Goal: Complete application form

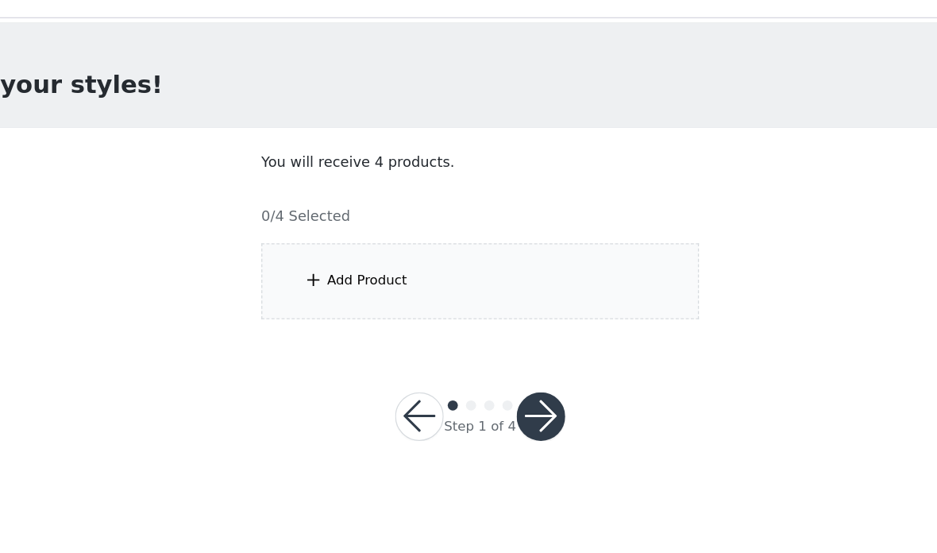
click at [538, 222] on div "Add Product" at bounding box center [468, 249] width 343 height 60
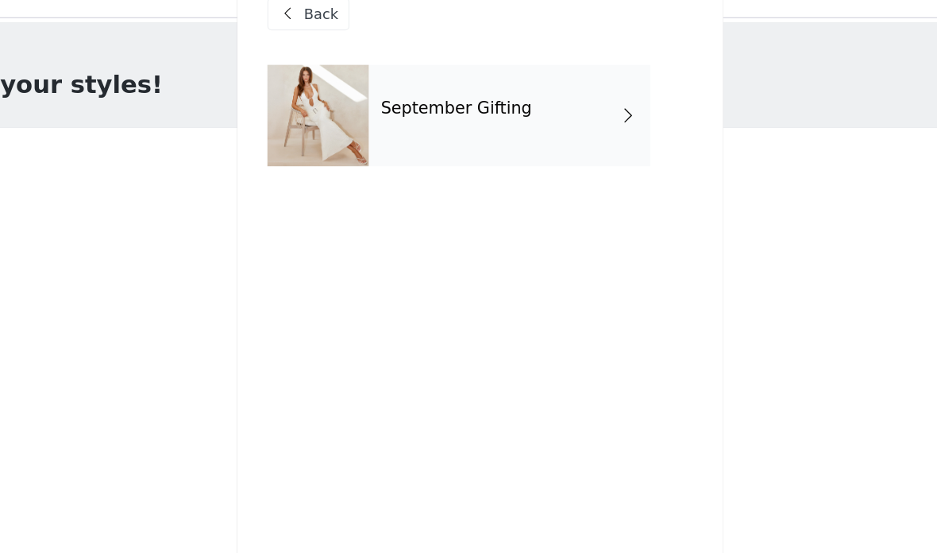
click at [397, 106] on h4 "September Gifting" at bounding box center [450, 113] width 118 height 14
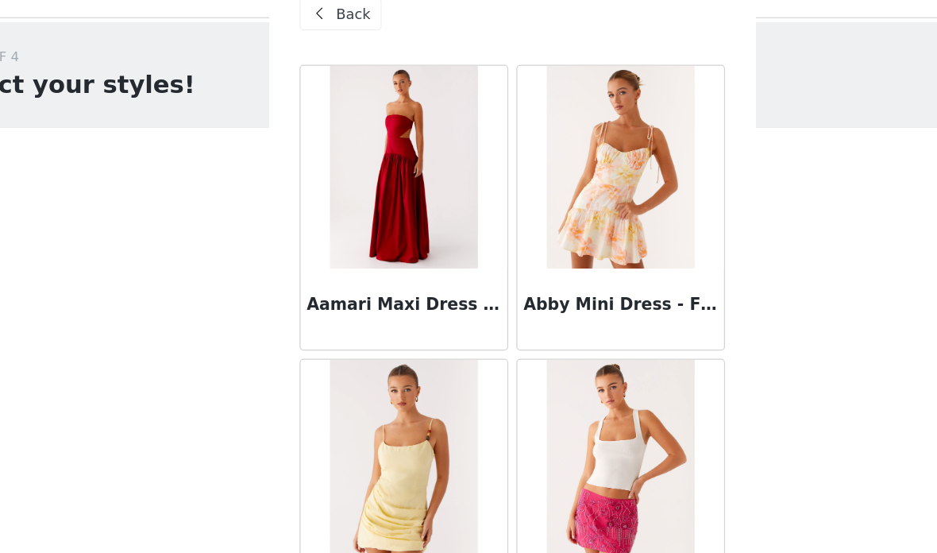
scroll to position [23, 0]
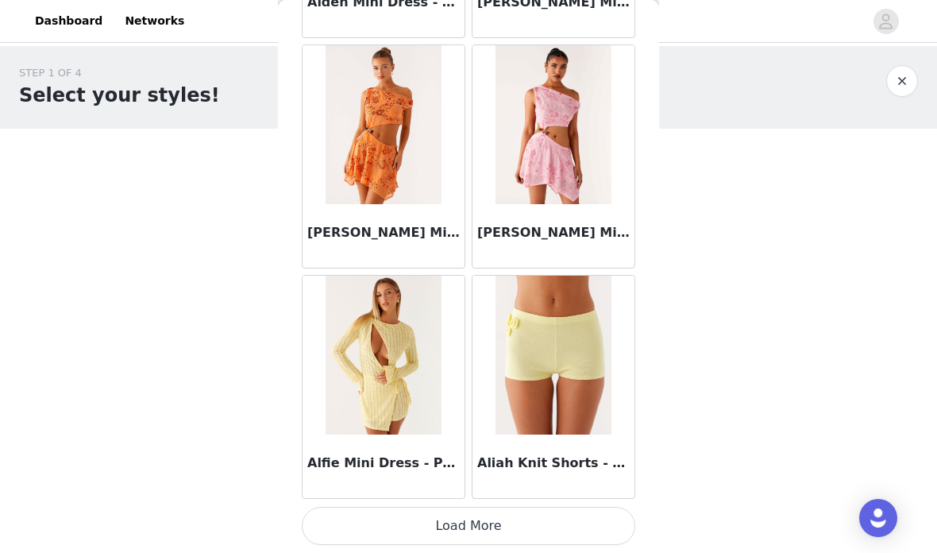
click at [534, 511] on button "Load More" at bounding box center [468, 526] width 333 height 38
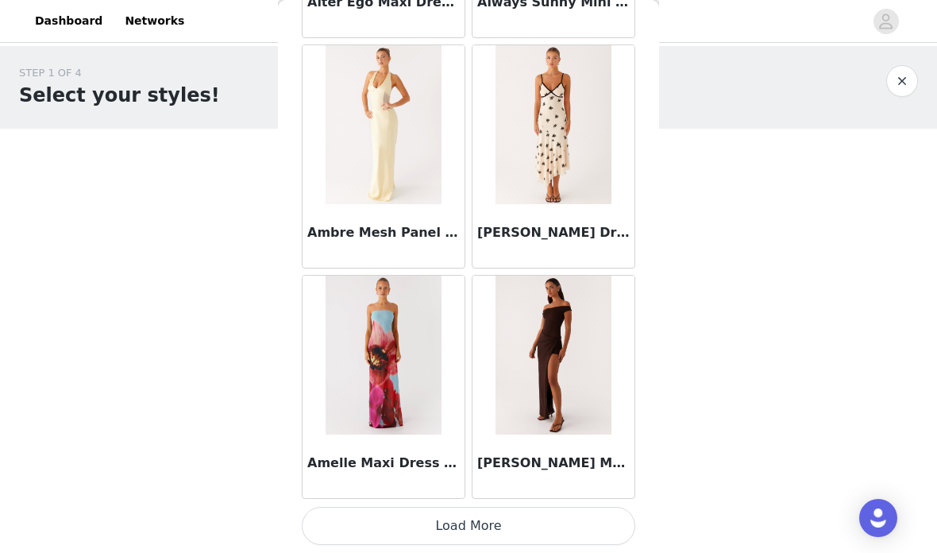
click at [330, 511] on button "Load More" at bounding box center [468, 526] width 333 height 38
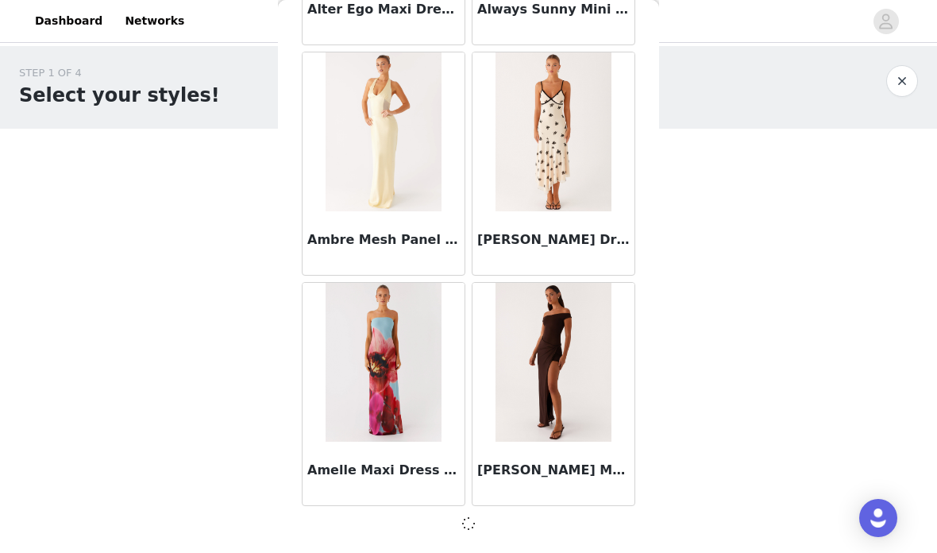
scroll to position [4172, 0]
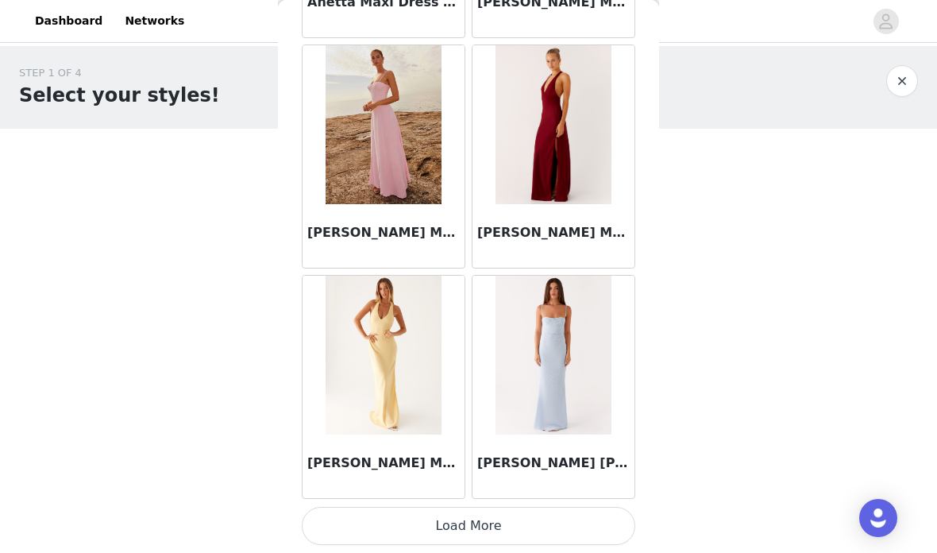
click at [526, 516] on button "Load More" at bounding box center [468, 526] width 333 height 38
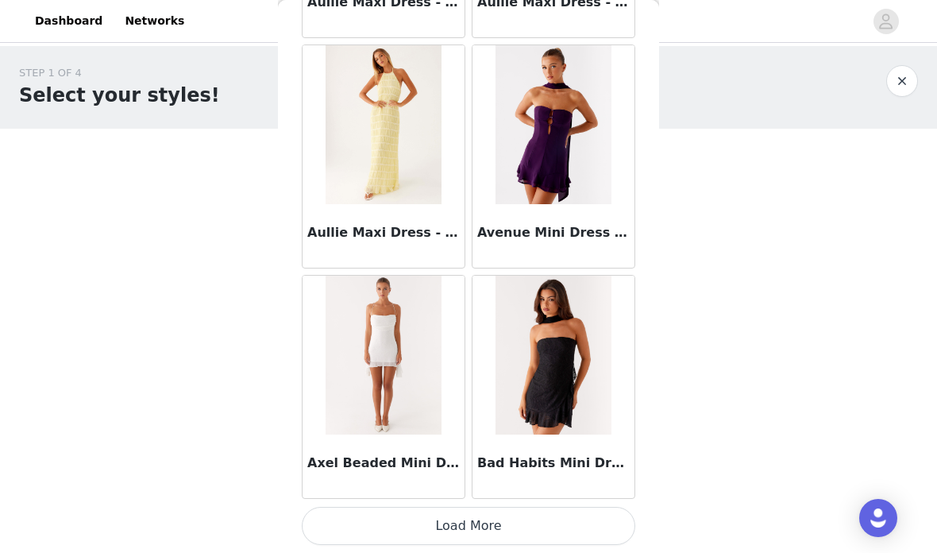
click at [512, 523] on button "Load More" at bounding box center [468, 526] width 333 height 38
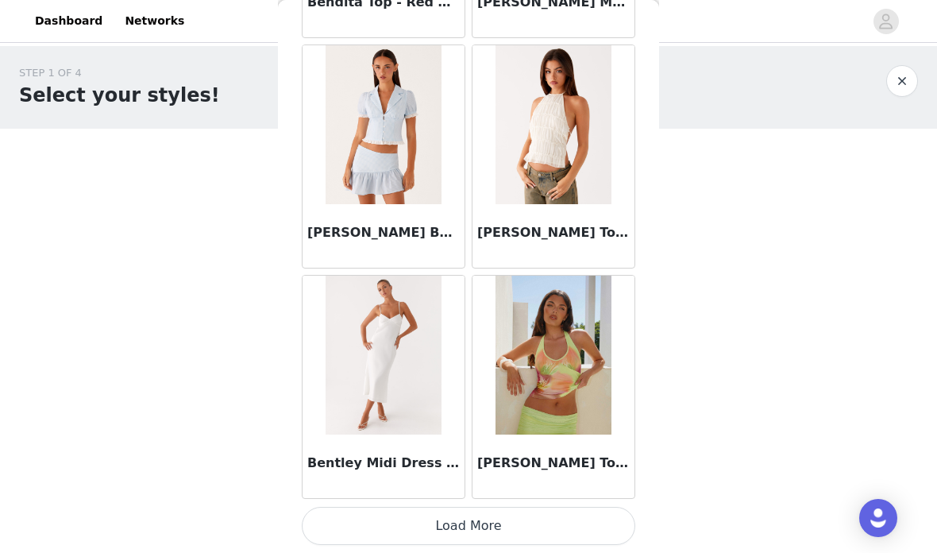
scroll to position [11087, 0]
click at [511, 529] on button "Load More" at bounding box center [468, 526] width 333 height 38
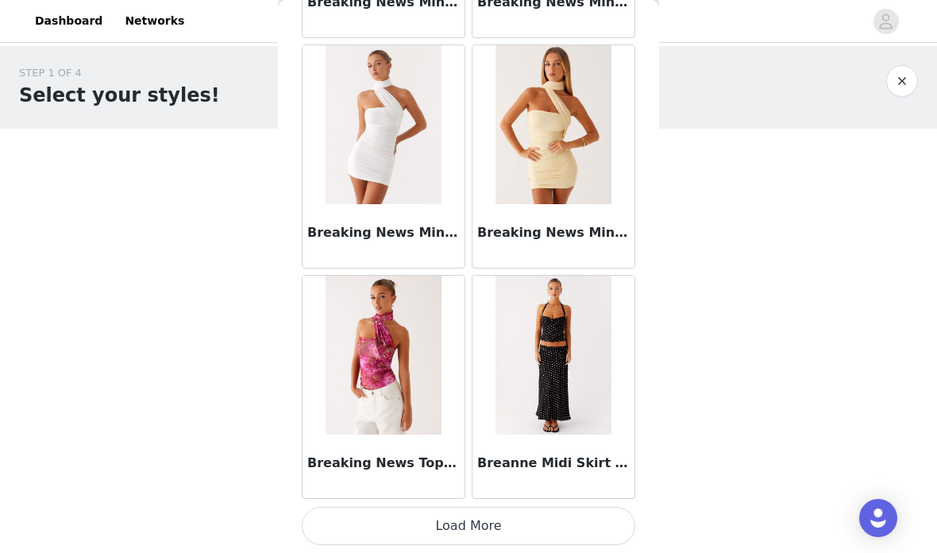
click at [521, 522] on button "Load More" at bounding box center [468, 526] width 333 height 38
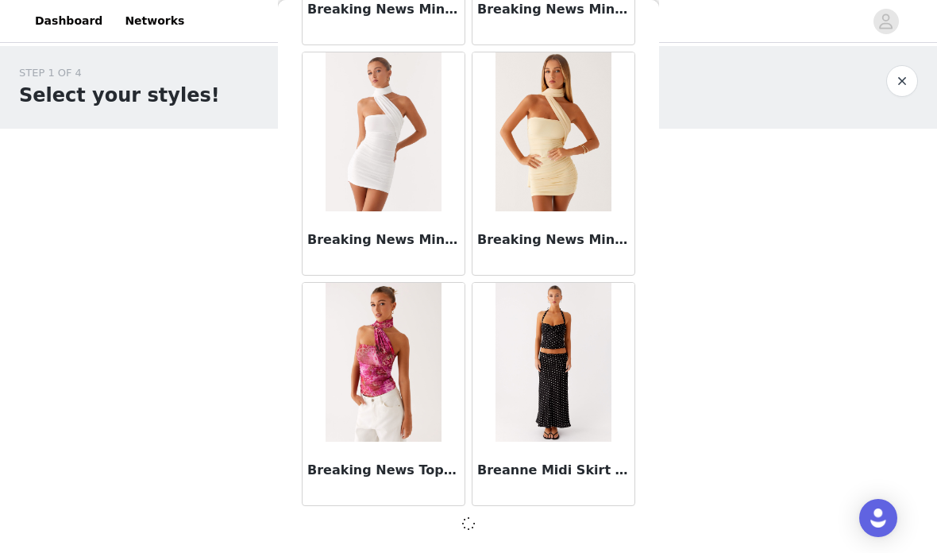
scroll to position [13382, 0]
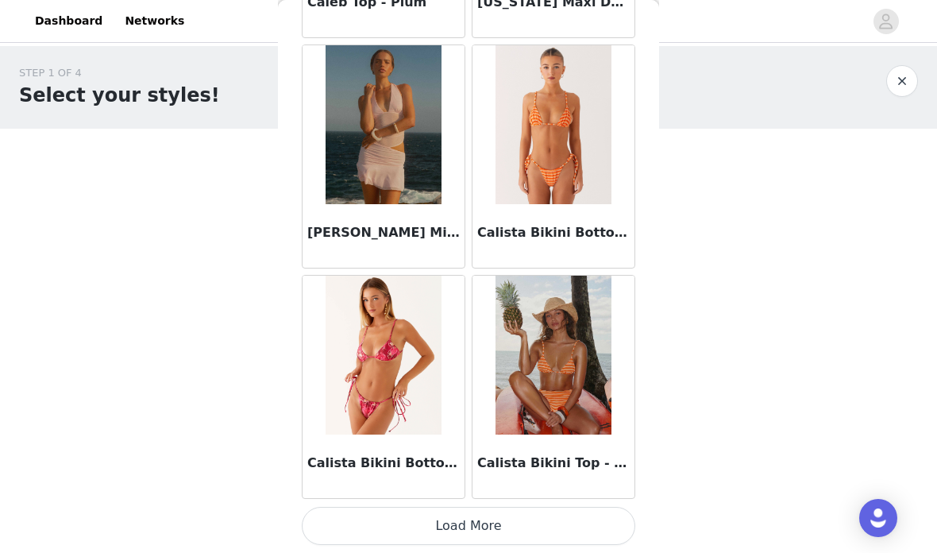
click at [478, 515] on button "Load More" at bounding box center [468, 526] width 333 height 38
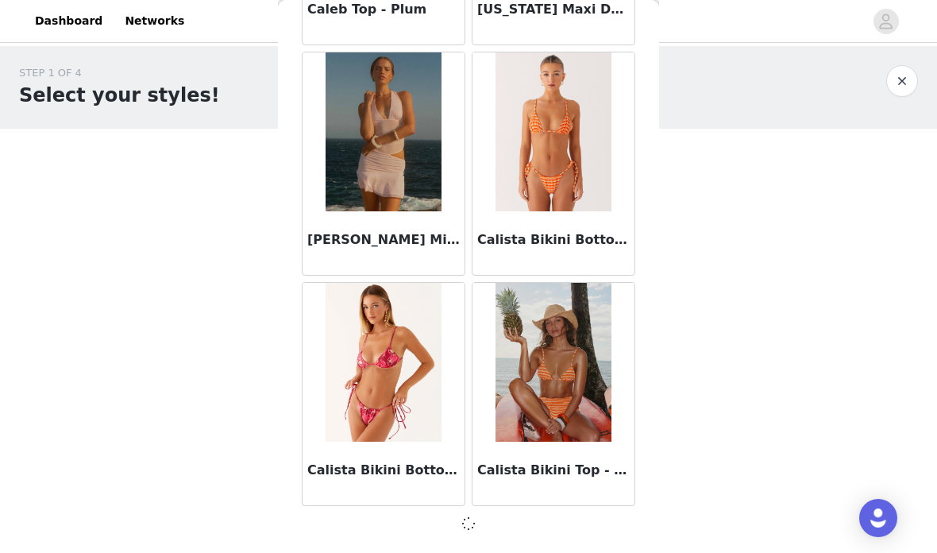
scroll to position [15684, 0]
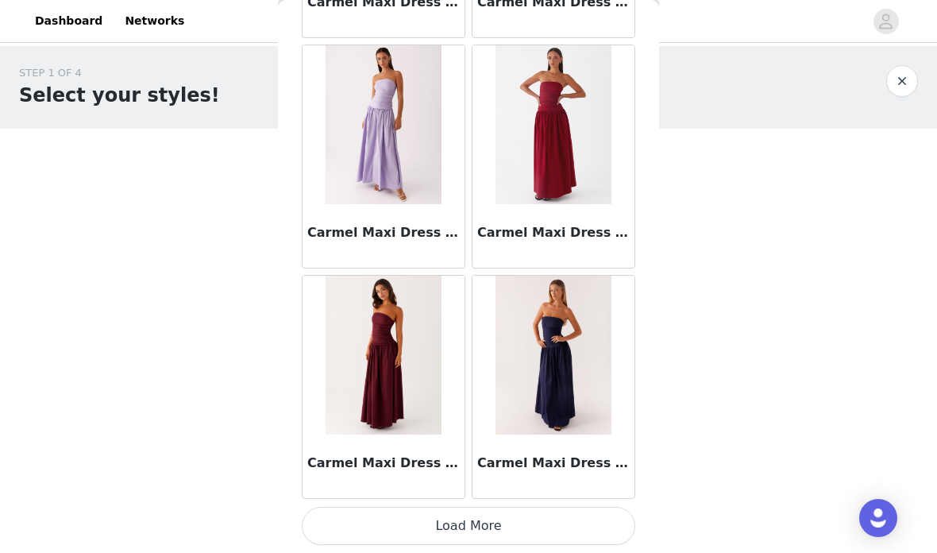
click at [534, 514] on button "Load More" at bounding box center [468, 526] width 333 height 38
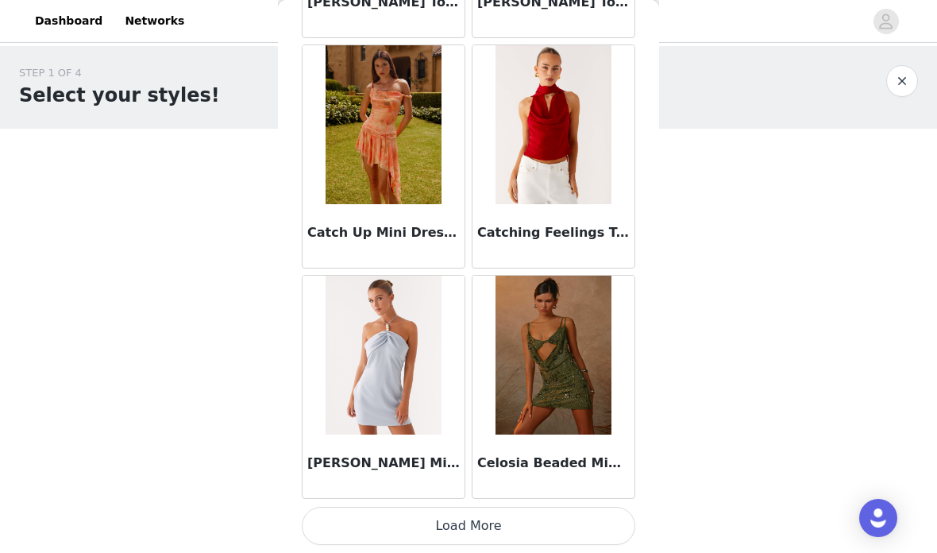
click at [522, 515] on button "Load More" at bounding box center [468, 526] width 333 height 38
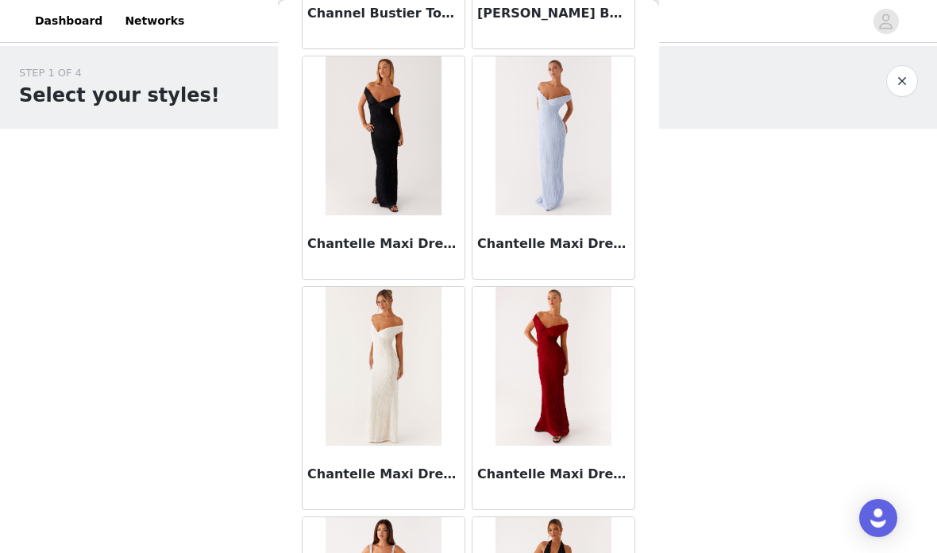
scroll to position [21037, 0]
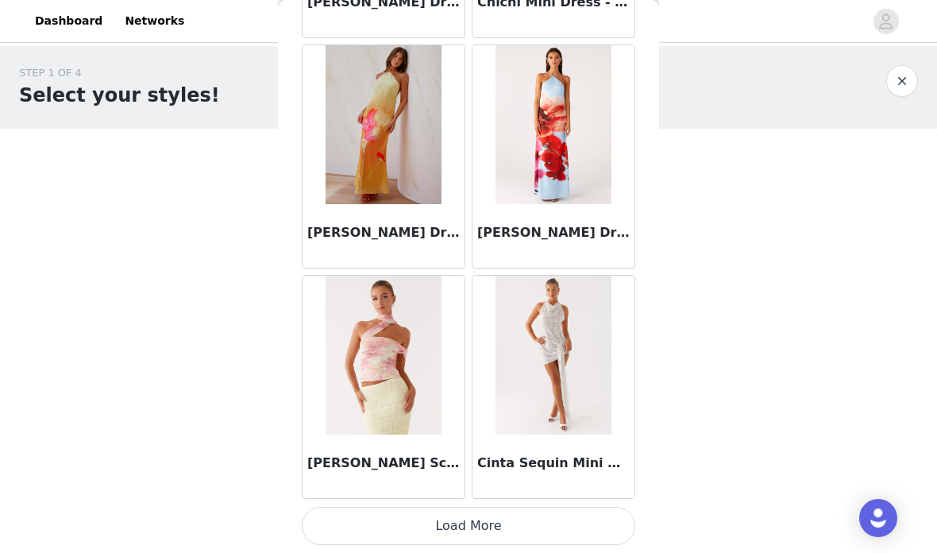
click at [483, 526] on button "Load More" at bounding box center [468, 526] width 333 height 38
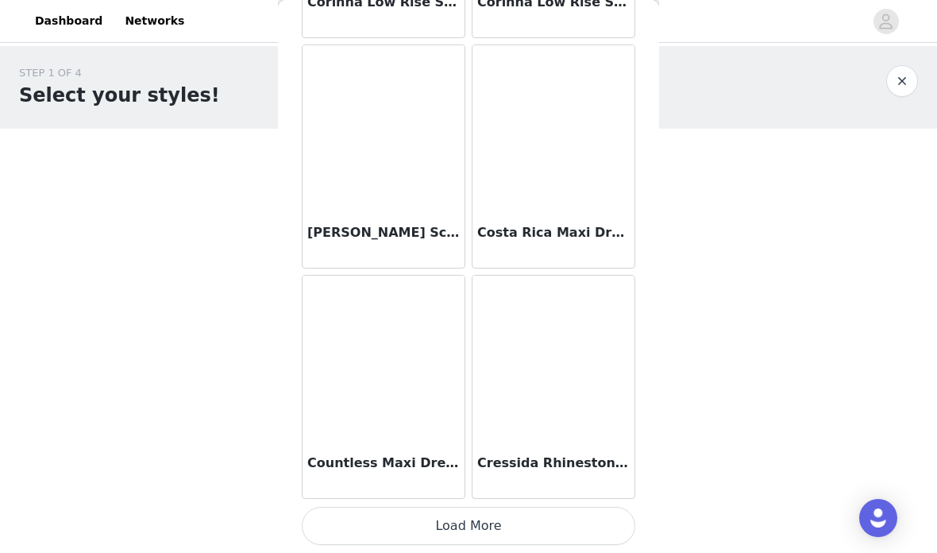
scroll to position [24901, 0]
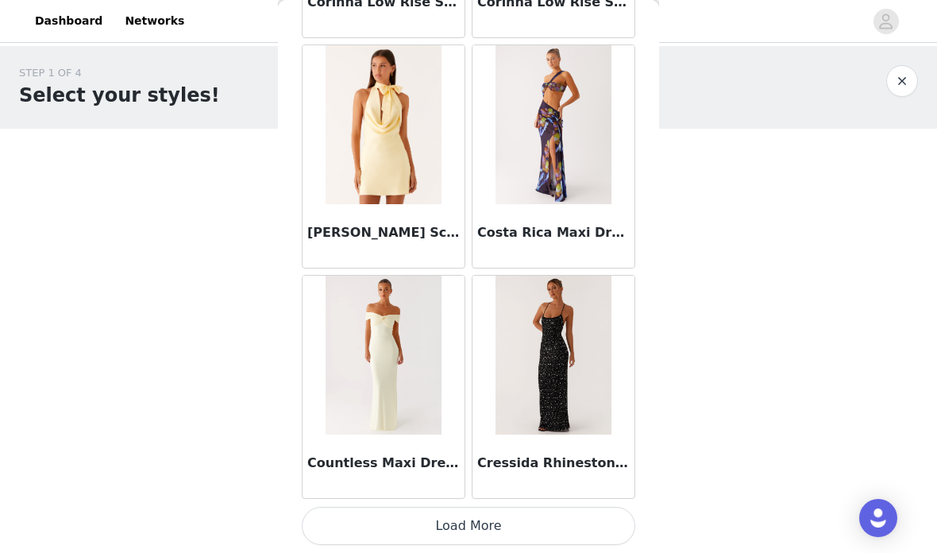
click at [538, 528] on button "Load More" at bounding box center [468, 526] width 333 height 38
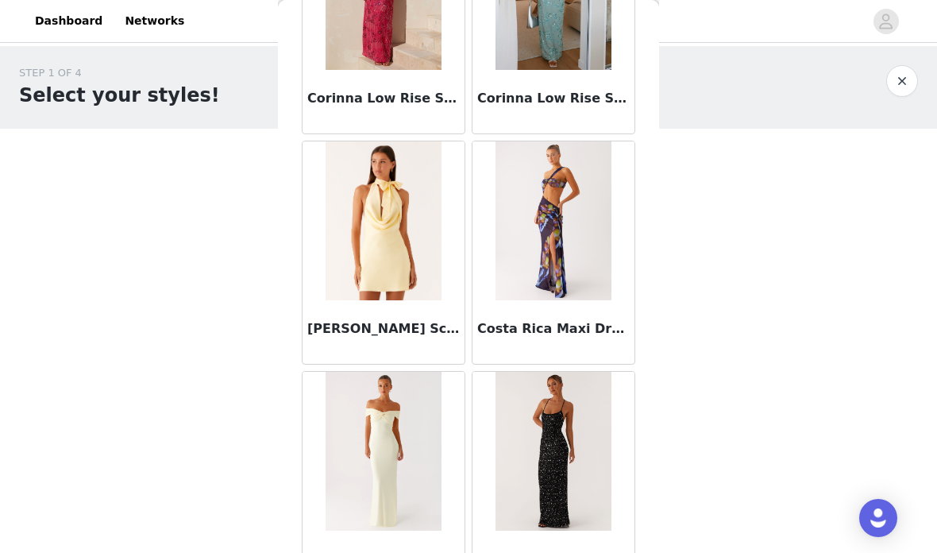
scroll to position [24802, 0]
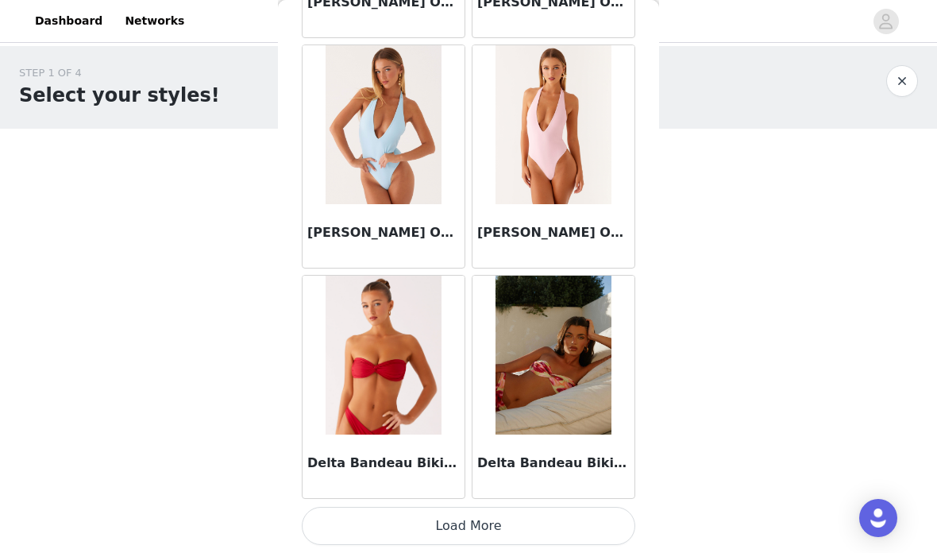
click at [545, 518] on button "Load More" at bounding box center [468, 526] width 333 height 38
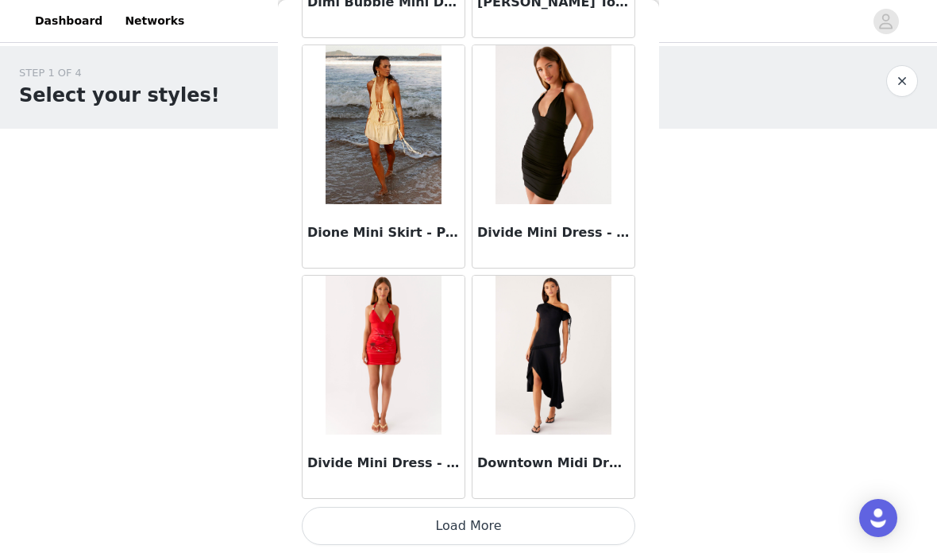
scroll to position [29506, 0]
click at [507, 520] on button "Load More" at bounding box center [468, 526] width 333 height 38
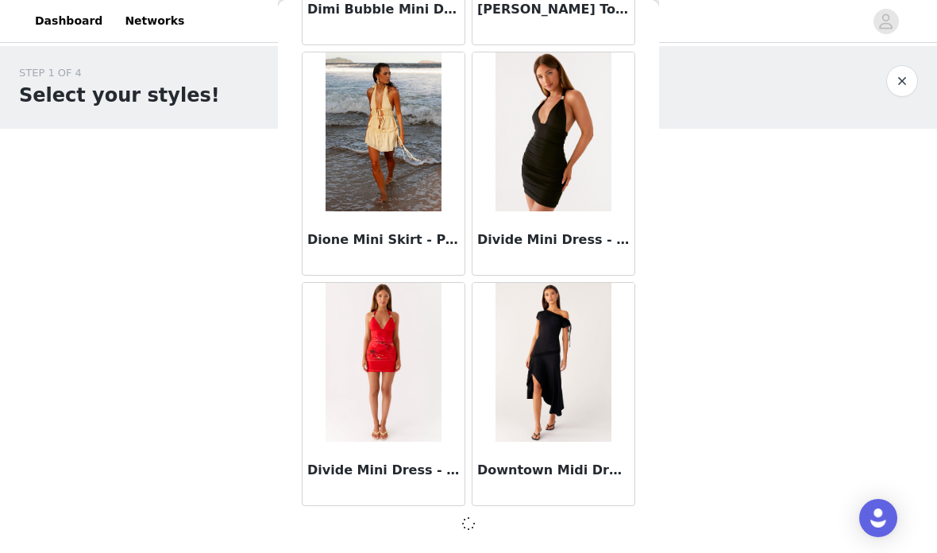
scroll to position [29499, 0]
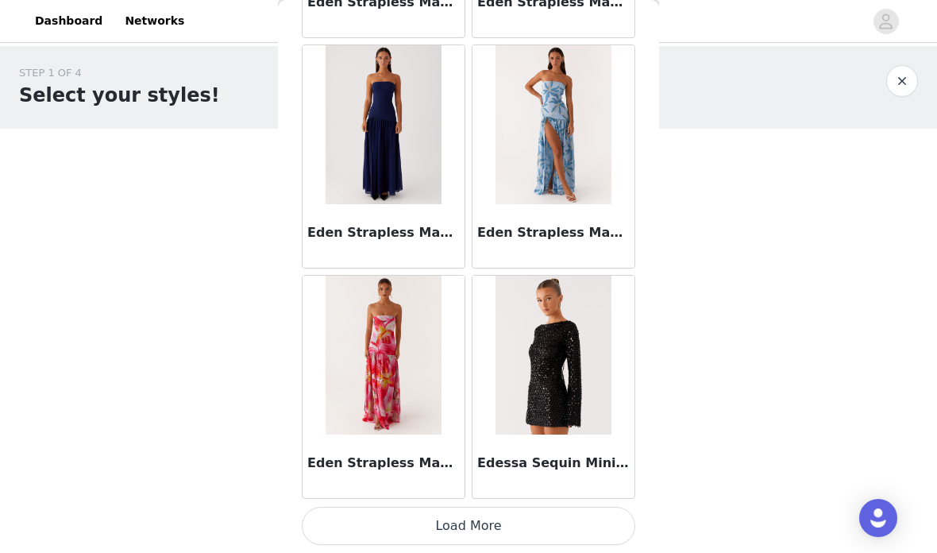
click at [504, 513] on button "Load More" at bounding box center [468, 526] width 333 height 38
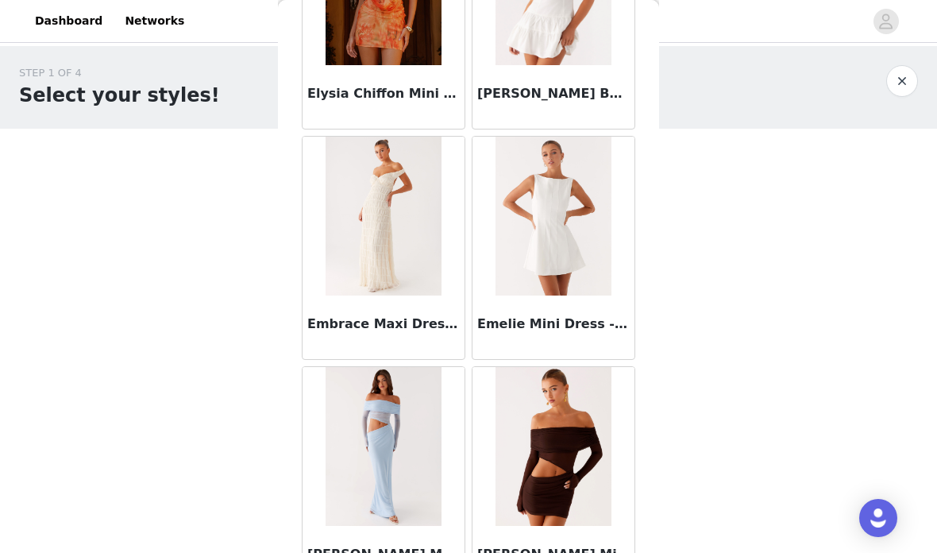
scroll to position [33766, 0]
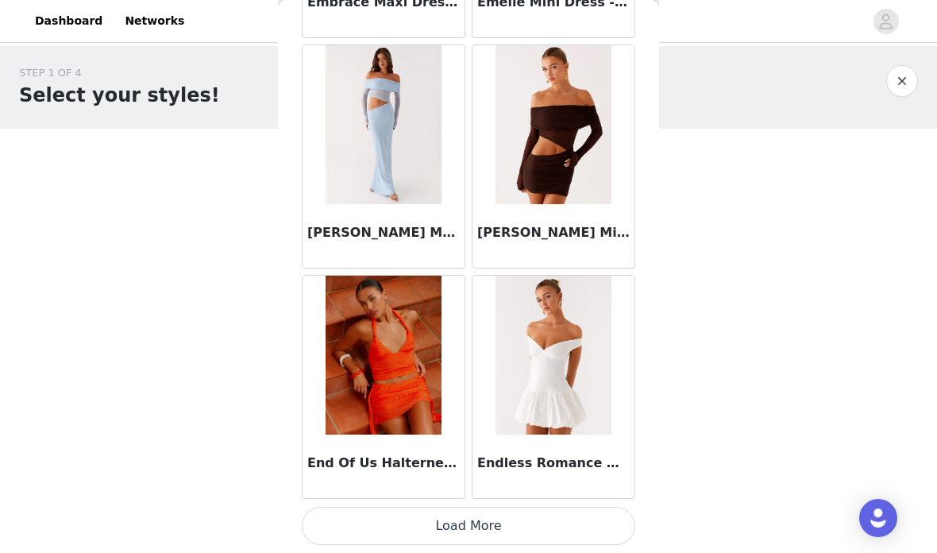
click at [495, 514] on button "Load More" at bounding box center [468, 526] width 333 height 38
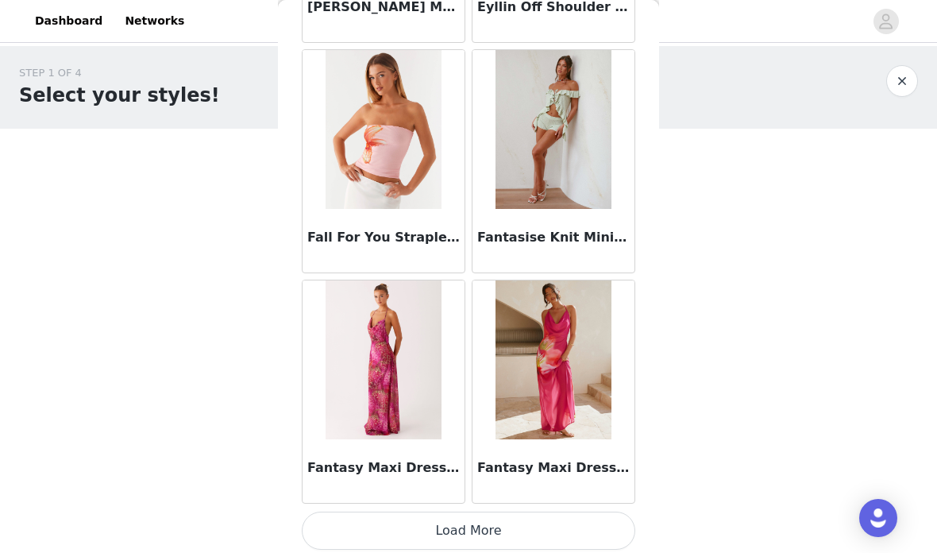
scroll to position [36408, 0]
click at [538, 545] on button "Load More" at bounding box center [468, 531] width 333 height 38
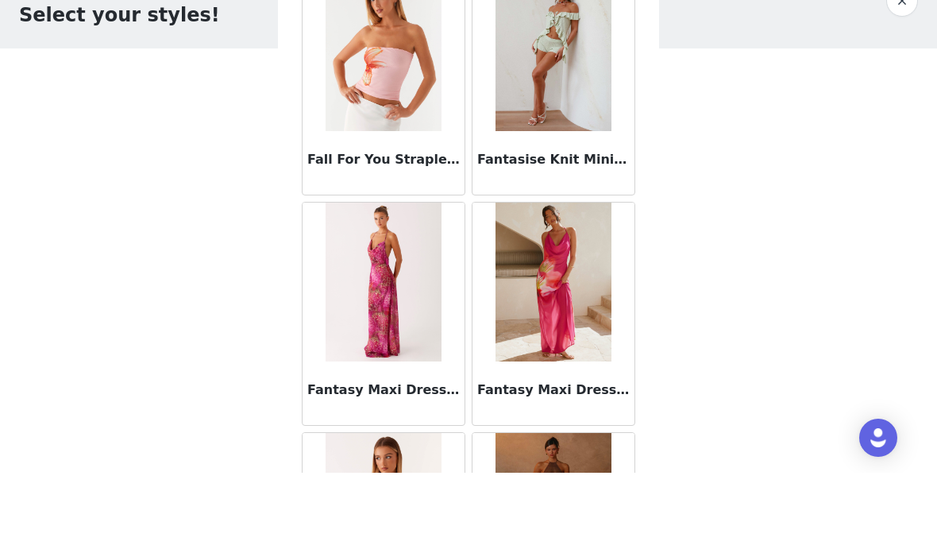
scroll to position [0, 0]
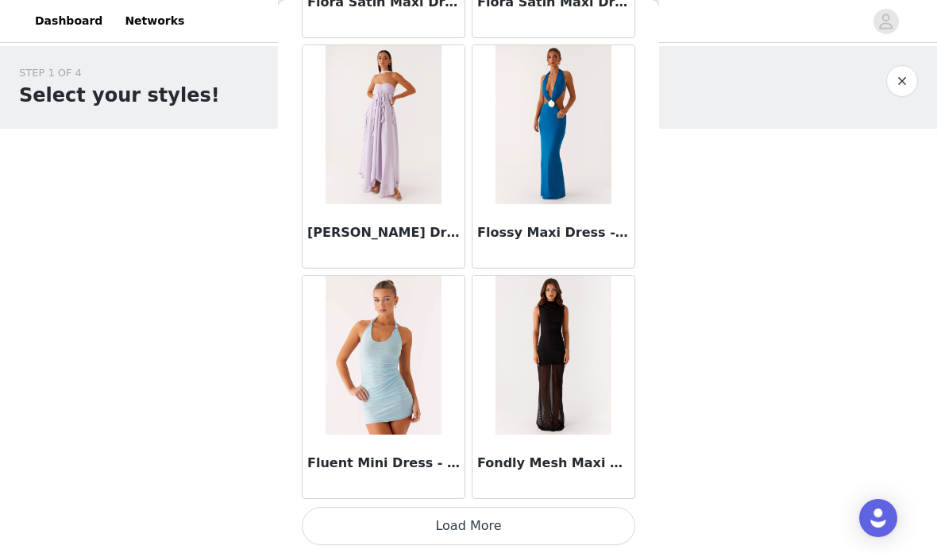
click at [499, 542] on button "Load More" at bounding box center [468, 526] width 333 height 38
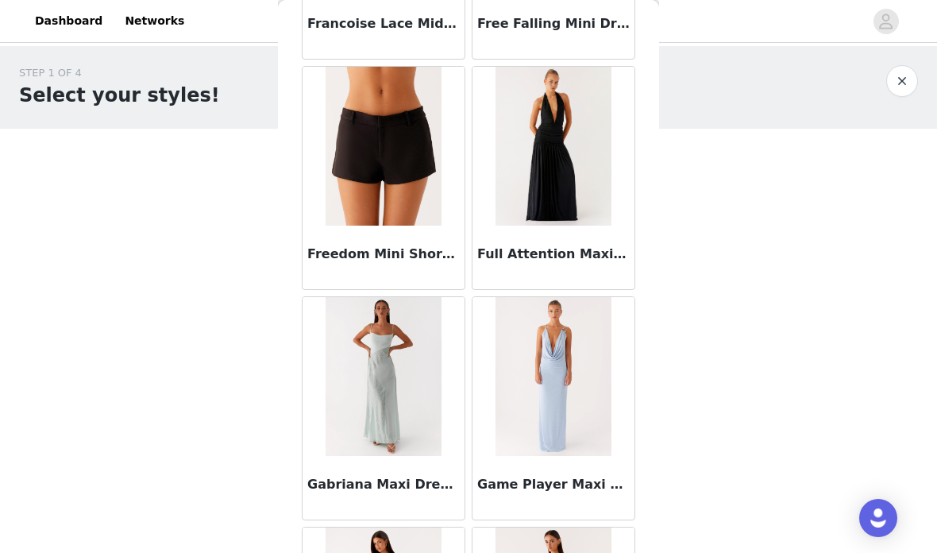
scroll to position [39625, 0]
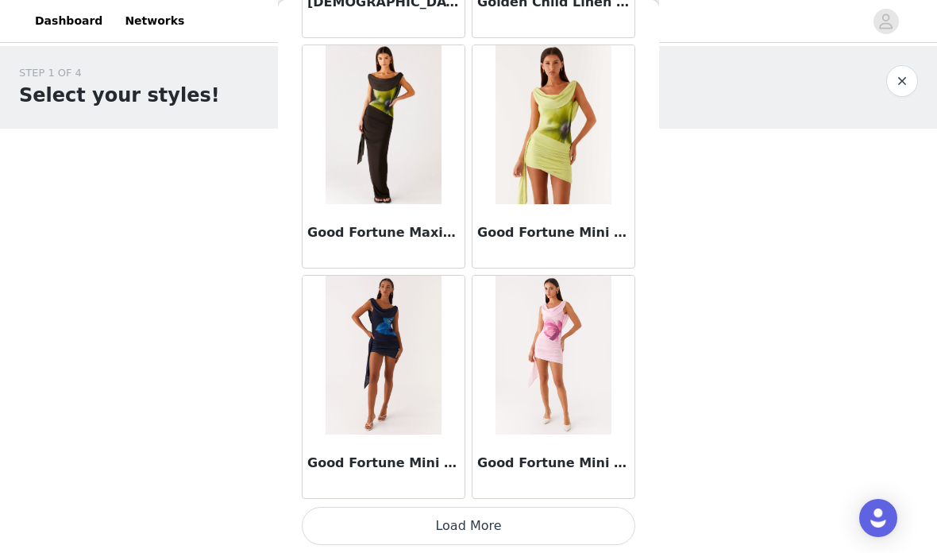
click at [512, 530] on button "Load More" at bounding box center [468, 526] width 333 height 38
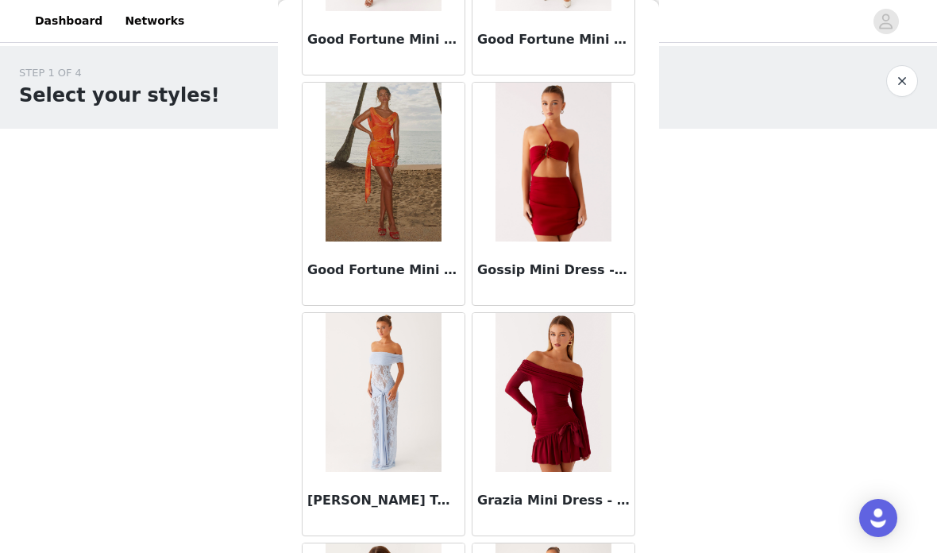
scroll to position [41497, 0]
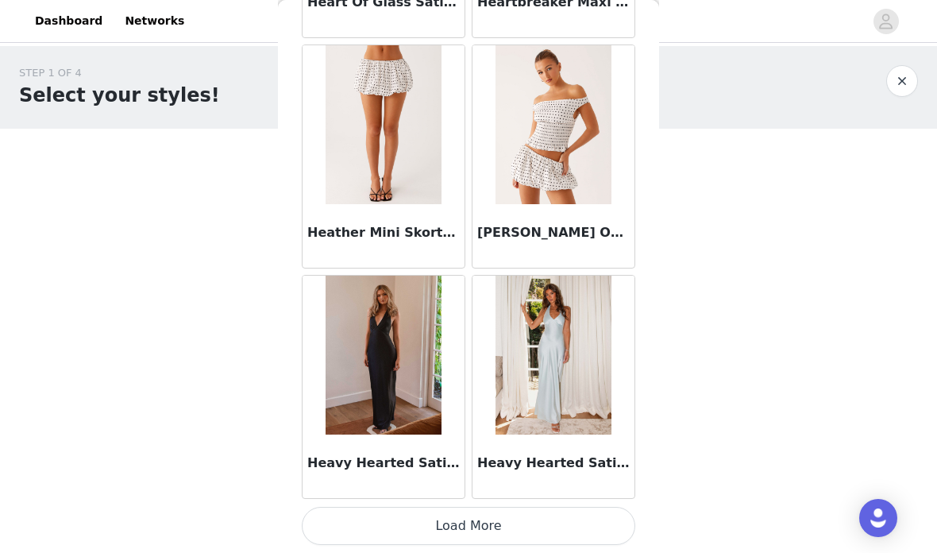
click at [520, 536] on button "Load More" at bounding box center [468, 526] width 333 height 38
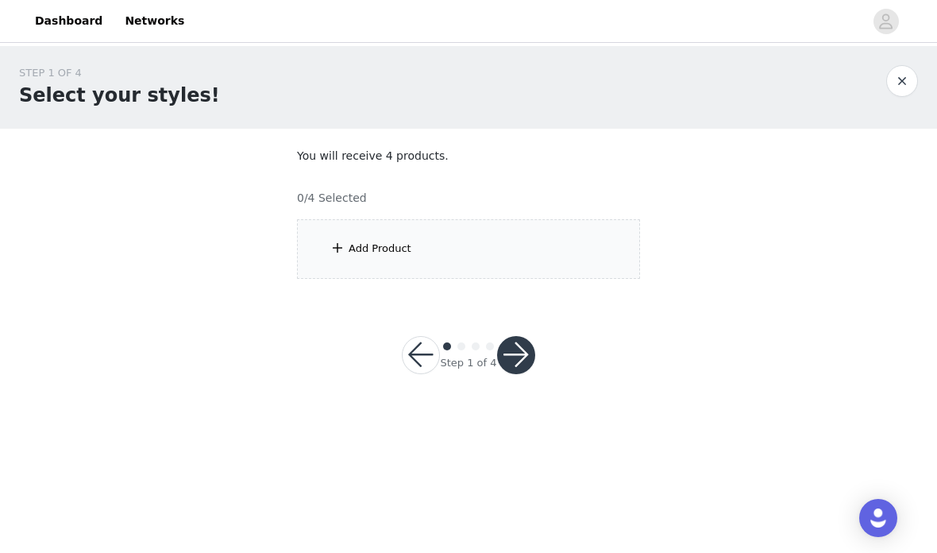
click at [513, 241] on div "Add Product" at bounding box center [468, 249] width 343 height 60
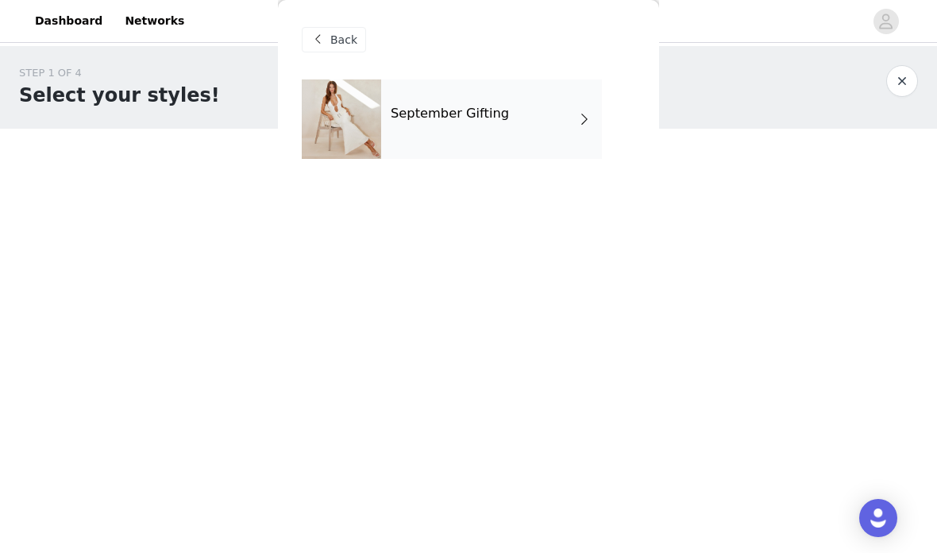
click at [586, 125] on span at bounding box center [584, 119] width 16 height 19
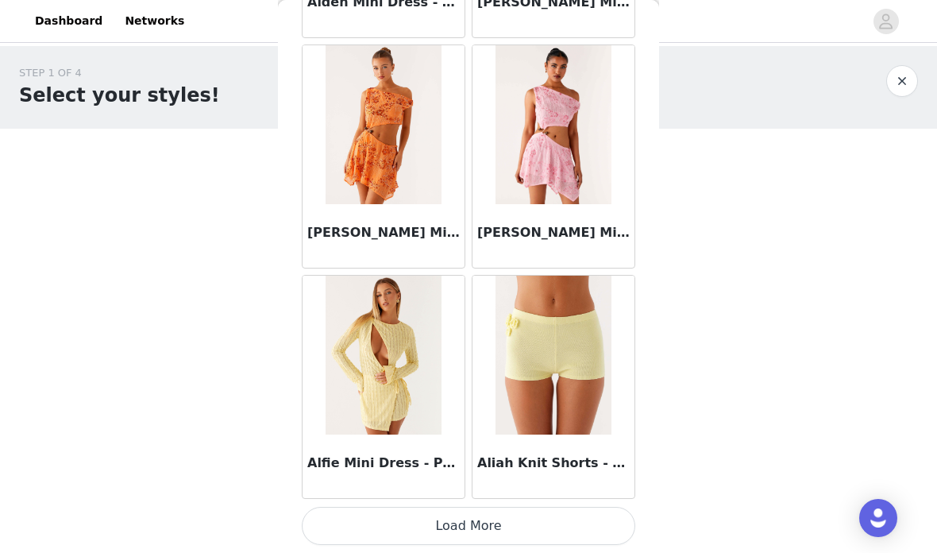
scroll to position [1877, 0]
click at [497, 518] on button "Load More" at bounding box center [468, 526] width 333 height 38
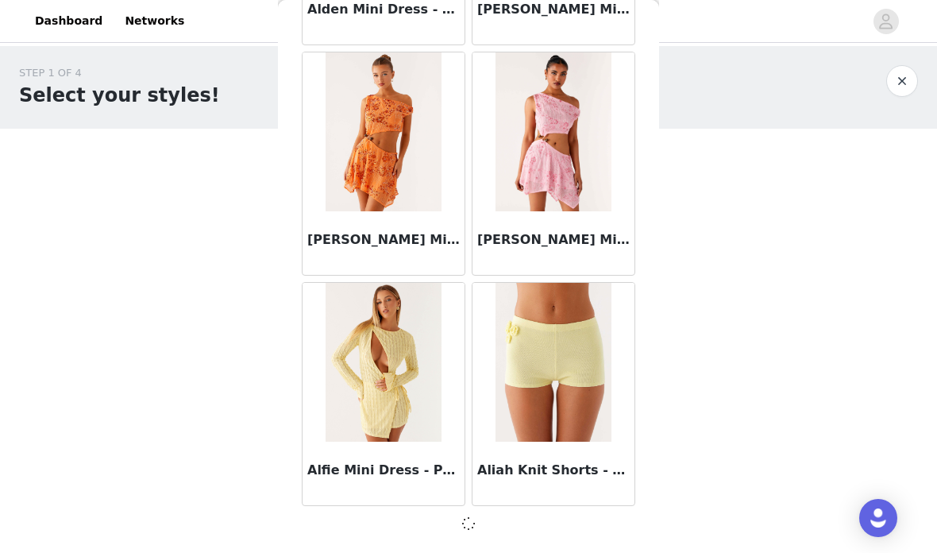
scroll to position [1870, 0]
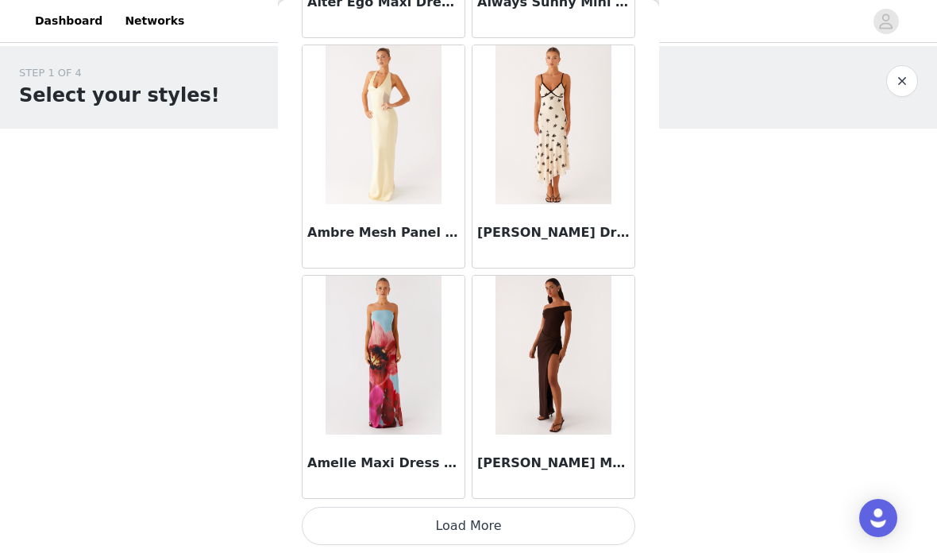
click at [499, 520] on button "Load More" at bounding box center [468, 526] width 333 height 38
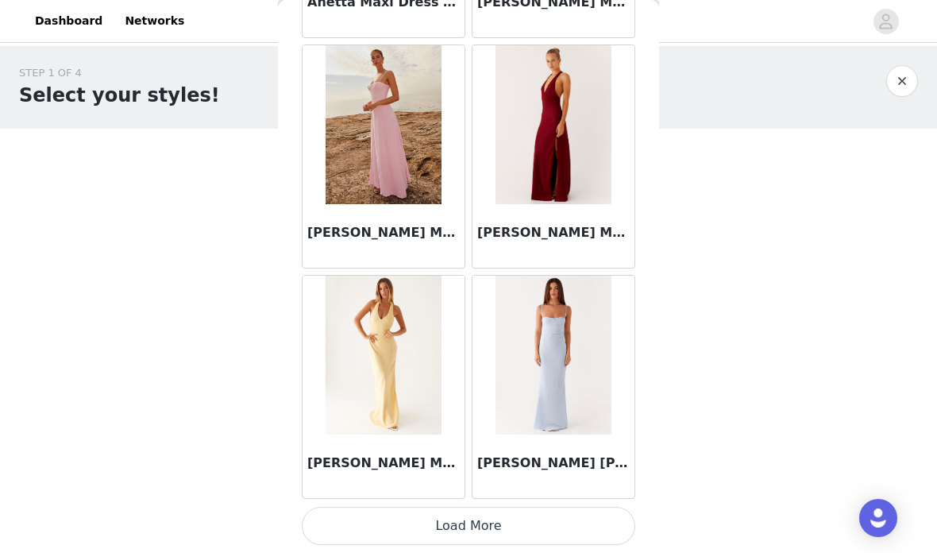
click at [495, 512] on button "Load More" at bounding box center [468, 526] width 333 height 38
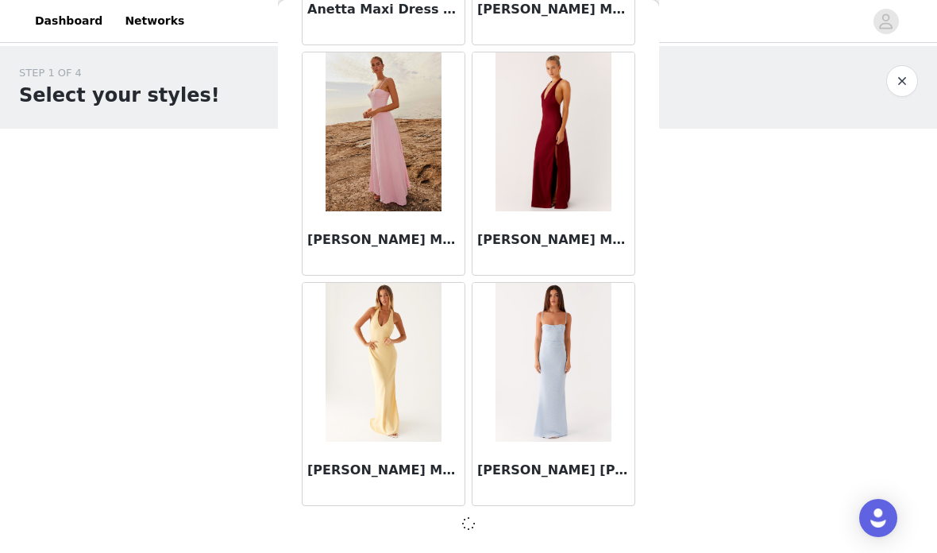
scroll to position [6475, 0]
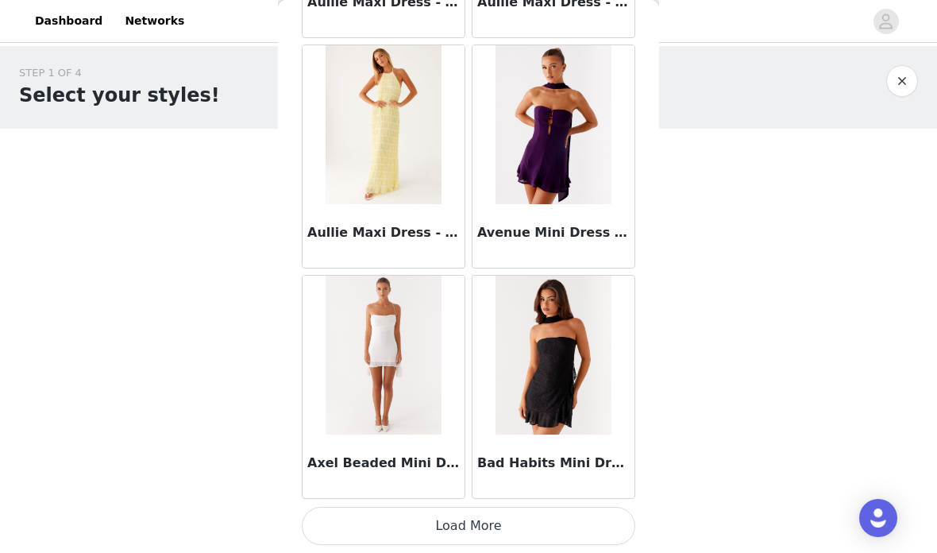
click at [520, 512] on button "Load More" at bounding box center [468, 526] width 333 height 38
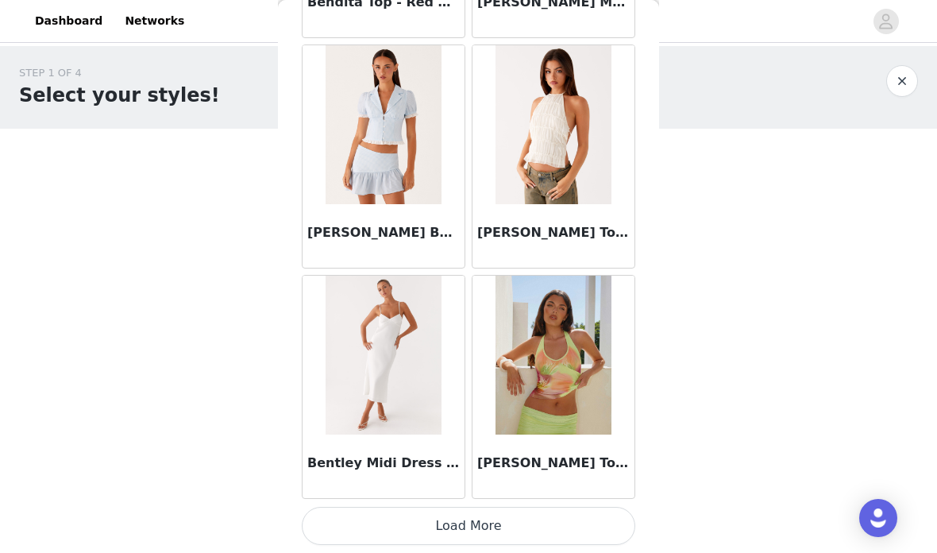
click at [514, 511] on button "Load More" at bounding box center [468, 526] width 333 height 38
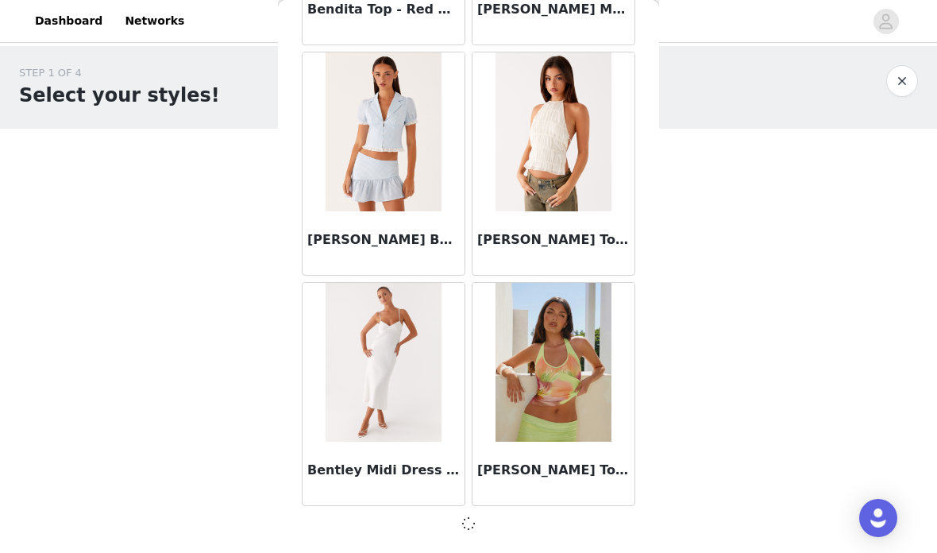
scroll to position [11080, 0]
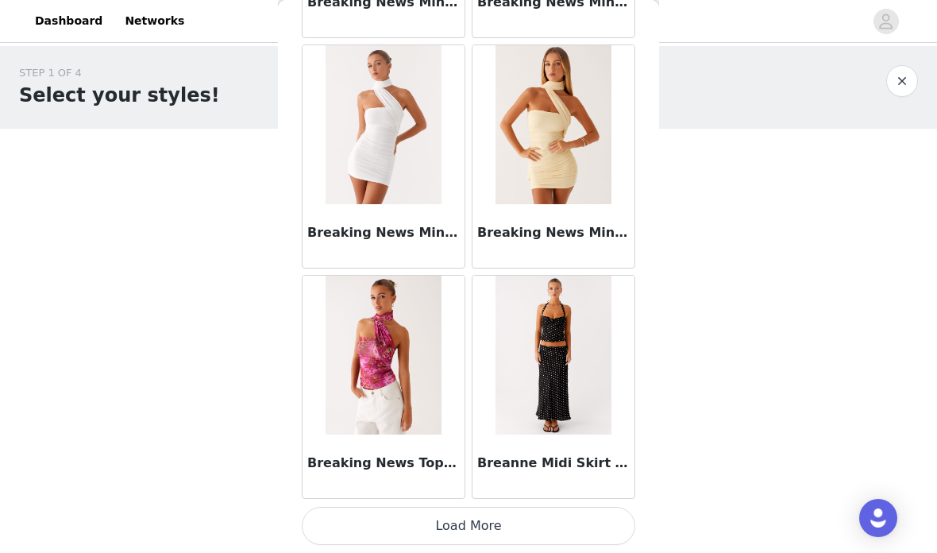
click at [517, 513] on button "Load More" at bounding box center [468, 526] width 333 height 38
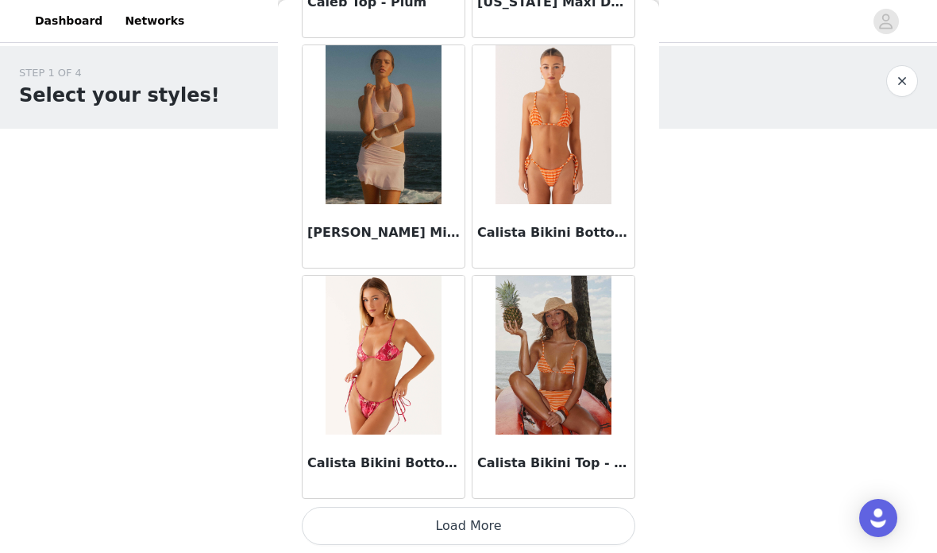
click at [518, 522] on button "Load More" at bounding box center [468, 526] width 333 height 38
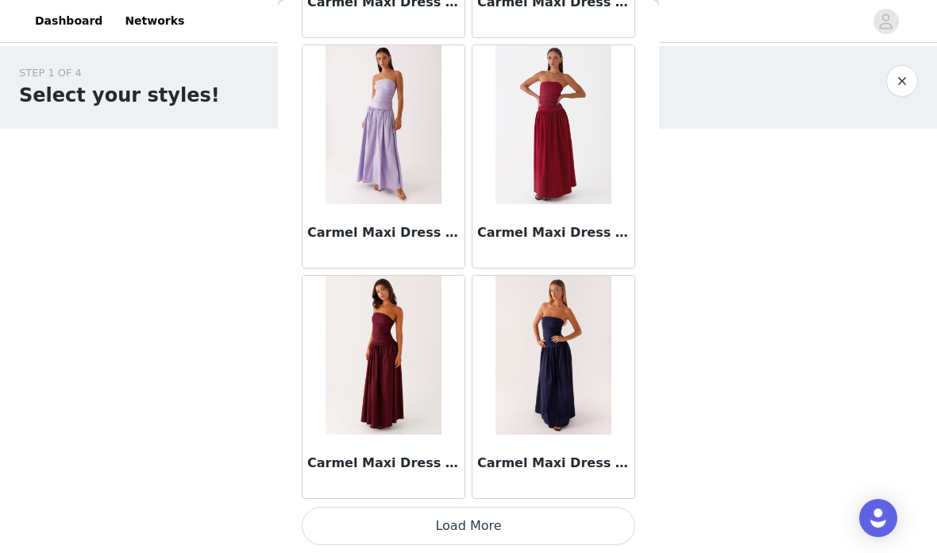
click at [526, 518] on button "Load More" at bounding box center [468, 526] width 333 height 38
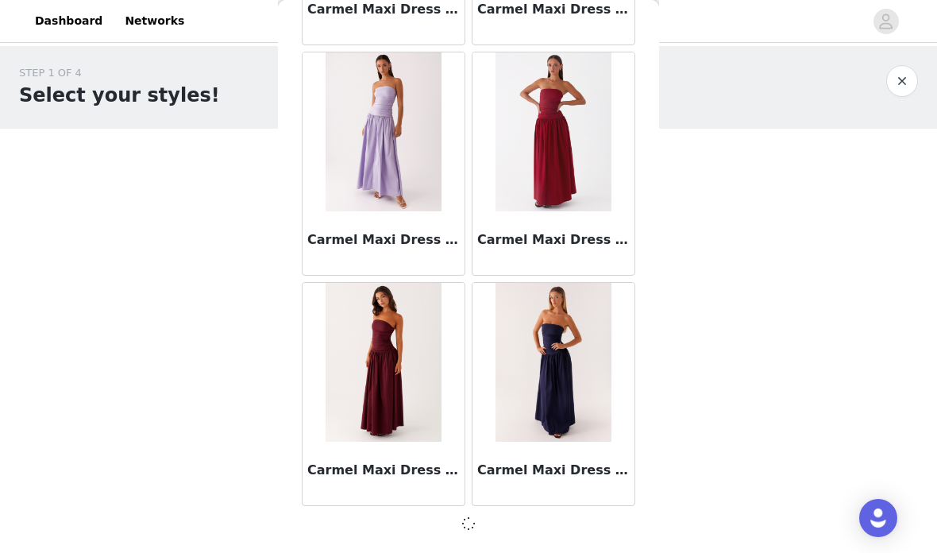
scroll to position [17987, 0]
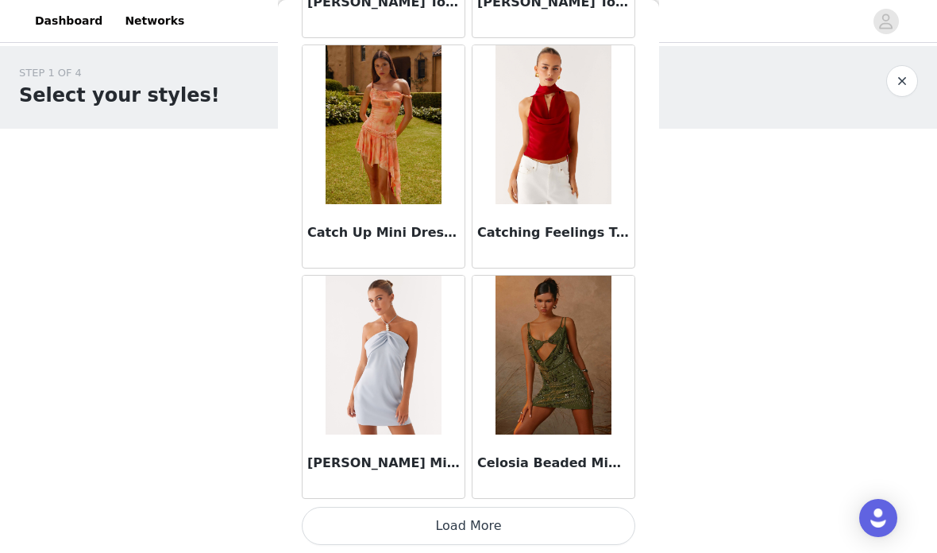
click at [523, 518] on button "Load More" at bounding box center [468, 526] width 333 height 38
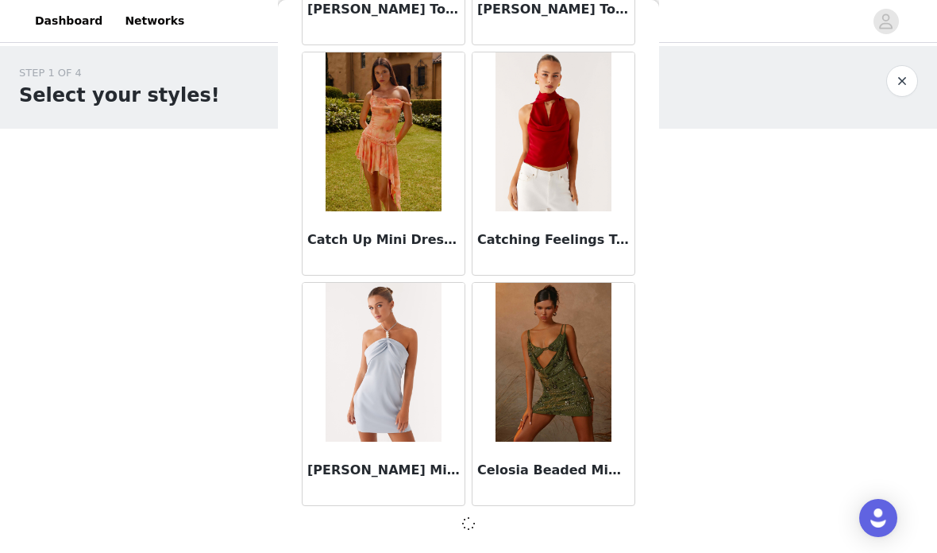
scroll to position [20289, 0]
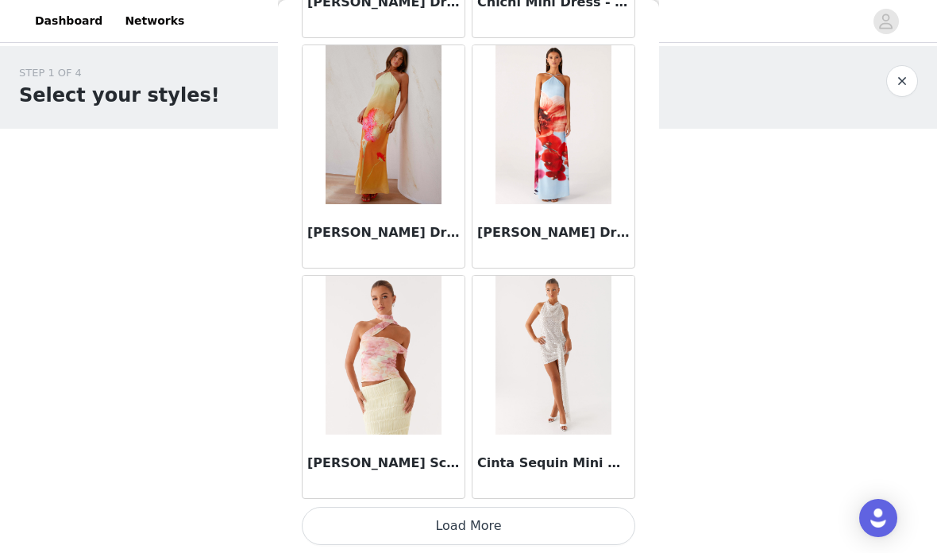
click at [523, 523] on button "Load More" at bounding box center [468, 526] width 333 height 38
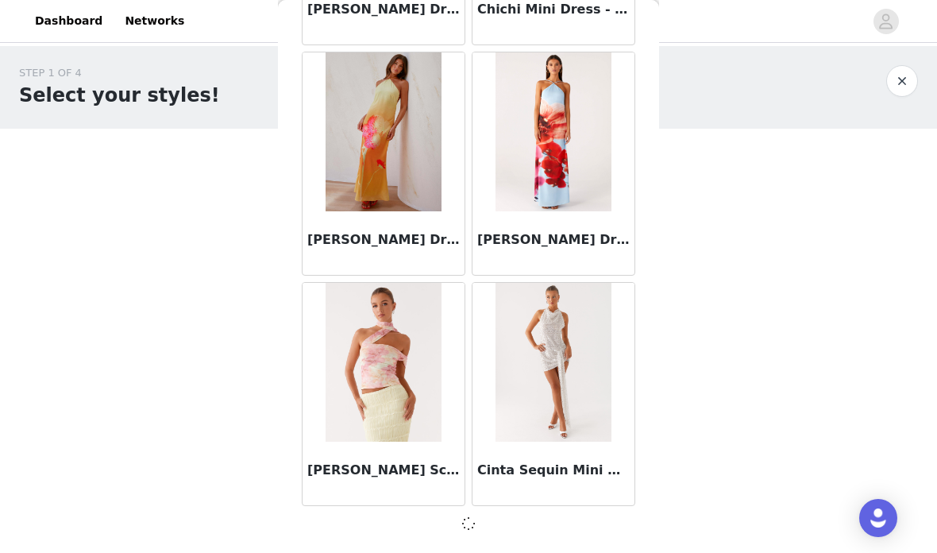
scroll to position [22592, 0]
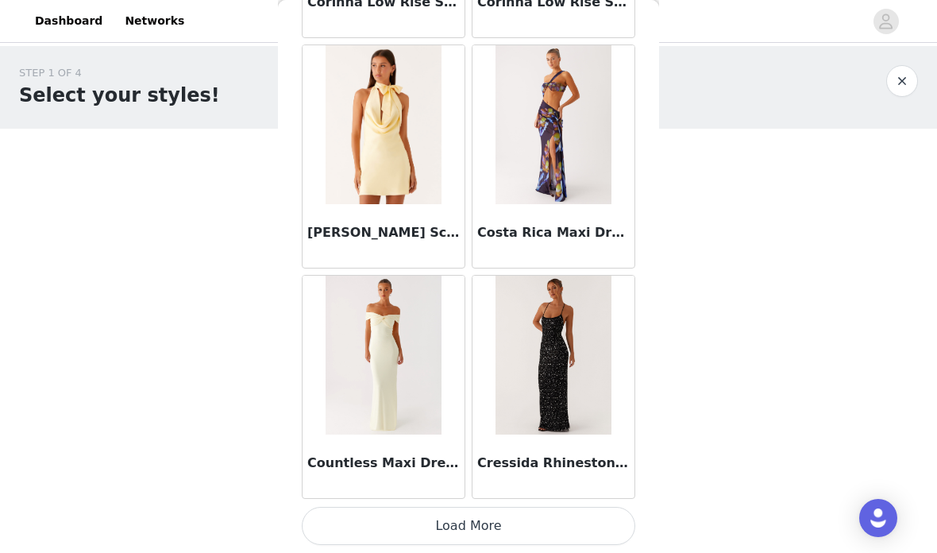
click at [511, 530] on button "Load More" at bounding box center [468, 526] width 333 height 38
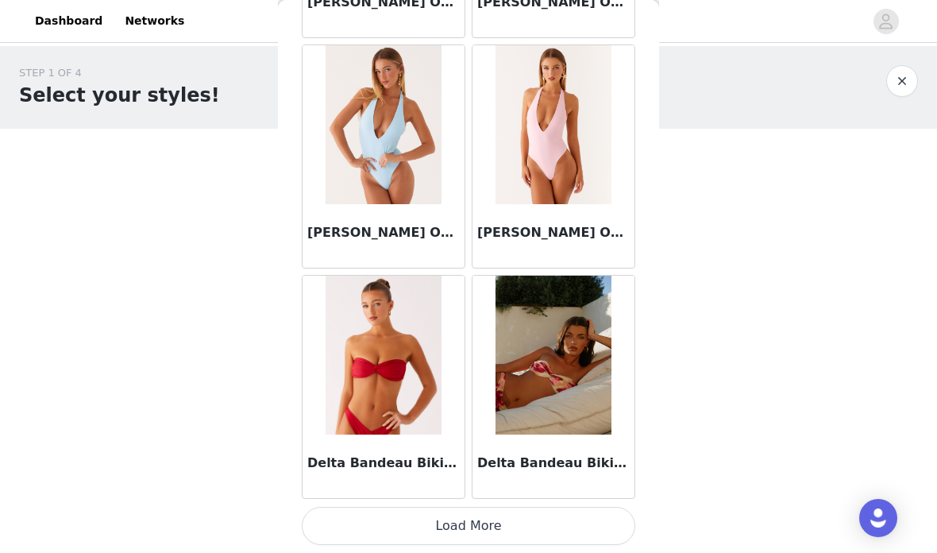
click at [503, 514] on button "Load More" at bounding box center [468, 526] width 333 height 38
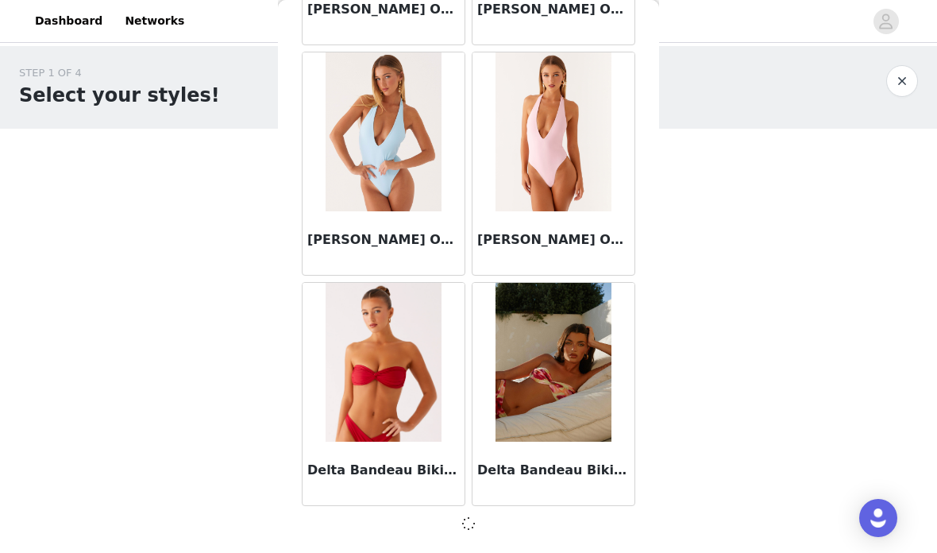
scroll to position [27197, 0]
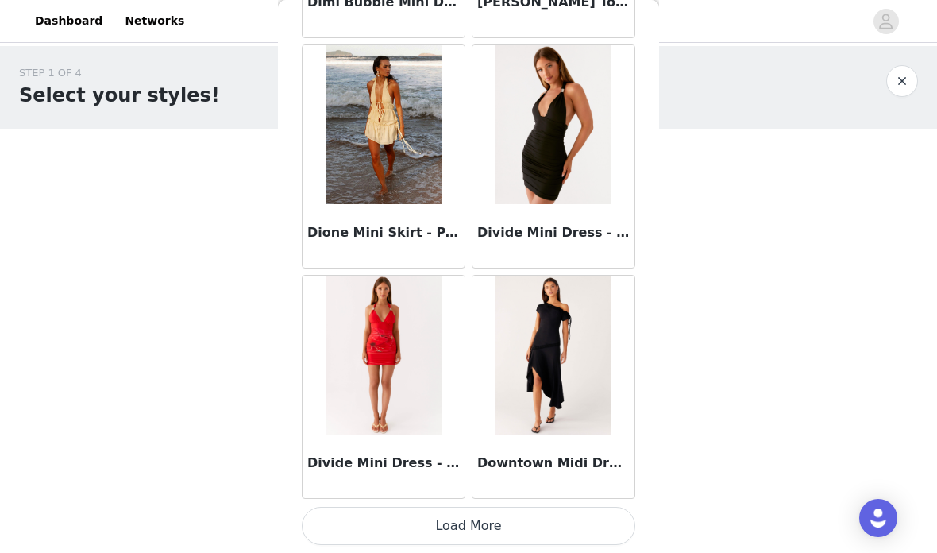
click at [513, 521] on button "Load More" at bounding box center [468, 526] width 333 height 38
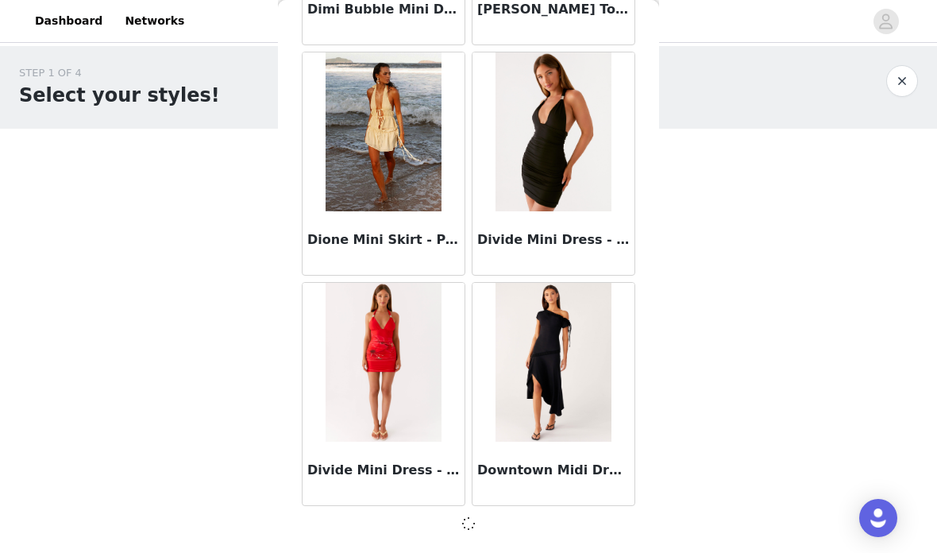
scroll to position [29499, 0]
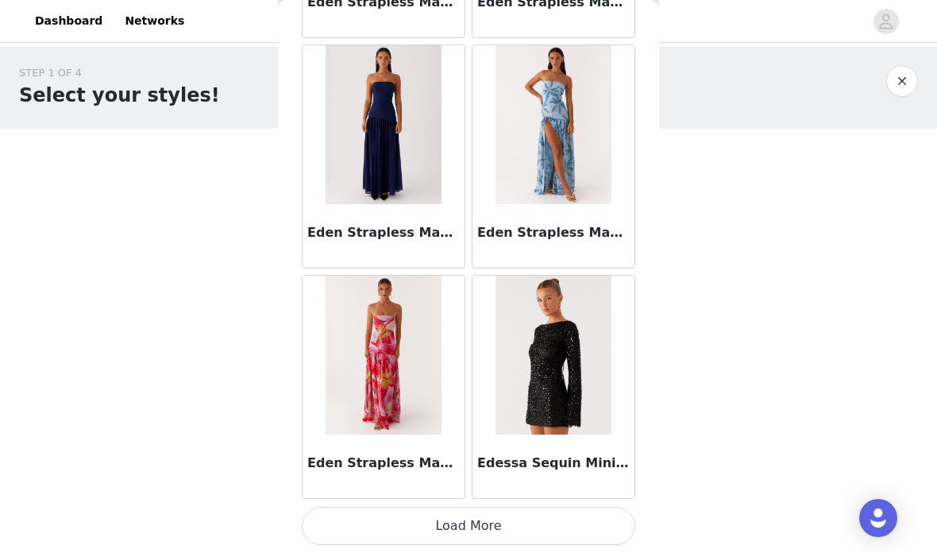
click at [527, 515] on button "Load More" at bounding box center [468, 526] width 333 height 38
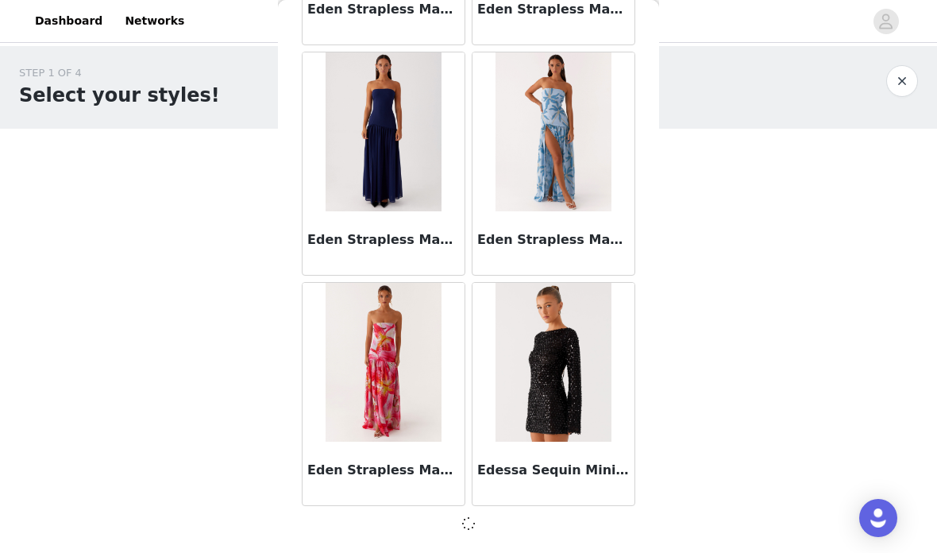
scroll to position [31802, 0]
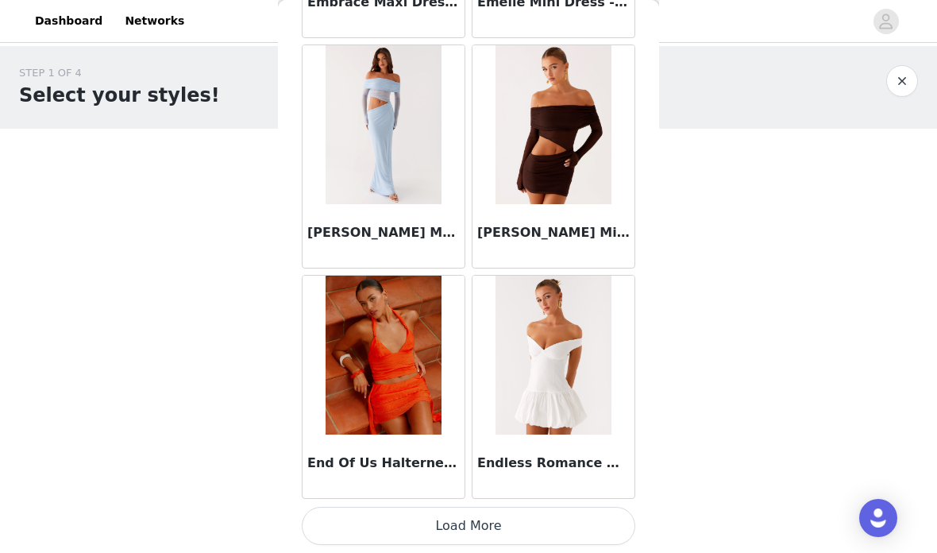
click at [510, 520] on button "Load More" at bounding box center [468, 526] width 333 height 38
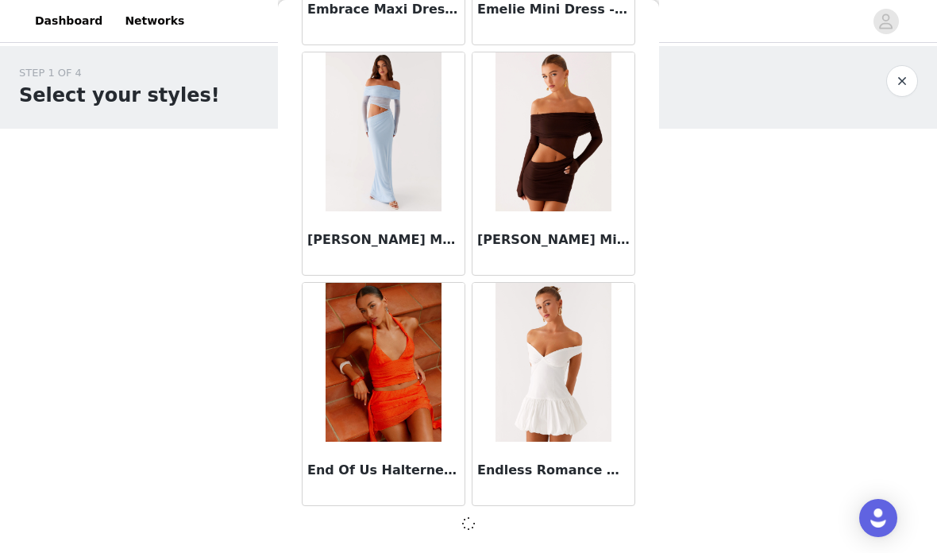
scroll to position [34104, 0]
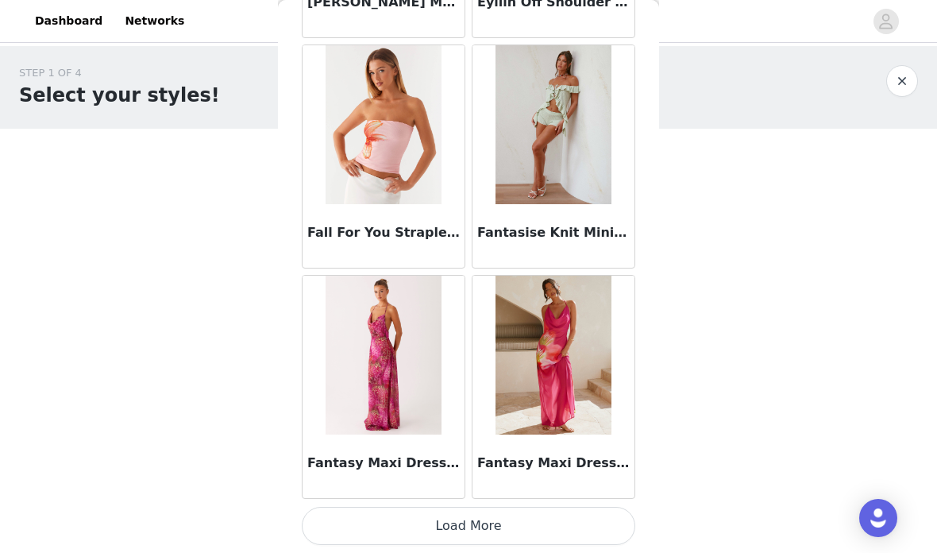
click at [499, 516] on button "Load More" at bounding box center [468, 526] width 333 height 38
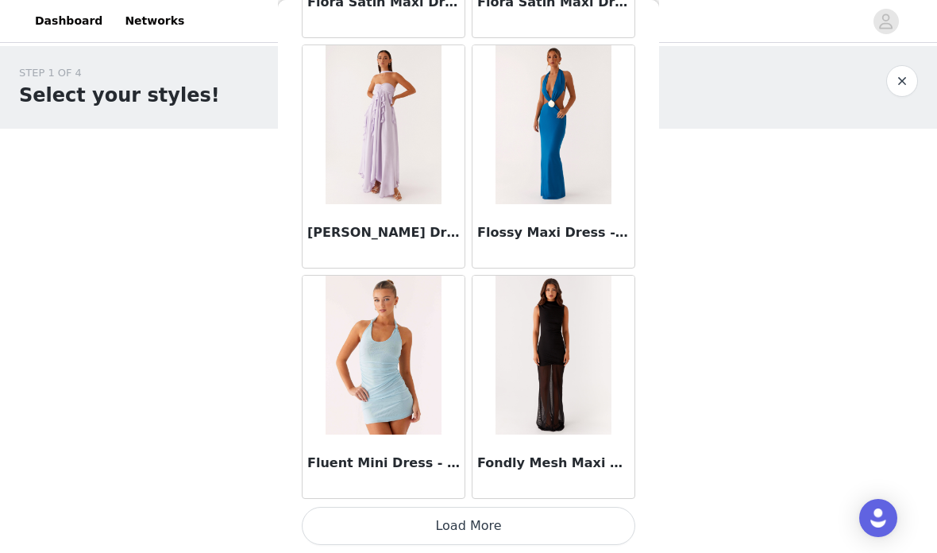
scroll to position [38716, 0]
click at [528, 522] on button "Load More" at bounding box center [468, 526] width 333 height 38
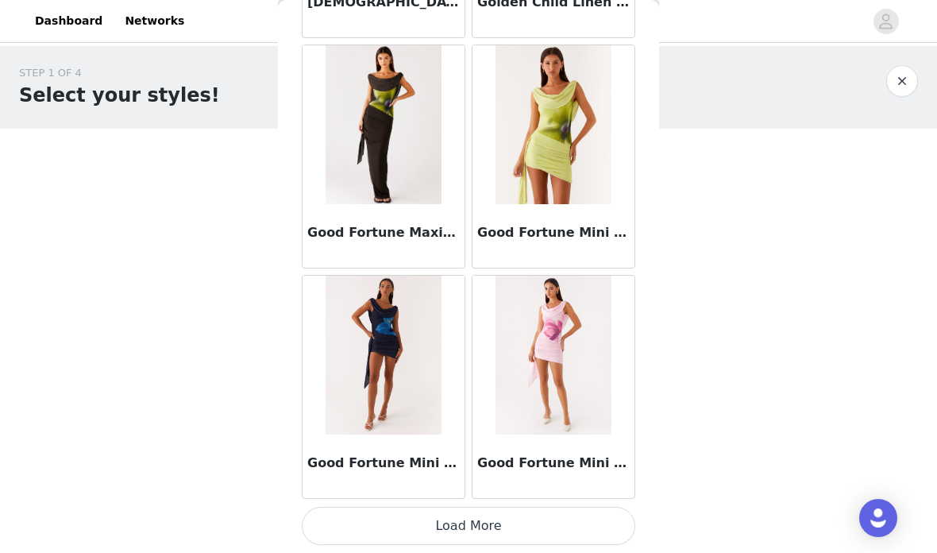
click at [503, 519] on button "Load More" at bounding box center [468, 526] width 333 height 38
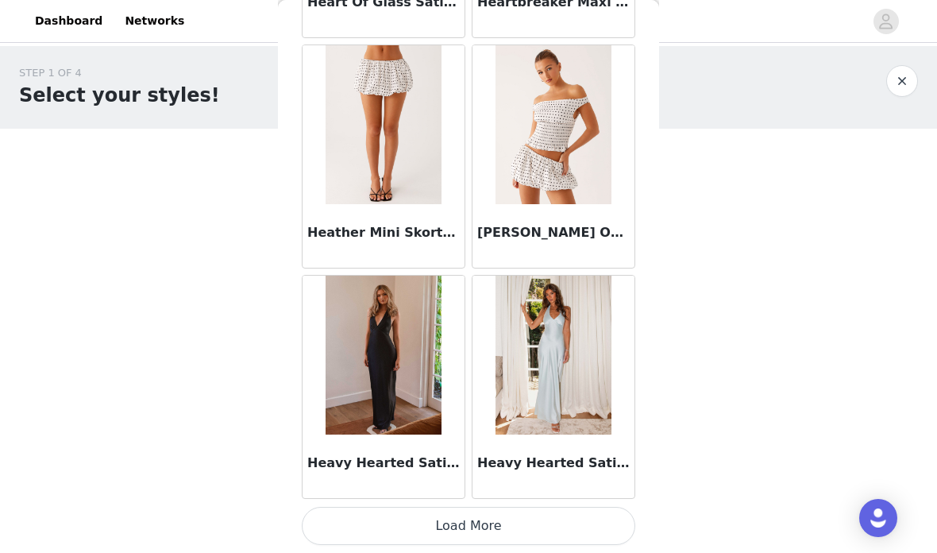
click at [513, 520] on button "Load More" at bounding box center [468, 526] width 333 height 38
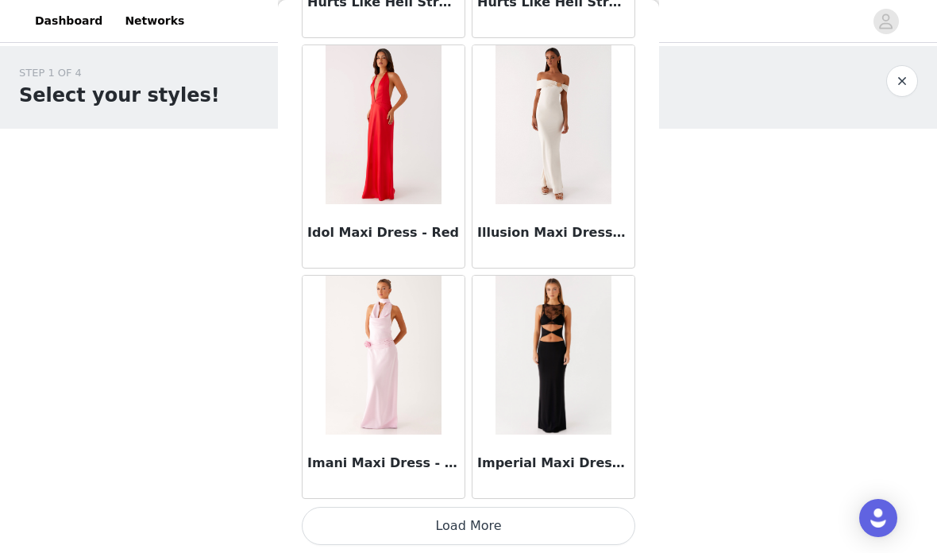
click at [514, 507] on button "Load More" at bounding box center [468, 526] width 333 height 38
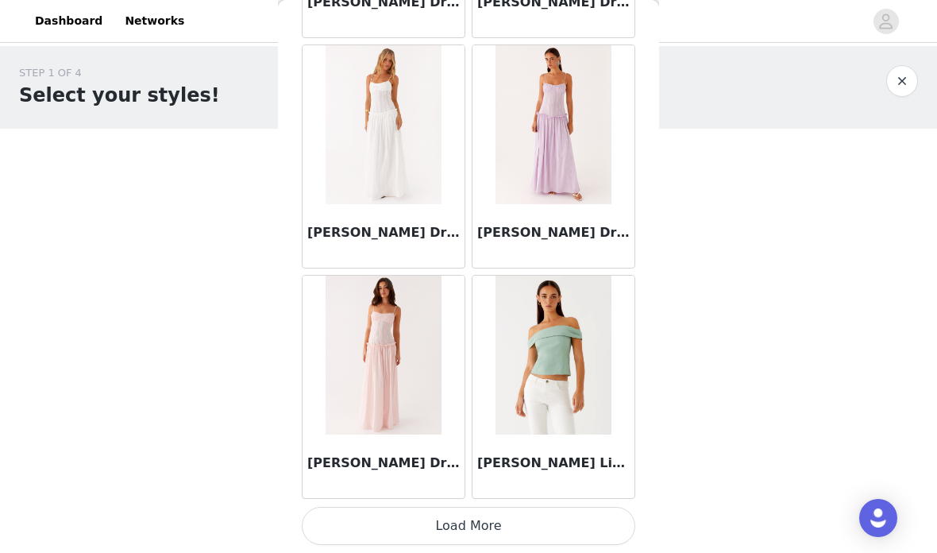
click at [520, 526] on button "Load More" at bounding box center [468, 526] width 333 height 38
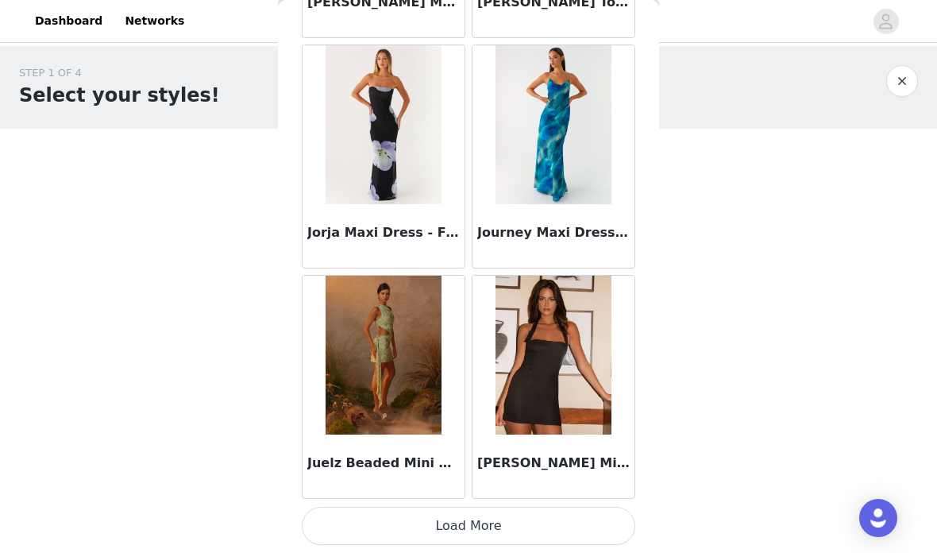
scroll to position [50228, 0]
click at [503, 512] on button "Load More" at bounding box center [468, 526] width 333 height 38
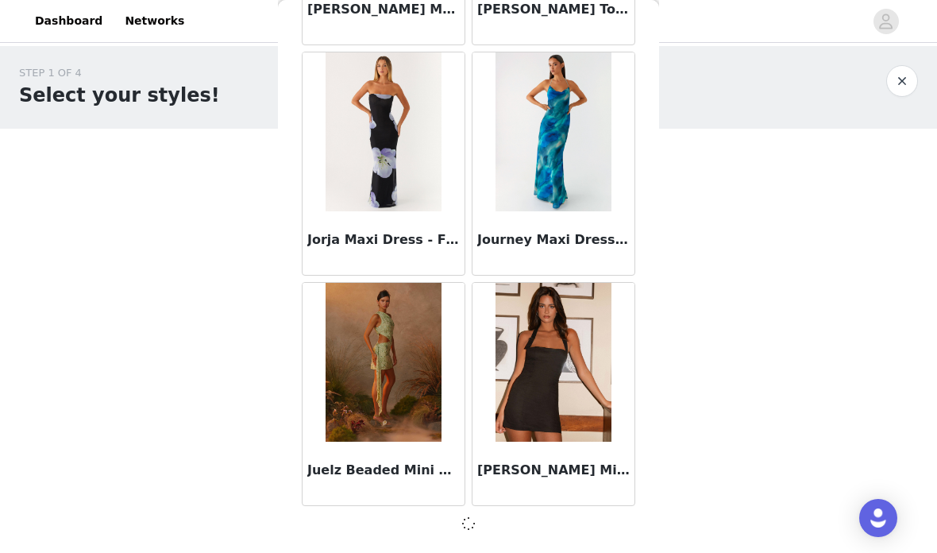
scroll to position [50221, 0]
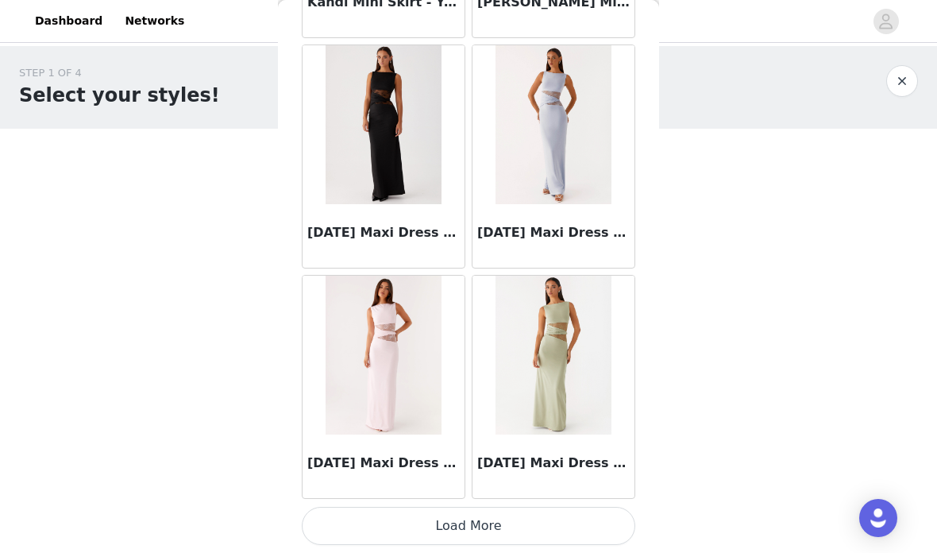
click at [510, 514] on button "Load More" at bounding box center [468, 526] width 333 height 38
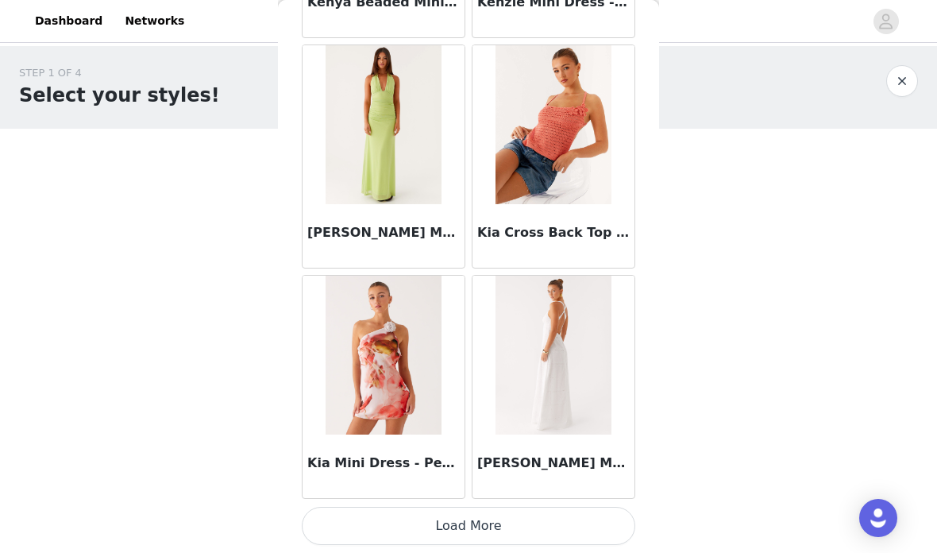
click at [531, 525] on button "Load More" at bounding box center [468, 526] width 333 height 38
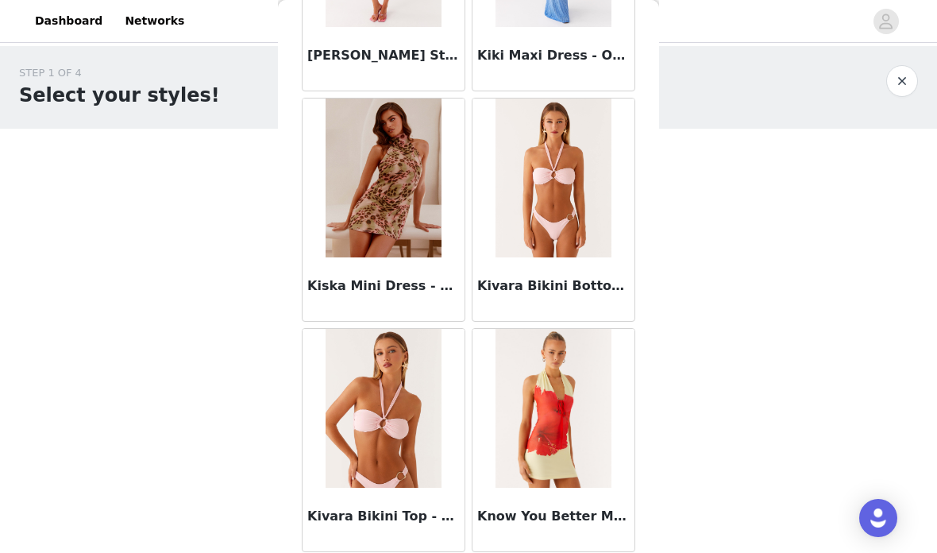
scroll to position [55472, 0]
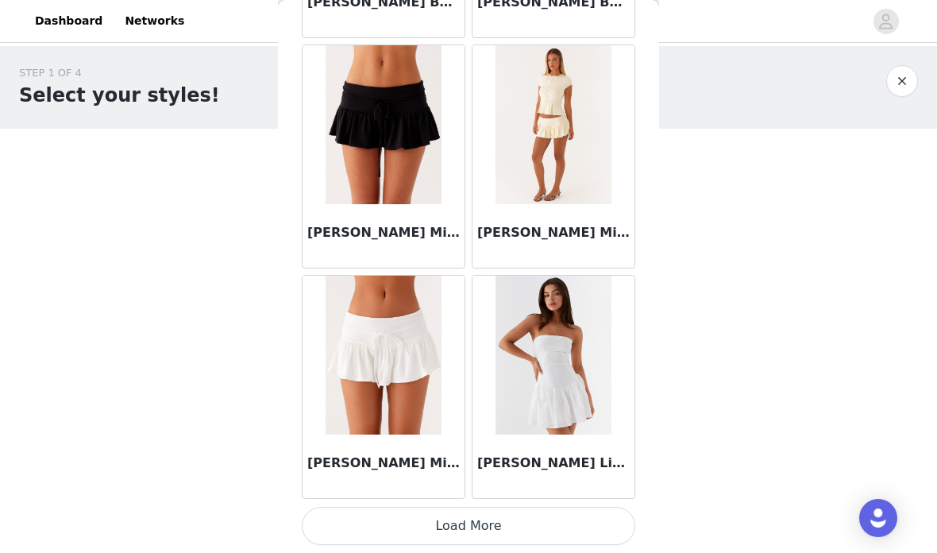
click at [502, 522] on button "Load More" at bounding box center [468, 526] width 333 height 38
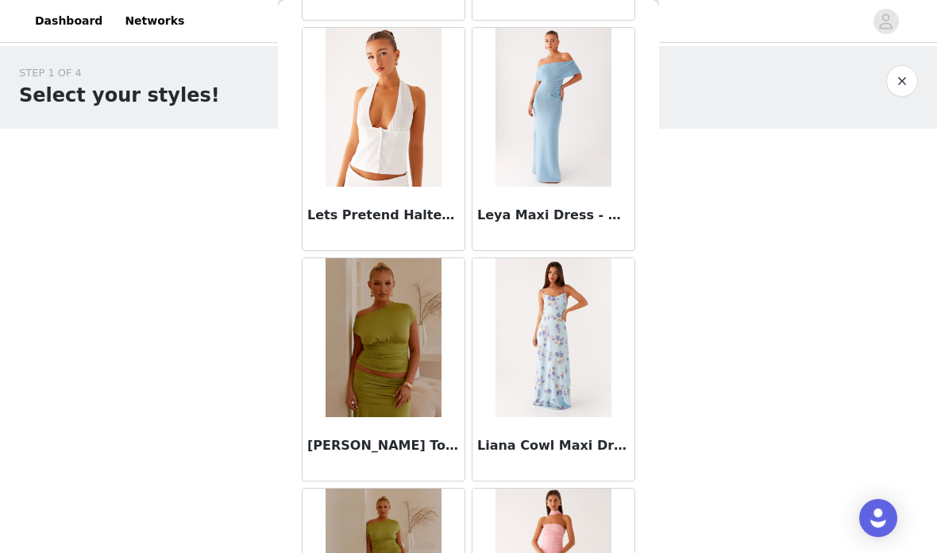
scroll to position [58561, 0]
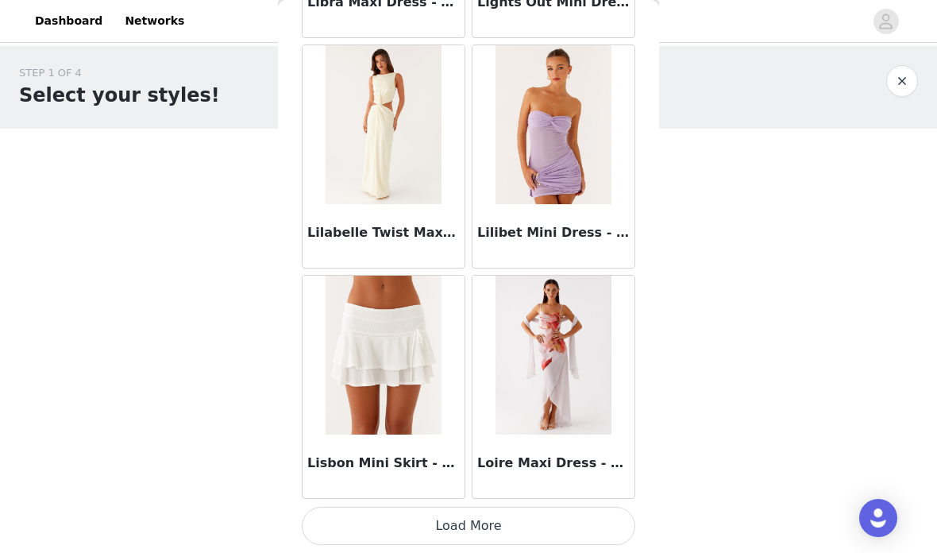
click at [491, 524] on button "Load More" at bounding box center [468, 526] width 333 height 38
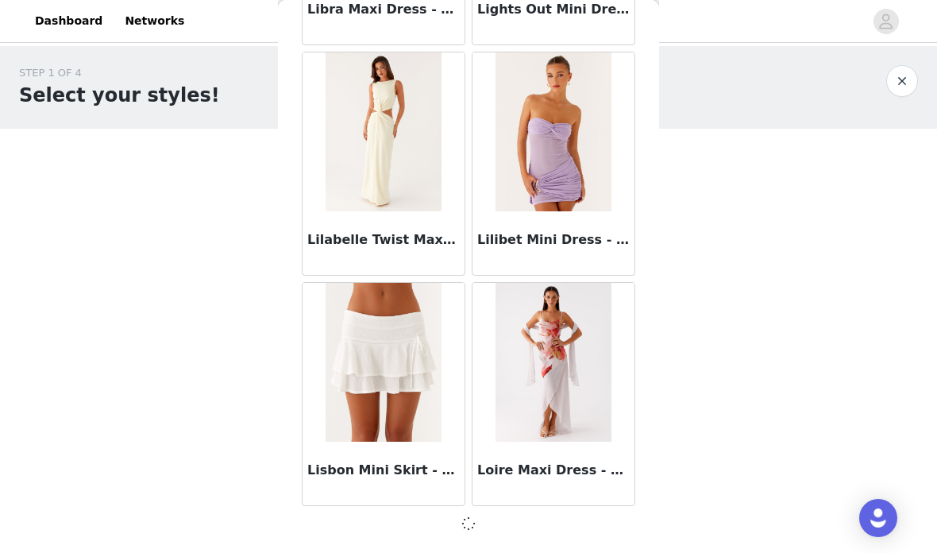
scroll to position [59431, 0]
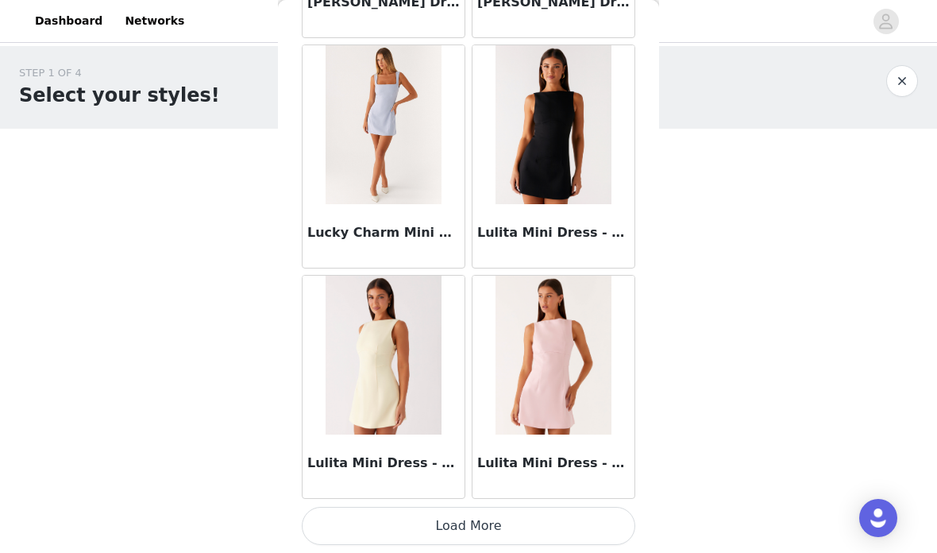
click at [495, 525] on button "Load More" at bounding box center [468, 526] width 333 height 38
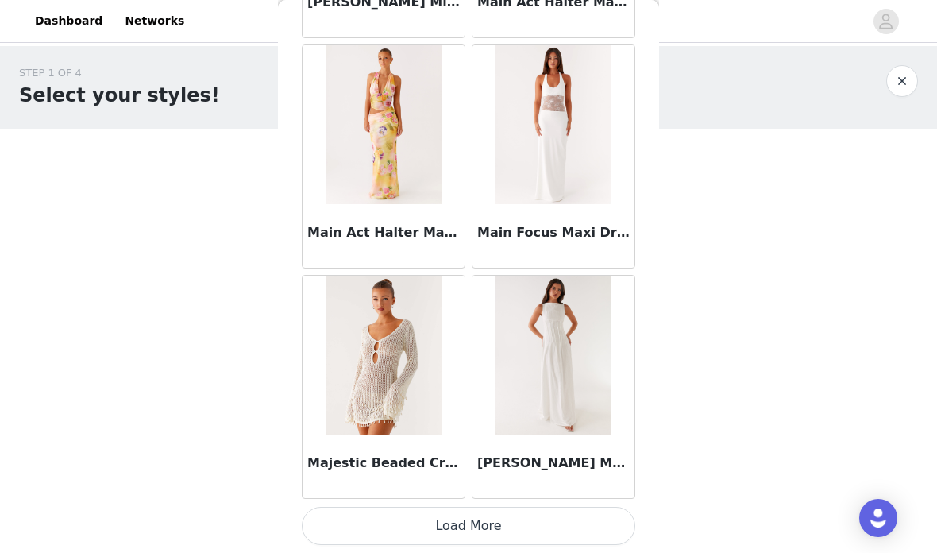
click at [491, 514] on button "Load More" at bounding box center [468, 526] width 333 height 38
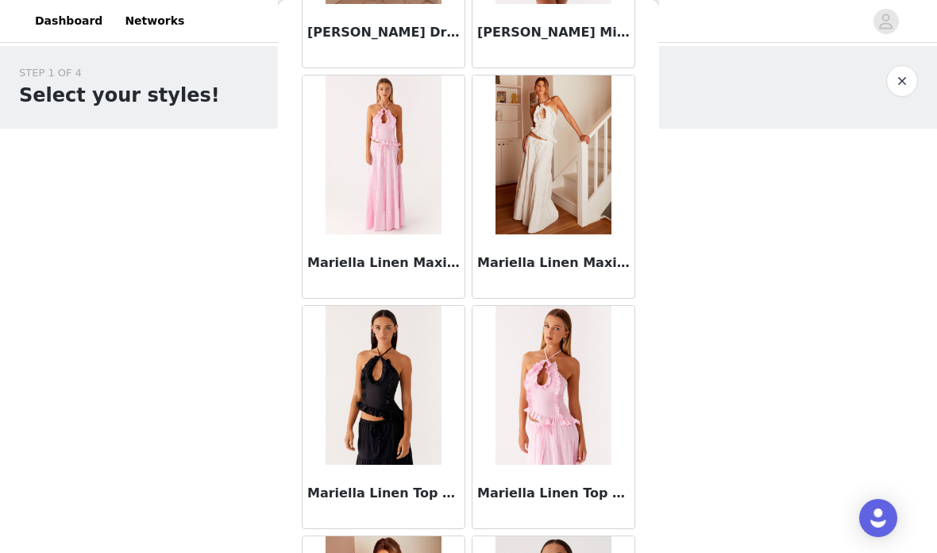
scroll to position [65639, 0]
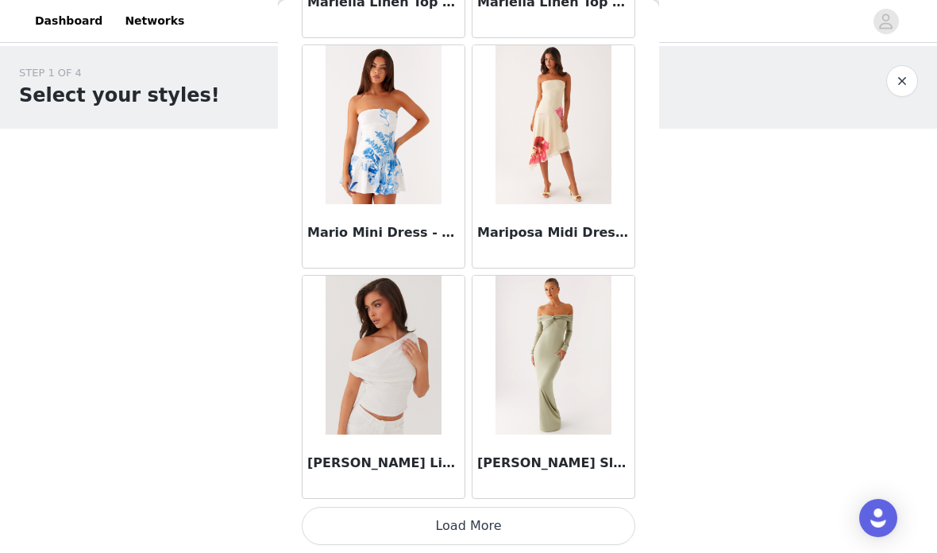
click at [499, 520] on button "Load More" at bounding box center [468, 526] width 333 height 38
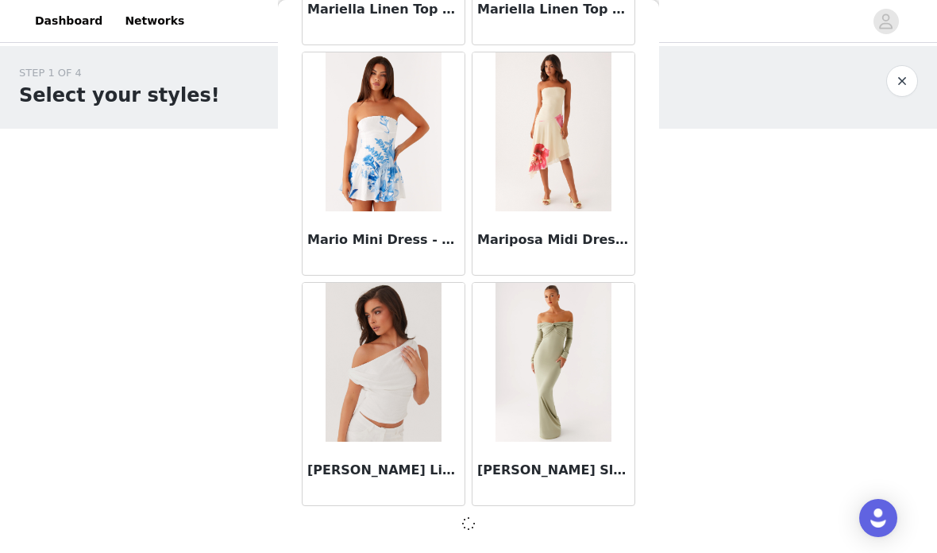
scroll to position [66338, 0]
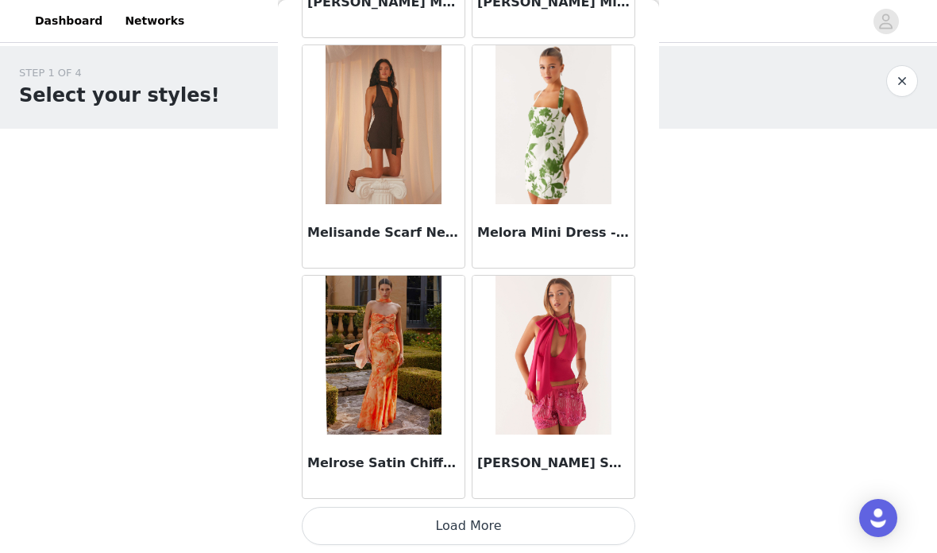
click at [484, 519] on button "Load More" at bounding box center [468, 526] width 333 height 38
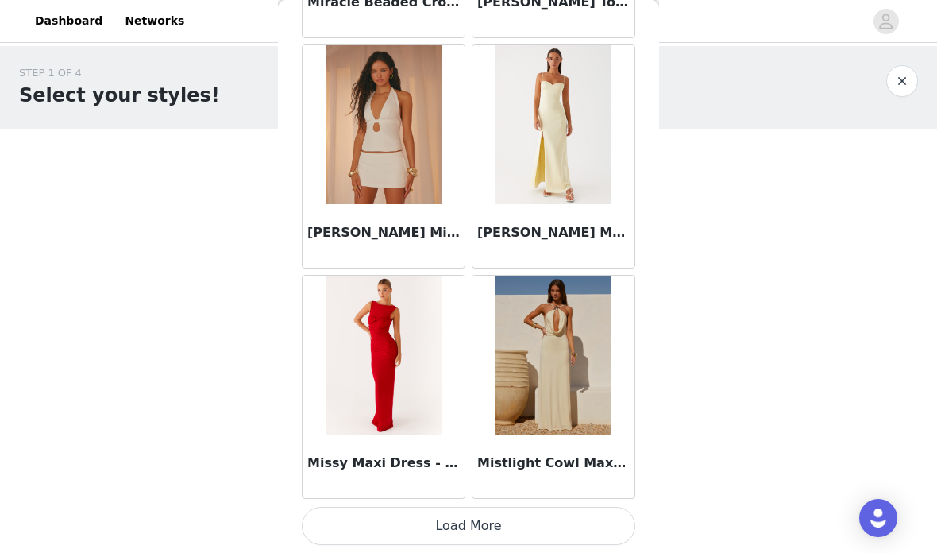
click at [508, 526] on button "Load More" at bounding box center [468, 526] width 333 height 38
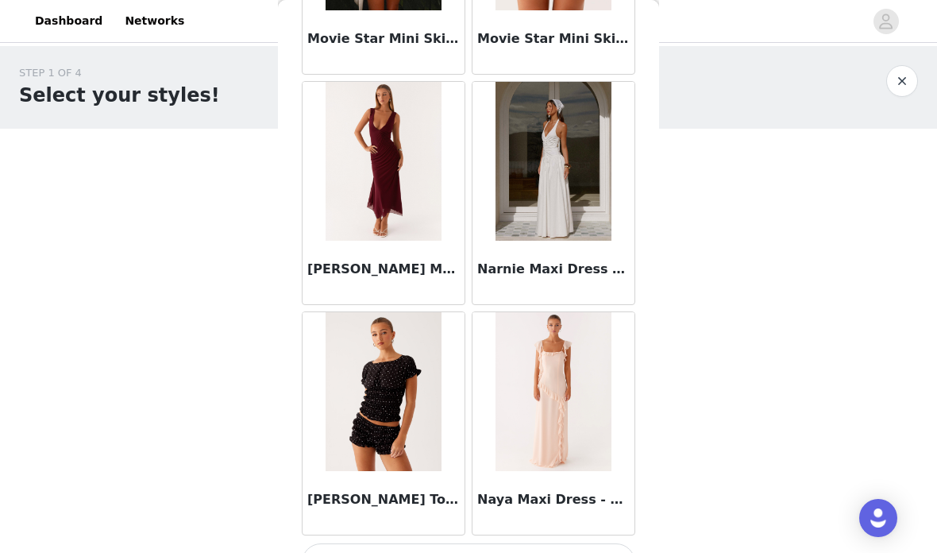
scroll to position [73227, 0]
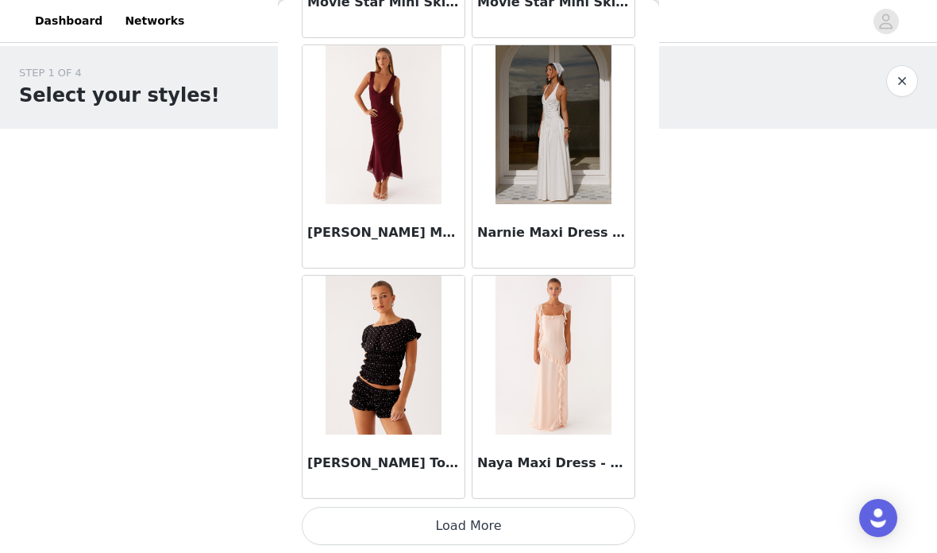
click at [516, 520] on button "Load More" at bounding box center [468, 526] width 333 height 38
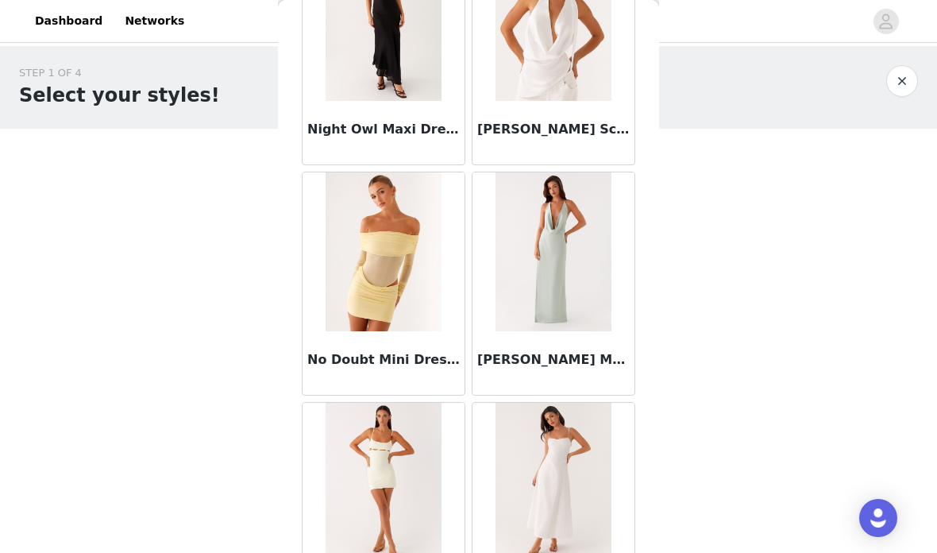
scroll to position [74738, 0]
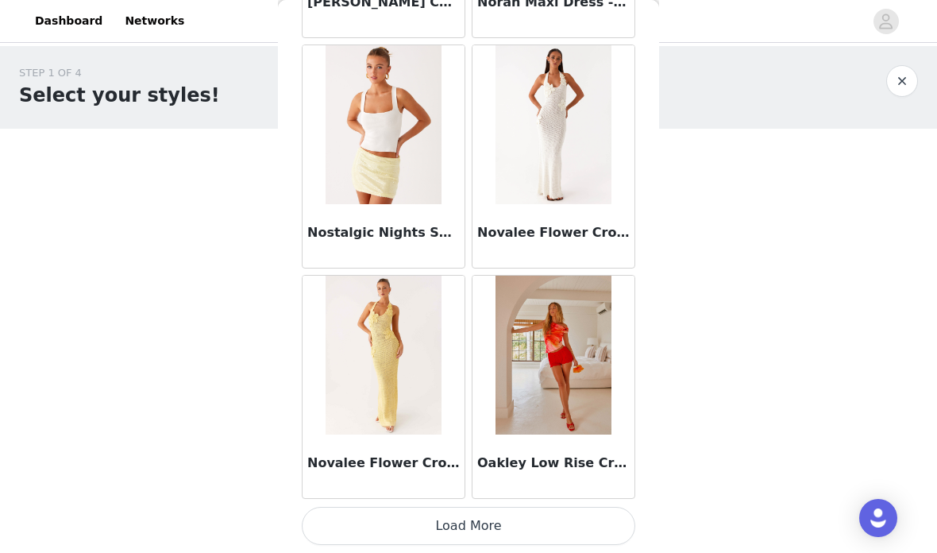
click at [514, 522] on button "Load More" at bounding box center [468, 526] width 333 height 38
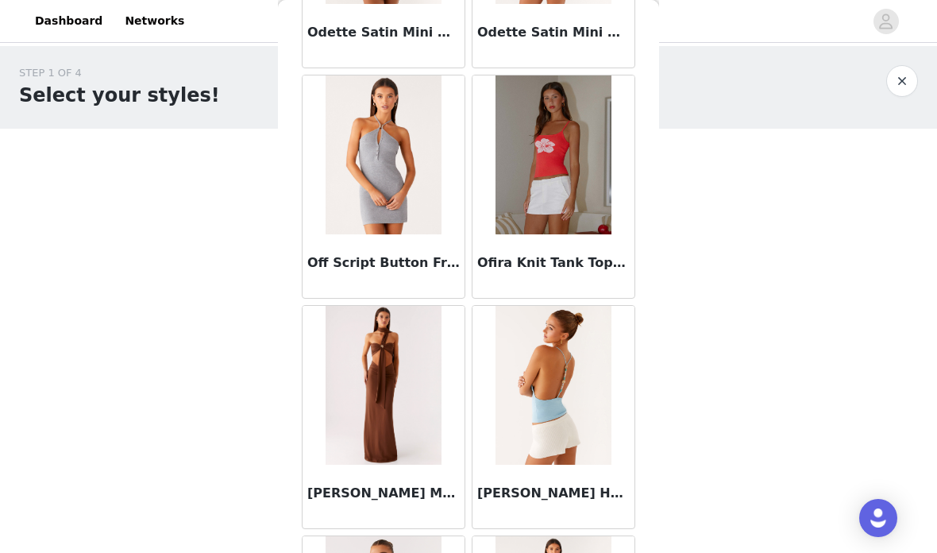
scroll to position [76703, 0]
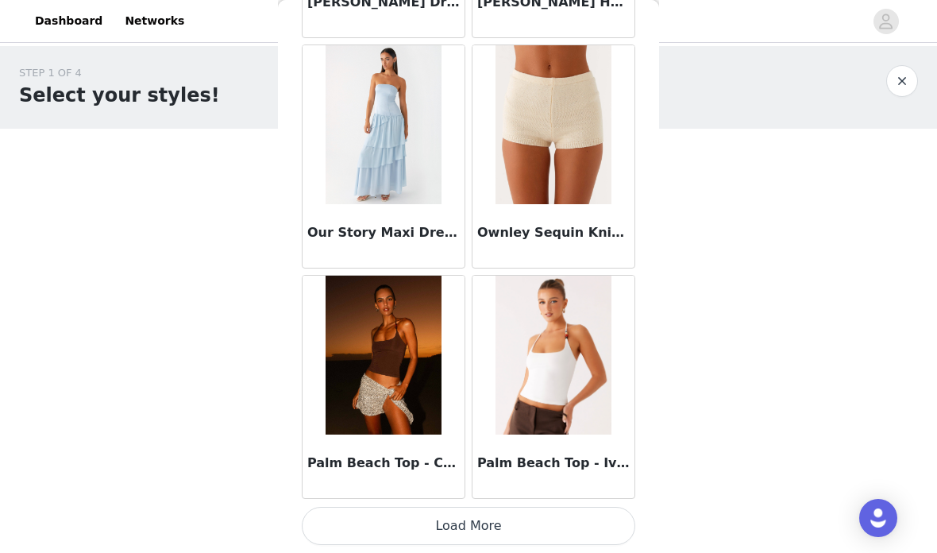
click at [491, 526] on button "Load More" at bounding box center [468, 526] width 333 height 38
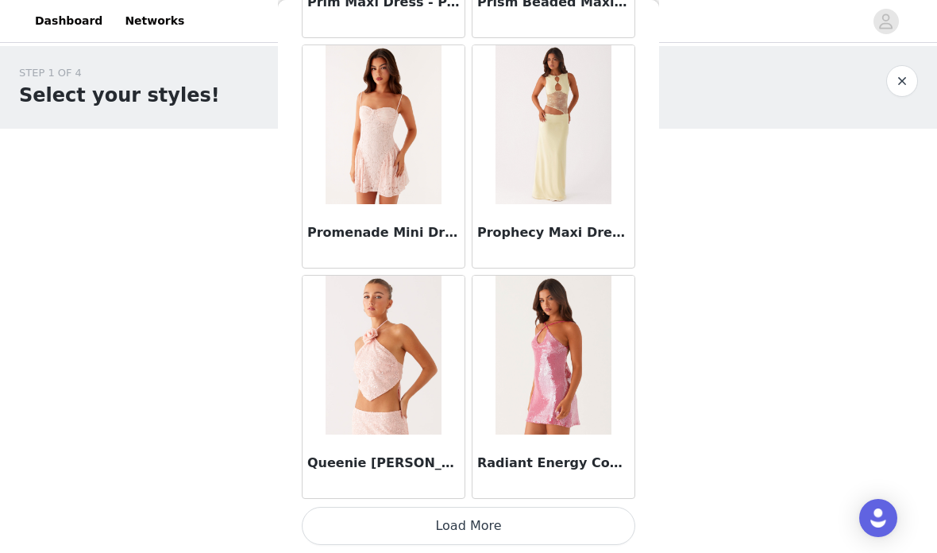
click at [519, 520] on button "Load More" at bounding box center [468, 526] width 333 height 38
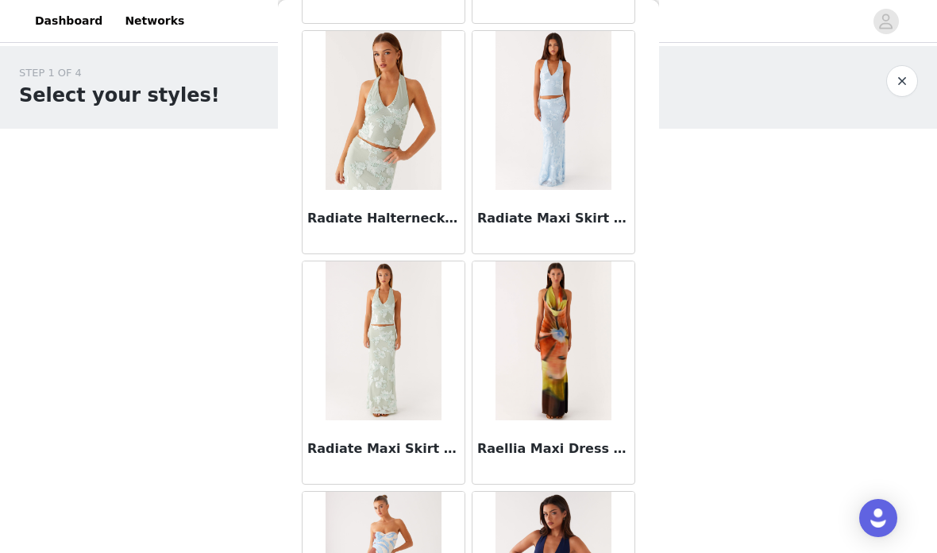
scroll to position [81095, 0]
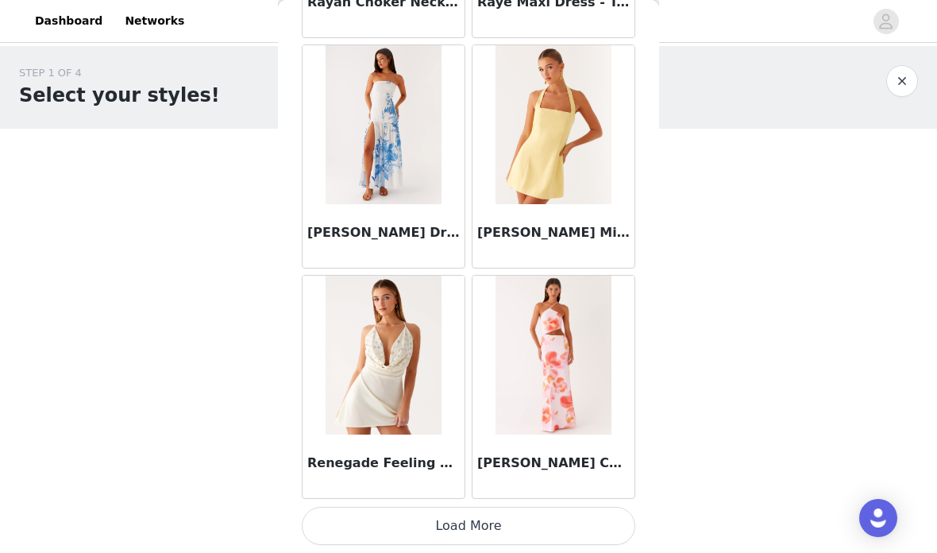
click at [480, 521] on button "Load More" at bounding box center [468, 526] width 333 height 38
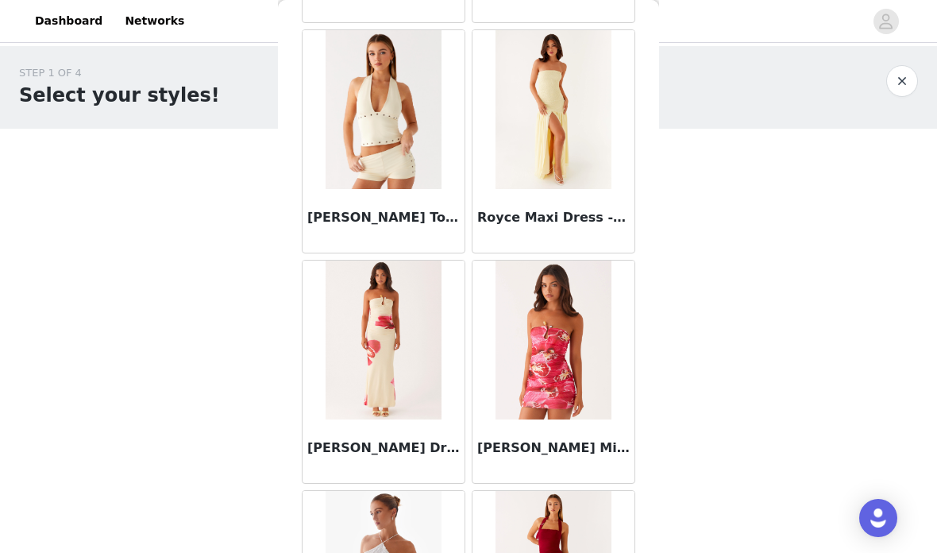
scroll to position [84558, 0]
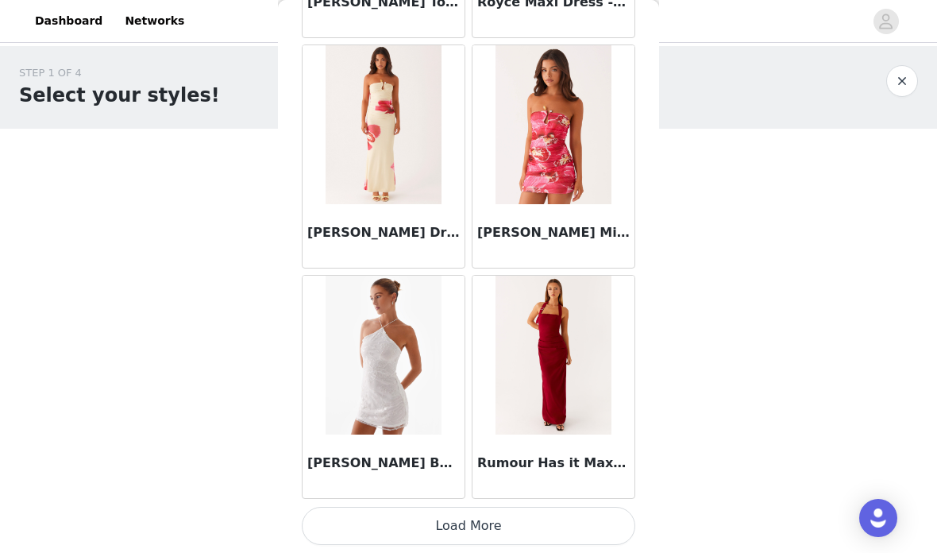
click at [471, 516] on button "Load More" at bounding box center [468, 526] width 333 height 38
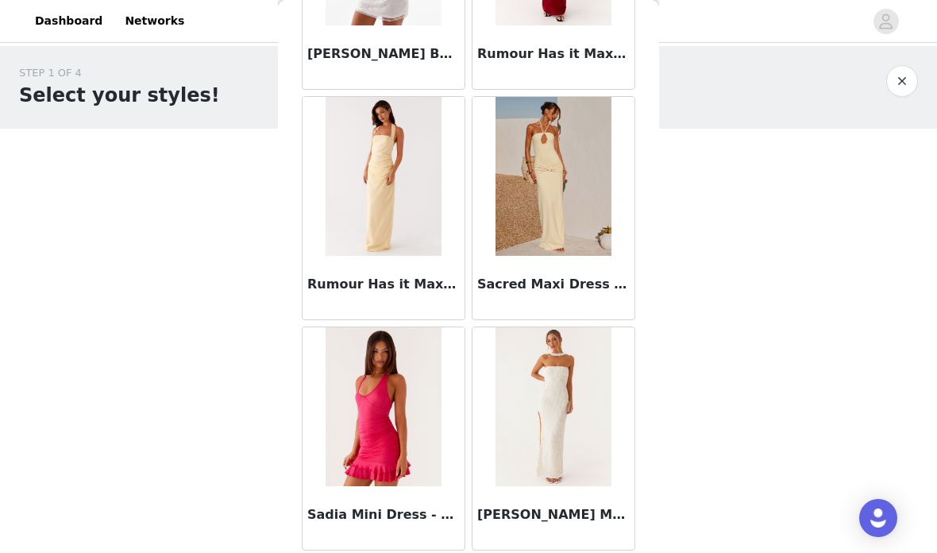
scroll to position [85175, 0]
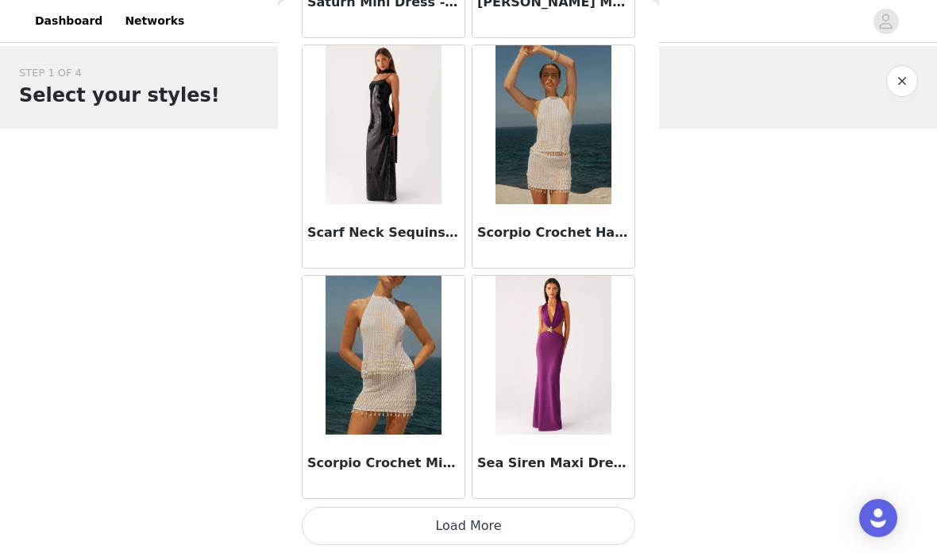
click at [505, 518] on button "Load More" at bounding box center [468, 526] width 333 height 38
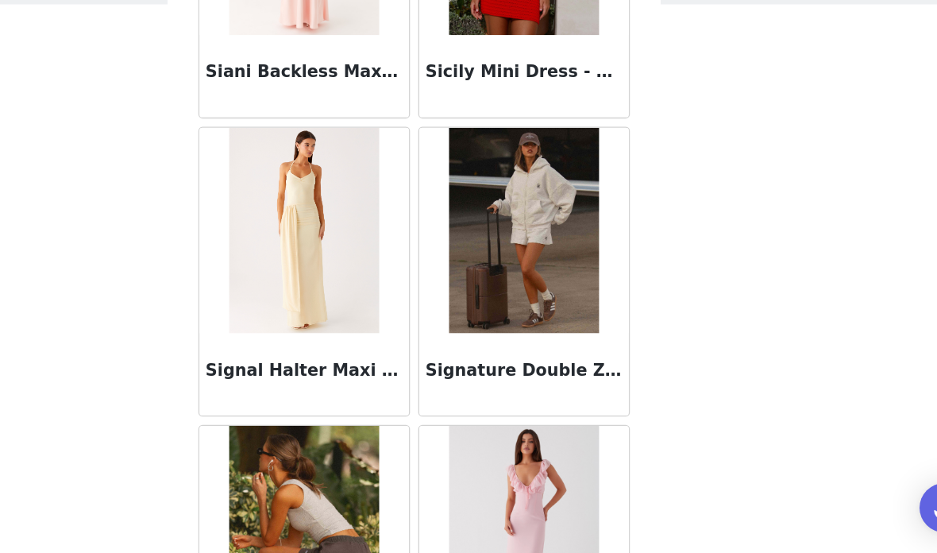
scroll to position [89194, 0]
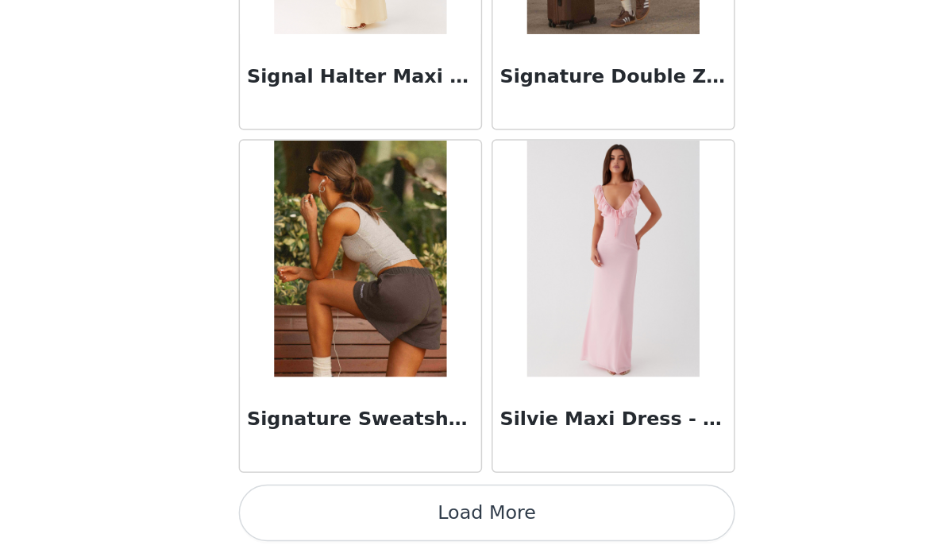
click at [375, 507] on button "Load More" at bounding box center [468, 526] width 333 height 38
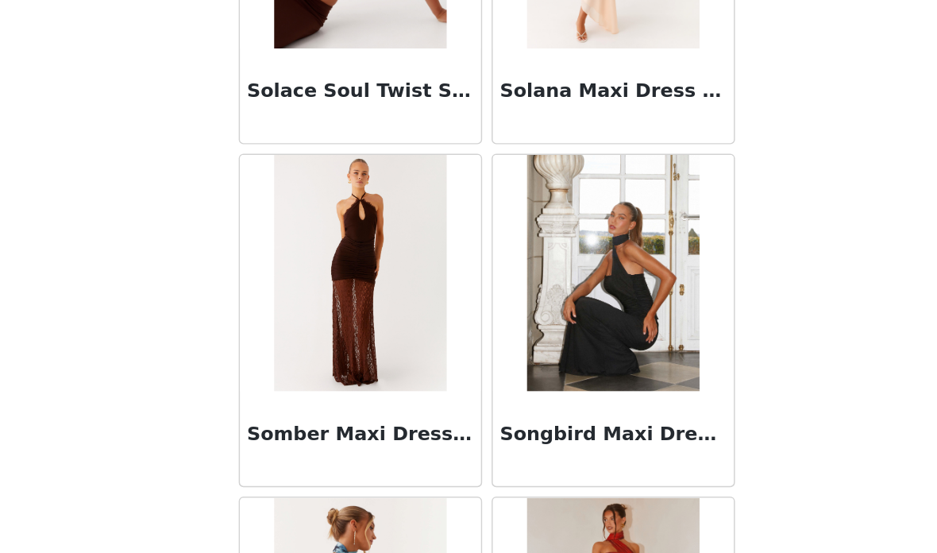
scroll to position [90764, 0]
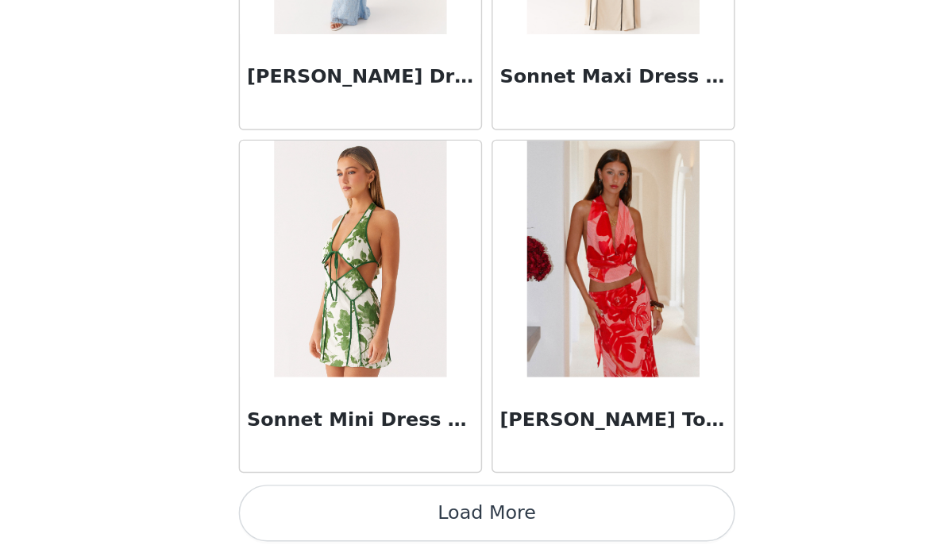
click at [353, 507] on button "Load More" at bounding box center [468, 526] width 333 height 38
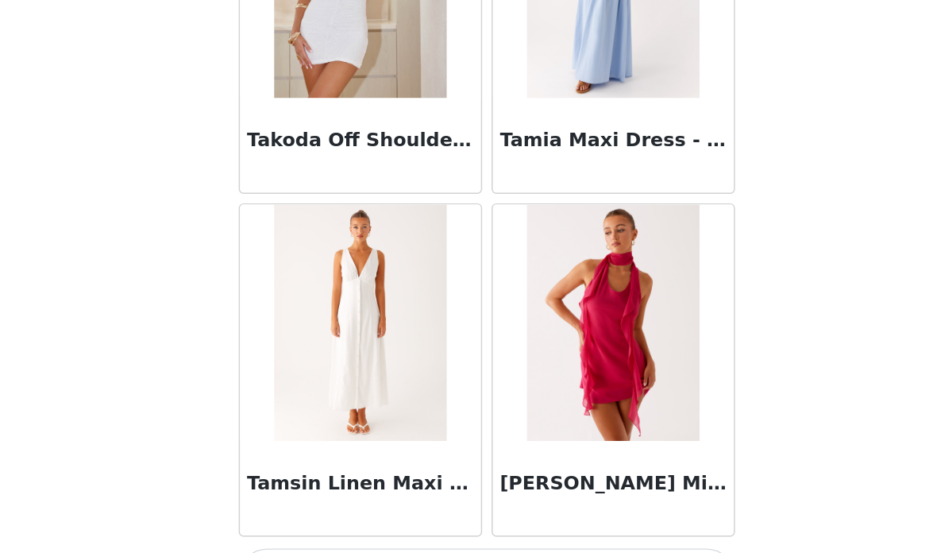
click at [348, 507] on button "Load More" at bounding box center [468, 526] width 333 height 38
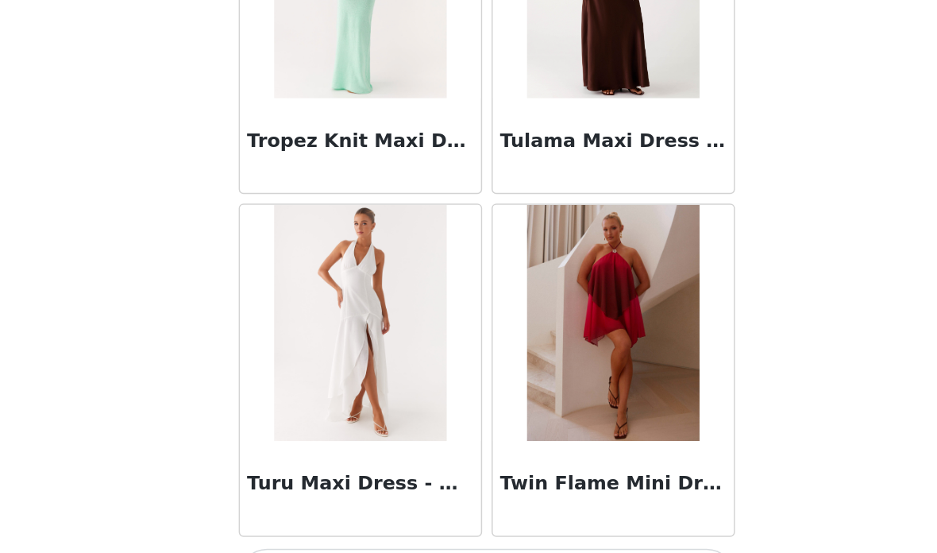
click at [365, 507] on button "Load More" at bounding box center [468, 526] width 333 height 38
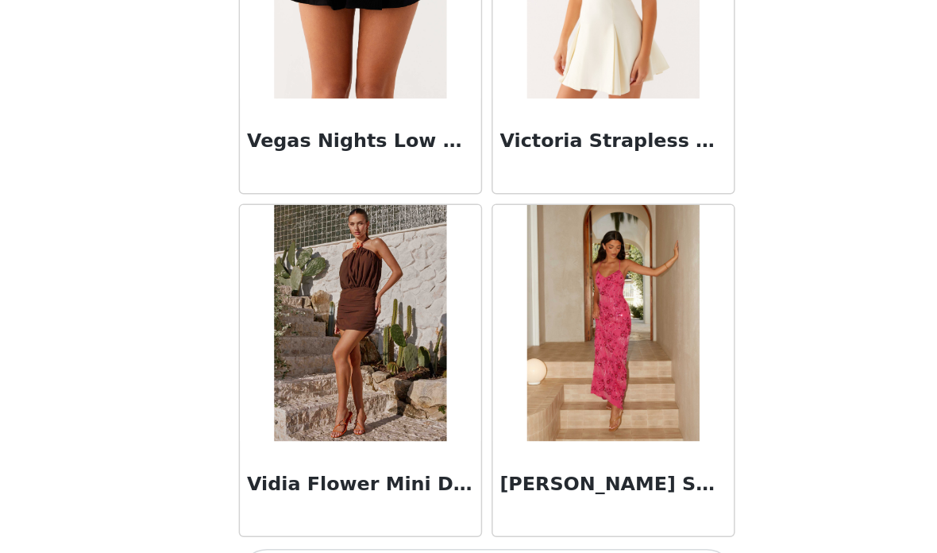
scroll to position [98580, 0]
click at [369, 507] on button "Load More" at bounding box center [468, 526] width 333 height 38
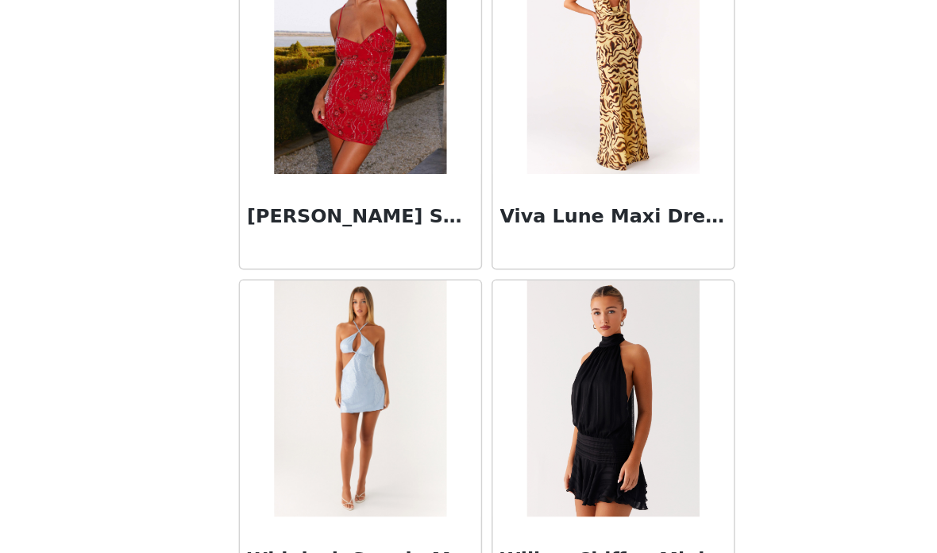
scroll to position [99470, 0]
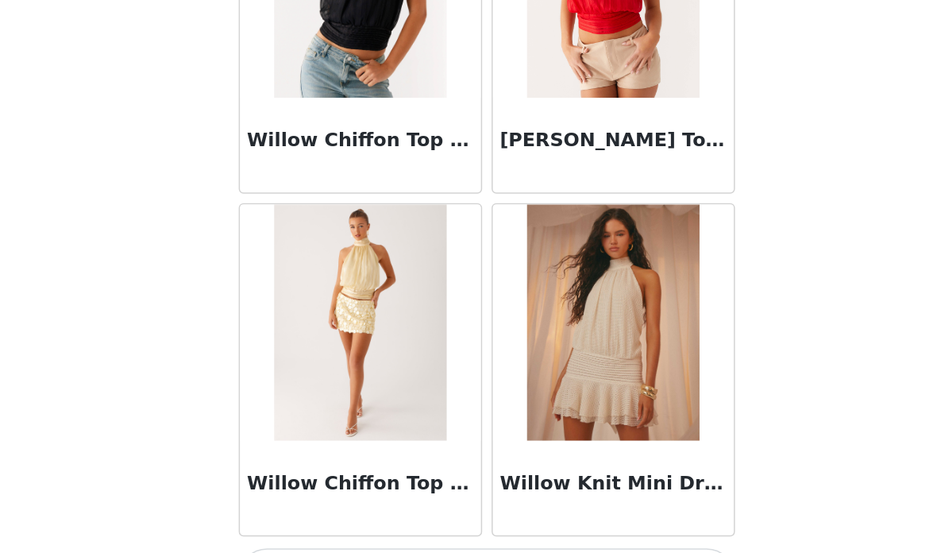
click at [395, 507] on button "Load More" at bounding box center [468, 526] width 333 height 38
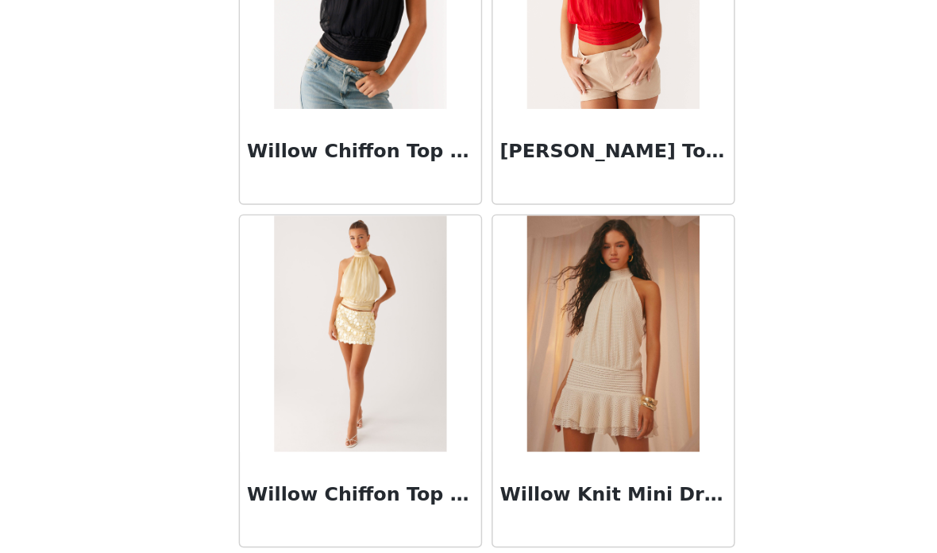
scroll to position [100875, 0]
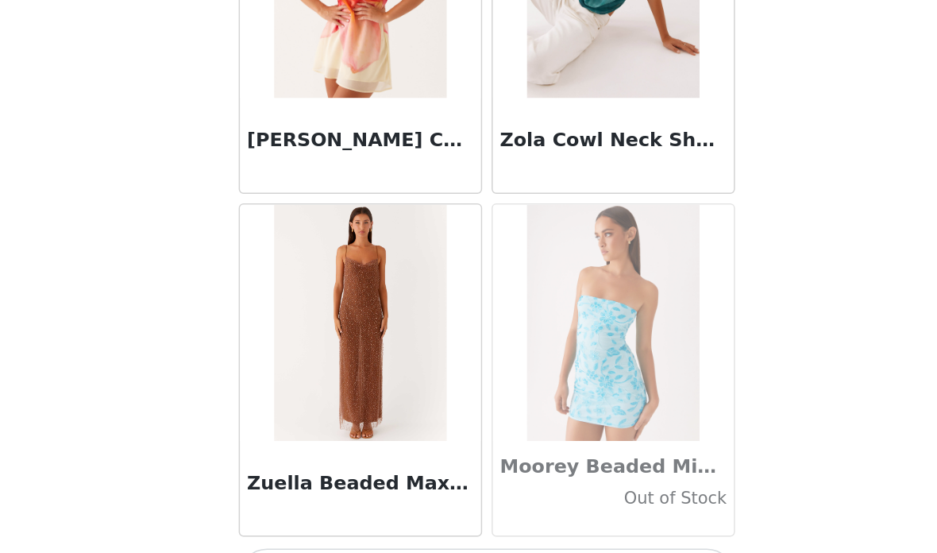
click at [377, 507] on button "Load More" at bounding box center [468, 526] width 333 height 38
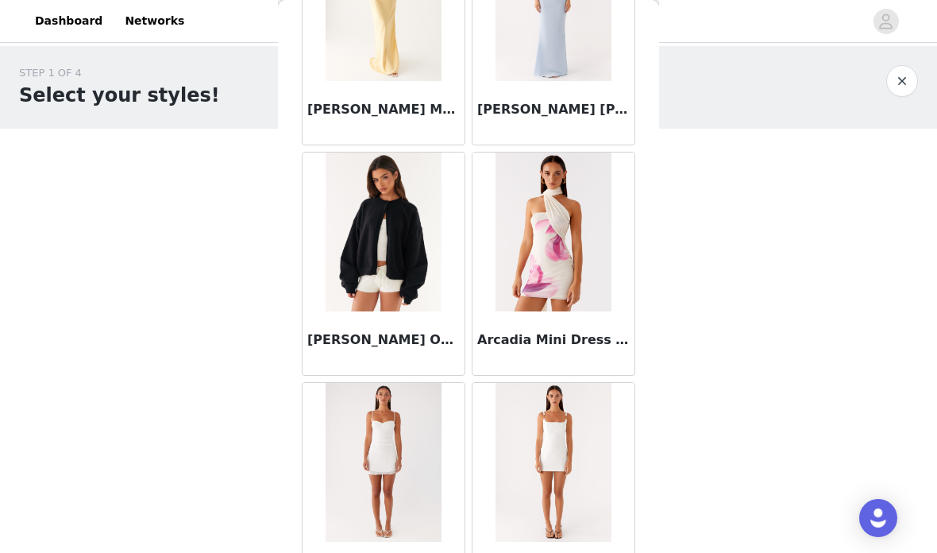
scroll to position [6837, 0]
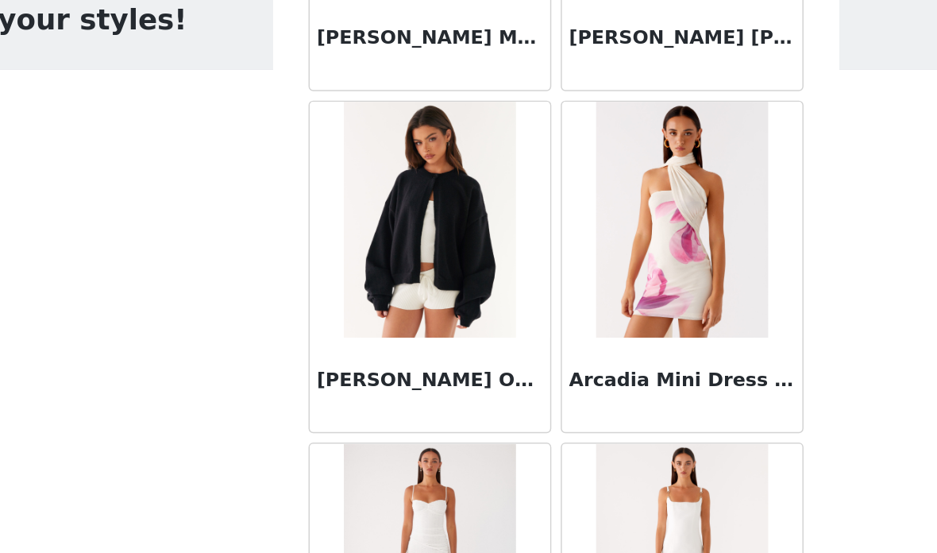
click at [326, 156] on img at bounding box center [383, 229] width 115 height 159
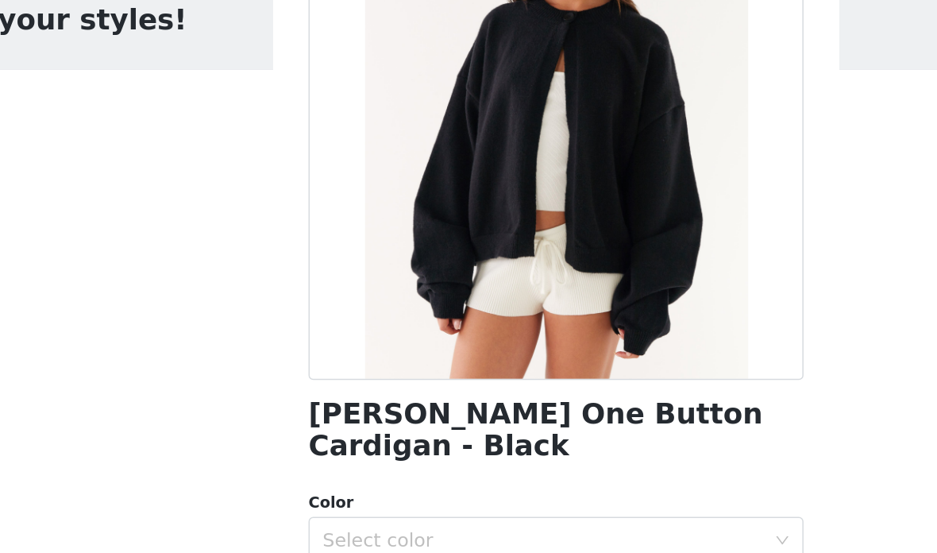
scroll to position [102, 0]
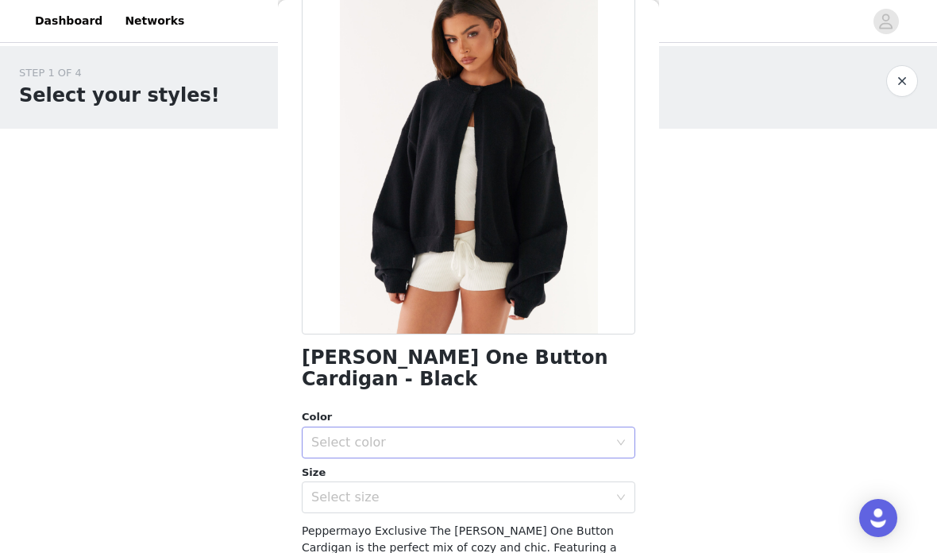
click at [511, 434] on div "Select color" at bounding box center [459, 442] width 297 height 16
click at [495, 455] on li "Black" at bounding box center [468, 454] width 333 height 25
click at [471, 489] on div "Select size" at bounding box center [459, 497] width 297 height 16
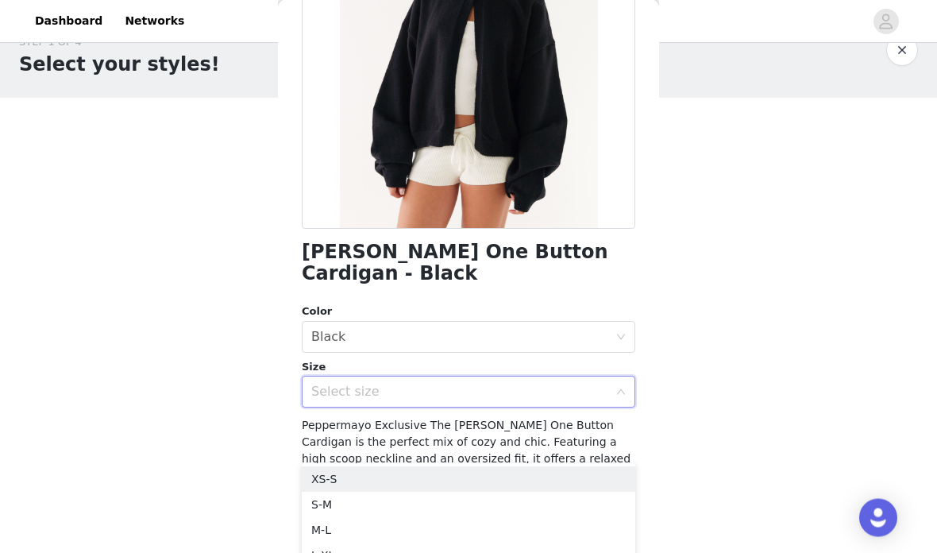
scroll to position [49, 0]
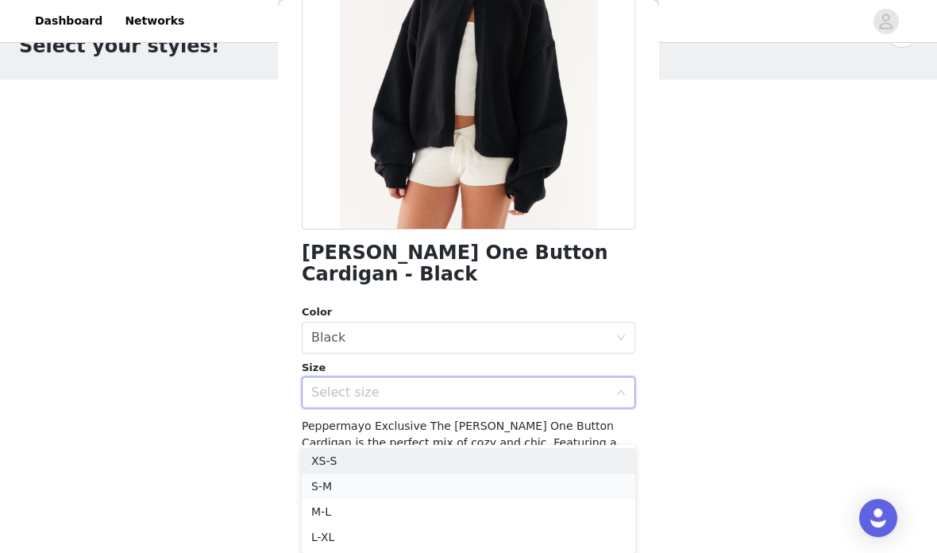
click at [491, 484] on li "S-M" at bounding box center [468, 485] width 333 height 25
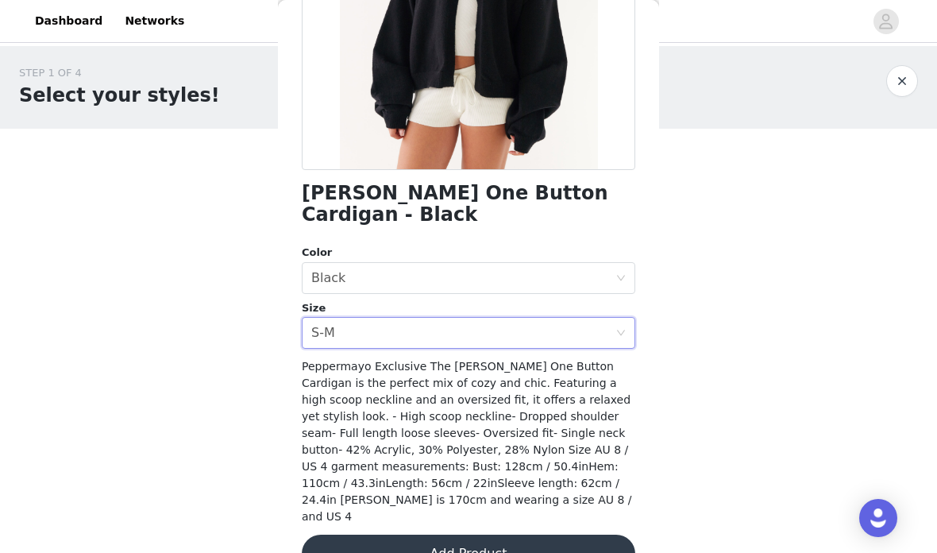
scroll to position [267, 0]
click at [513, 534] on button "Add Product" at bounding box center [468, 553] width 333 height 38
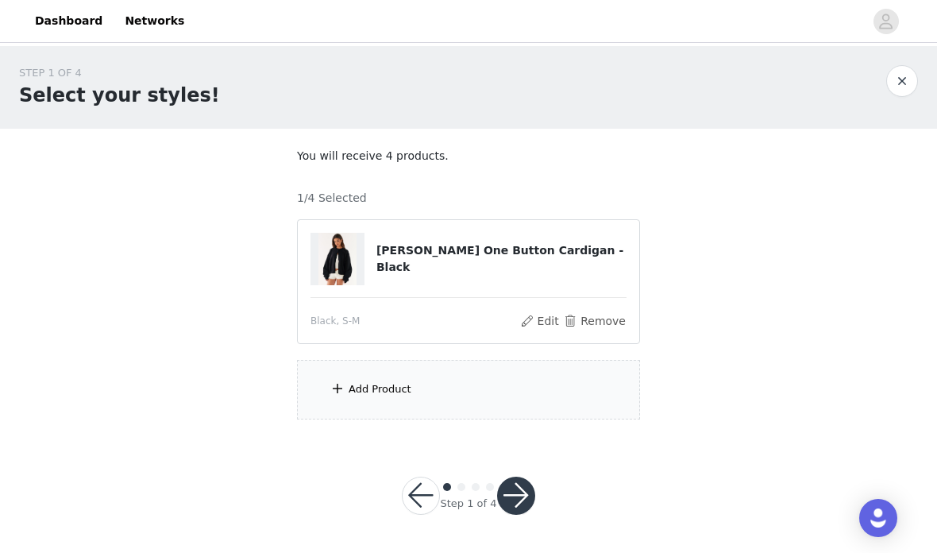
click at [533, 389] on div "Add Product" at bounding box center [468, 390] width 343 height 60
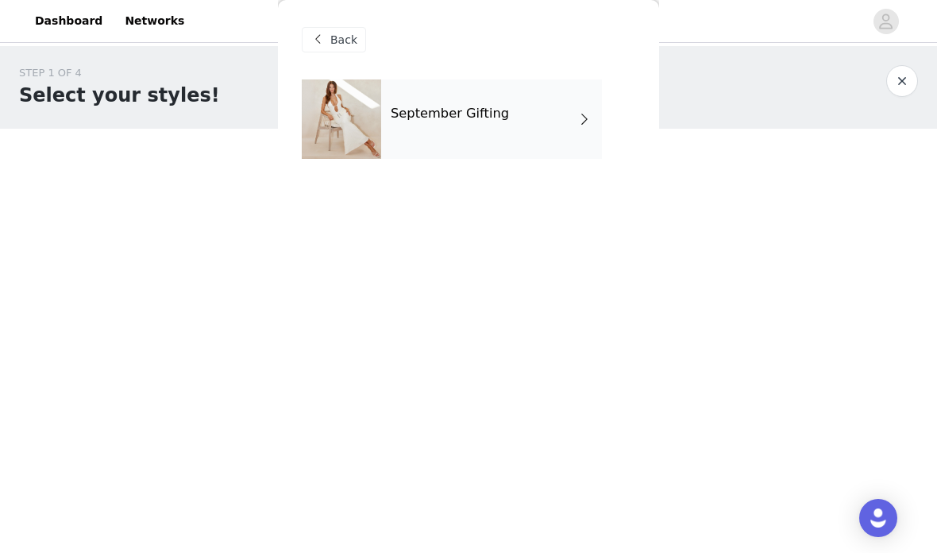
click at [599, 117] on div "September Gifting" at bounding box center [491, 118] width 221 height 79
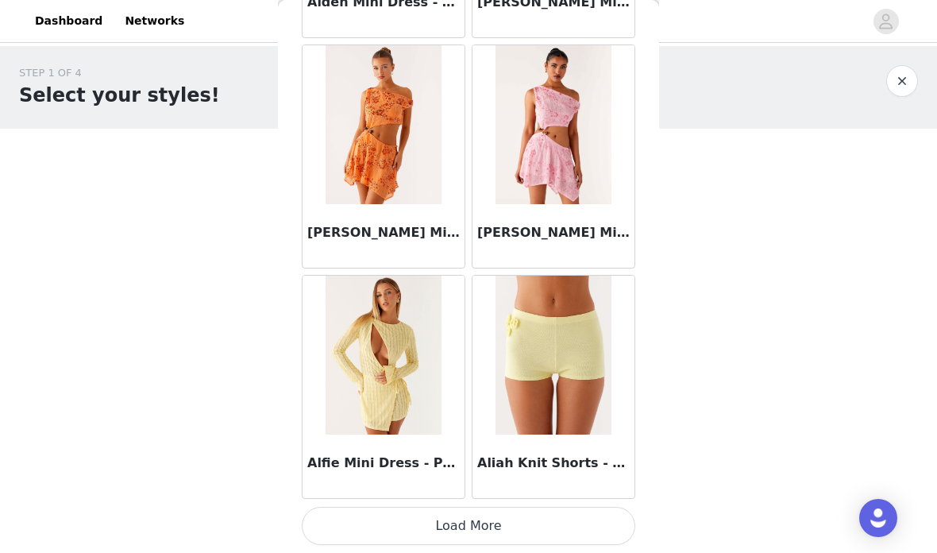
click at [512, 522] on button "Load More" at bounding box center [468, 526] width 333 height 38
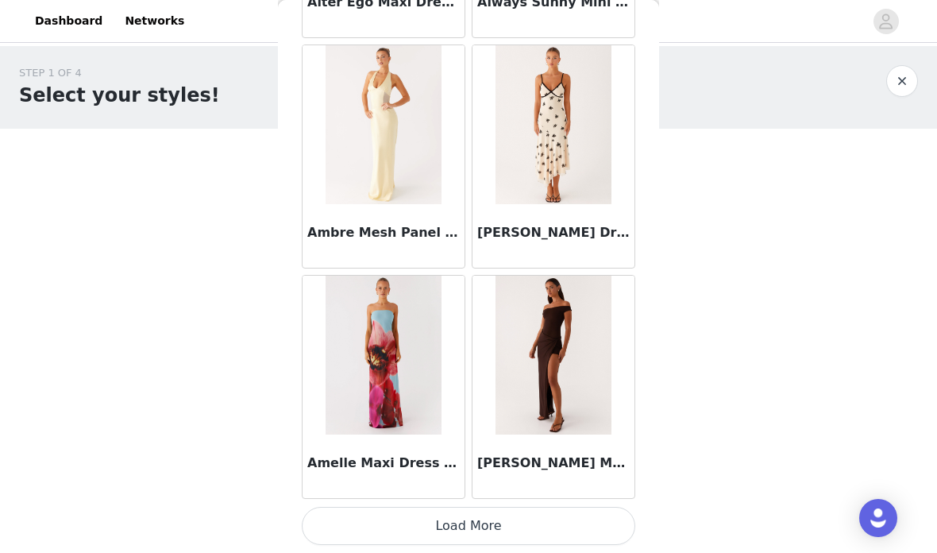
click at [524, 510] on button "Load More" at bounding box center [468, 526] width 333 height 38
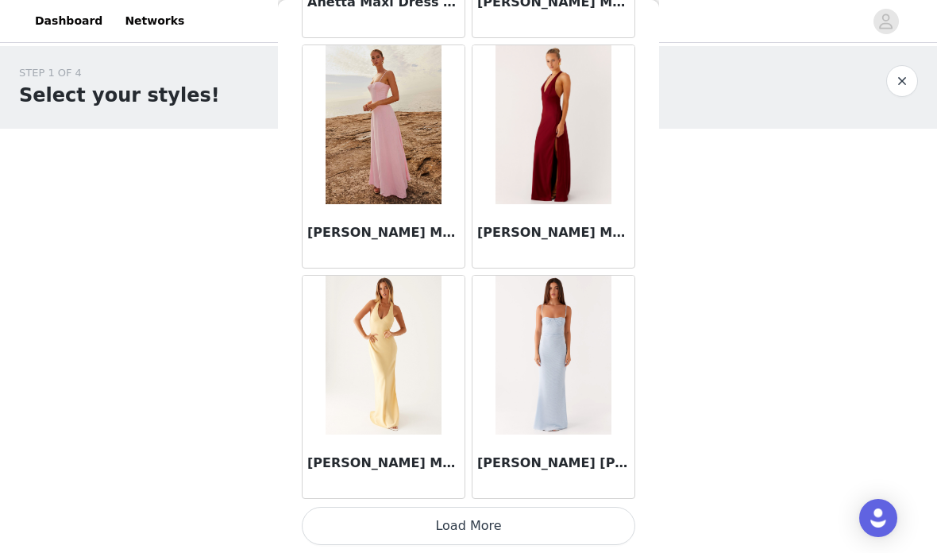
click at [499, 514] on button "Load More" at bounding box center [468, 526] width 333 height 38
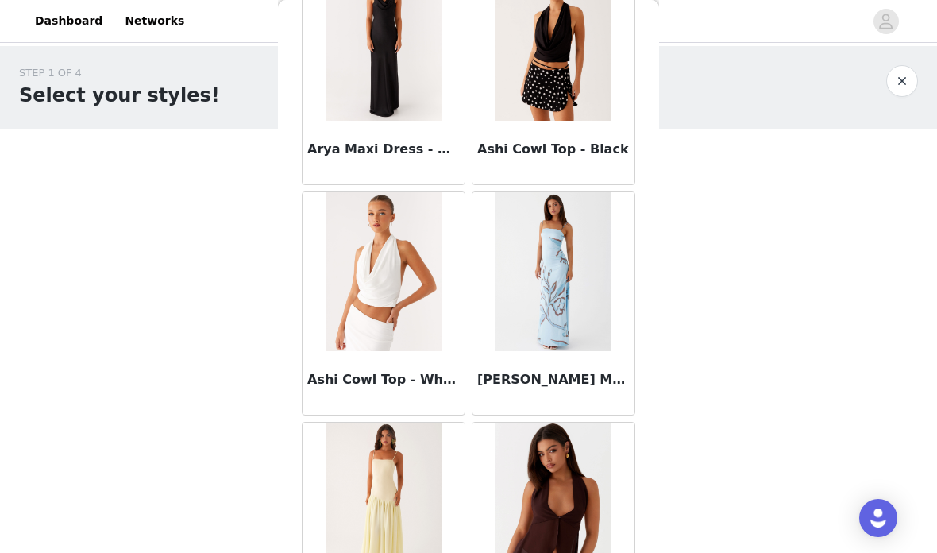
scroll to position [8073, 0]
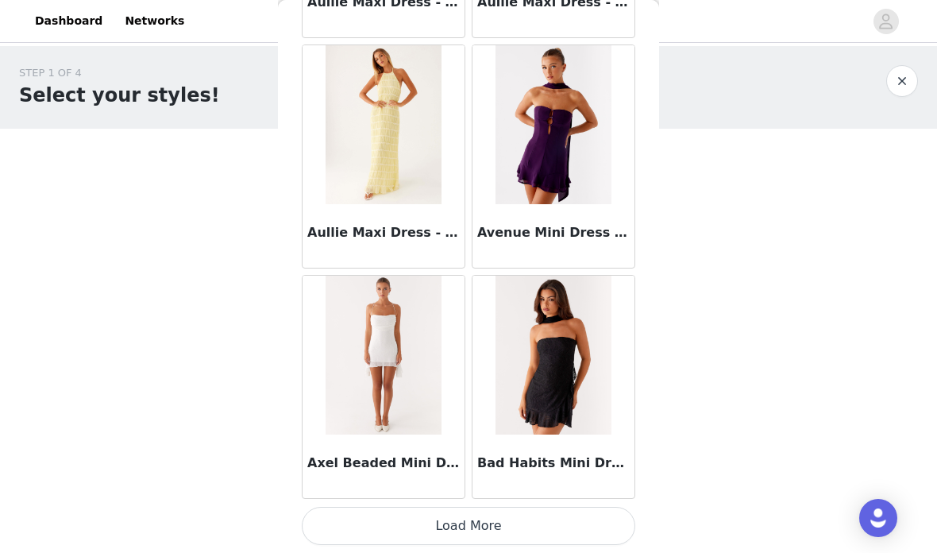
click at [495, 518] on button "Load More" at bounding box center [468, 526] width 333 height 38
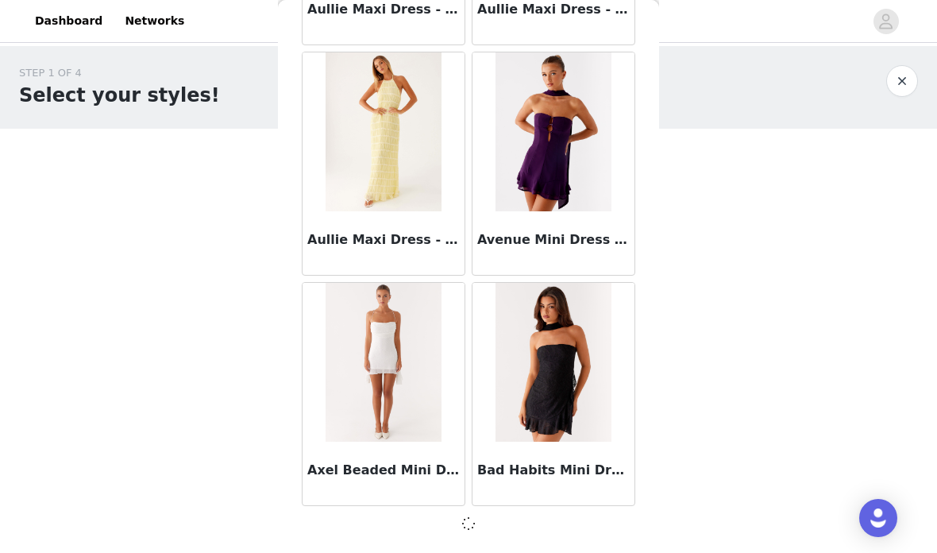
scroll to position [8777, 0]
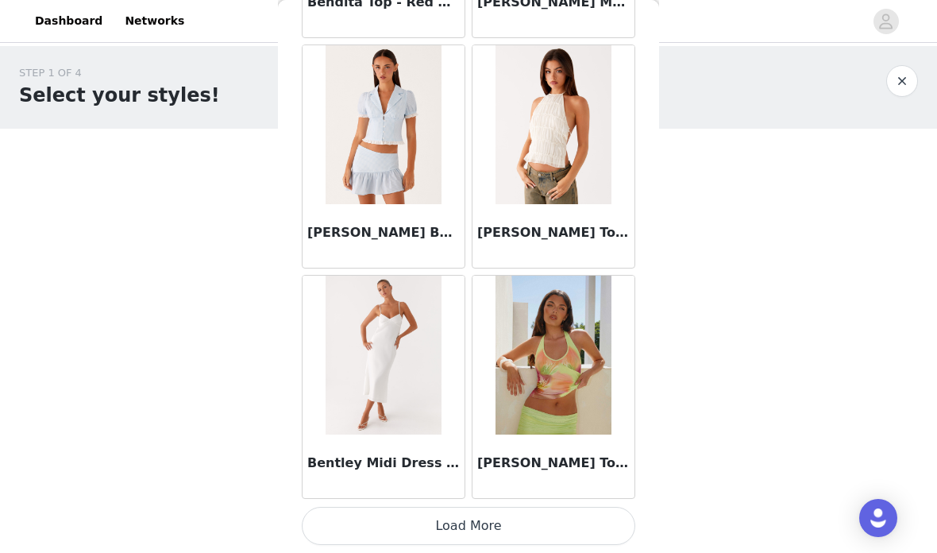
click at [522, 521] on button "Load More" at bounding box center [468, 526] width 333 height 38
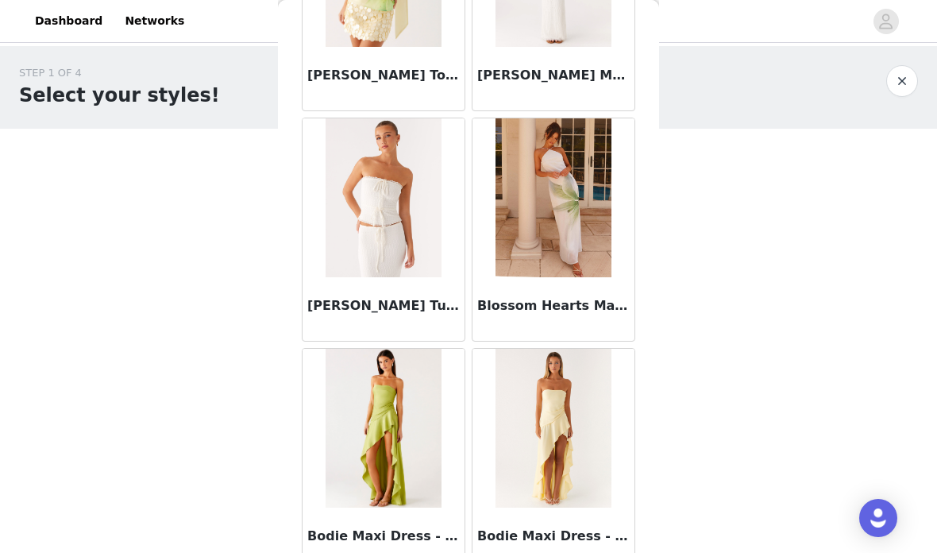
scroll to position [12278, 0]
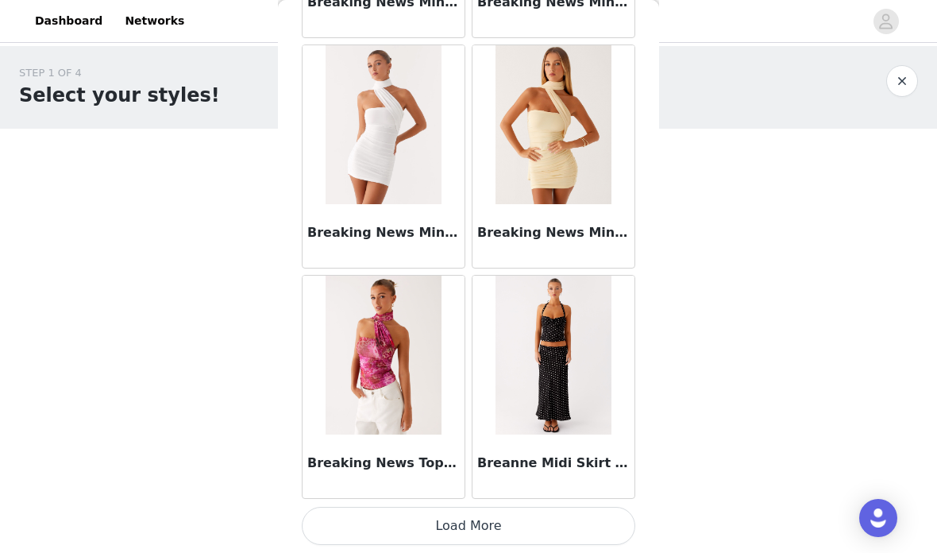
click at [530, 534] on button "Load More" at bounding box center [468, 526] width 333 height 38
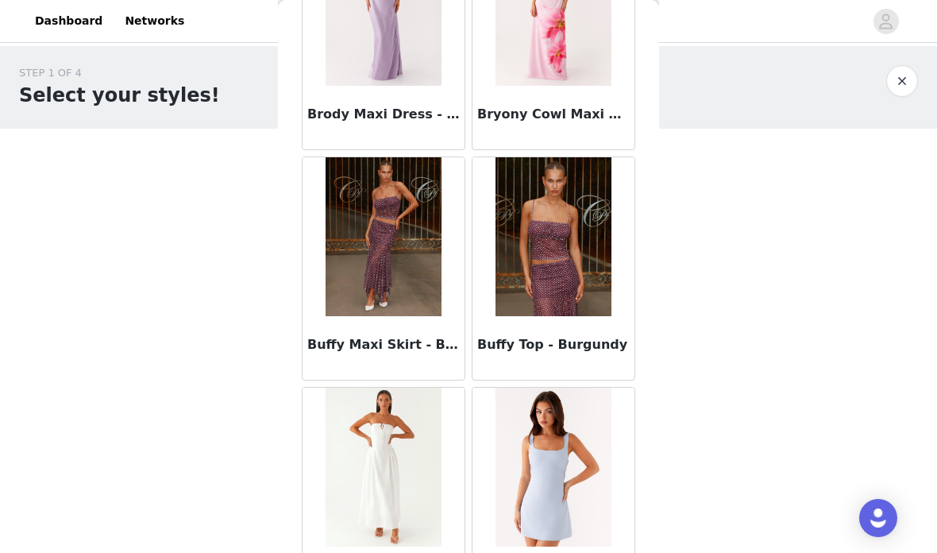
scroll to position [14658, 0]
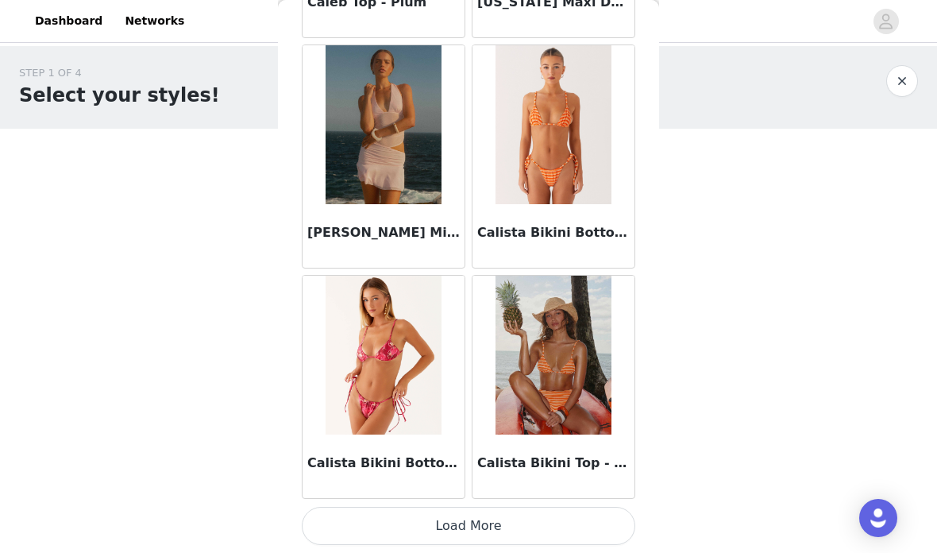
click at [524, 520] on button "Load More" at bounding box center [468, 526] width 333 height 38
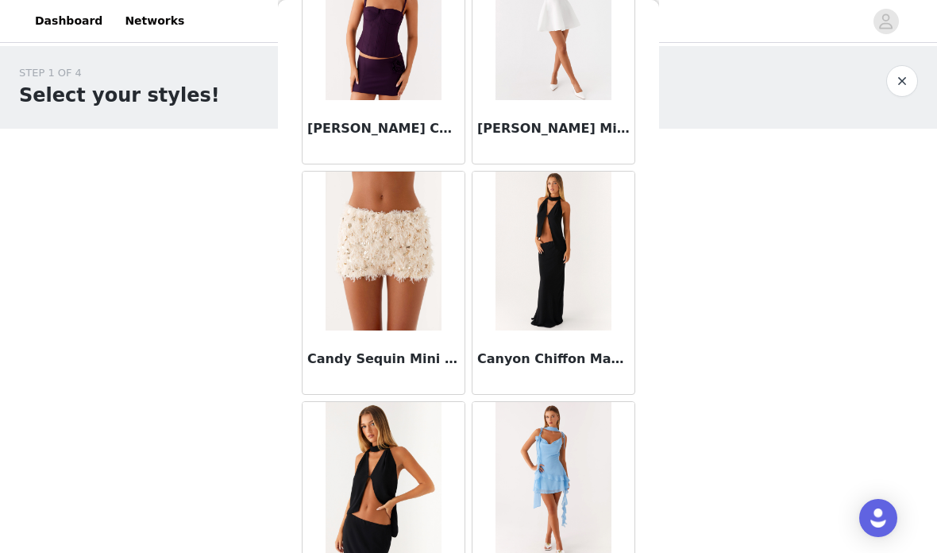
scroll to position [16504, 0]
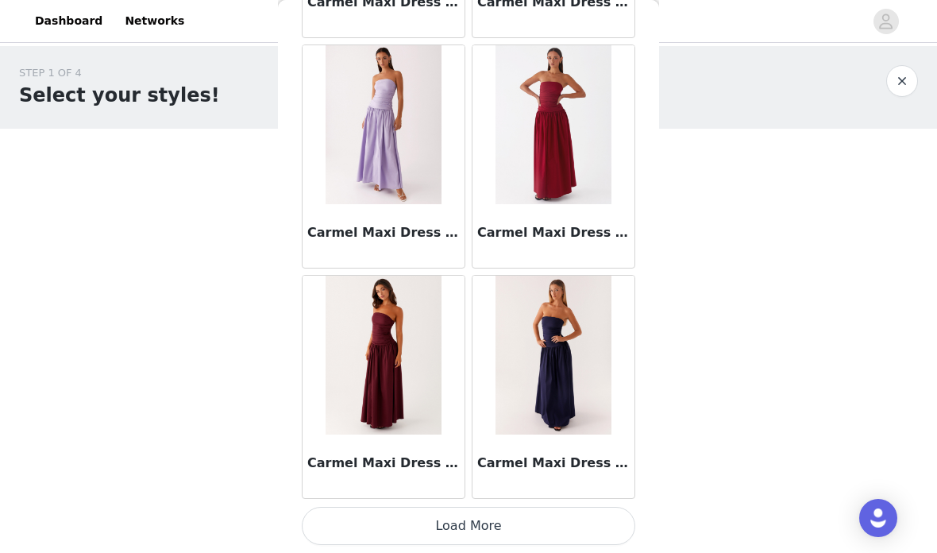
click at [535, 524] on button "Load More" at bounding box center [468, 526] width 333 height 38
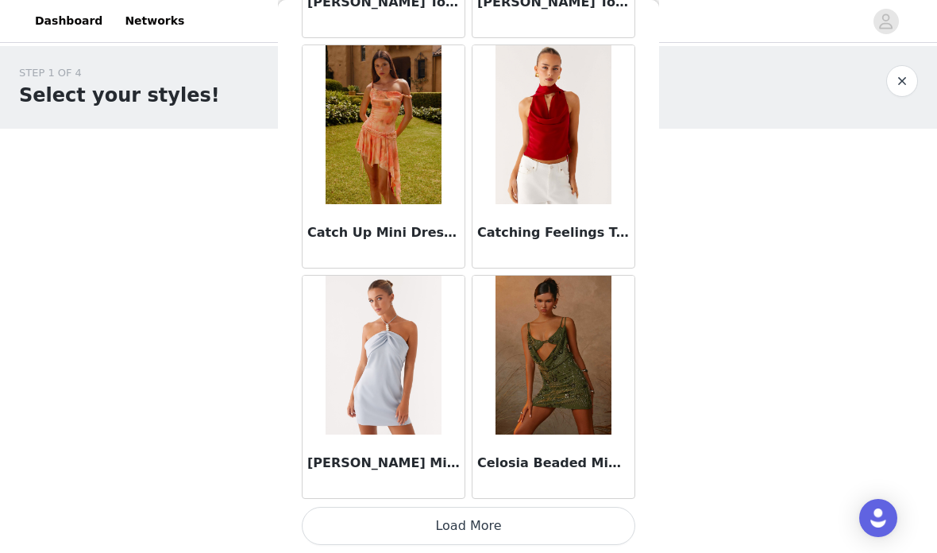
scroll to position [20297, 0]
click at [588, 401] on img at bounding box center [552, 355] width 115 height 159
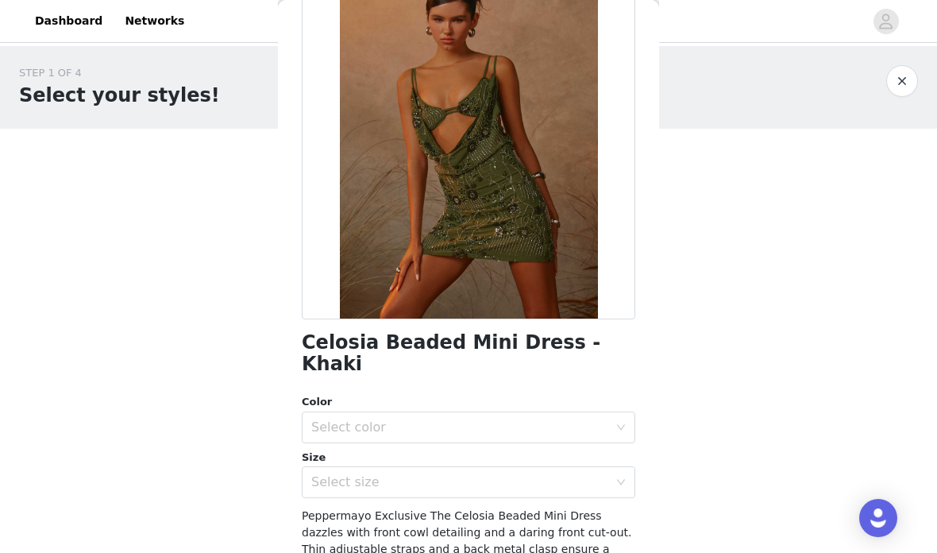
scroll to position [114, 0]
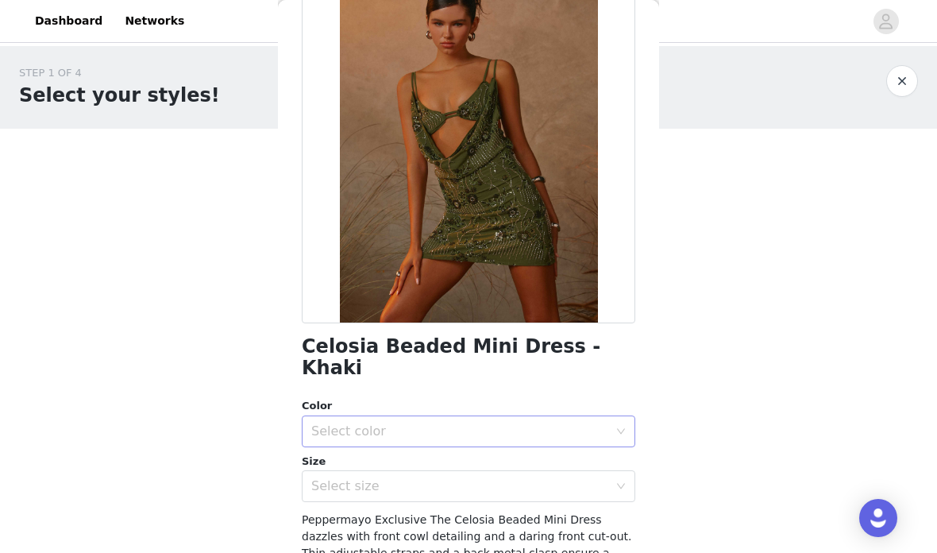
click at [522, 423] on div "Select color" at bounding box center [459, 431] width 297 height 16
click at [494, 456] on li "Khaki" at bounding box center [468, 443] width 333 height 25
click at [468, 453] on div "Size" at bounding box center [468, 461] width 333 height 16
click at [472, 478] on div "Select size" at bounding box center [459, 486] width 297 height 16
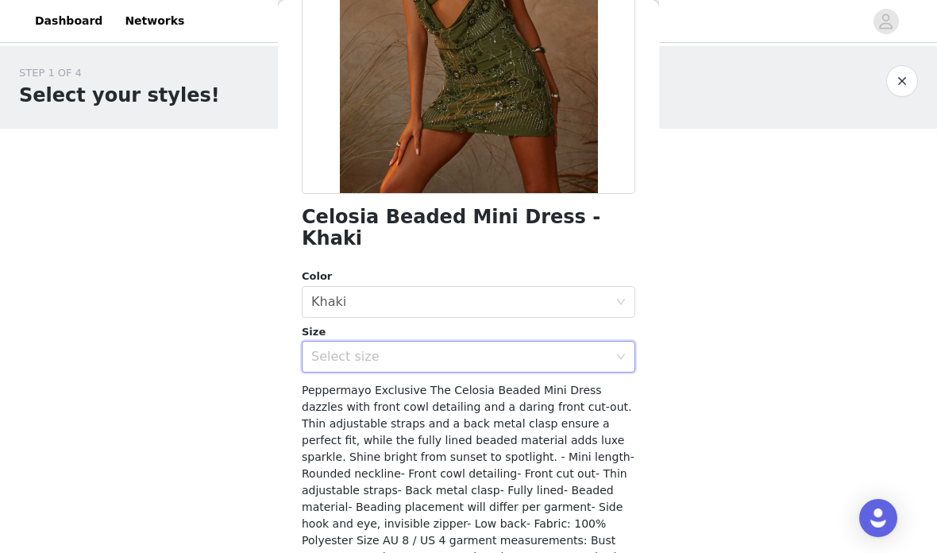
scroll to position [242, 0]
click at [581, 349] on div "Select size" at bounding box center [459, 357] width 297 height 16
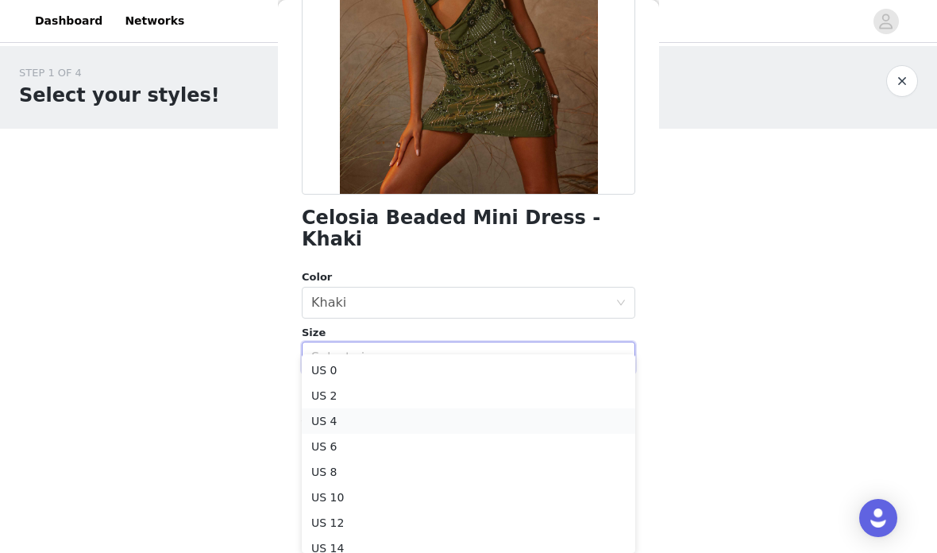
click at [477, 420] on li "US 4" at bounding box center [468, 420] width 333 height 25
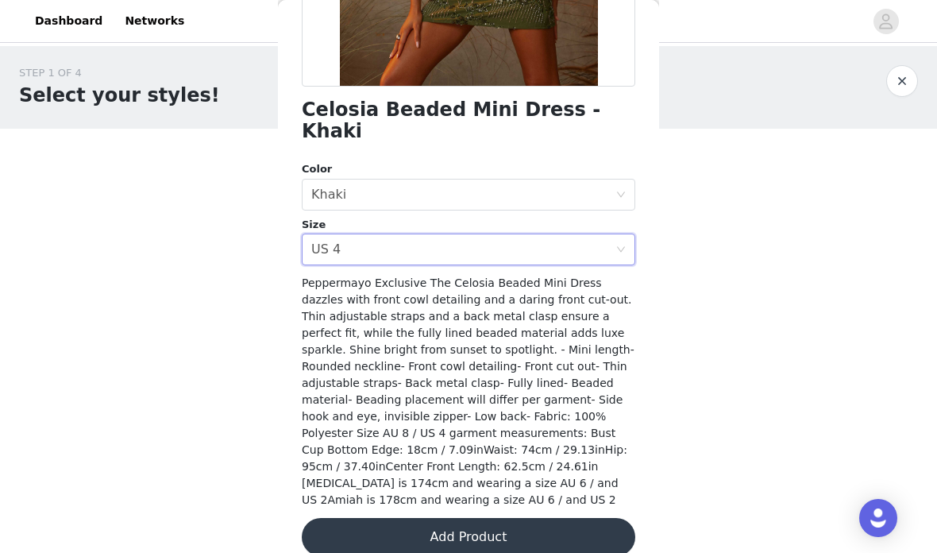
scroll to position [350, 0]
click at [511, 518] on button "Add Product" at bounding box center [468, 537] width 333 height 38
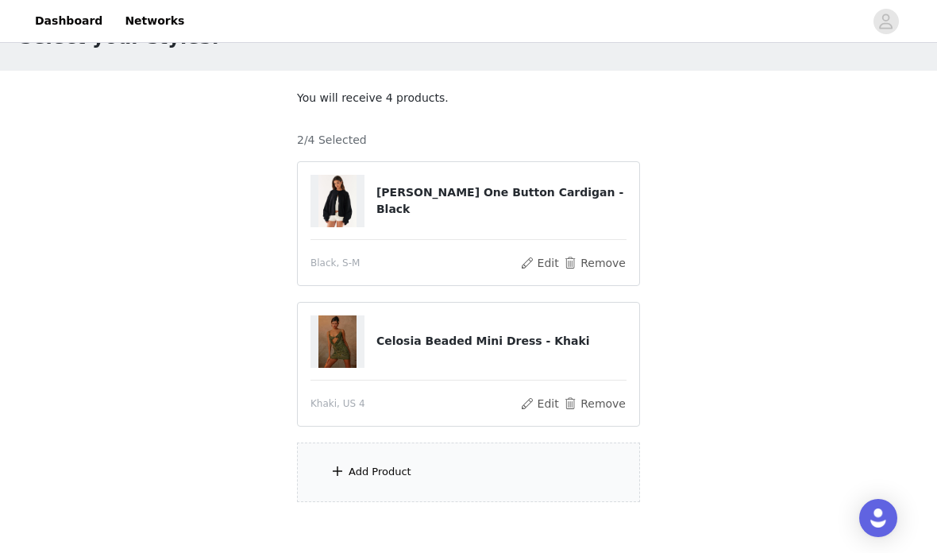
scroll to position [68, 0]
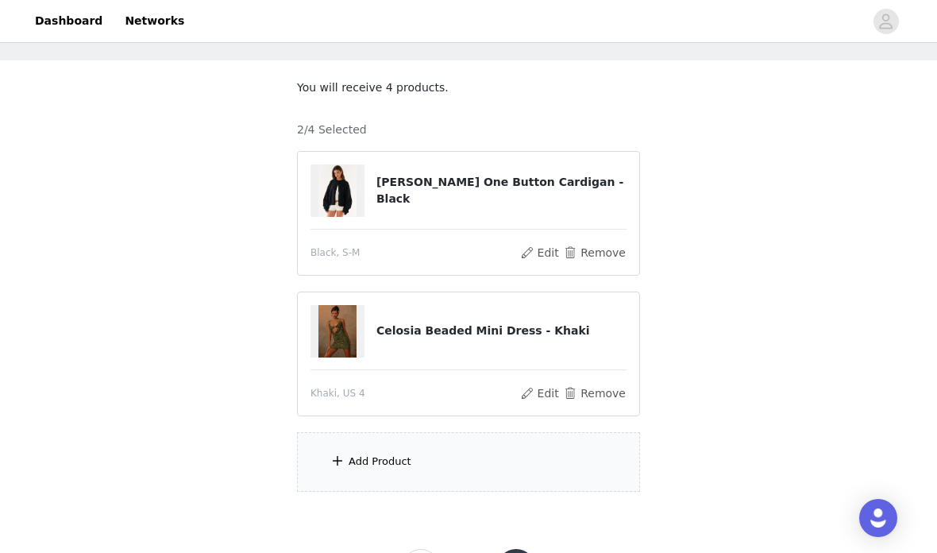
click at [502, 457] on div "Add Product" at bounding box center [468, 462] width 343 height 60
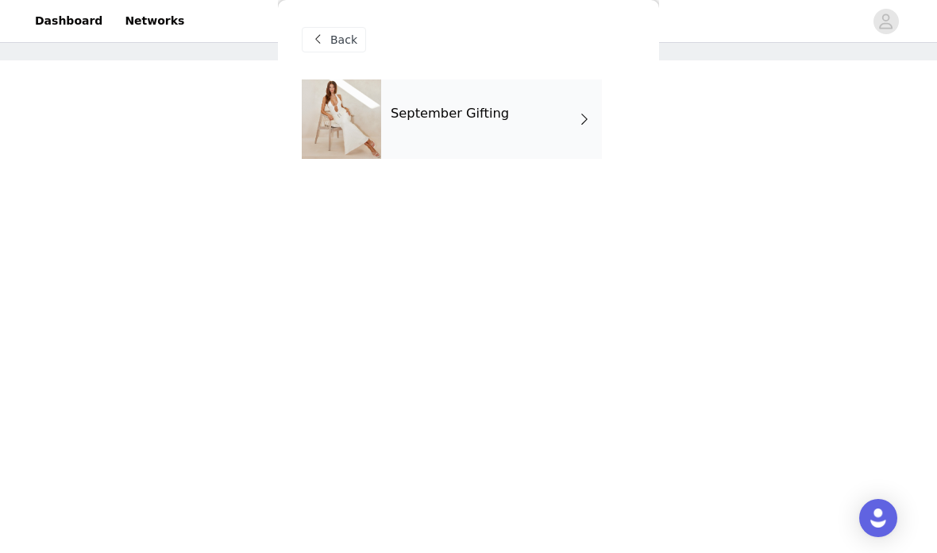
click at [599, 111] on div "September Gifting" at bounding box center [491, 118] width 221 height 79
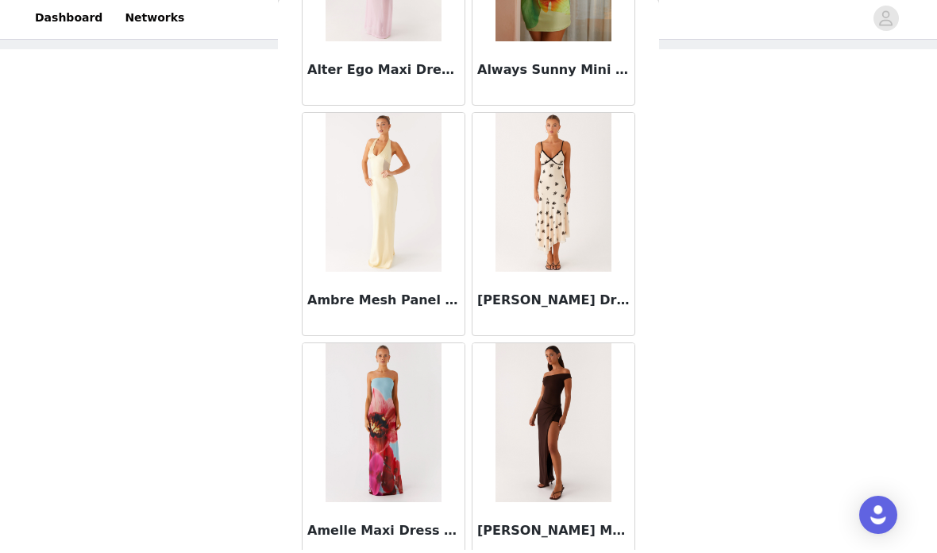
scroll to position [0, 0]
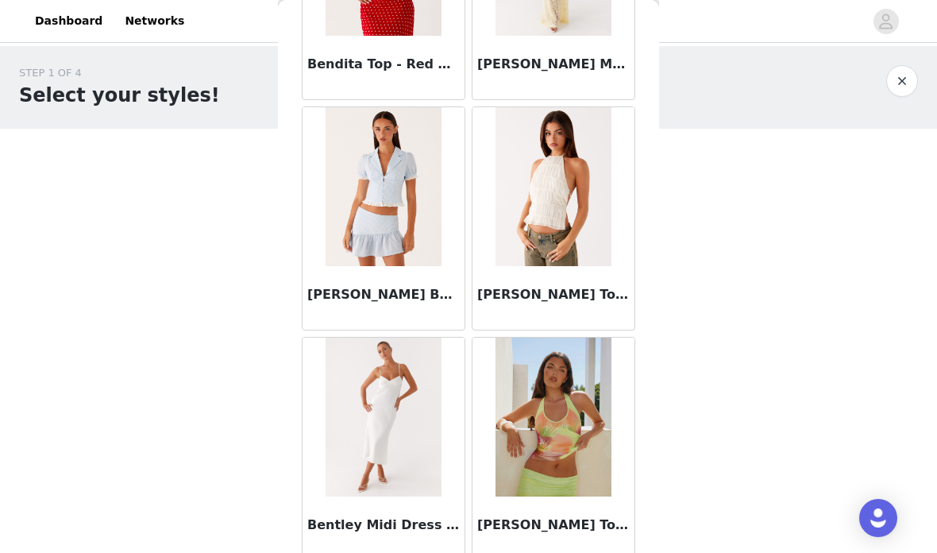
scroll to position [11023, 0]
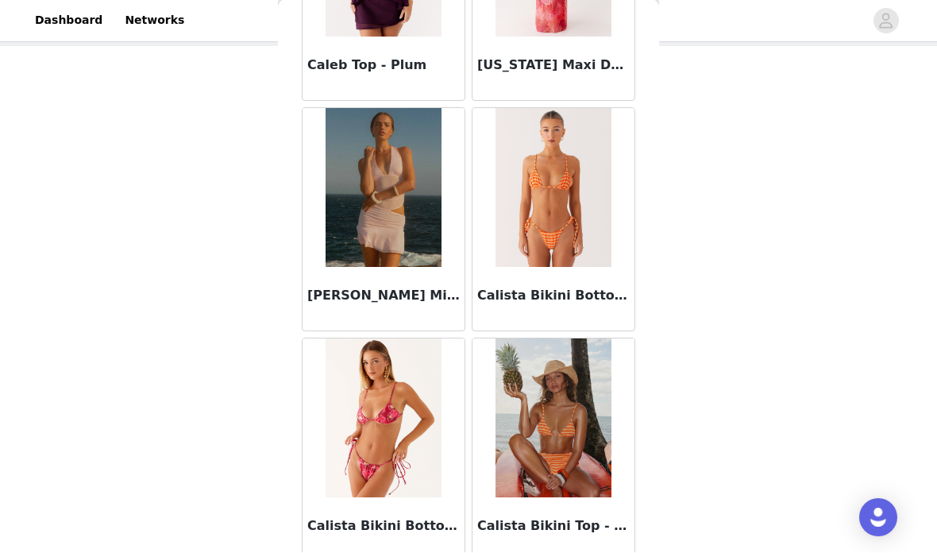
scroll to position [0, 0]
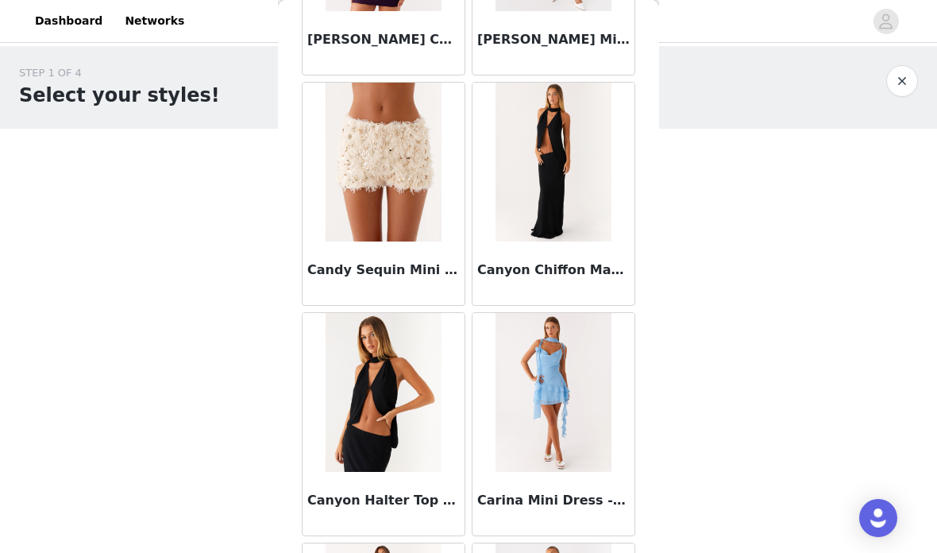
scroll to position [16576, 0]
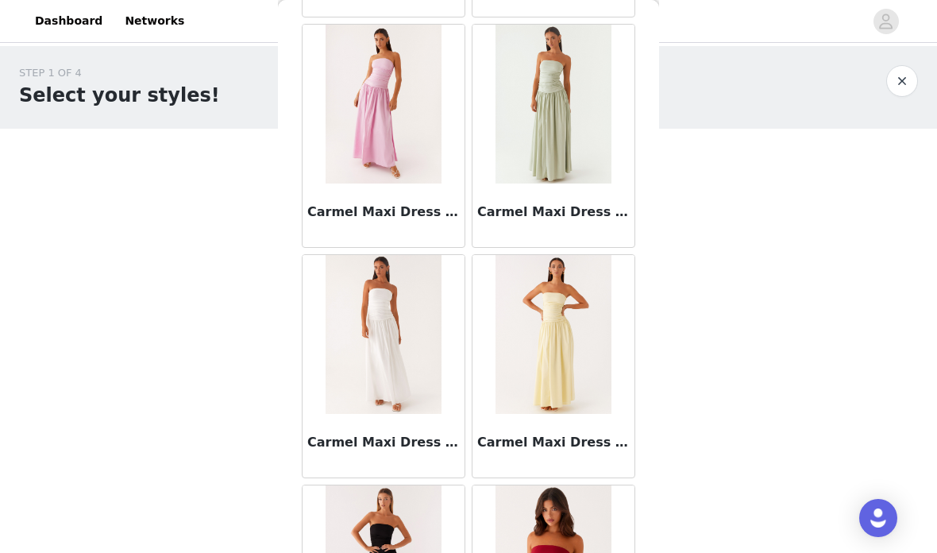
scroll to position [18476, 0]
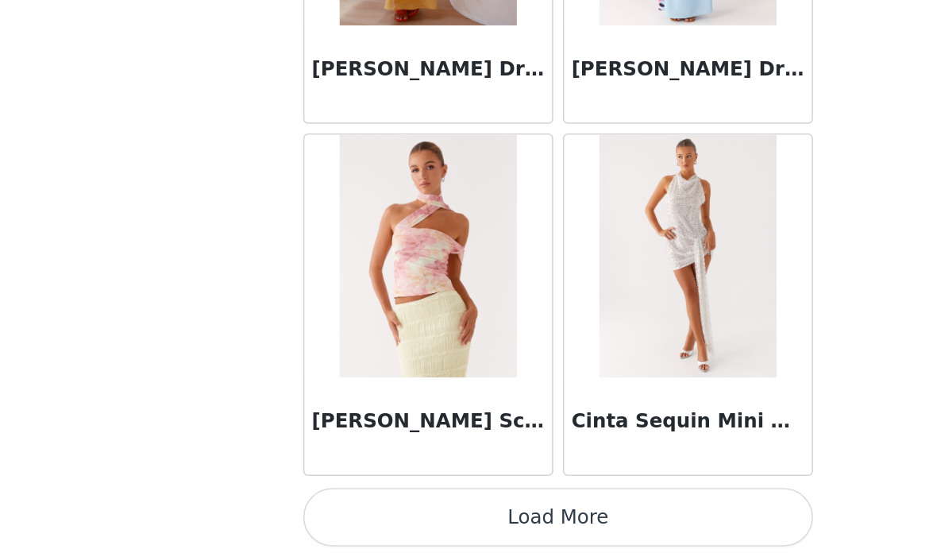
scroll to position [22599, 0]
click at [418, 507] on button "Load More" at bounding box center [468, 526] width 333 height 38
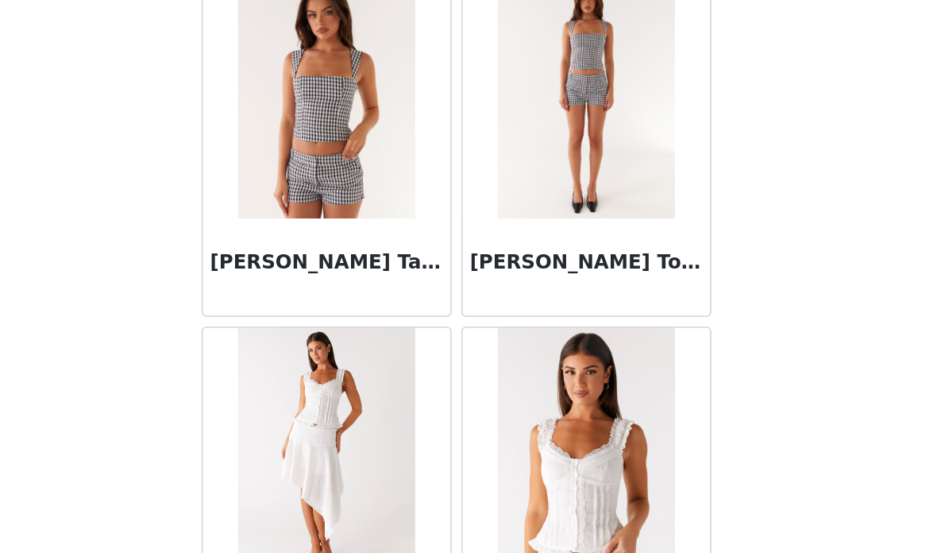
scroll to position [23398, 0]
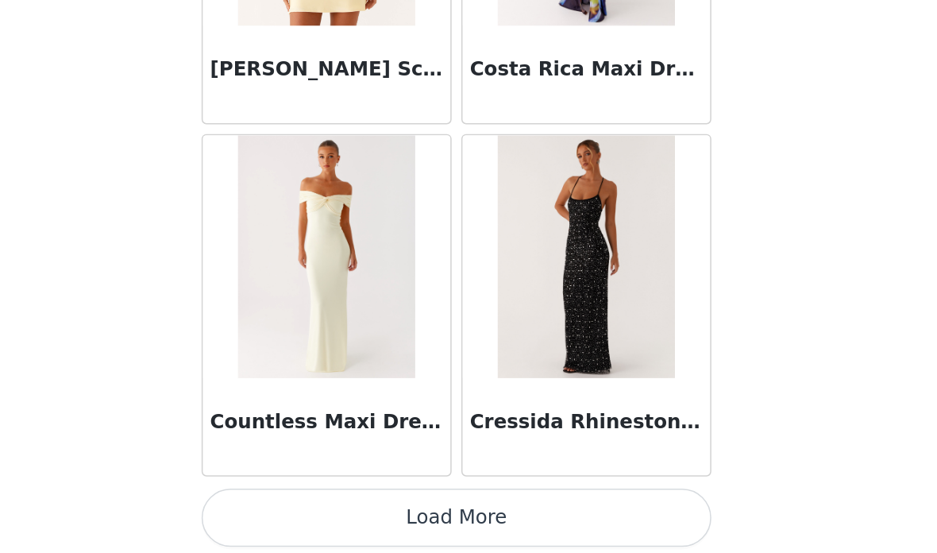
click at [357, 507] on button "Load More" at bounding box center [468, 526] width 333 height 38
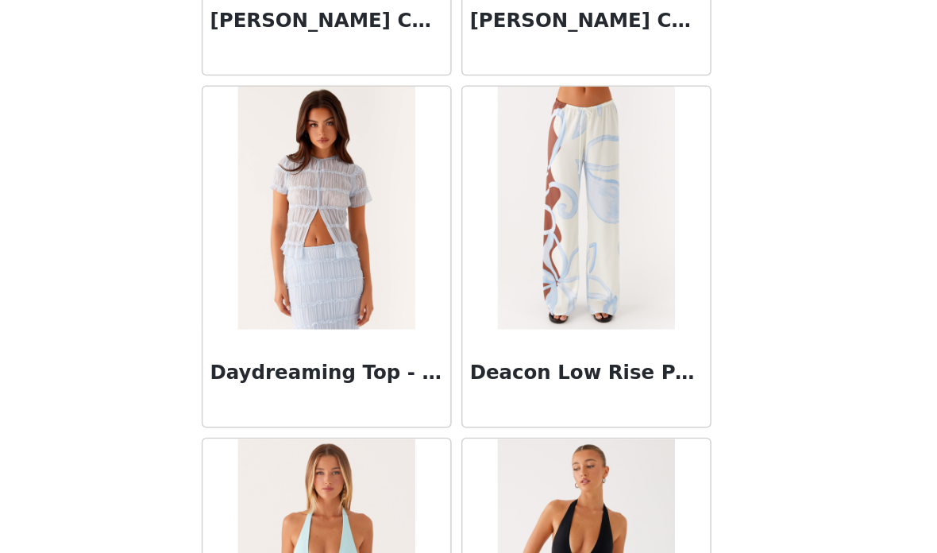
scroll to position [26543, 0]
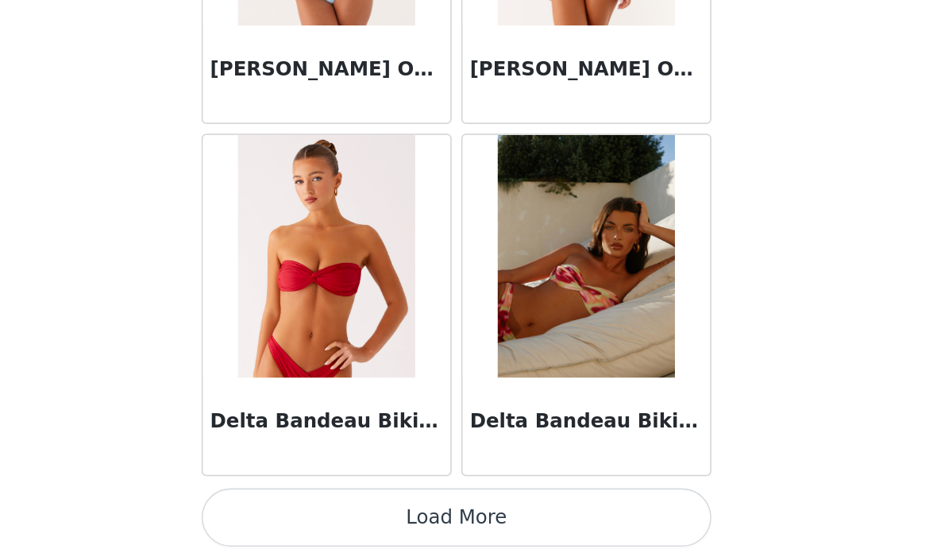
click at [379, 507] on button "Load More" at bounding box center [468, 526] width 333 height 38
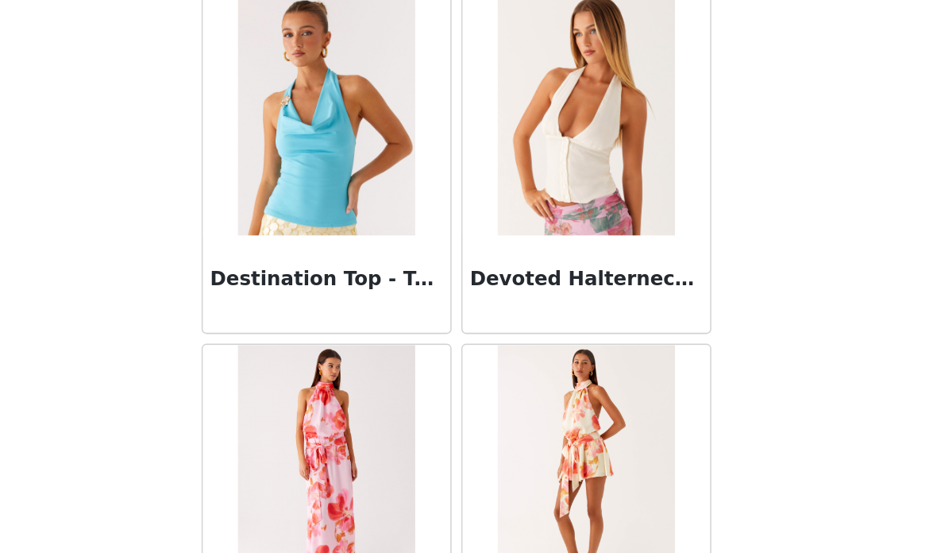
scroll to position [28219, 0]
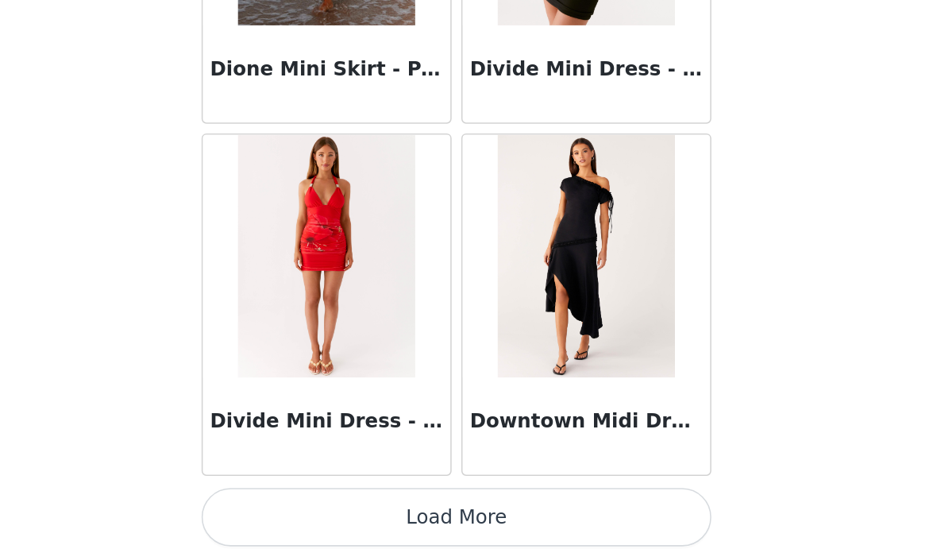
click at [341, 507] on button "Load More" at bounding box center [468, 526] width 333 height 38
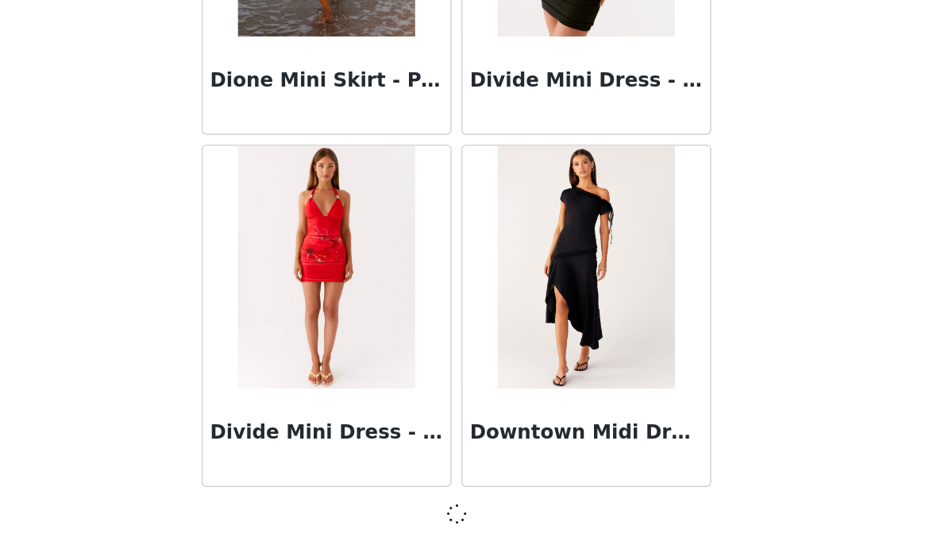
scroll to position [29499, 0]
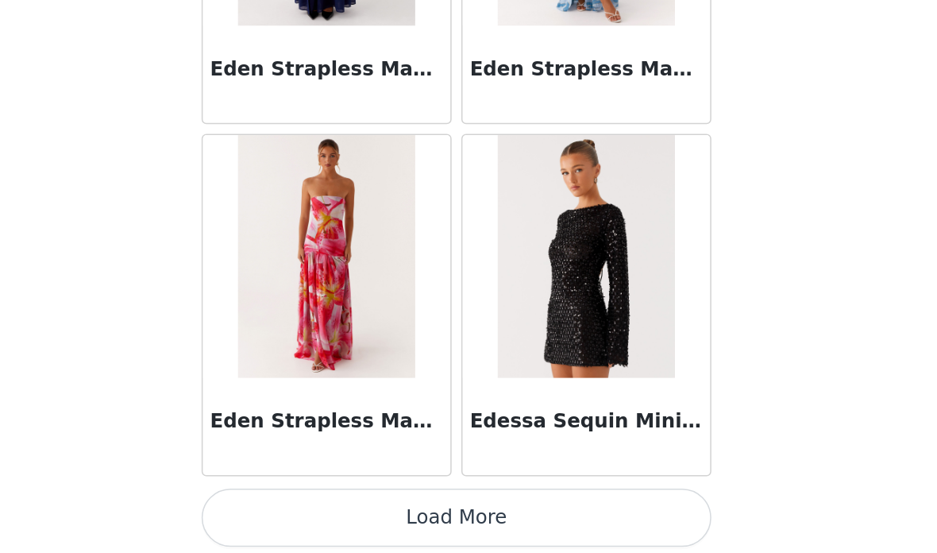
click at [367, 507] on button "Load More" at bounding box center [468, 526] width 333 height 38
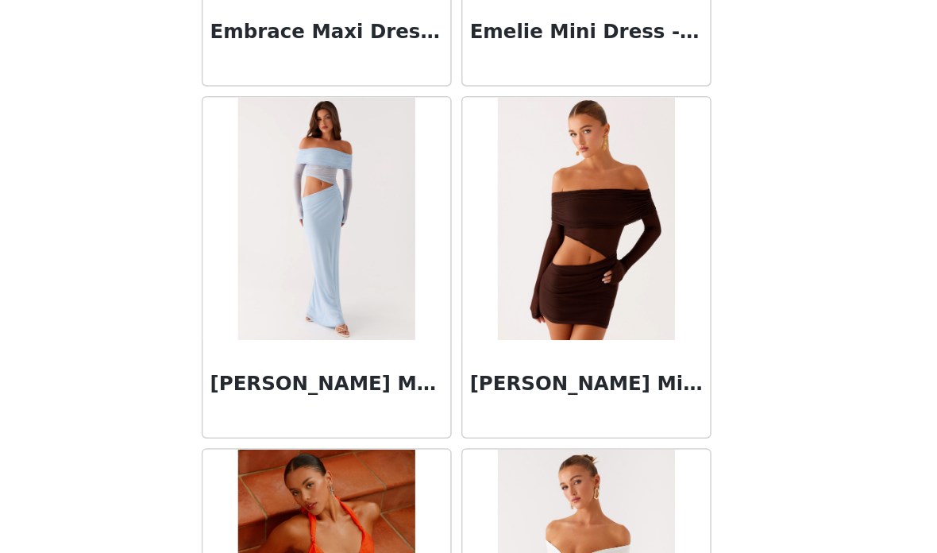
scroll to position [33948, 0]
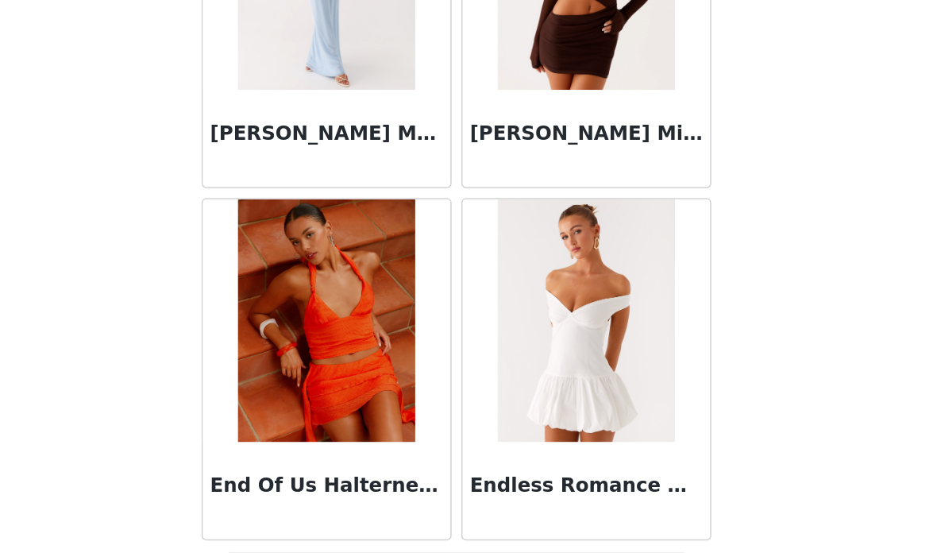
click at [357, 511] on button "Load More" at bounding box center [468, 530] width 333 height 38
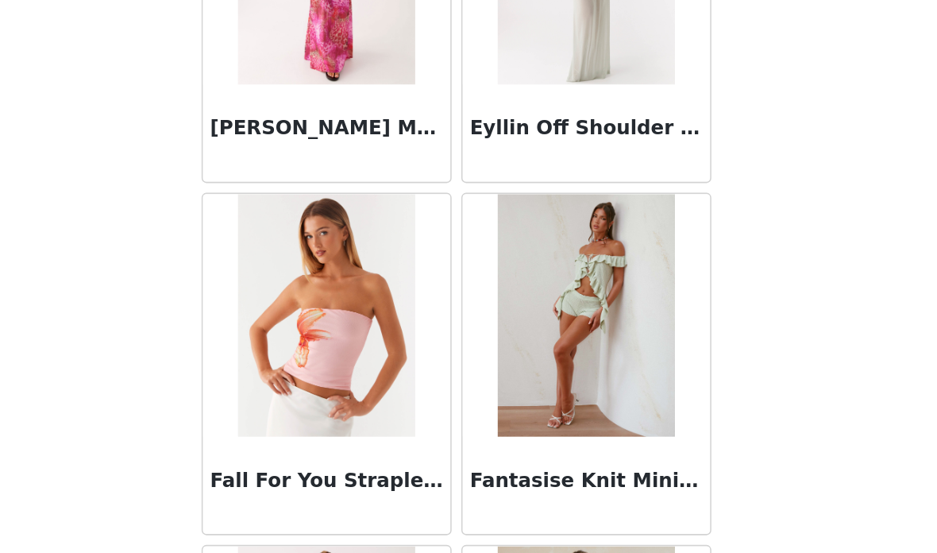
scroll to position [36363, 0]
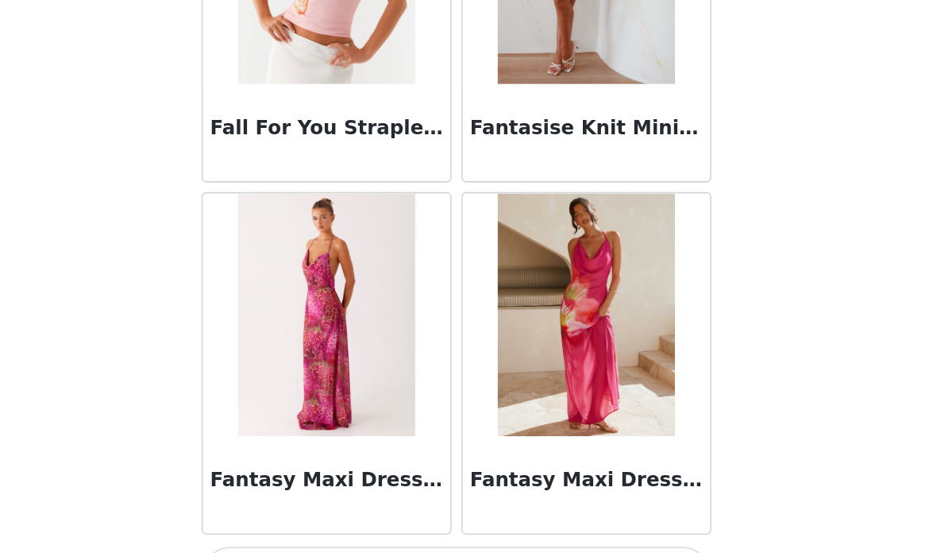
click at [337, 507] on button "Load More" at bounding box center [468, 526] width 333 height 38
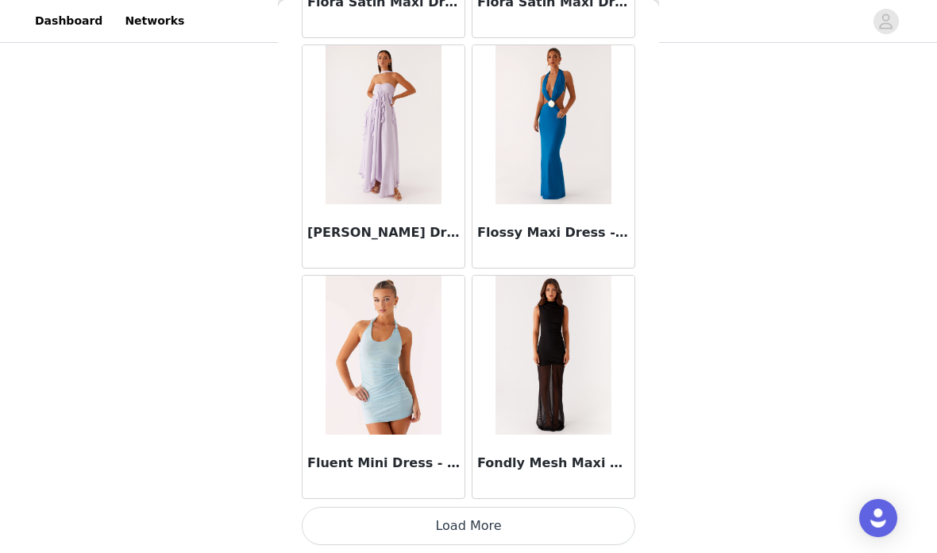
scroll to position [38716, 0]
click at [555, 521] on button "Load More" at bounding box center [468, 526] width 333 height 38
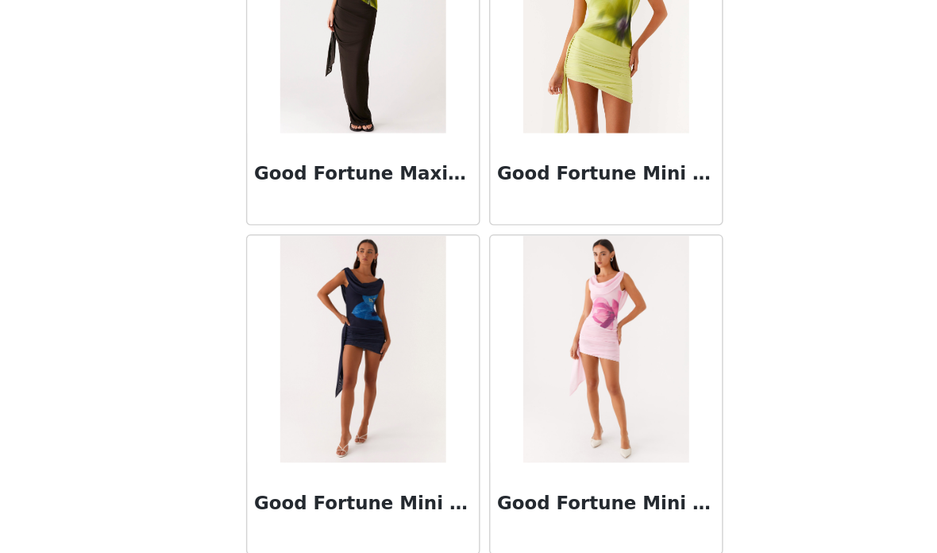
scroll to position [41019, 0]
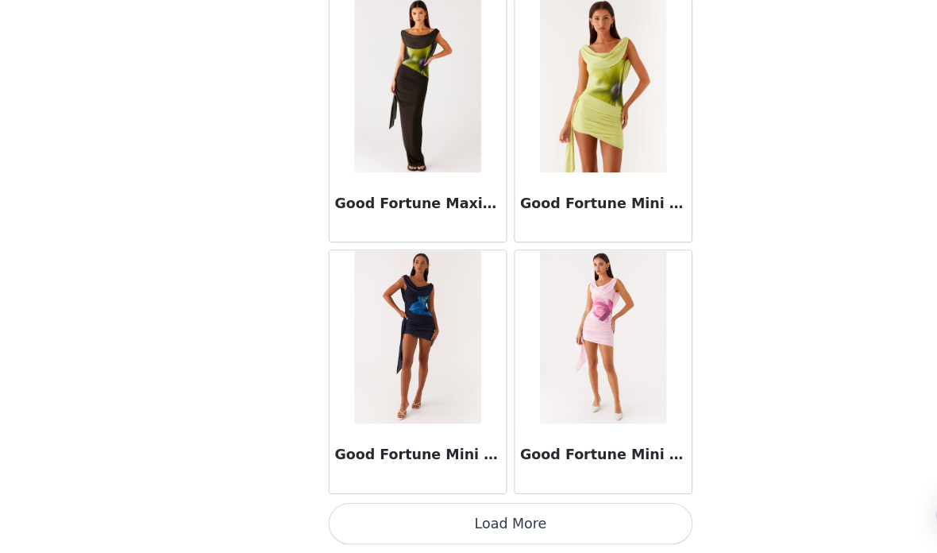
click at [530, 507] on button "Load More" at bounding box center [468, 526] width 333 height 38
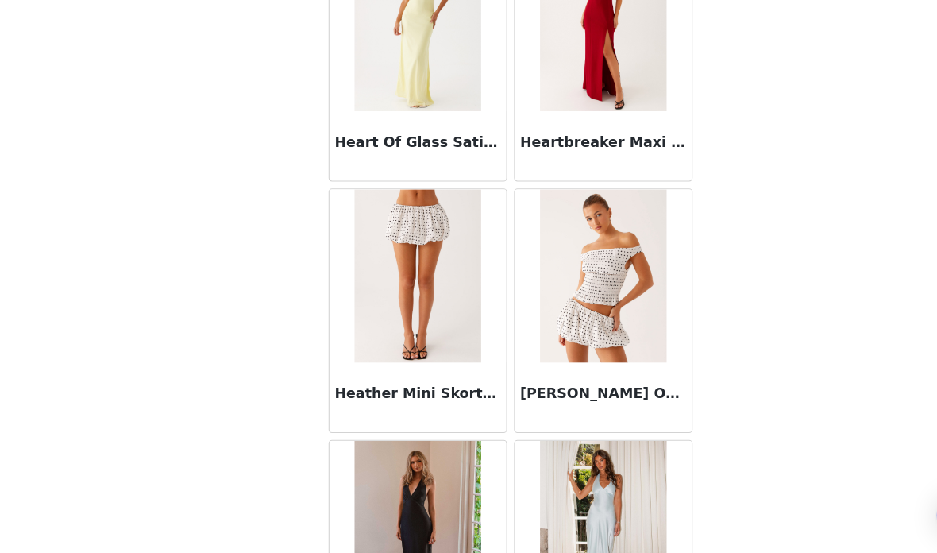
scroll to position [43148, 0]
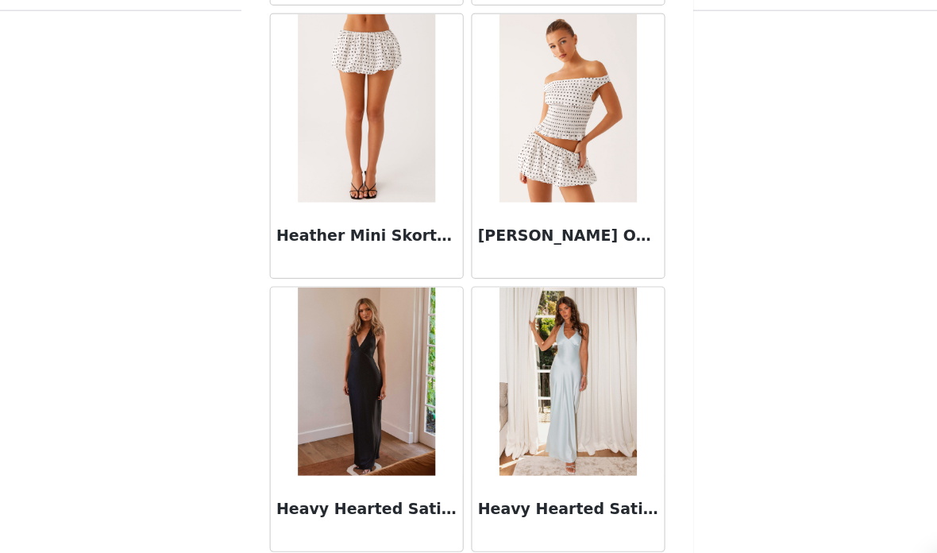
click at [450, 507] on button "Load More" at bounding box center [468, 526] width 333 height 38
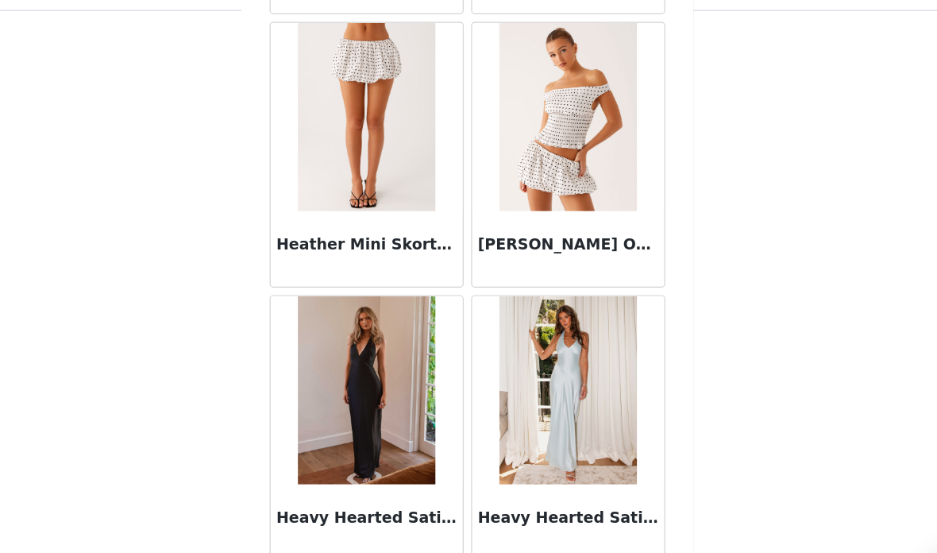
scroll to position [43314, 0]
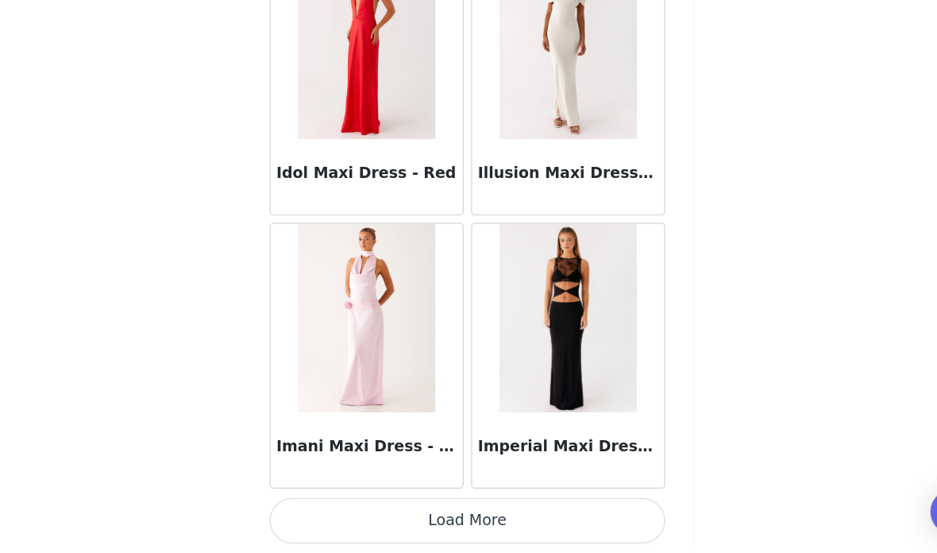
click at [468, 507] on button "Load More" at bounding box center [468, 526] width 333 height 38
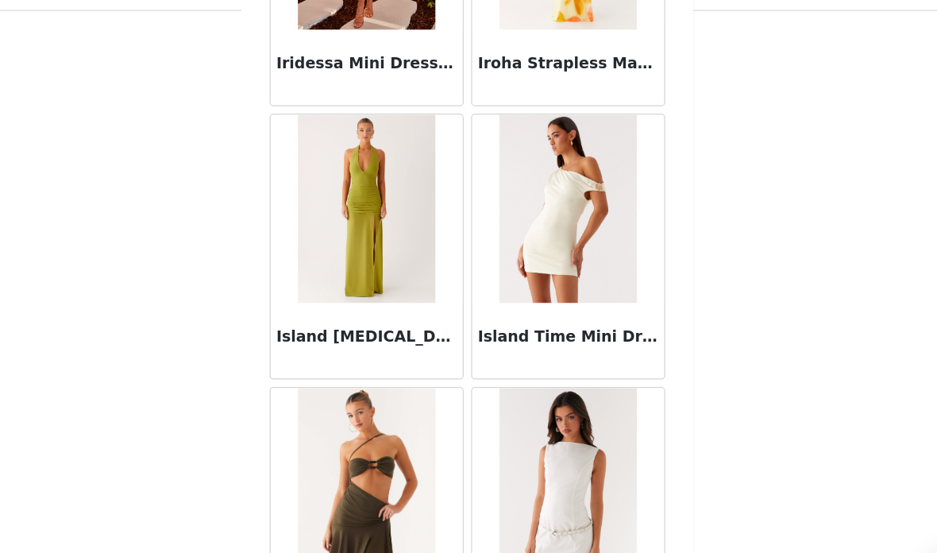
scroll to position [47169, 0]
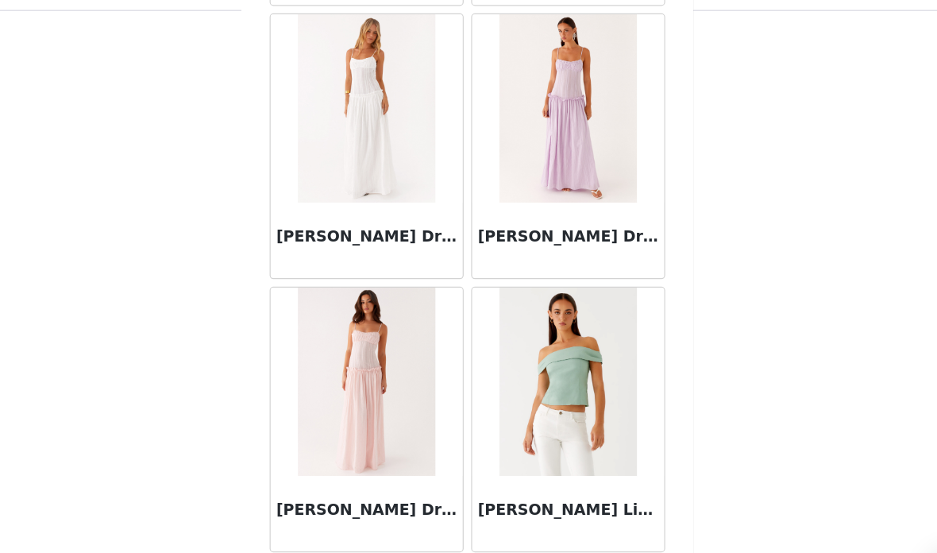
click at [444, 507] on button "Load More" at bounding box center [468, 526] width 333 height 38
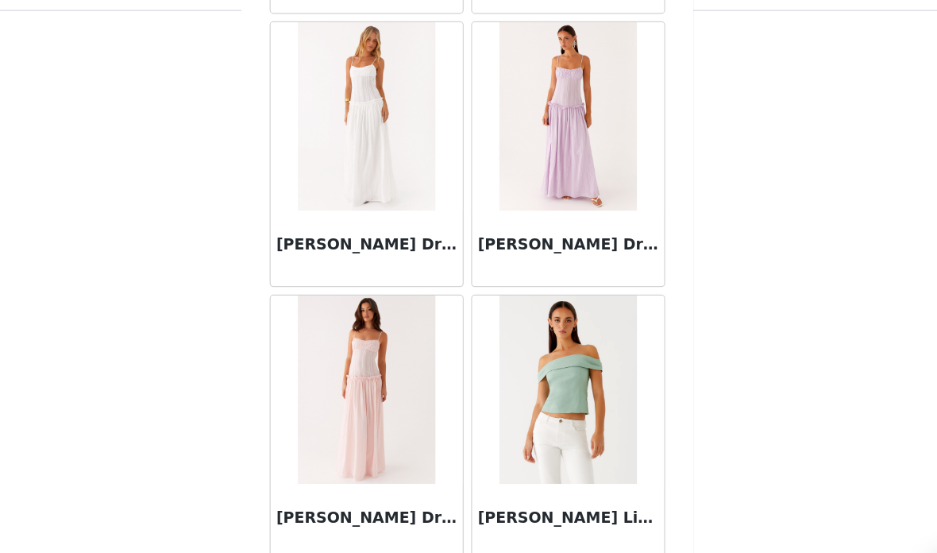
scroll to position [47919, 0]
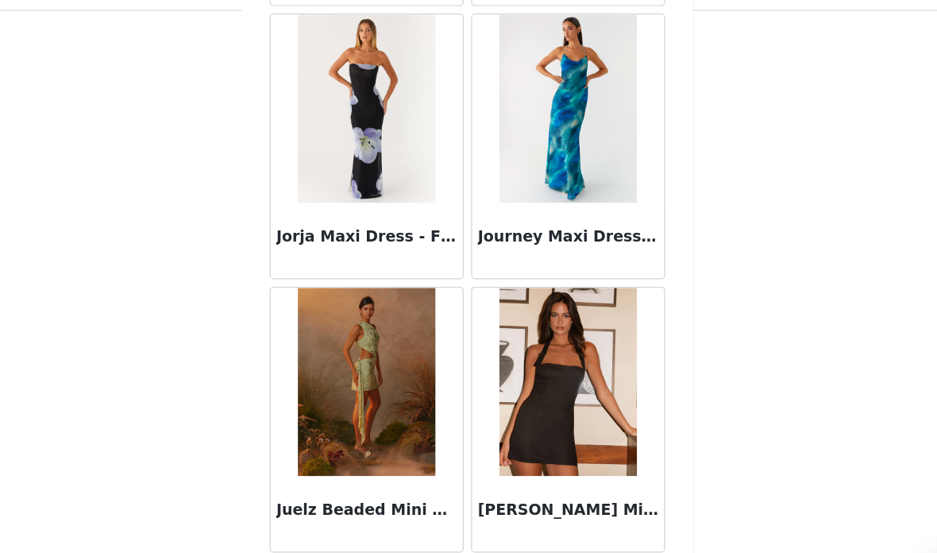
click at [432, 507] on button "Load More" at bounding box center [468, 526] width 333 height 38
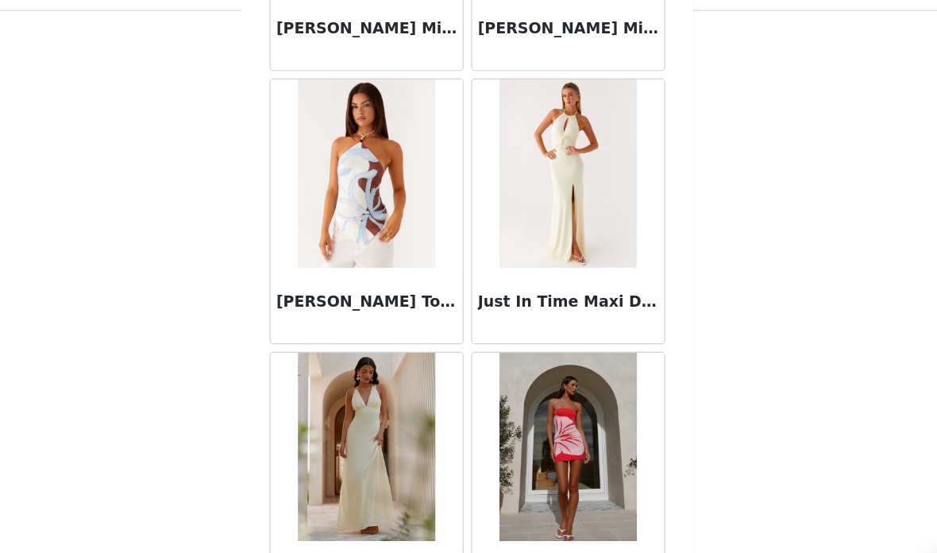
scroll to position [51133, 0]
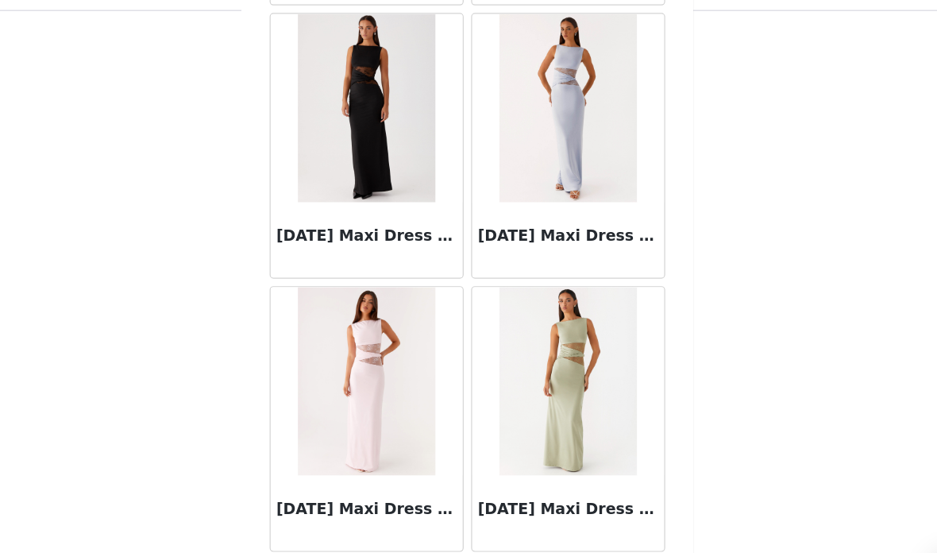
click at [437, 507] on button "Load More" at bounding box center [468, 526] width 333 height 38
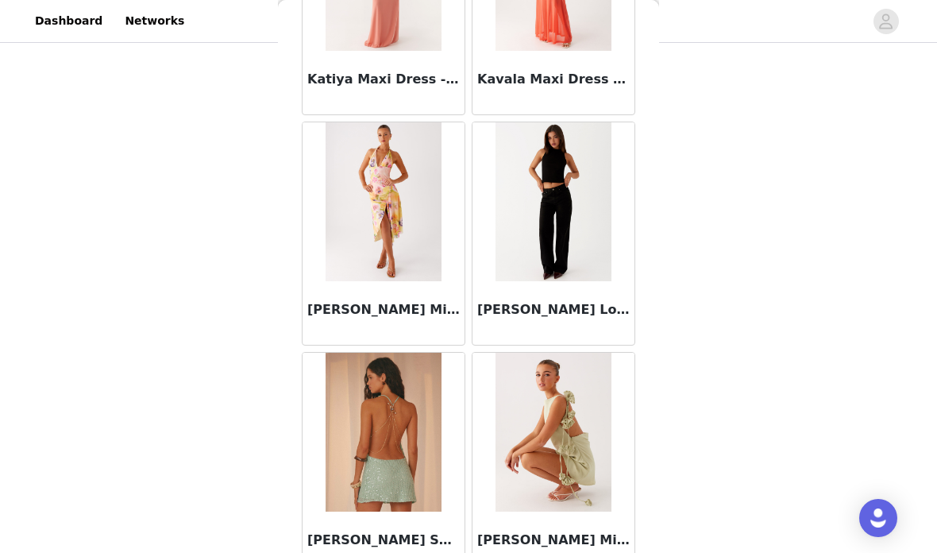
scroll to position [53655, 0]
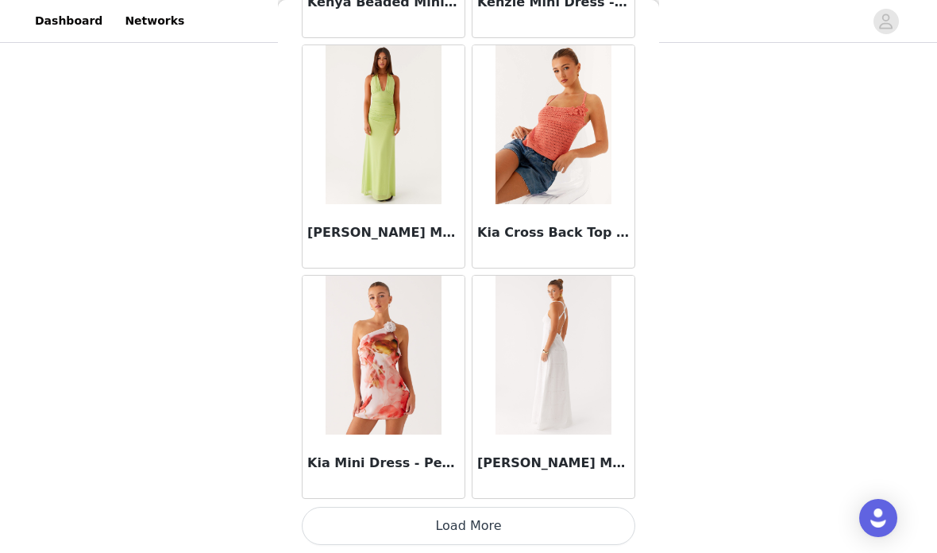
click at [530, 520] on button "Load More" at bounding box center [468, 526] width 333 height 38
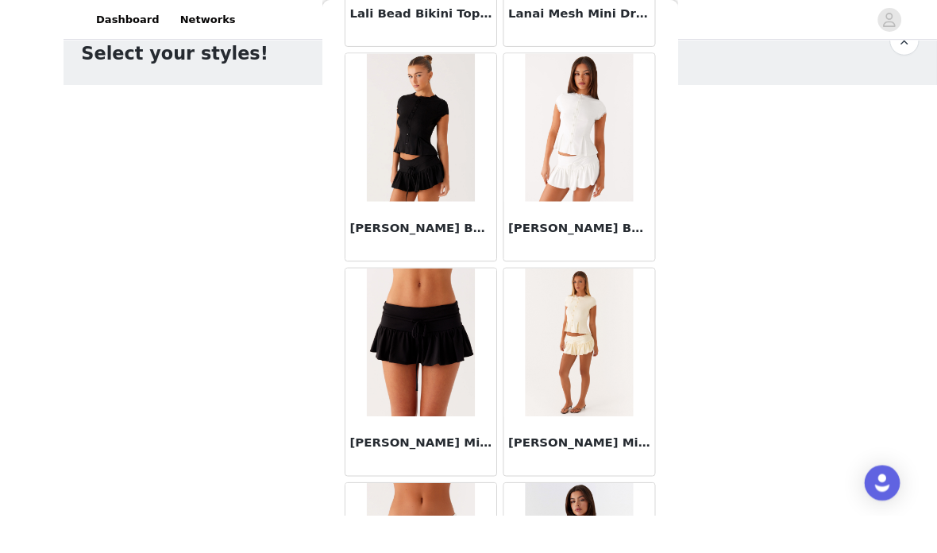
scroll to position [21, 0]
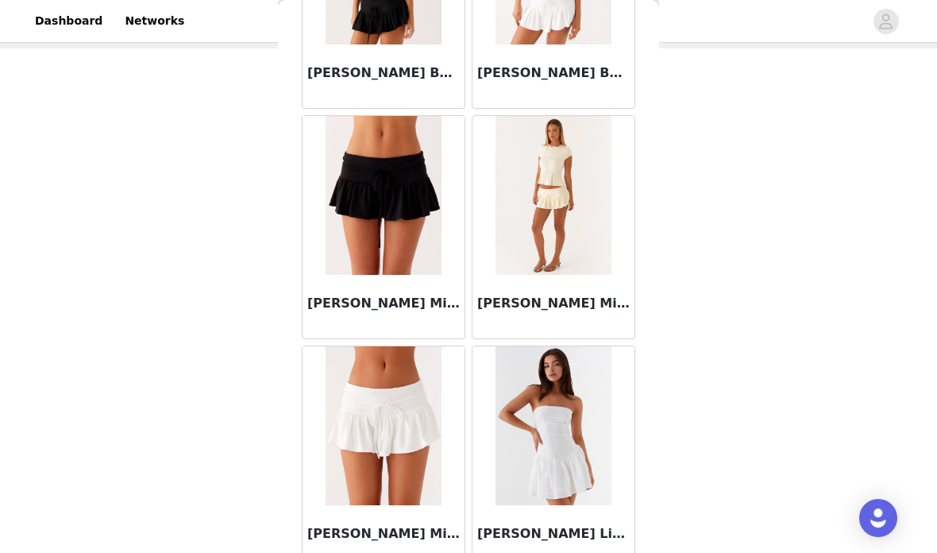
scroll to position [0, 0]
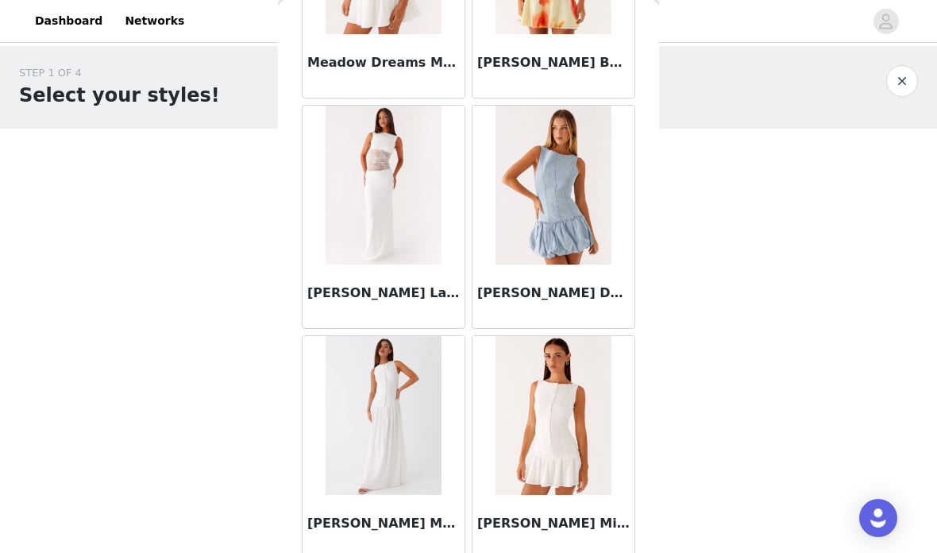
scroll to position [67963, 0]
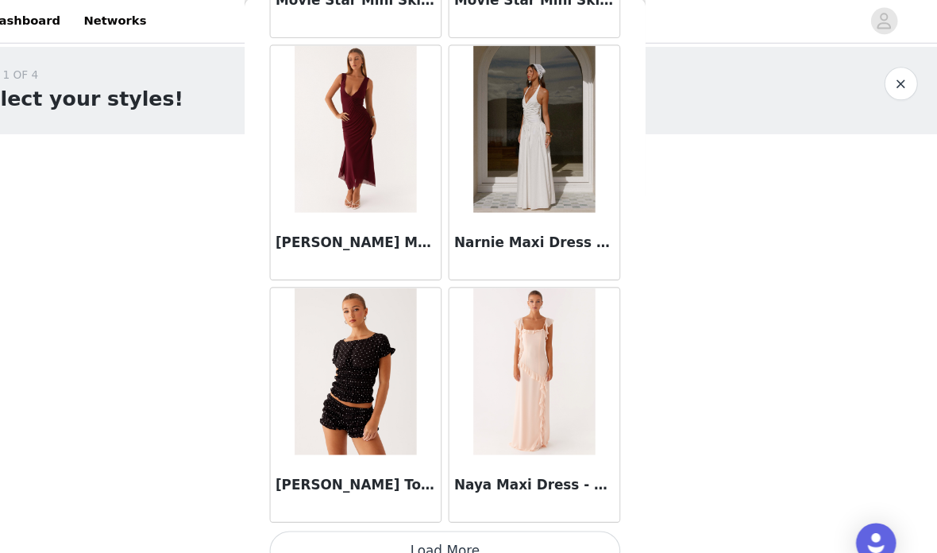
scroll to position [73253, 0]
click at [508, 495] on div "Naya Maxi Dress - Peach" at bounding box center [553, 466] width 162 height 64
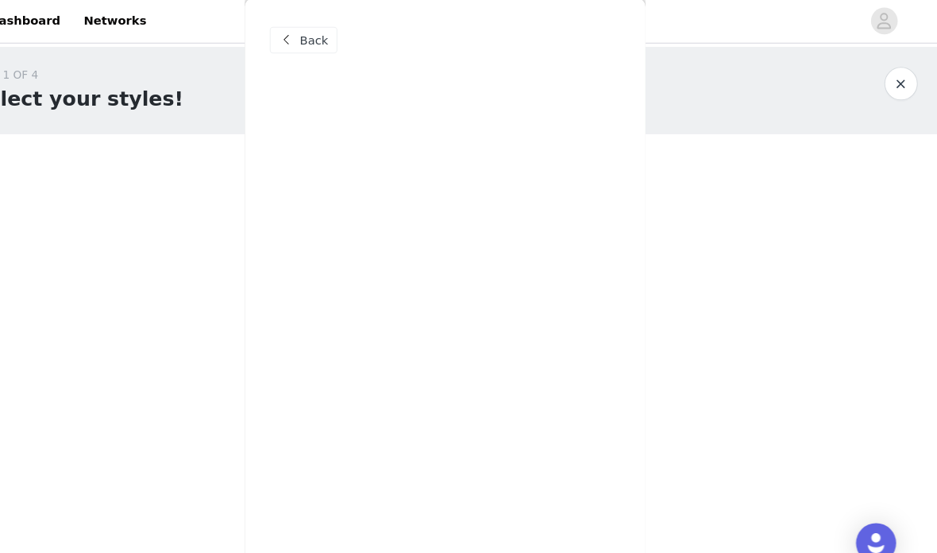
scroll to position [0, 0]
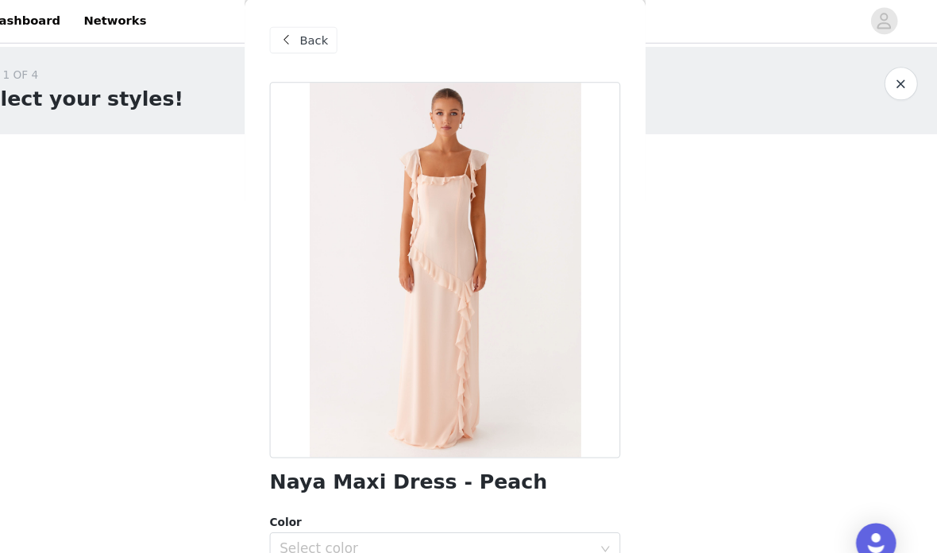
click at [330, 37] on span "Back" at bounding box center [343, 40] width 27 height 17
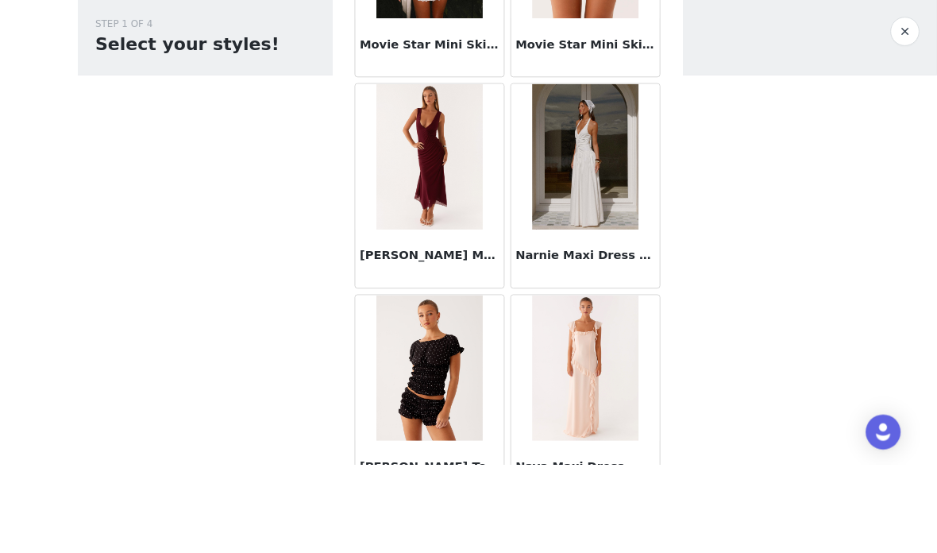
scroll to position [140, 0]
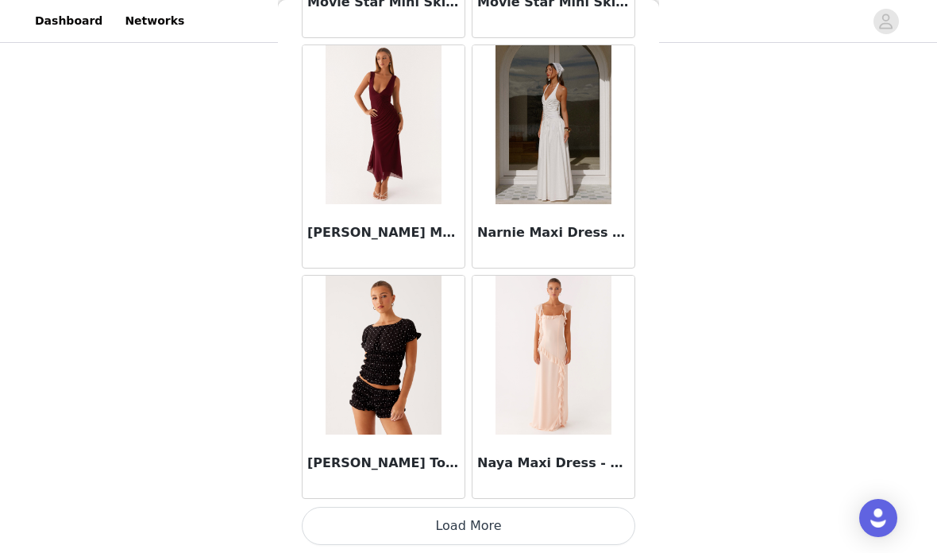
click at [555, 517] on button "Load More" at bounding box center [468, 526] width 333 height 38
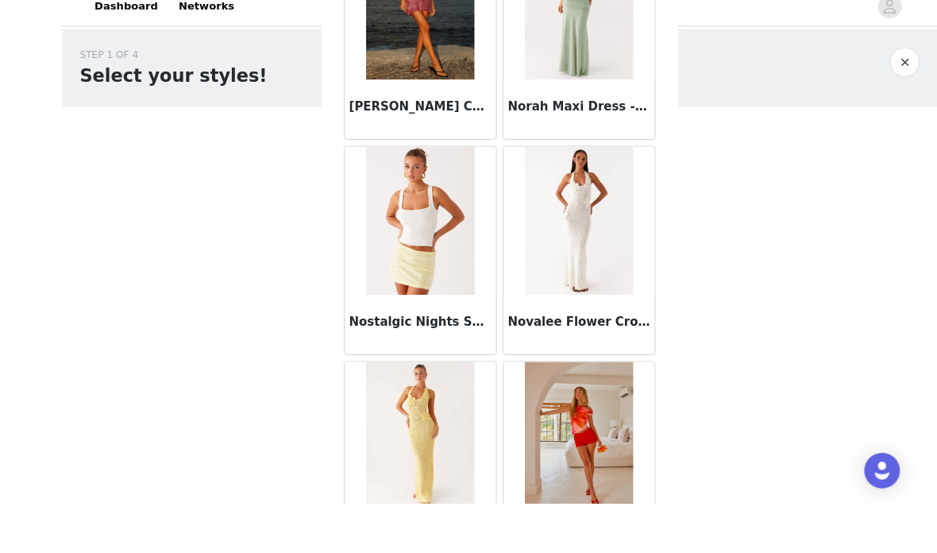
scroll to position [92, 0]
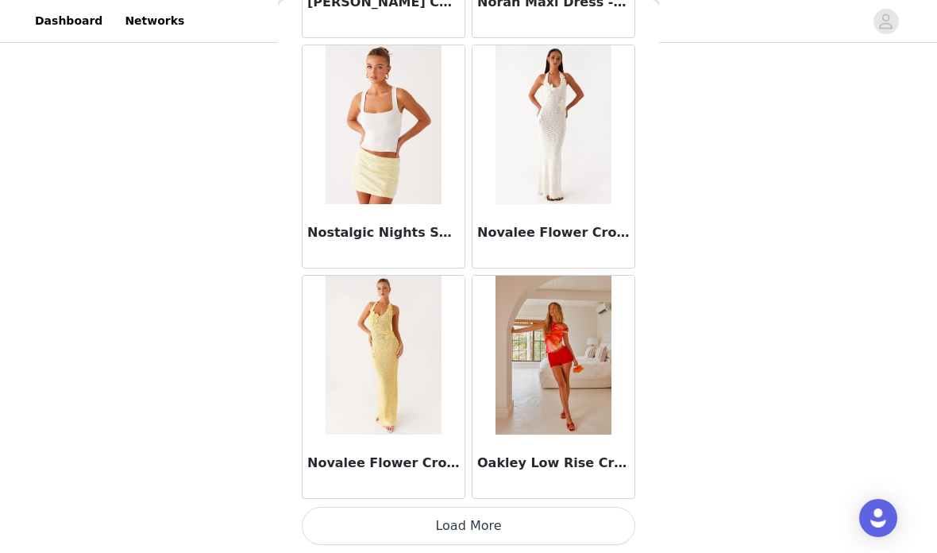
click at [511, 521] on button "Load More" at bounding box center [468, 526] width 333 height 38
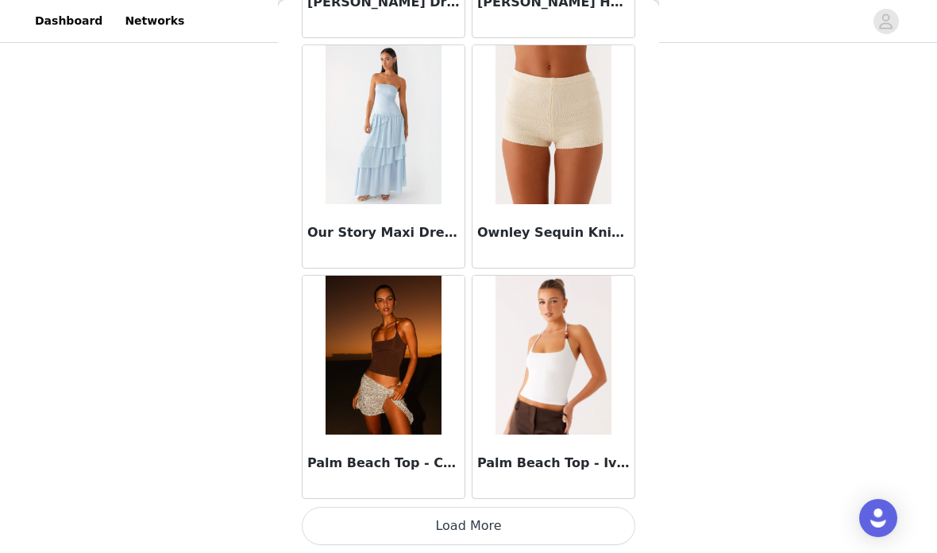
click at [519, 518] on button "Load More" at bounding box center [468, 526] width 333 height 38
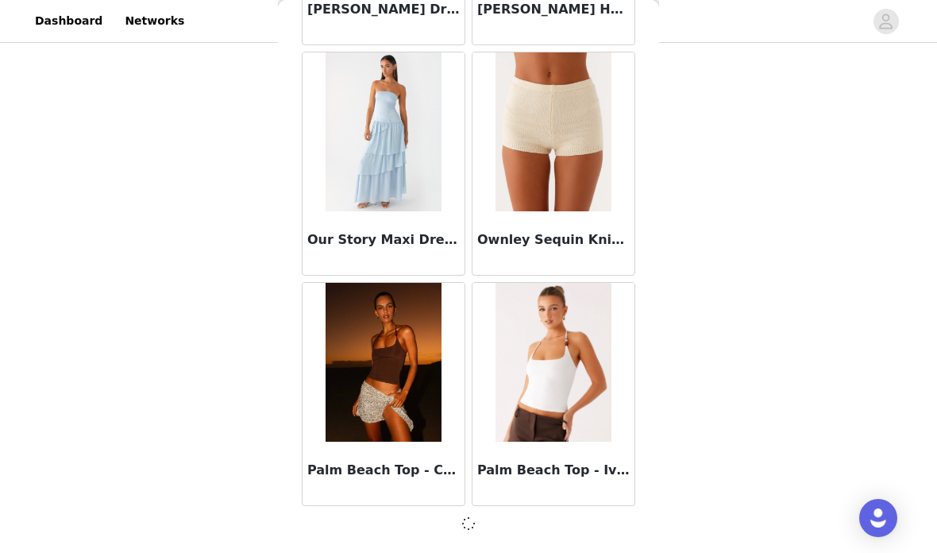
scroll to position [77851, 0]
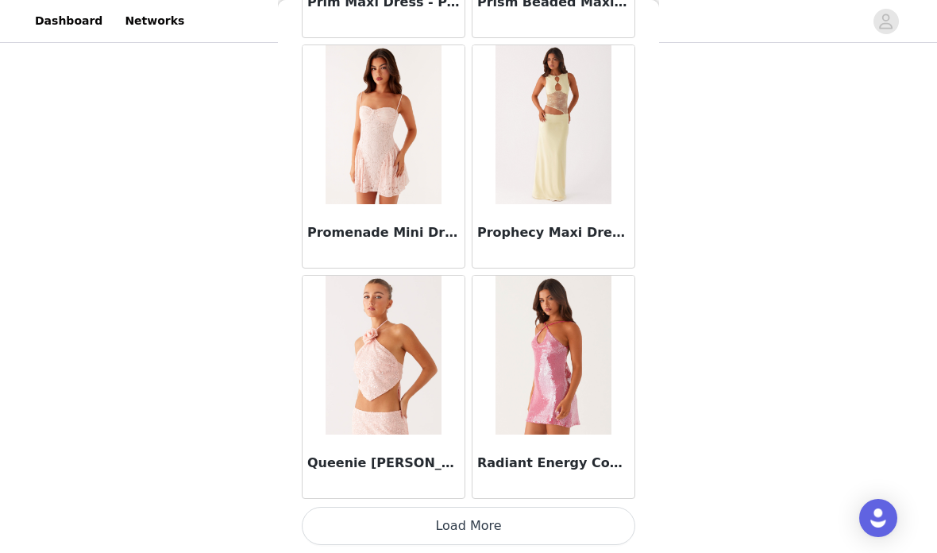
click at [547, 520] on button "Load More" at bounding box center [468, 526] width 333 height 38
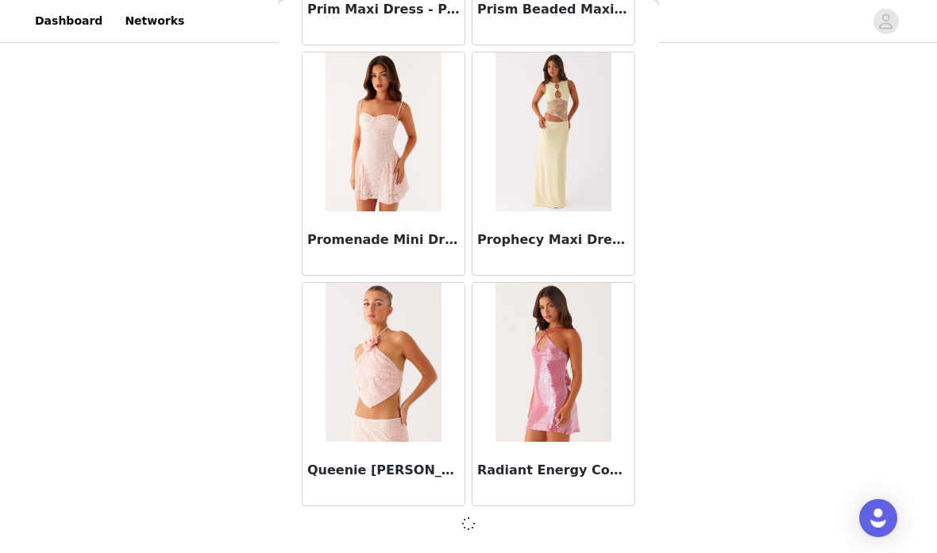
scroll to position [80153, 0]
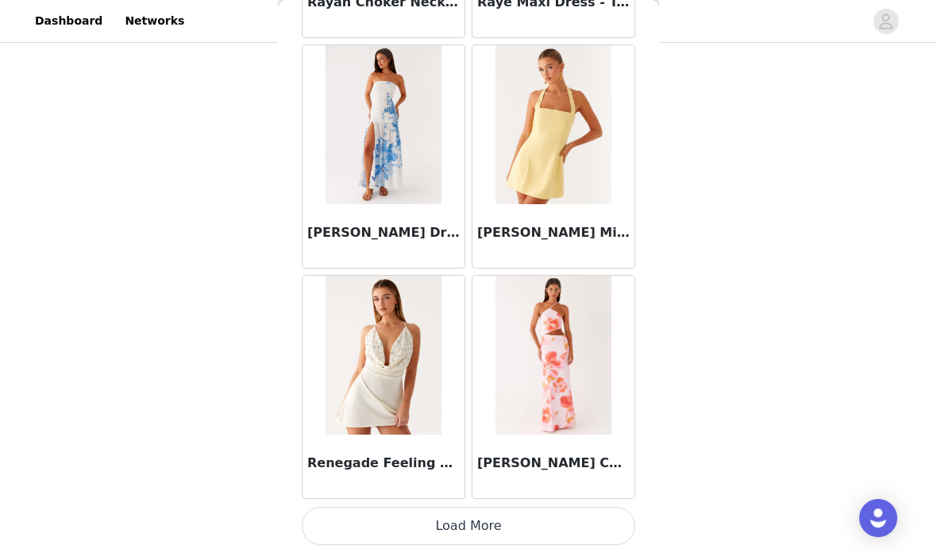
click at [500, 520] on button "Load More" at bounding box center [468, 526] width 333 height 38
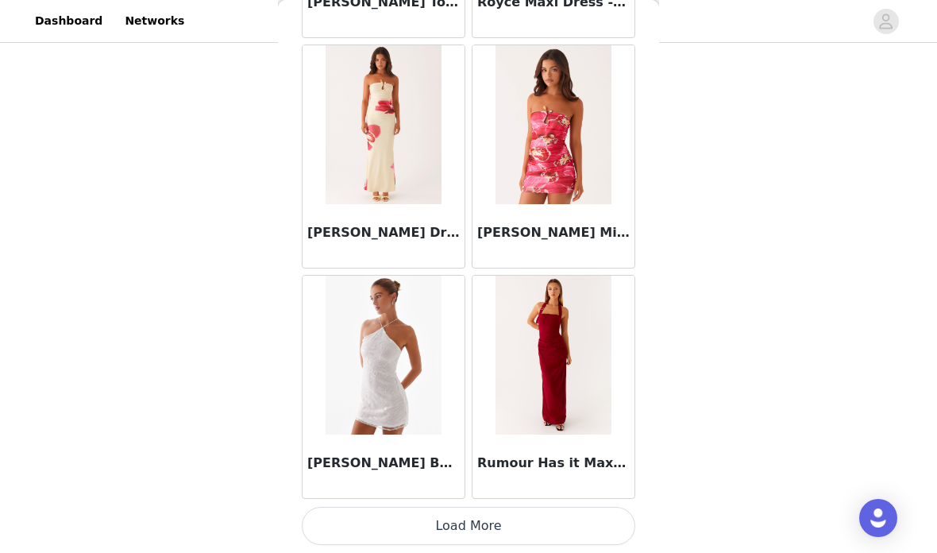
click at [521, 522] on button "Load More" at bounding box center [468, 526] width 333 height 38
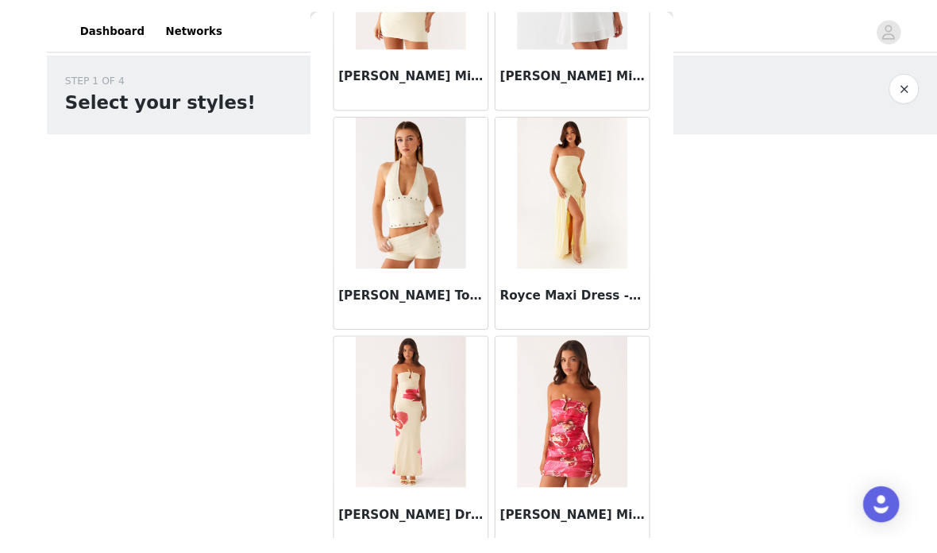
scroll to position [49, 0]
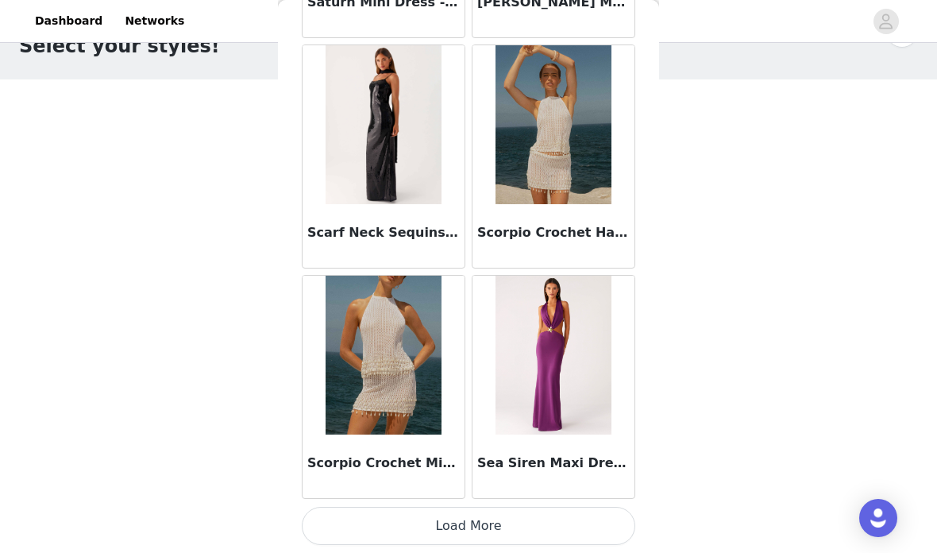
click at [534, 529] on button "Load More" at bounding box center [468, 526] width 333 height 38
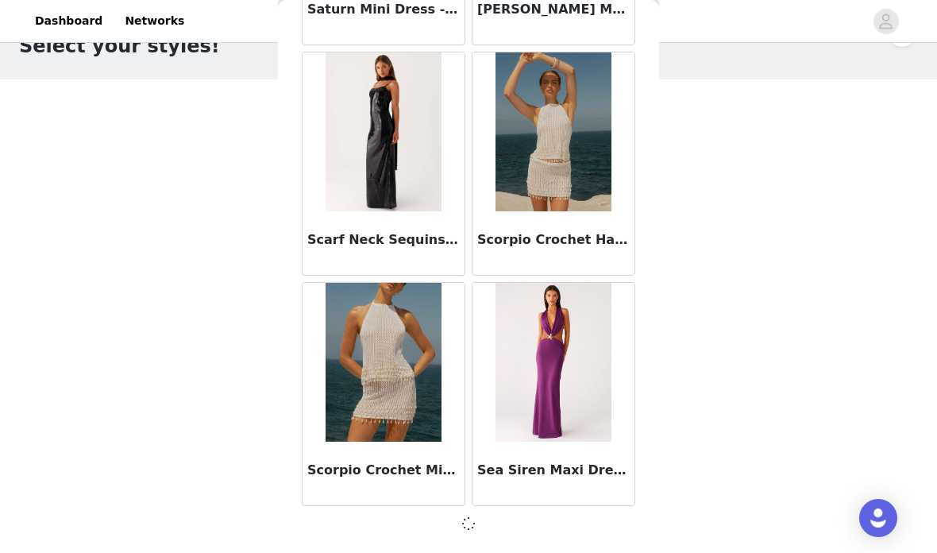
scroll to position [87061, 0]
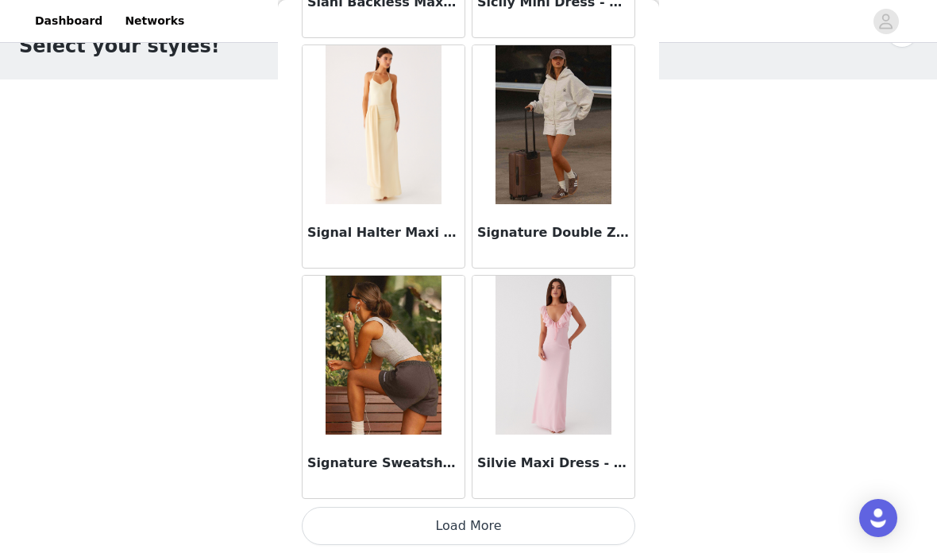
click at [514, 526] on button "Load More" at bounding box center [468, 526] width 333 height 38
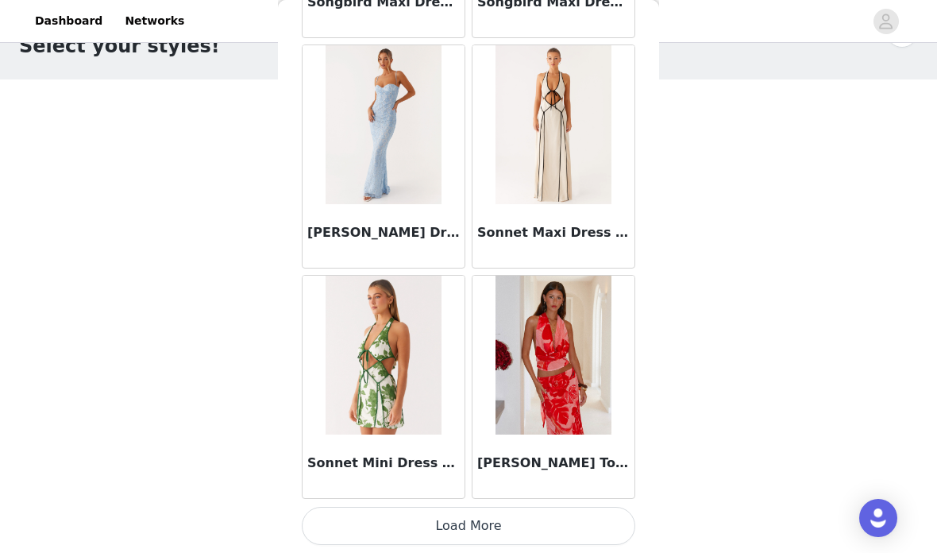
scroll to position [91673, 0]
click at [523, 518] on button "Load More" at bounding box center [468, 526] width 333 height 38
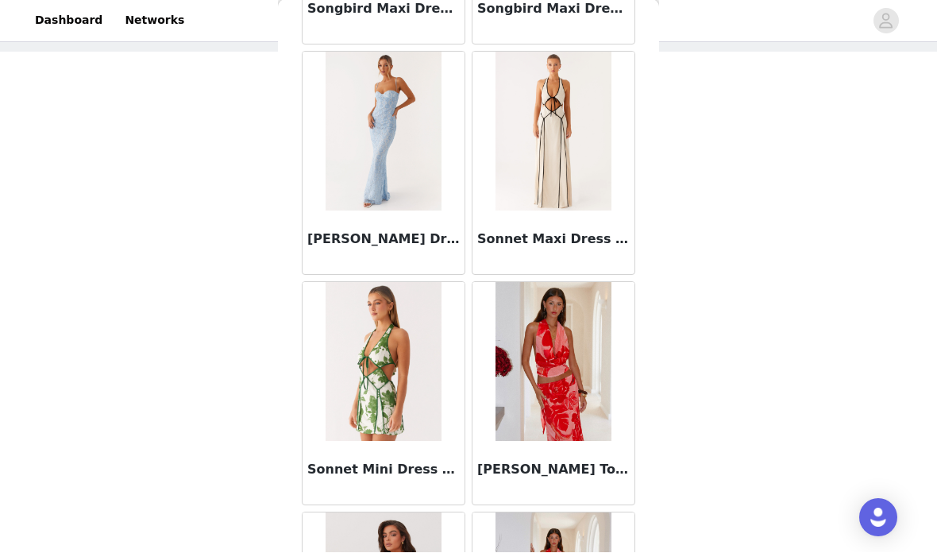
scroll to position [0, 0]
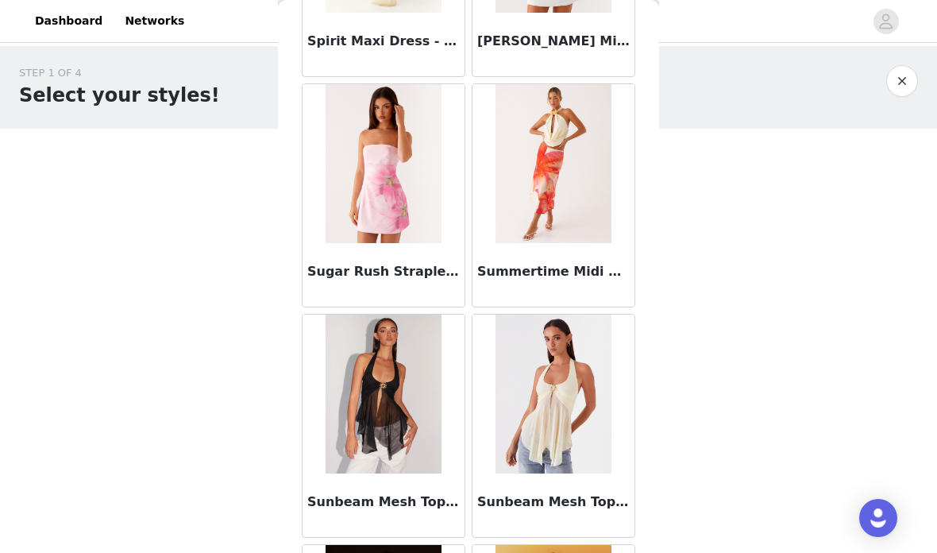
click at [877, 447] on div "STEP 1 OF 4 Select your styles! You will receive 4 products. 2/4 Selected Annie…" at bounding box center [468, 312] width 937 height 533
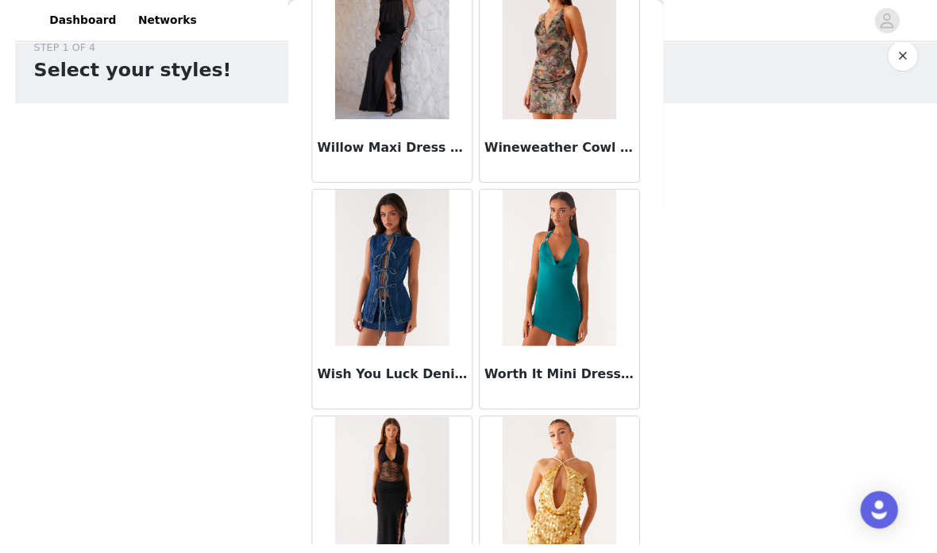
scroll to position [44, 0]
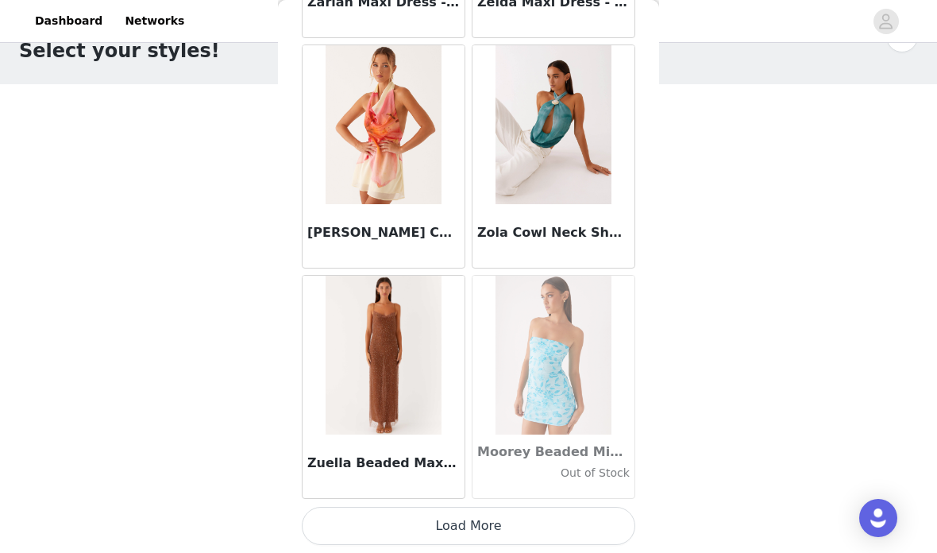
click at [548, 524] on button "Load More" at bounding box center [468, 526] width 333 height 38
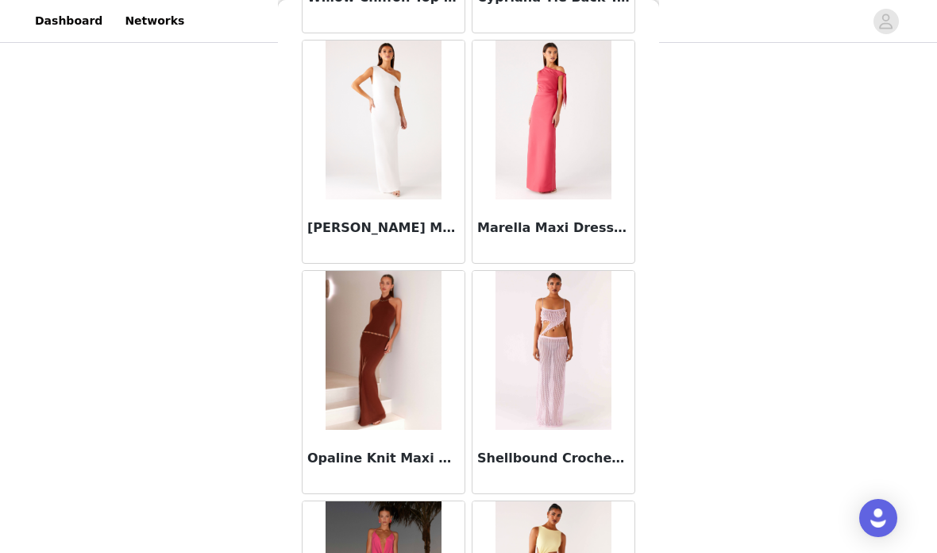
scroll to position [104813, 0]
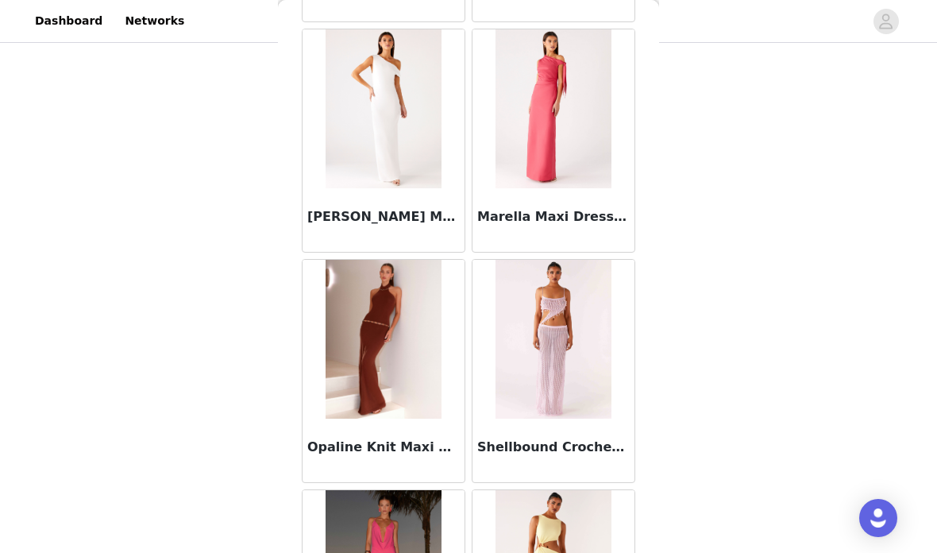
click at [427, 403] on img at bounding box center [383, 339] width 115 height 159
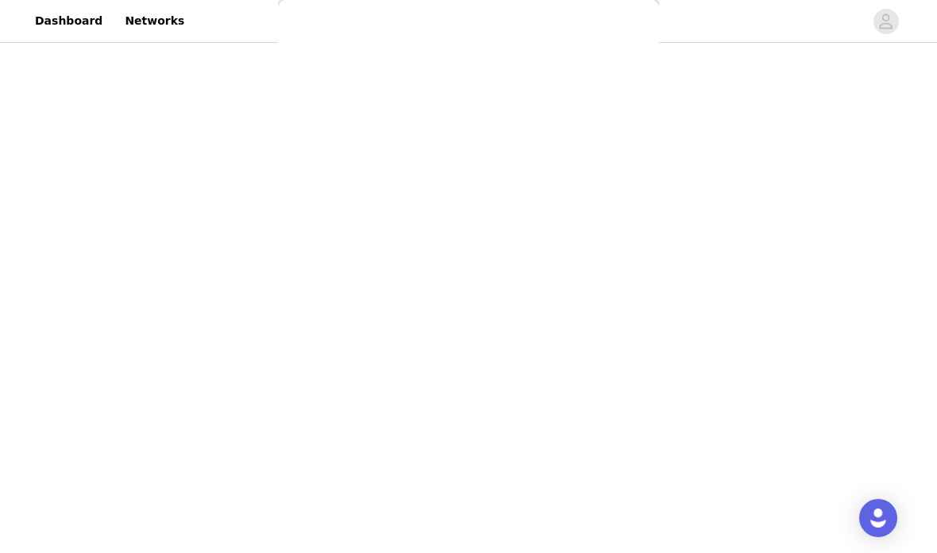
scroll to position [317, 0]
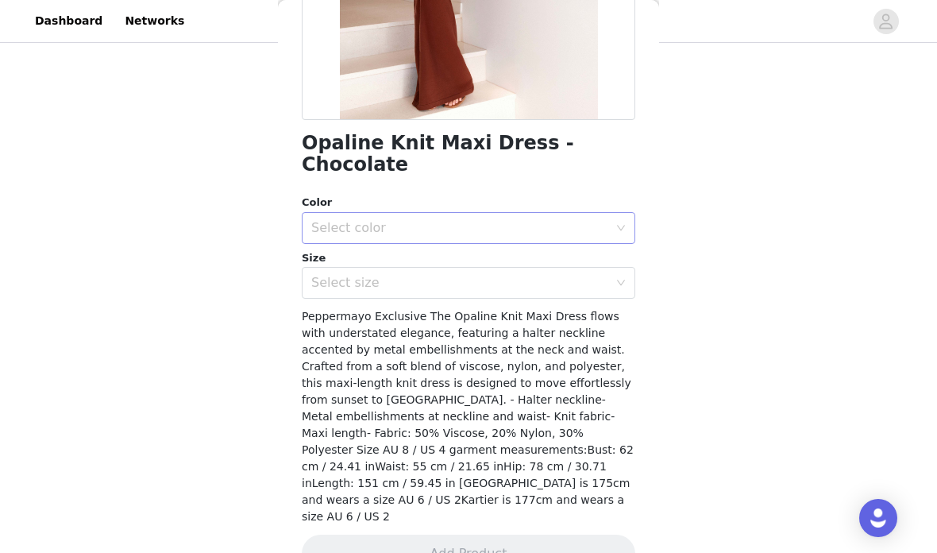
click at [590, 220] on div "Select color" at bounding box center [459, 228] width 297 height 16
click at [578, 241] on li "Chocolate" at bounding box center [468, 240] width 333 height 25
click at [568, 275] on div "Select size" at bounding box center [459, 283] width 297 height 16
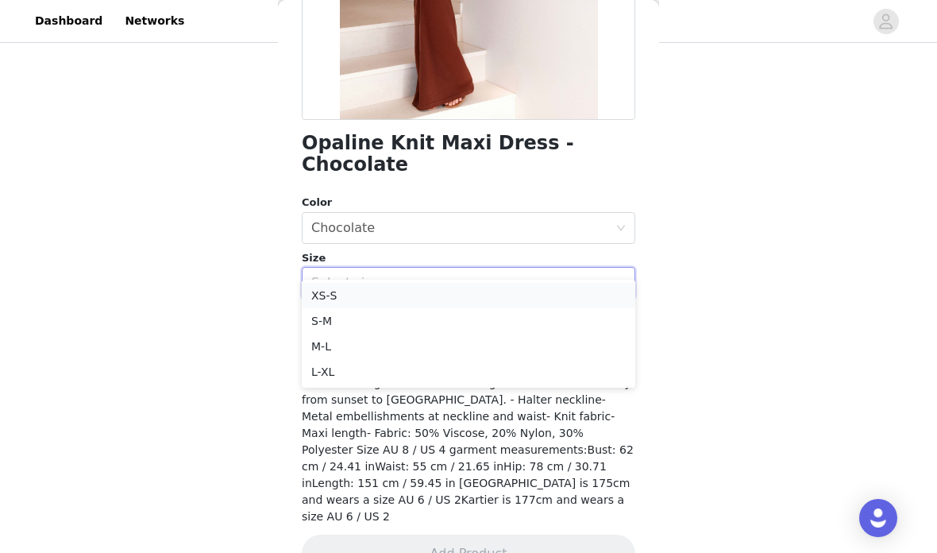
click at [544, 300] on li "XS-S" at bounding box center [468, 295] width 333 height 25
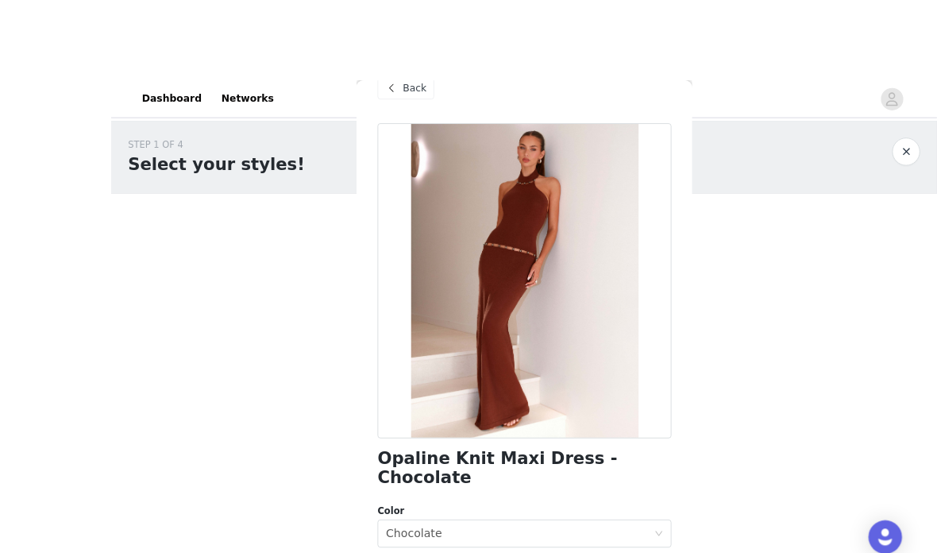
scroll to position [4, 0]
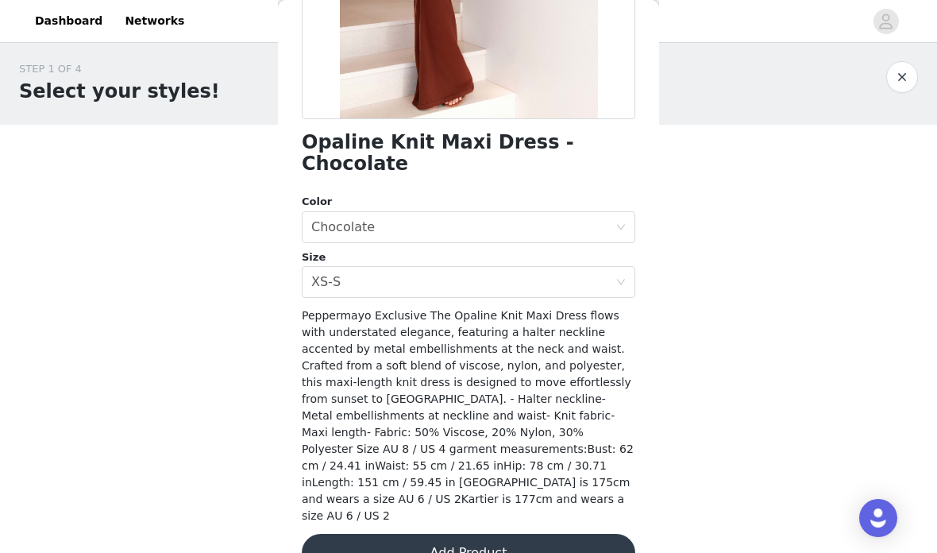
click at [564, 534] on button "Add Product" at bounding box center [468, 553] width 333 height 38
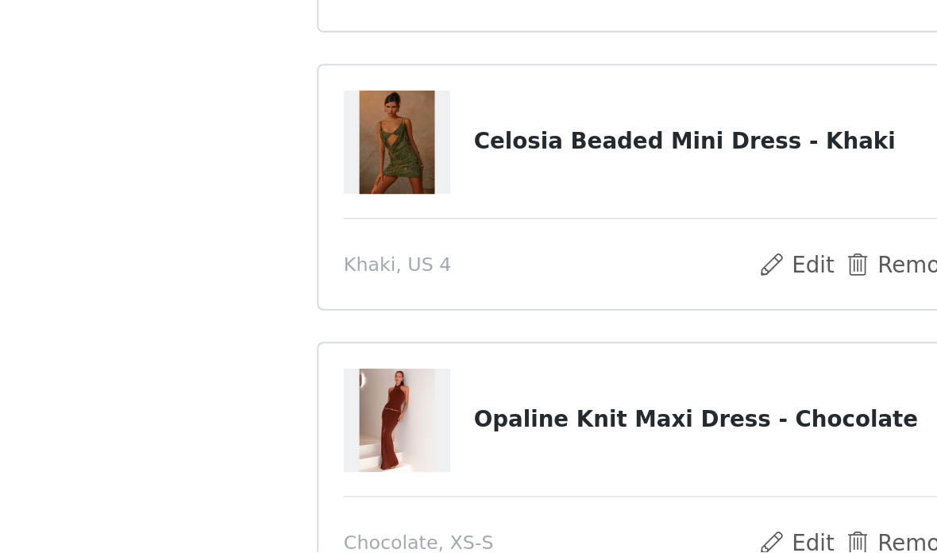
scroll to position [172, 0]
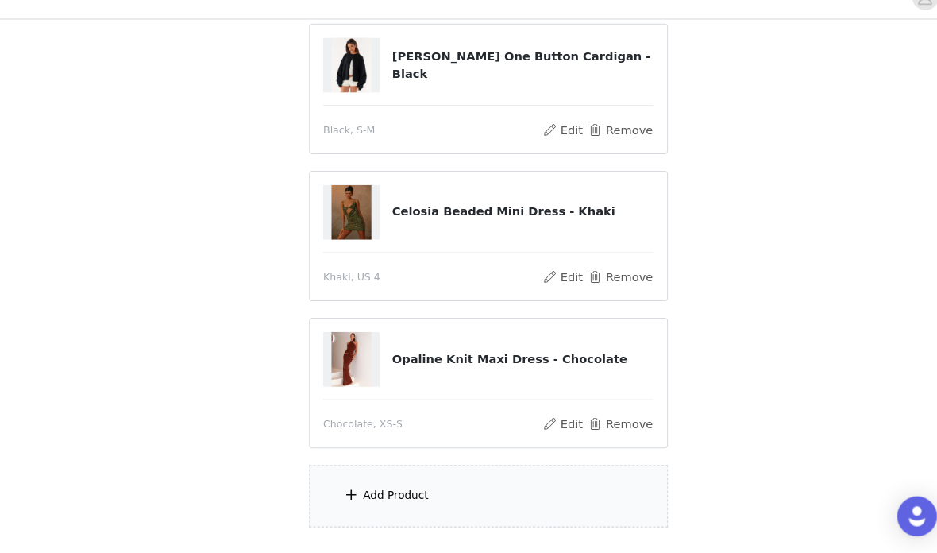
click at [438, 475] on div "Add Product" at bounding box center [468, 498] width 343 height 60
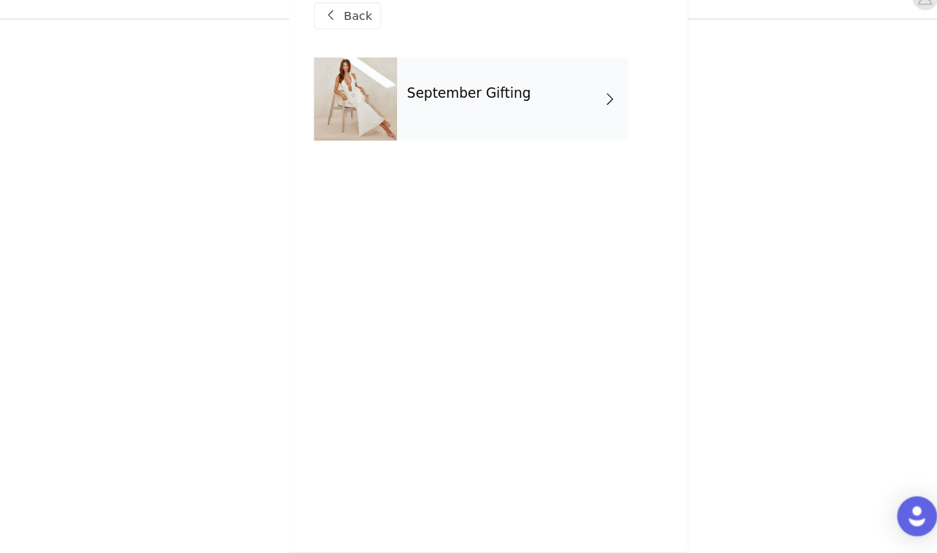
scroll to position [173, 0]
click at [555, 79] on div "September Gifting" at bounding box center [491, 118] width 221 height 79
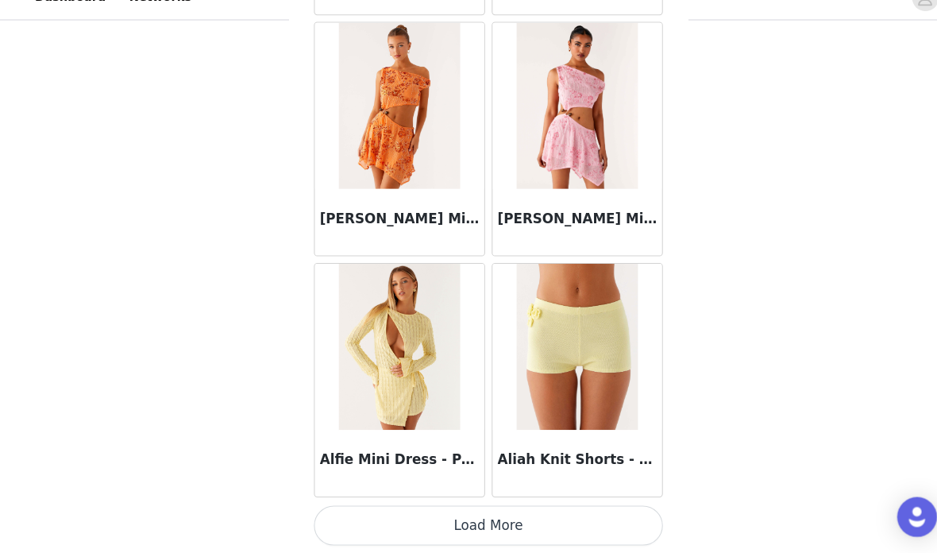
click at [518, 507] on button "Load More" at bounding box center [468, 526] width 333 height 38
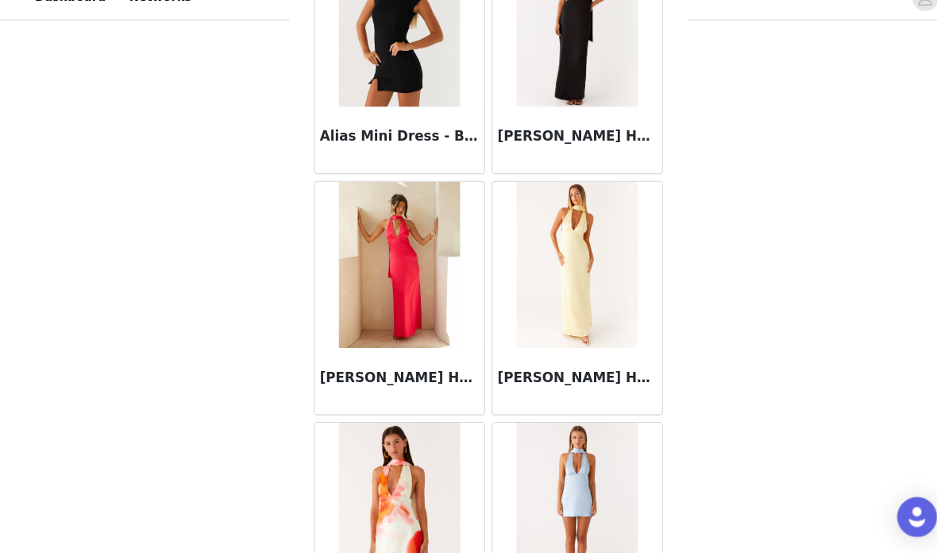
scroll to position [2568, 0]
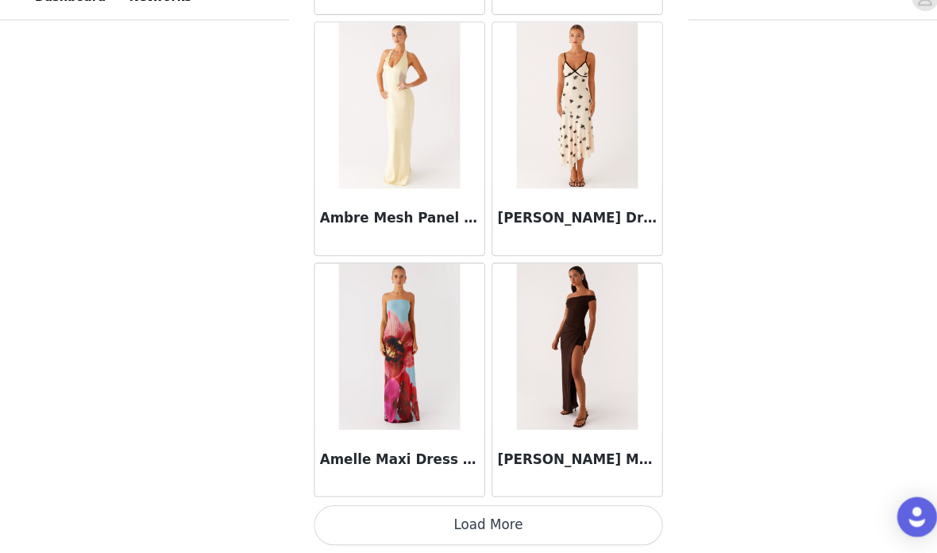
click at [536, 507] on button "Load More" at bounding box center [468, 526] width 333 height 38
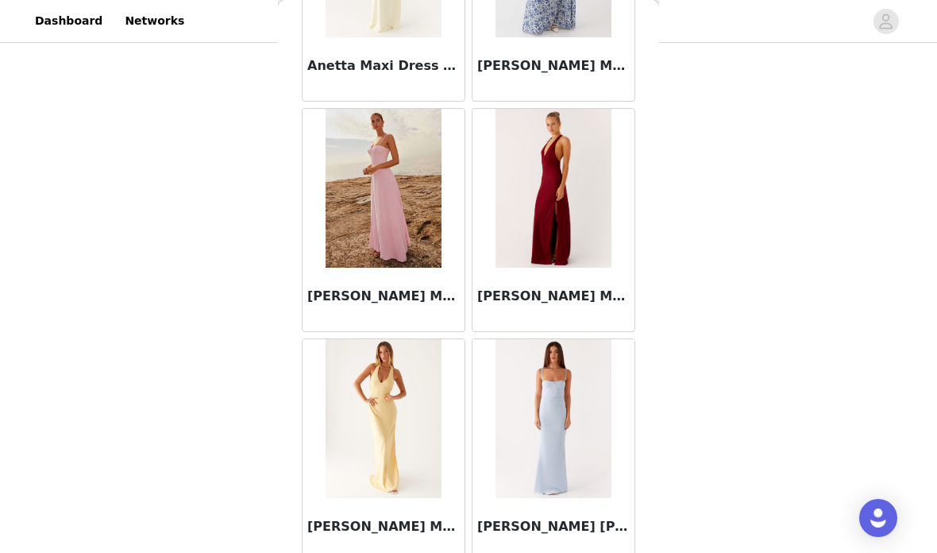
scroll to position [280, 0]
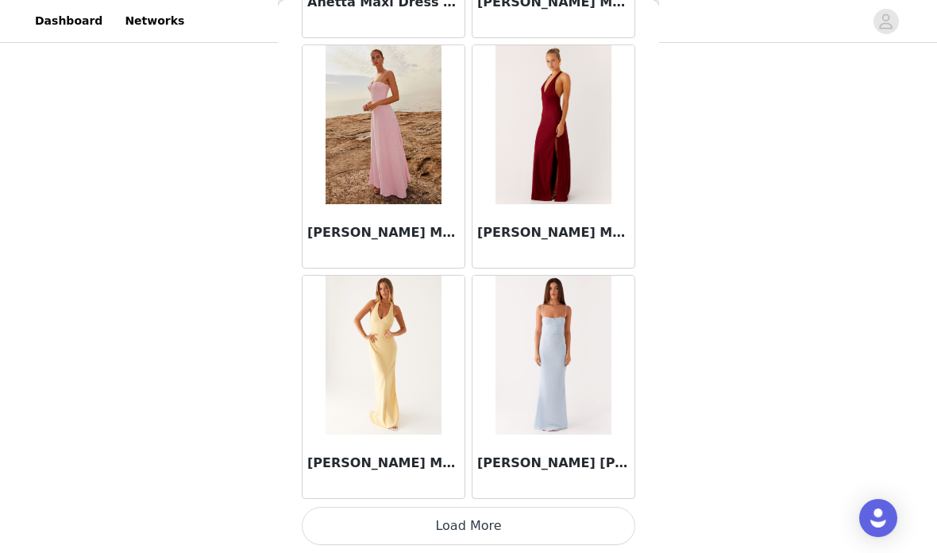
click at [525, 522] on button "Load More" at bounding box center [468, 526] width 333 height 38
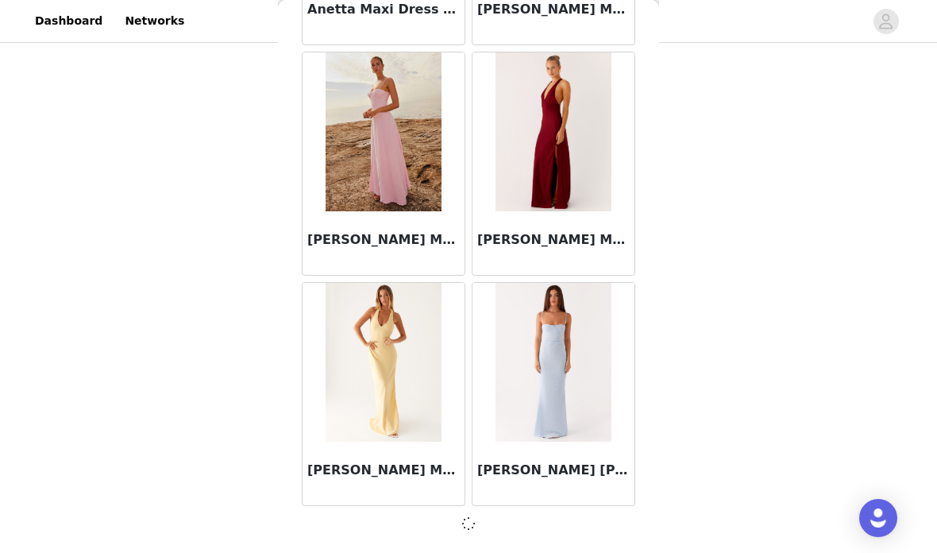
scroll to position [6475, 0]
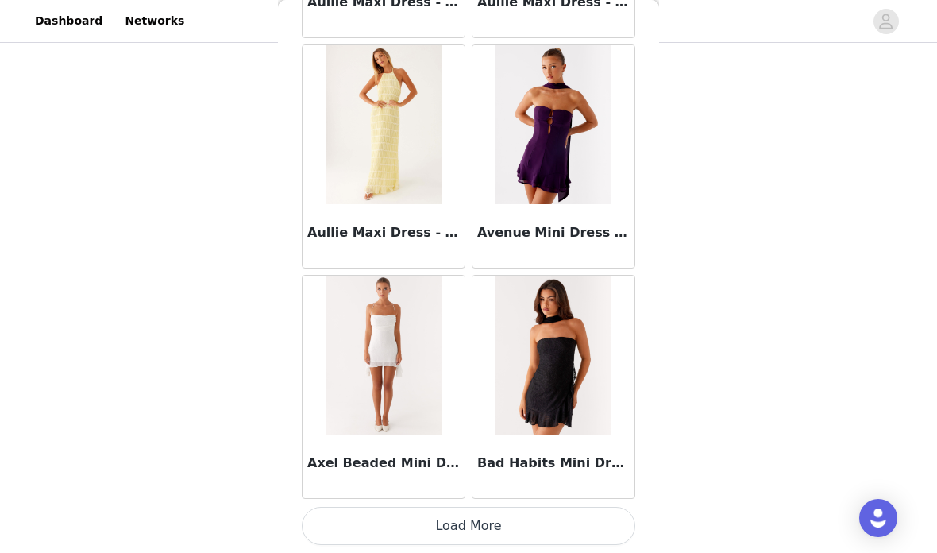
click at [506, 524] on button "Load More" at bounding box center [468, 526] width 333 height 38
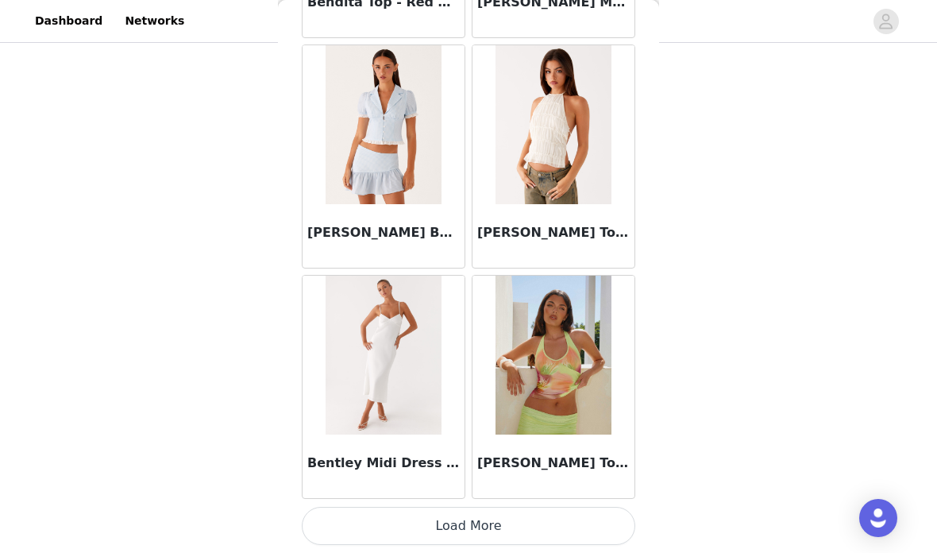
click at [509, 521] on button "Load More" at bounding box center [468, 526] width 333 height 38
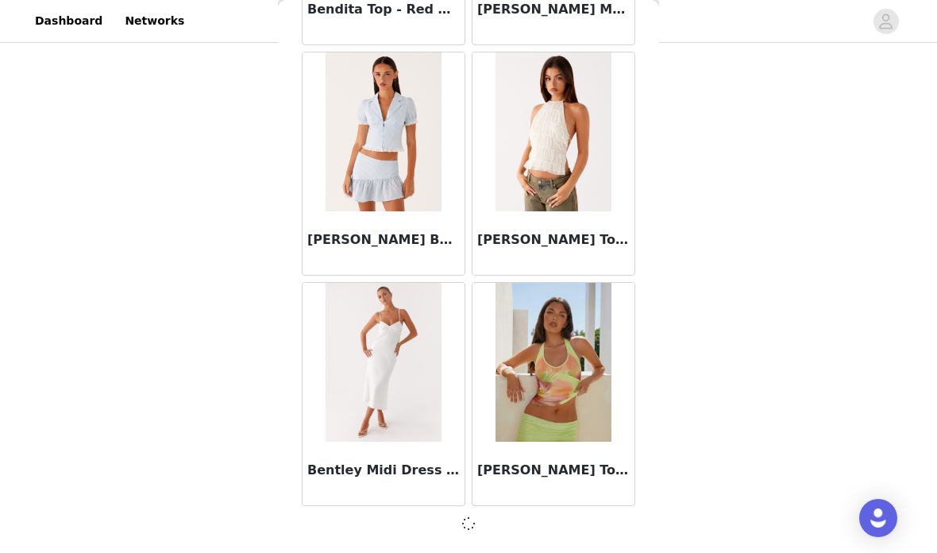
scroll to position [11080, 0]
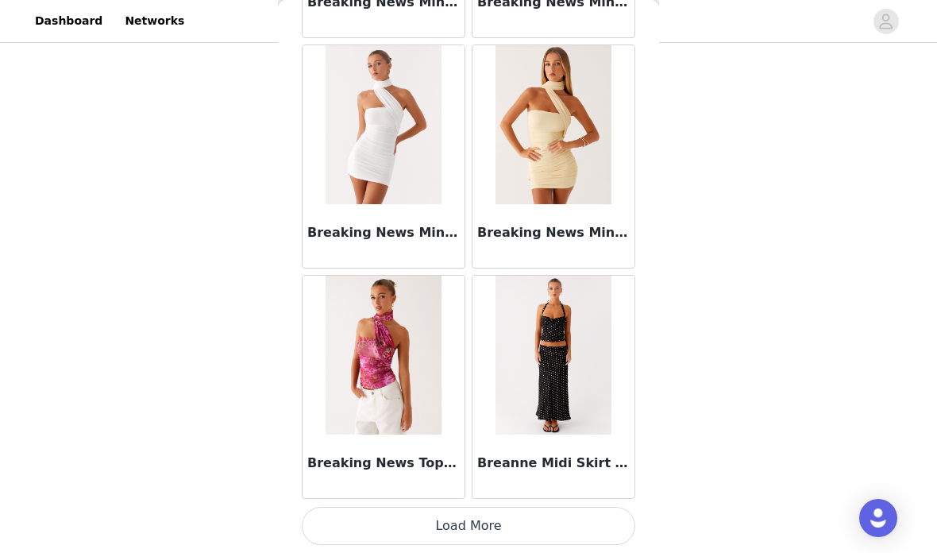
click at [534, 526] on button "Load More" at bounding box center [468, 526] width 333 height 38
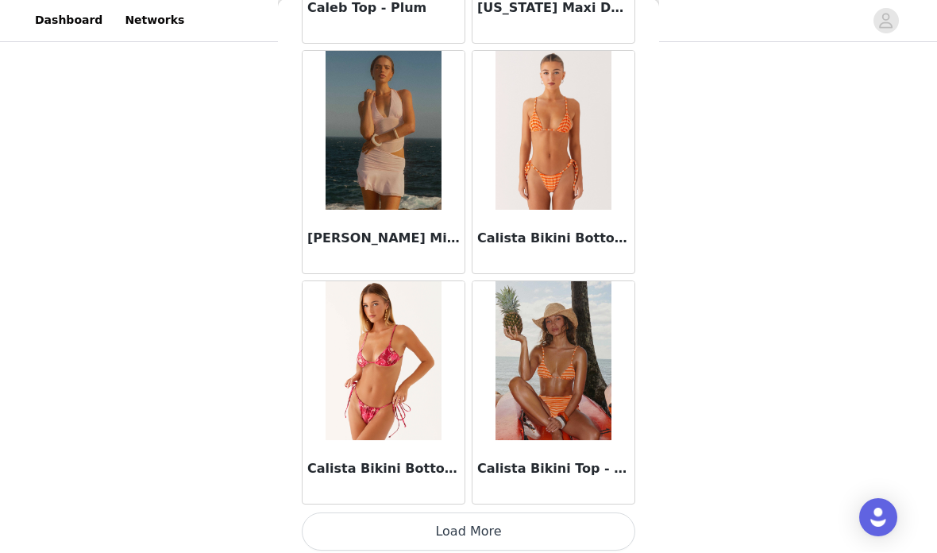
scroll to position [217, 0]
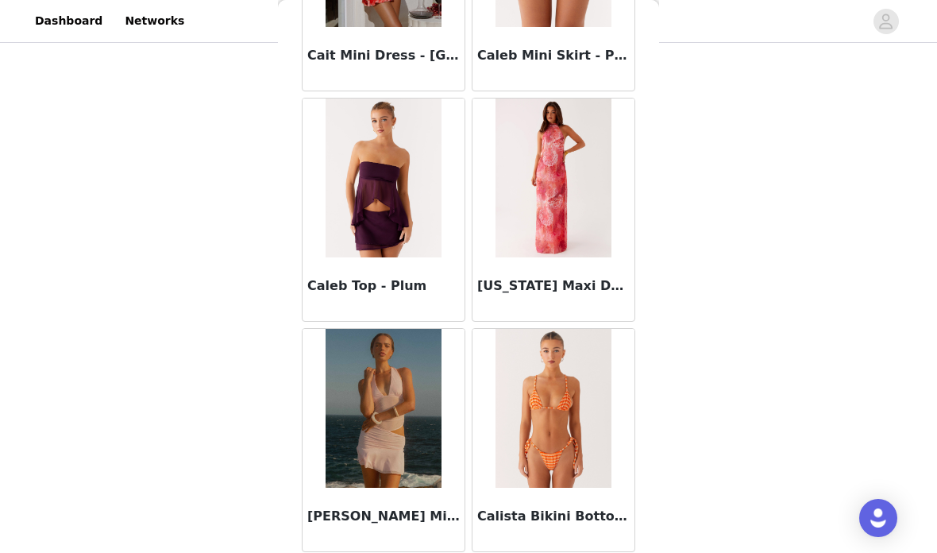
scroll to position [15402, 0]
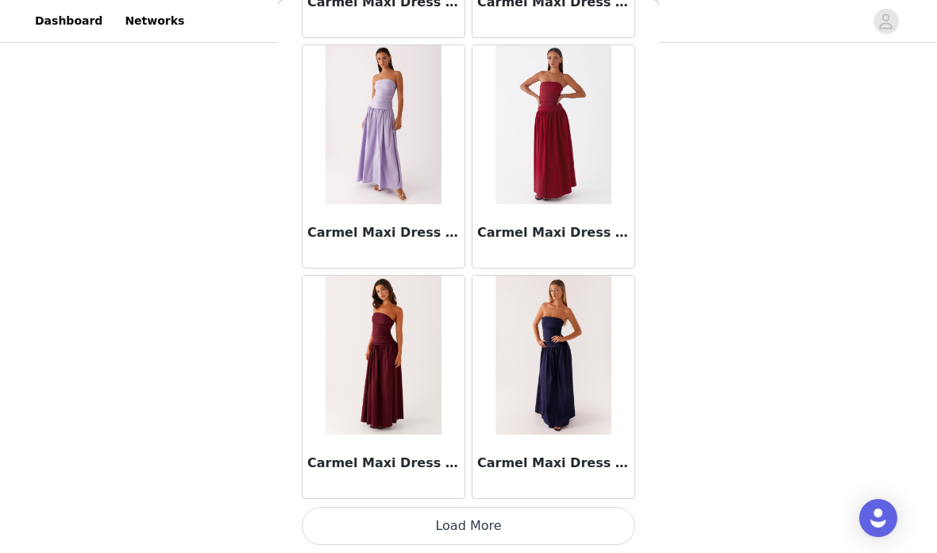
click at [364, 524] on button "Load More" at bounding box center [468, 526] width 333 height 38
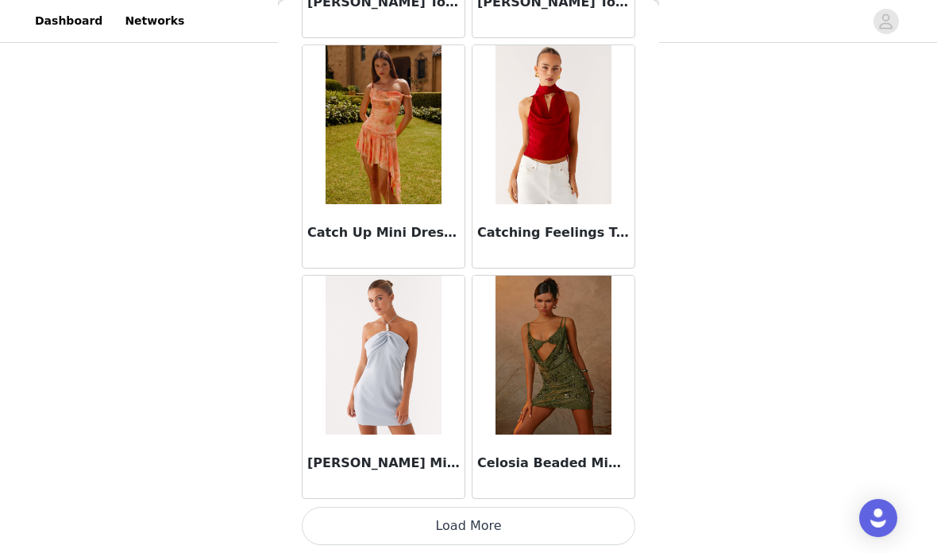
click at [569, 518] on button "Load More" at bounding box center [468, 526] width 333 height 38
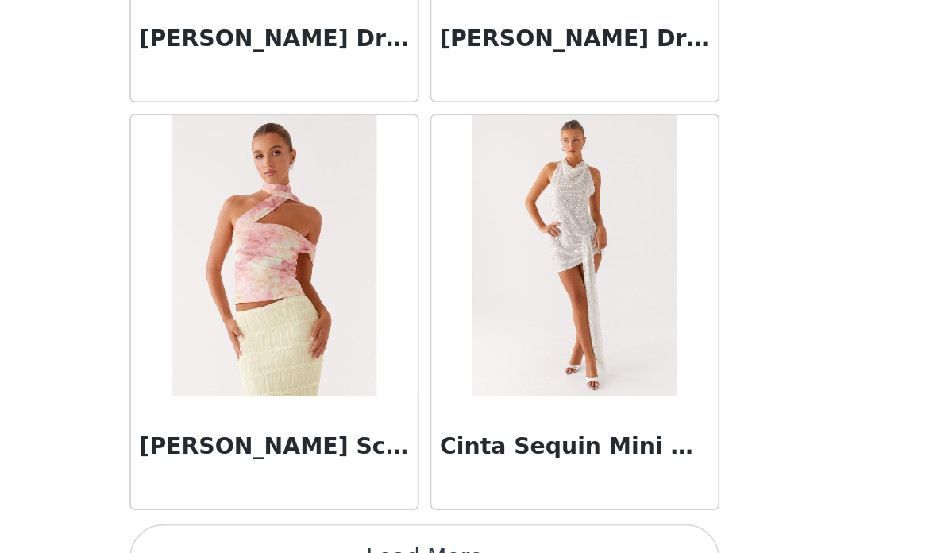
scroll to position [22599, 0]
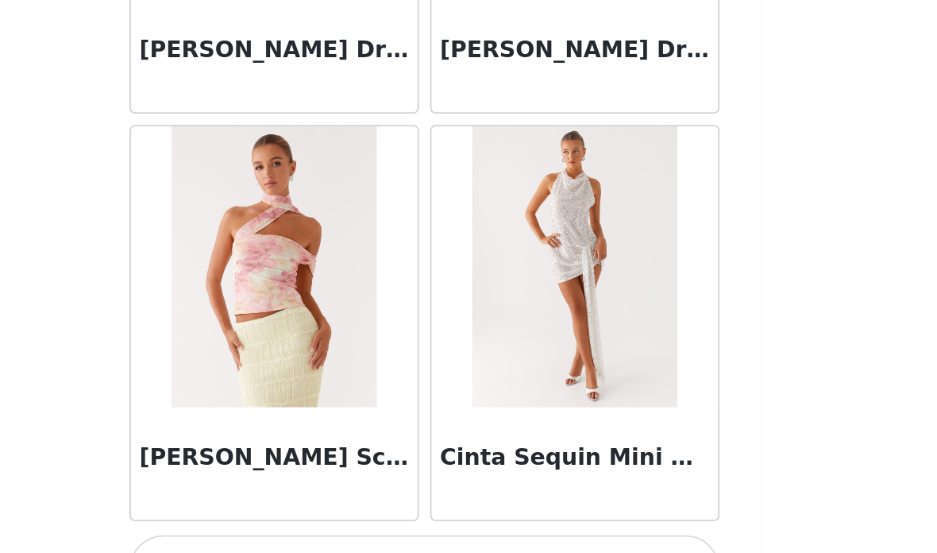
click at [356, 507] on button "Load More" at bounding box center [468, 526] width 333 height 38
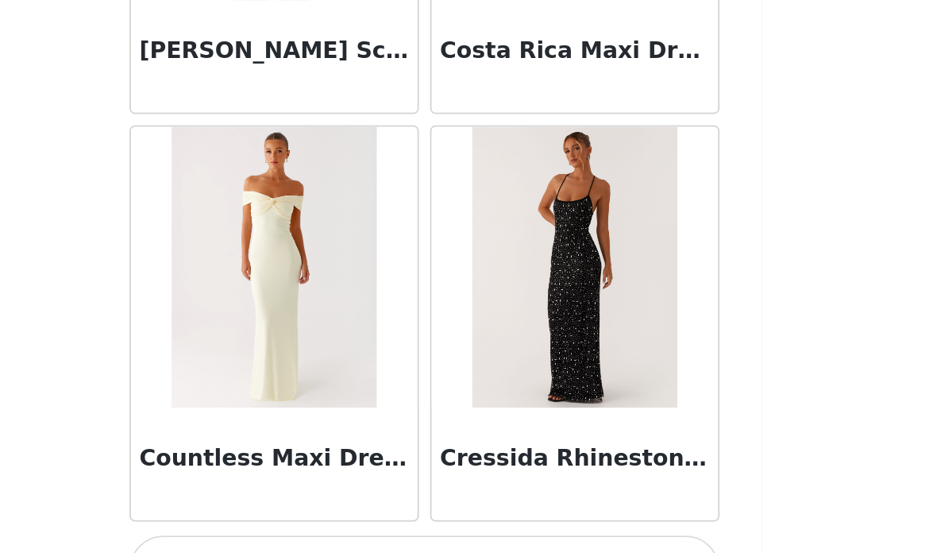
click at [365, 507] on button "Load More" at bounding box center [468, 526] width 333 height 38
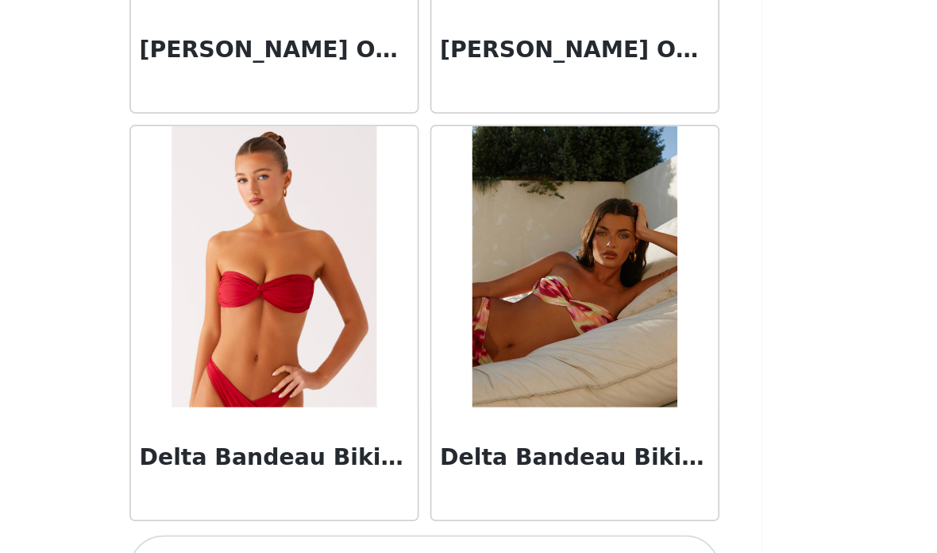
click at [347, 507] on button "Load More" at bounding box center [468, 526] width 333 height 38
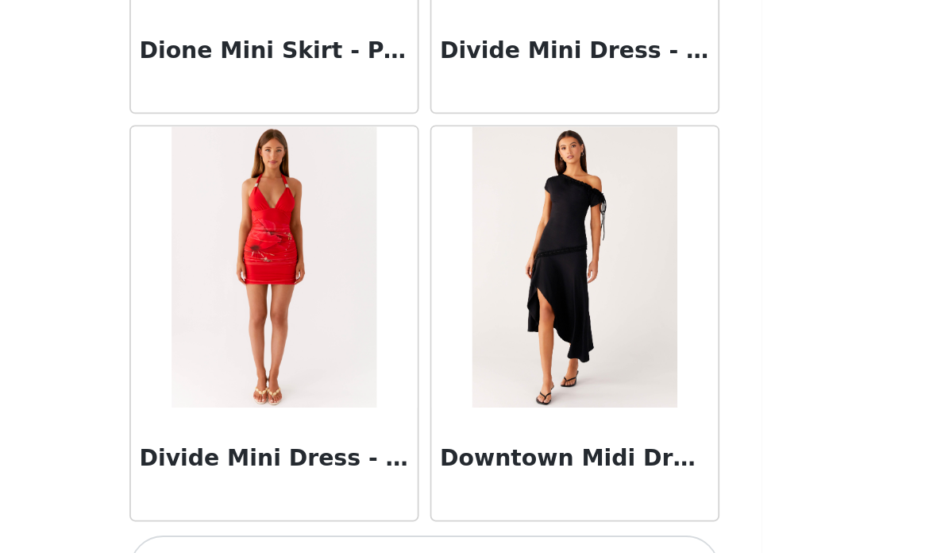
click at [333, 507] on button "Load More" at bounding box center [468, 526] width 333 height 38
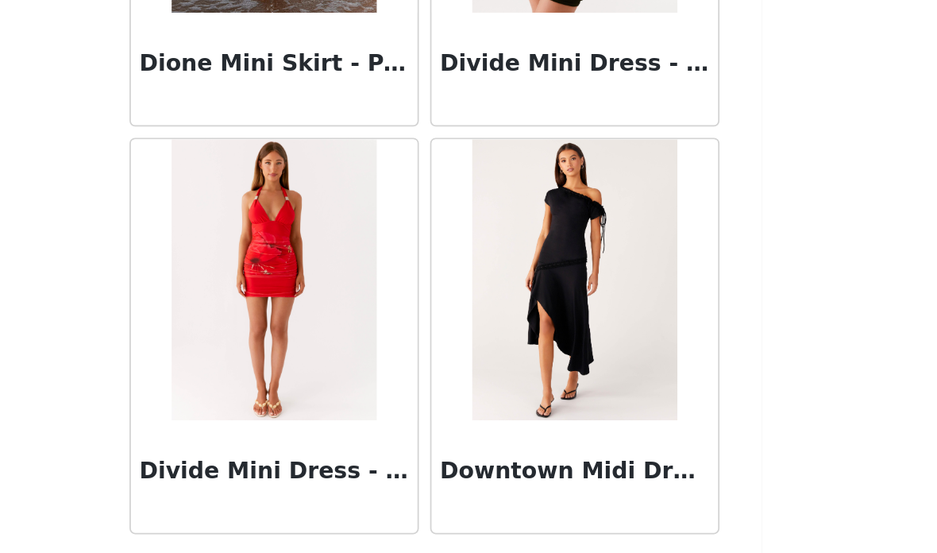
scroll to position [29499, 0]
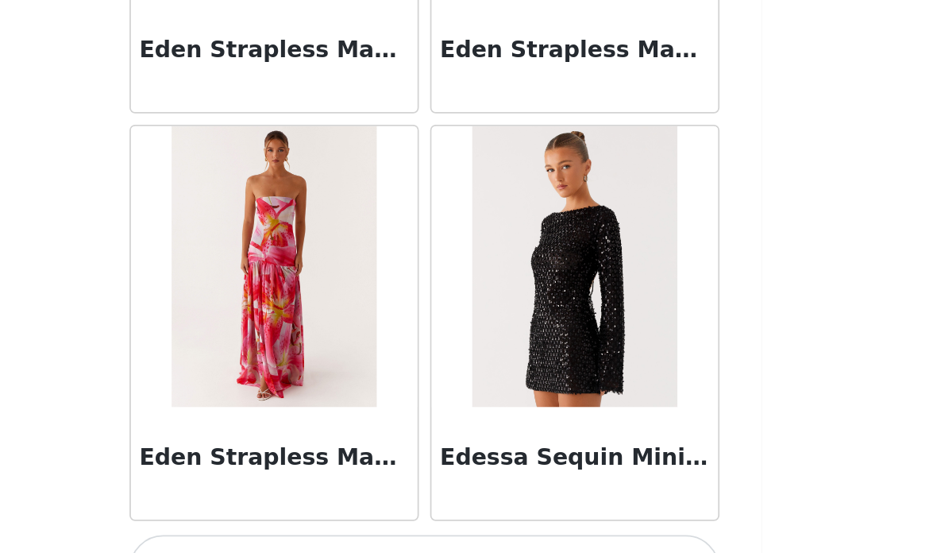
click at [332, 507] on button "Load More" at bounding box center [468, 526] width 333 height 38
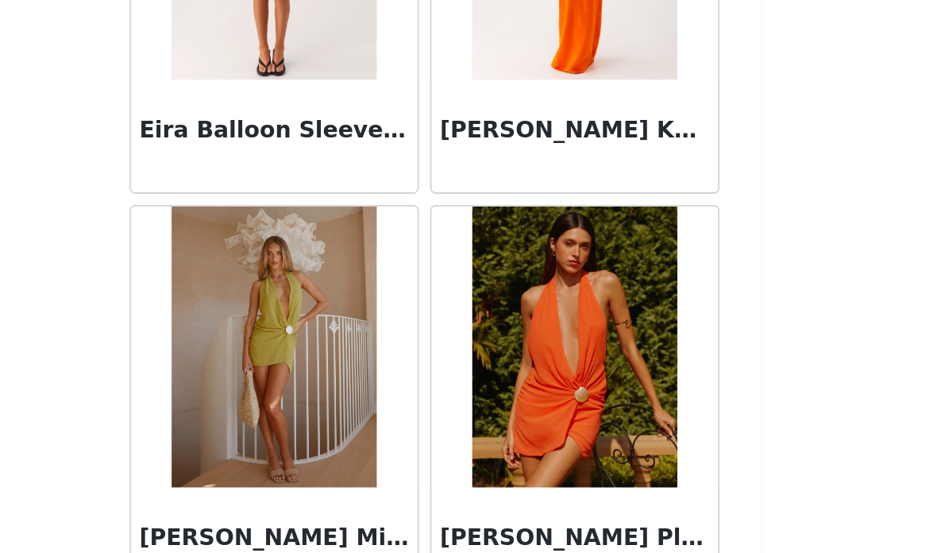
scroll to position [32274, 0]
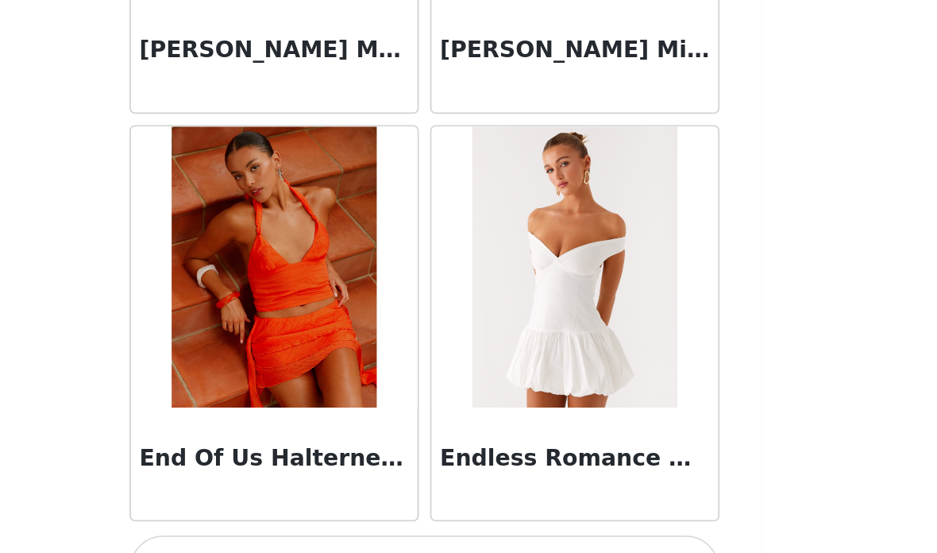
click at [360, 507] on button "Load More" at bounding box center [468, 526] width 333 height 38
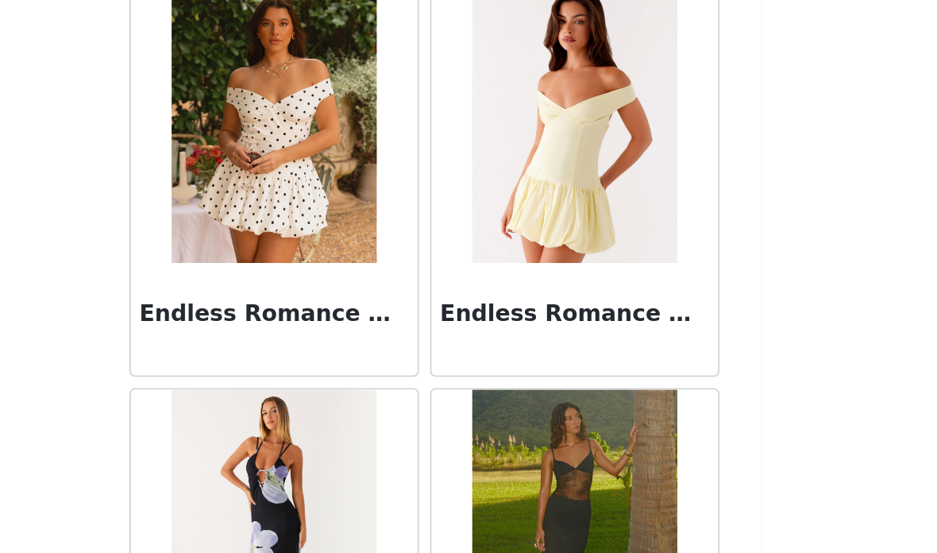
scroll to position [34513, 0]
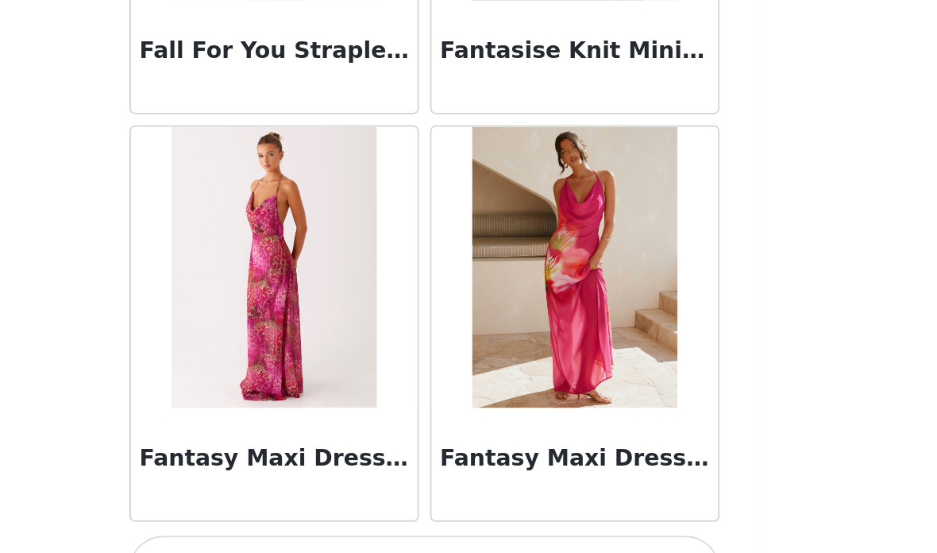
click at [359, 507] on button "Load More" at bounding box center [468, 526] width 333 height 38
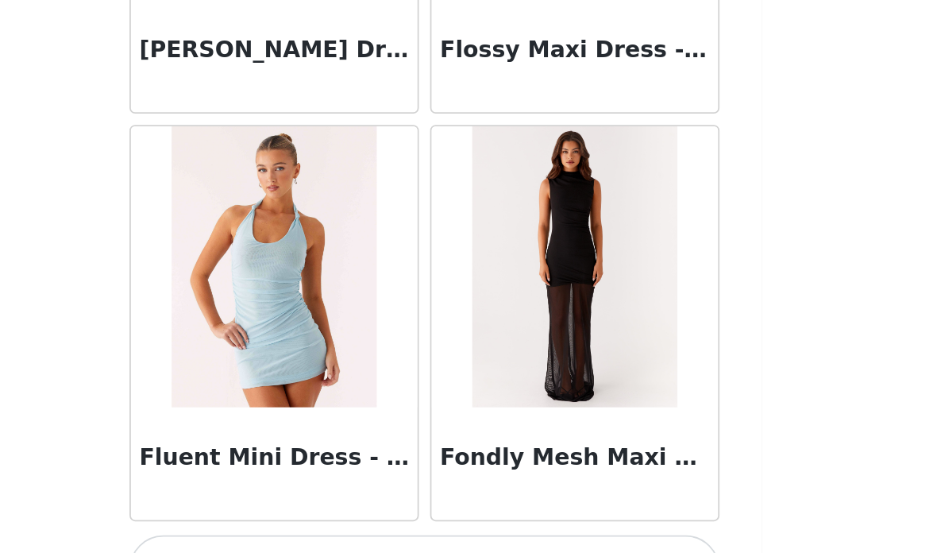
click at [356, 507] on button "Load More" at bounding box center [468, 526] width 333 height 38
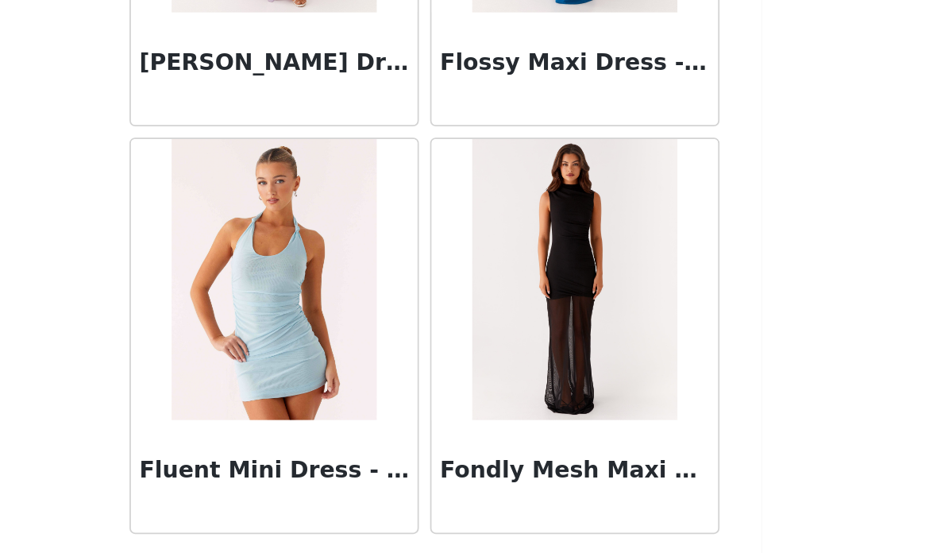
scroll to position [38709, 0]
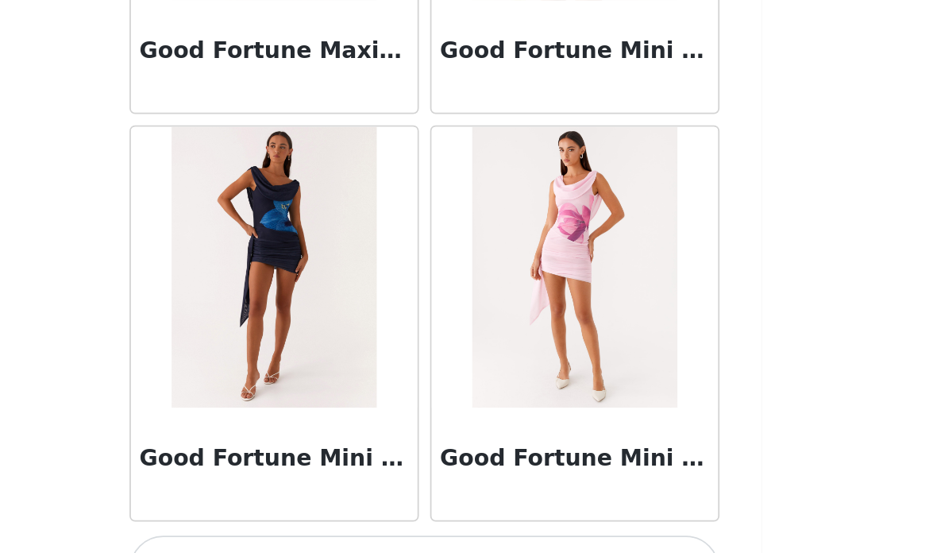
click at [345, 507] on button "Load More" at bounding box center [468, 526] width 333 height 38
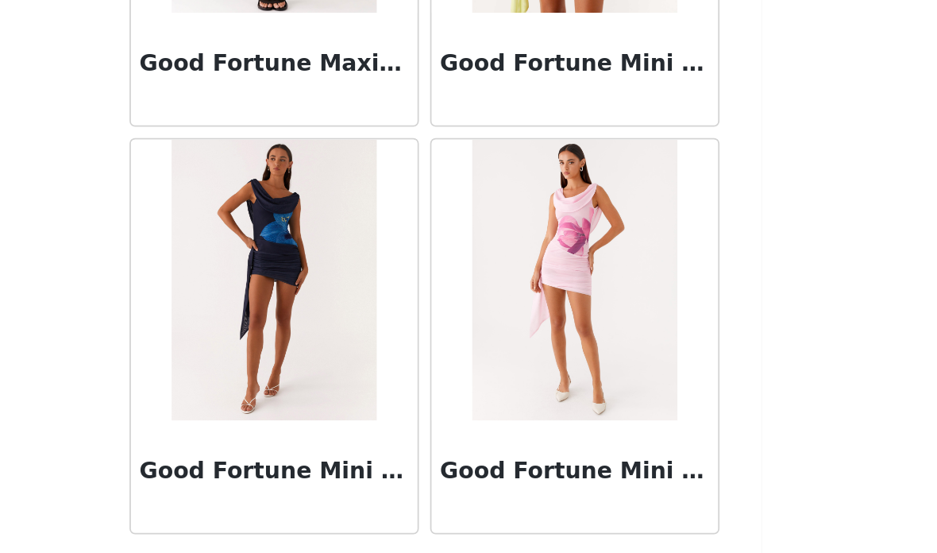
scroll to position [41011, 0]
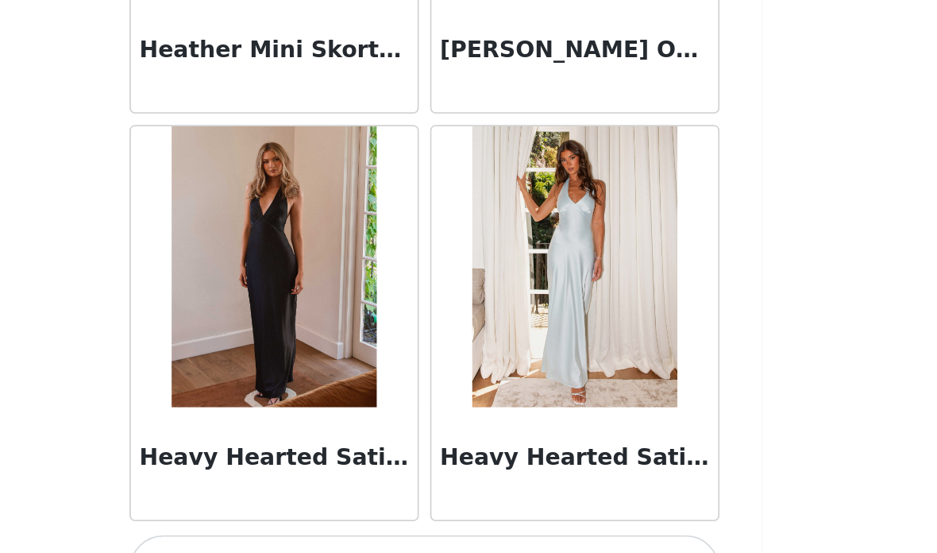
click at [337, 507] on button "Load More" at bounding box center [468, 526] width 333 height 38
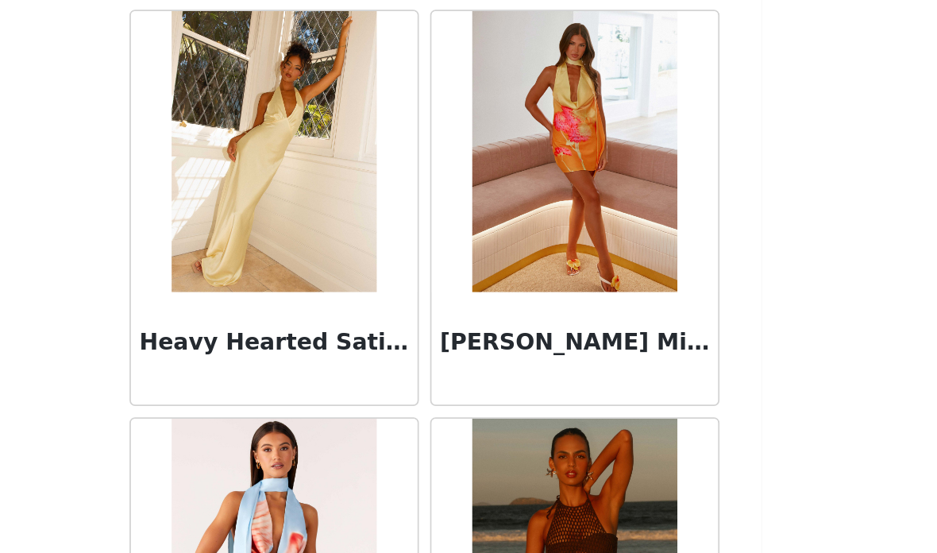
scroll to position [43618, 0]
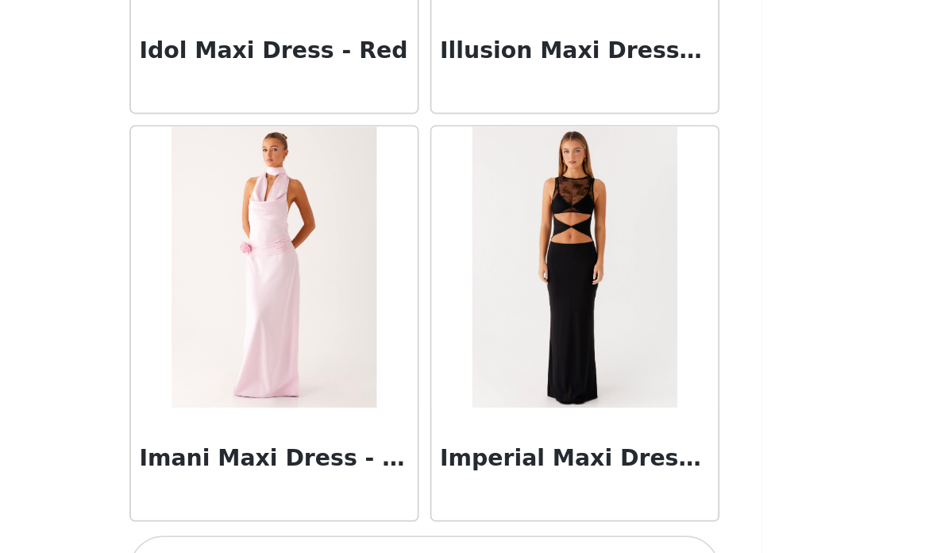
click at [315, 507] on button "Load More" at bounding box center [468, 526] width 333 height 38
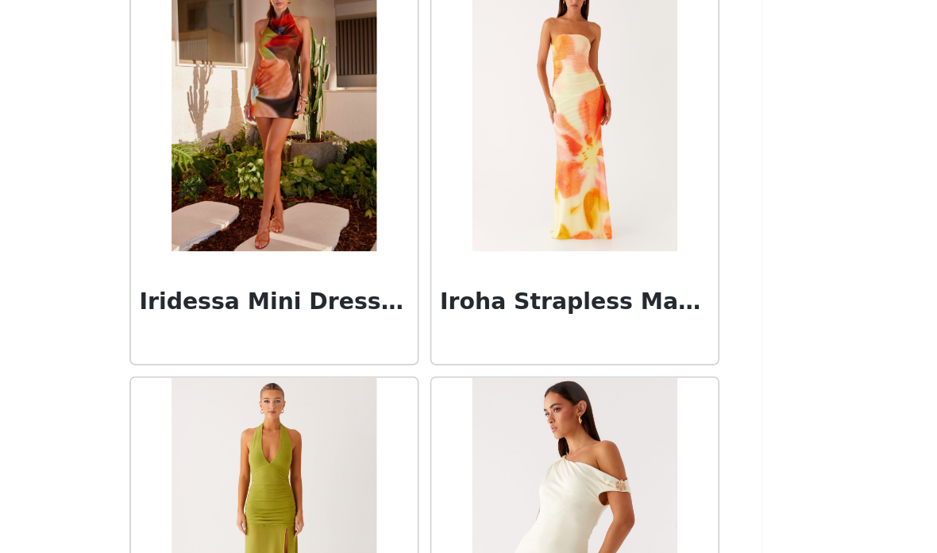
scroll to position [46841, 0]
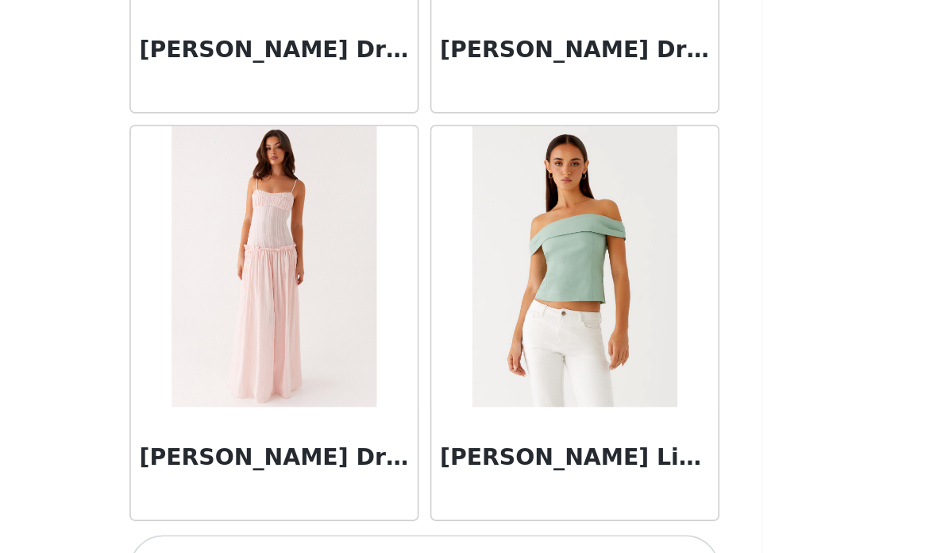
click at [324, 507] on button "Load More" at bounding box center [468, 526] width 333 height 38
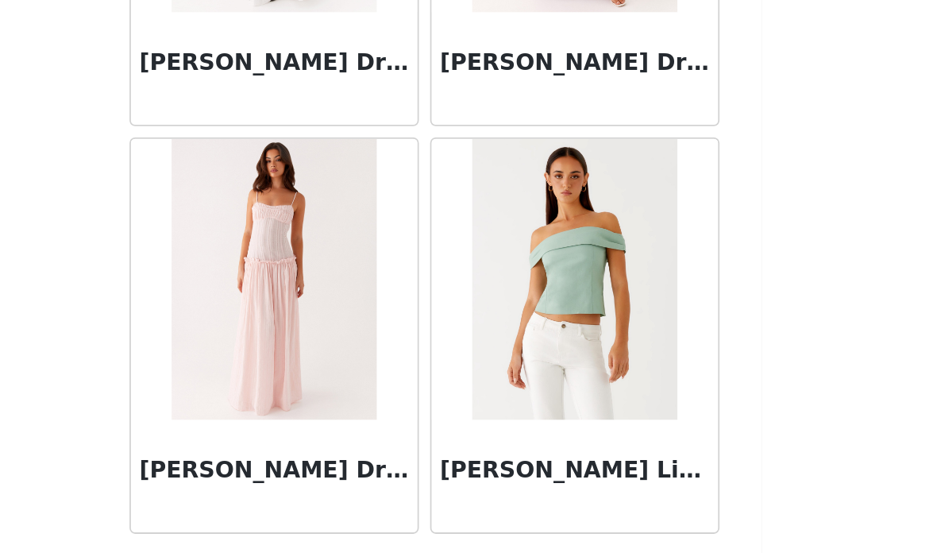
scroll to position [47919, 0]
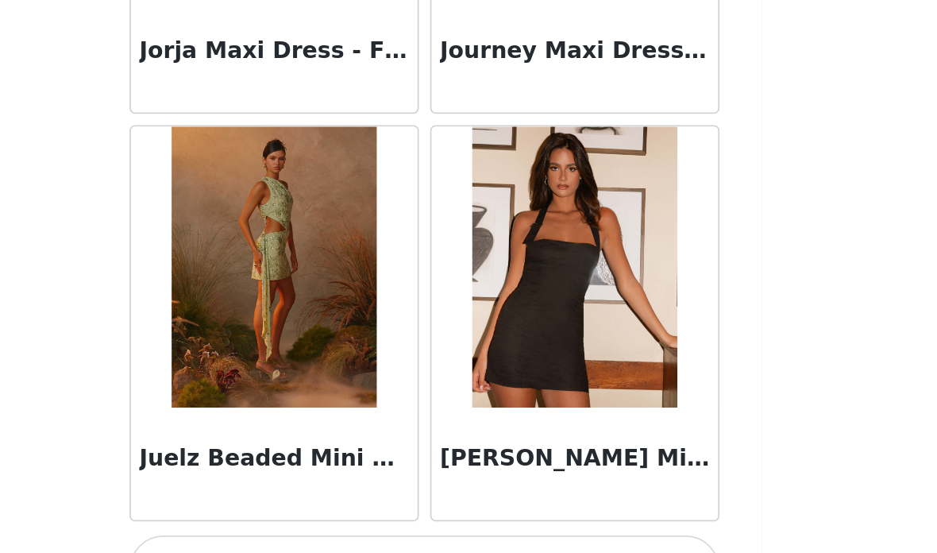
click at [313, 507] on button "Load More" at bounding box center [468, 526] width 333 height 38
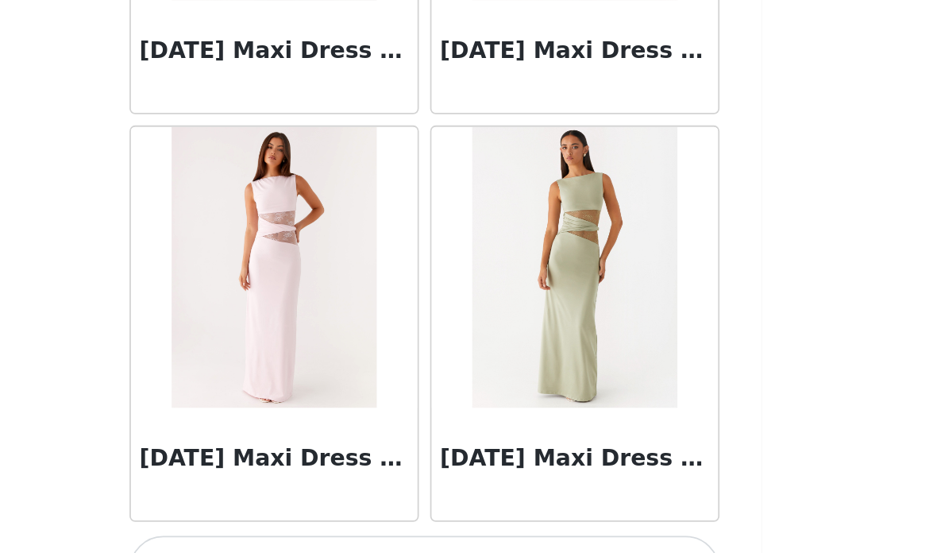
click at [302, 507] on button "Load More" at bounding box center [468, 526] width 333 height 38
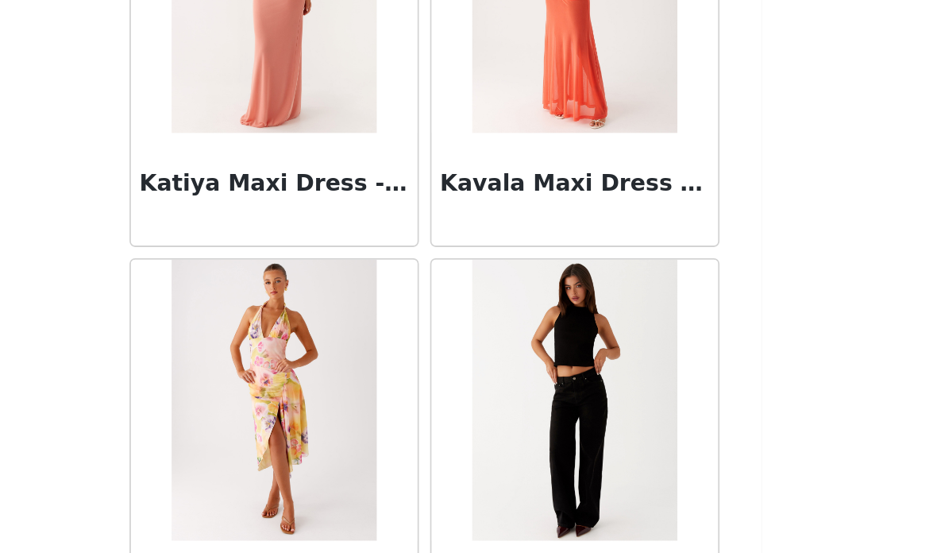
scroll to position [53502, 0]
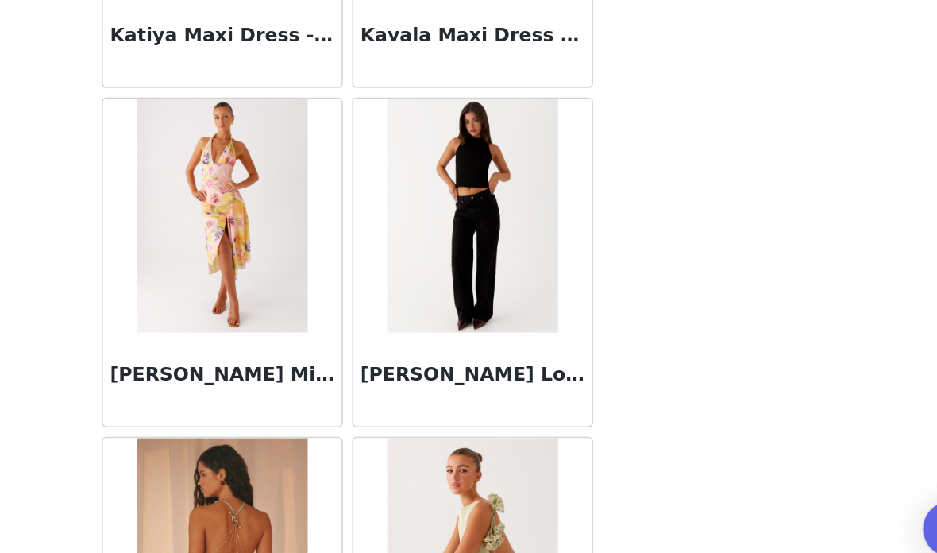
click at [495, 225] on img at bounding box center [552, 304] width 115 height 159
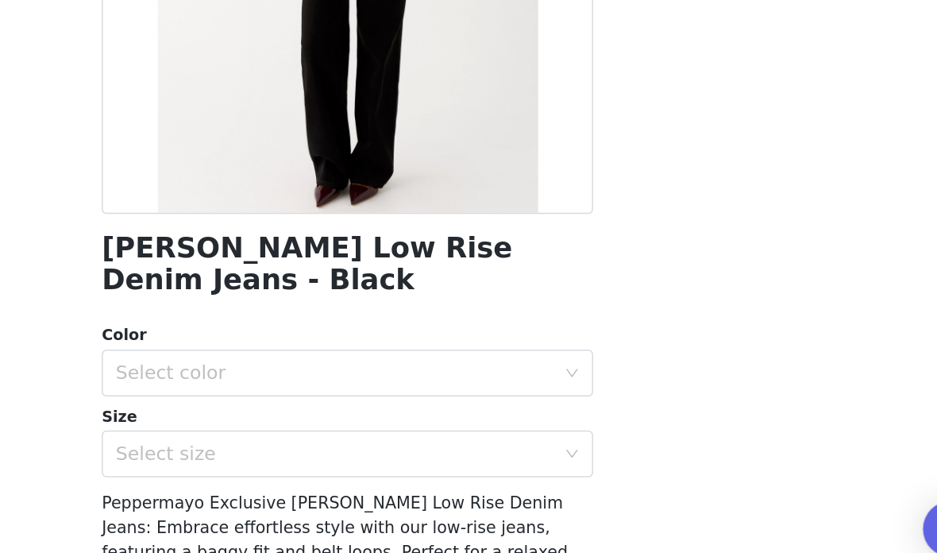
scroll to position [152, 0]
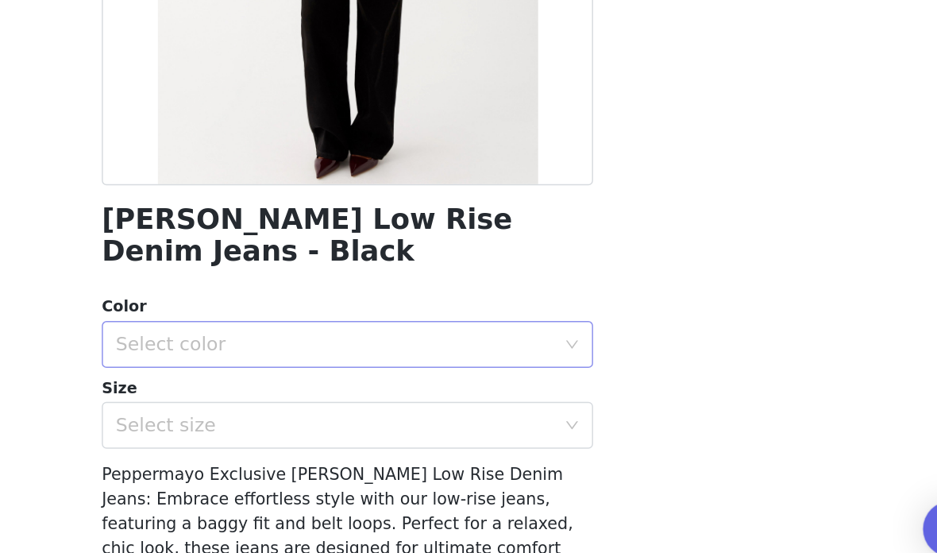
click at [336, 384] on div "Select color" at bounding box center [459, 392] width 297 height 16
click at [306, 414] on li "Black" at bounding box center [468, 426] width 333 height 25
click at [311, 439] on div "Select size" at bounding box center [459, 447] width 297 height 16
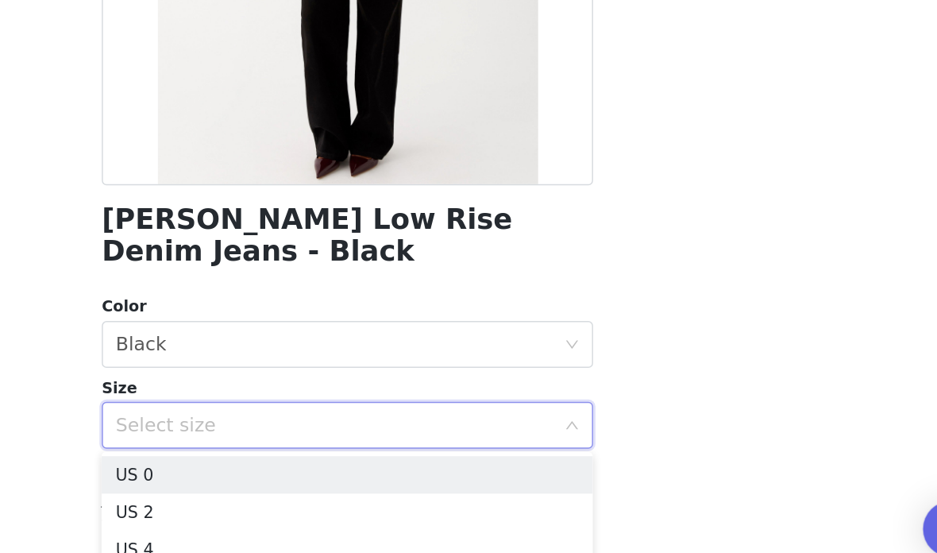
click at [316, 439] on div "Select size" at bounding box center [459, 447] width 297 height 16
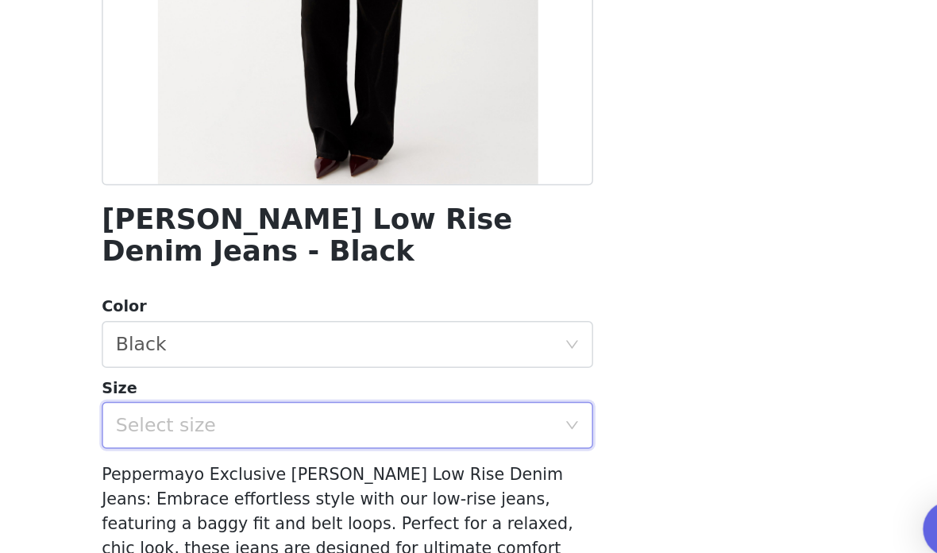
click at [371, 432] on div "Select size" at bounding box center [463, 447] width 304 height 30
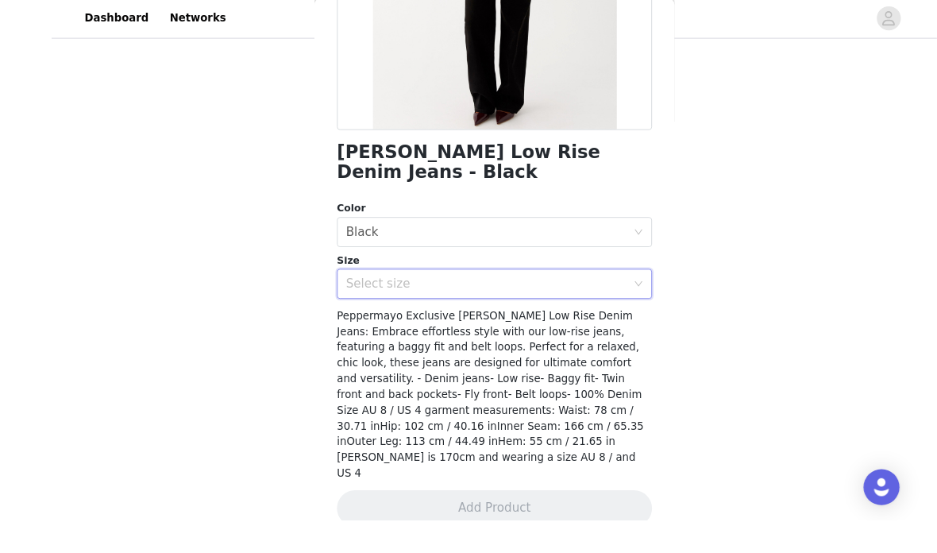
scroll to position [241, 0]
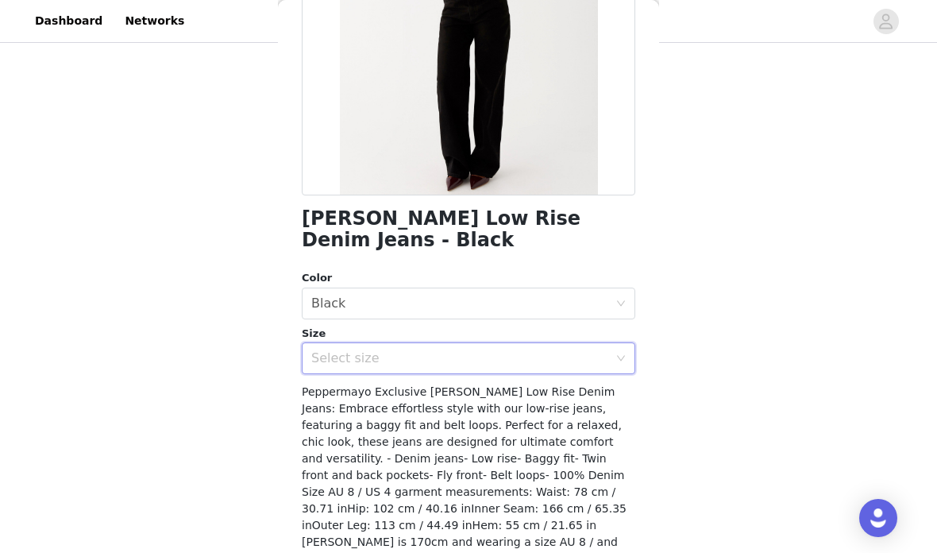
click at [583, 364] on div "Select size" at bounding box center [459, 358] width 297 height 16
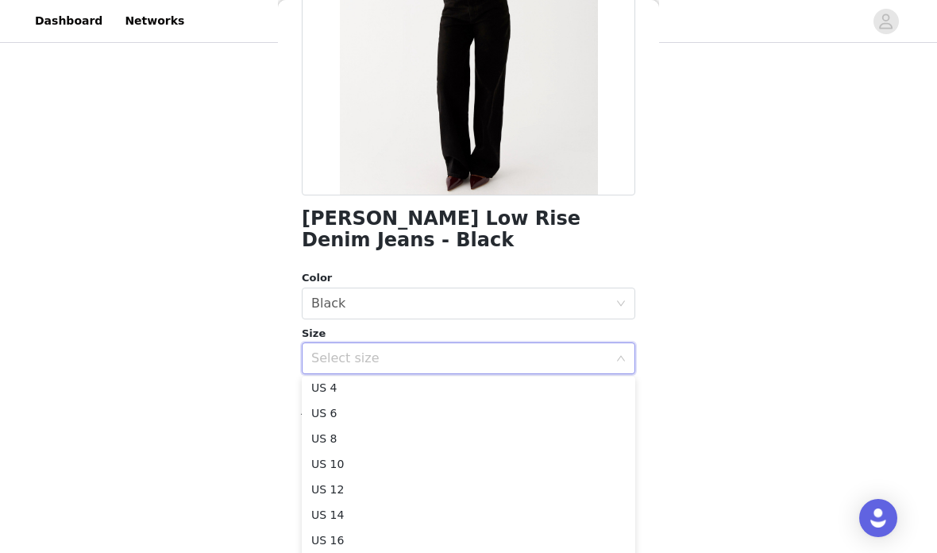
scroll to position [59, 0]
click at [545, 434] on li "US 8" at bounding box center [468, 434] width 333 height 25
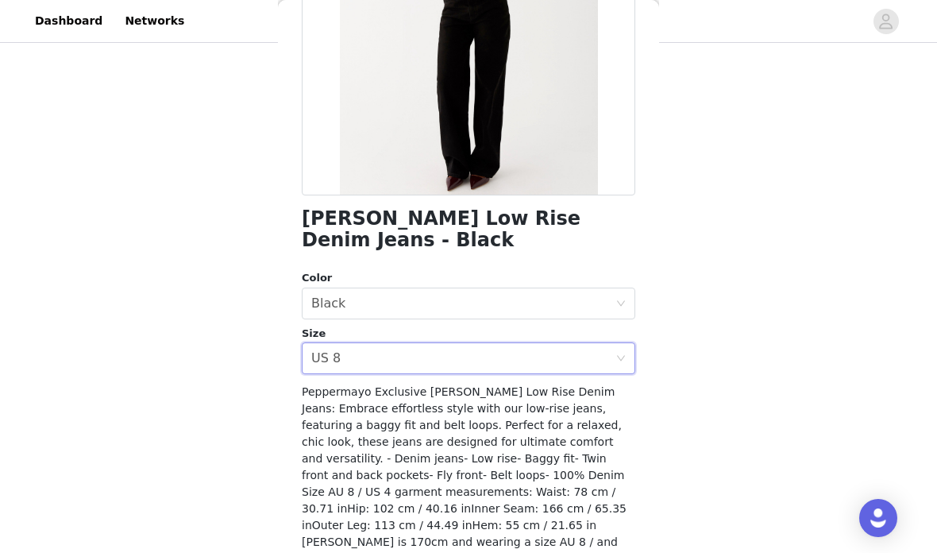
click at [709, 272] on div "STEP 1 OF 4 Select your styles! You will receive 4 products. 3/4 Selected Annie…" at bounding box center [468, 165] width 937 height 673
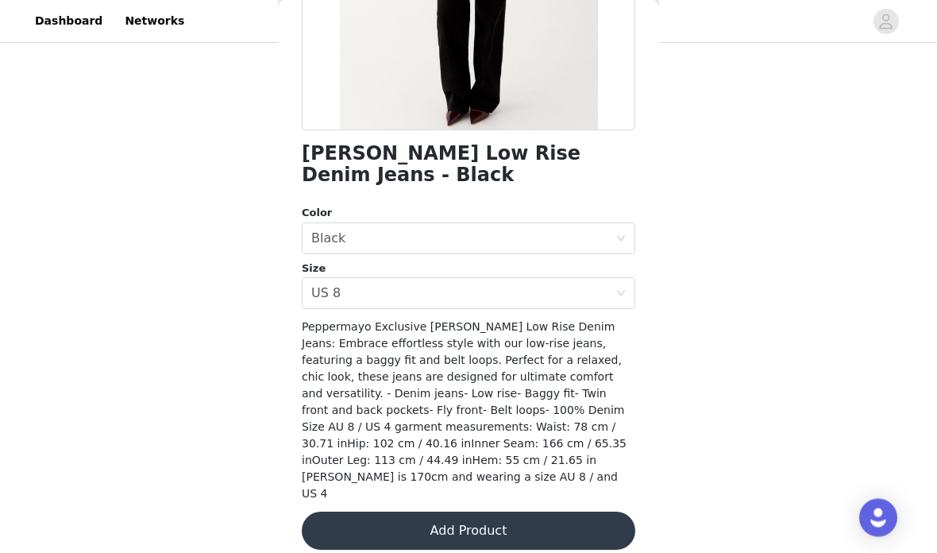
scroll to position [305, 0]
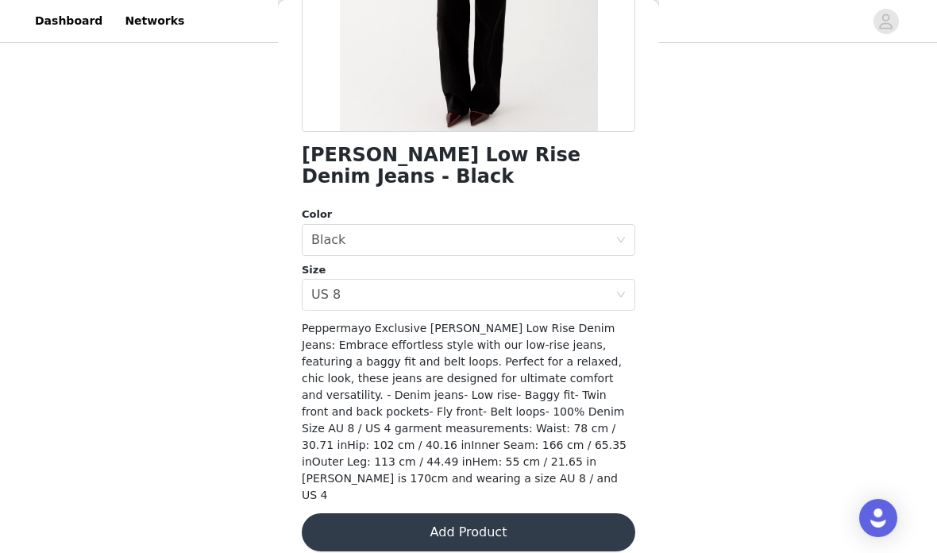
click at [586, 516] on button "Add Product" at bounding box center [468, 532] width 333 height 38
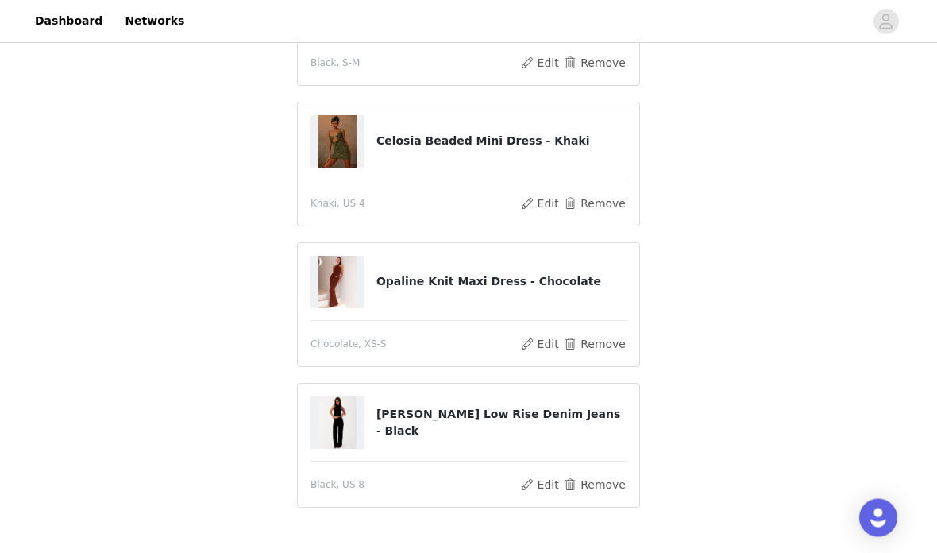
scroll to position [216, 0]
click at [590, 198] on button "Remove" at bounding box center [595, 202] width 64 height 19
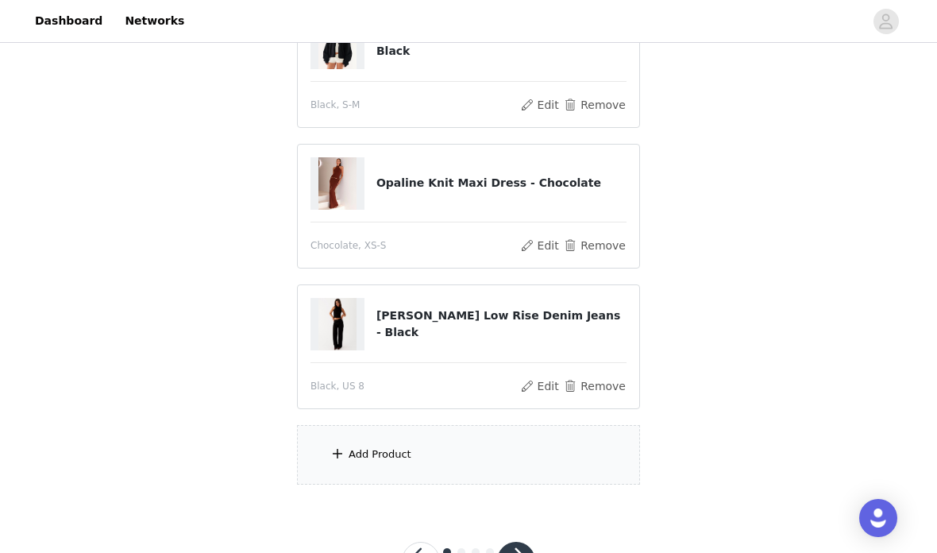
click at [426, 461] on div "Add Product" at bounding box center [468, 455] width 343 height 60
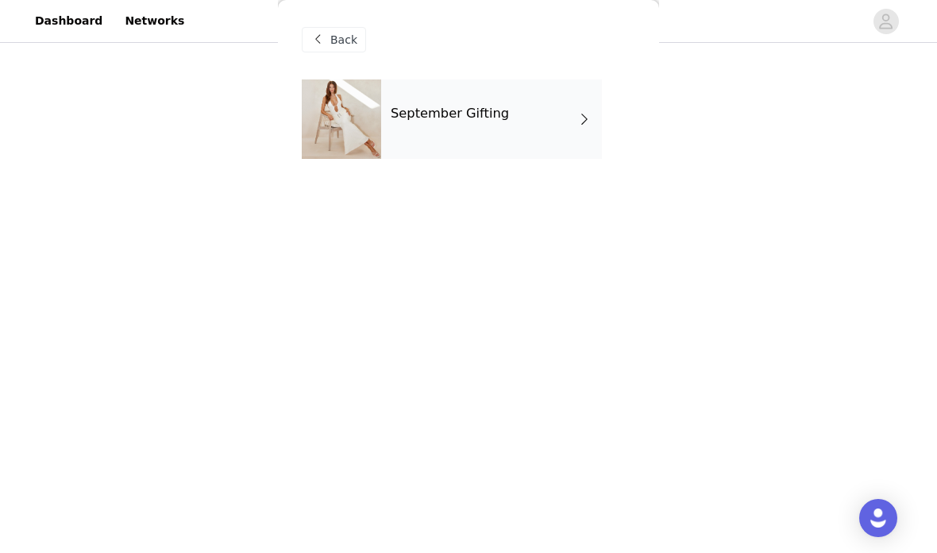
click at [524, 116] on div "September Gifting" at bounding box center [491, 118] width 221 height 79
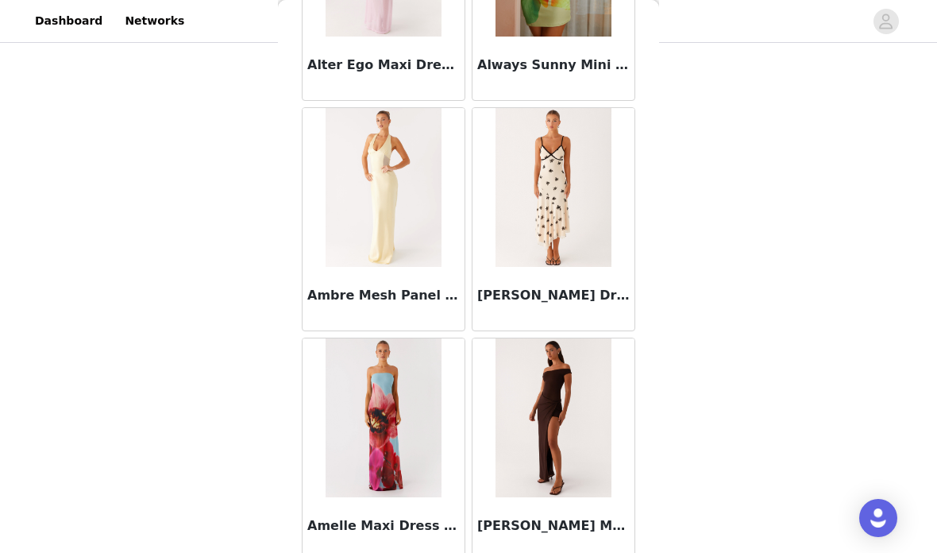
scroll to position [4109, 0]
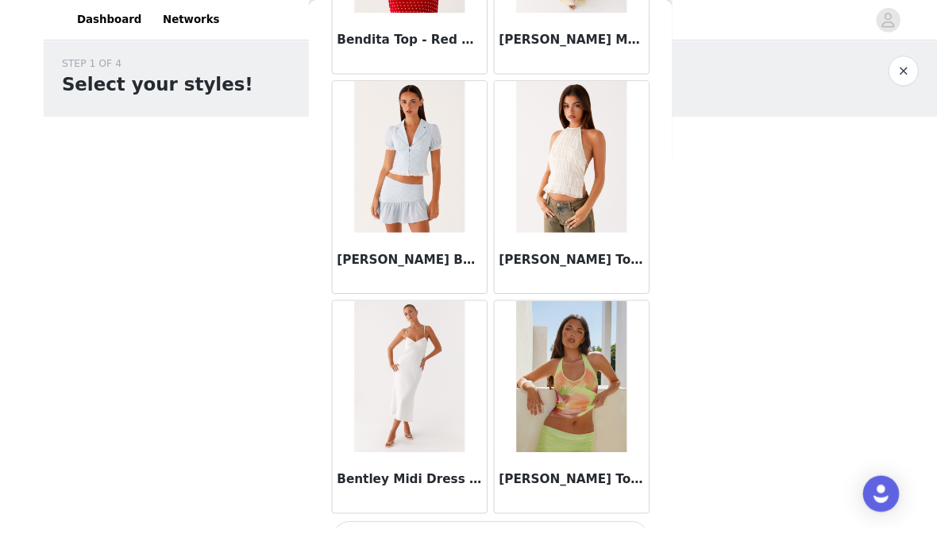
scroll to position [26, 0]
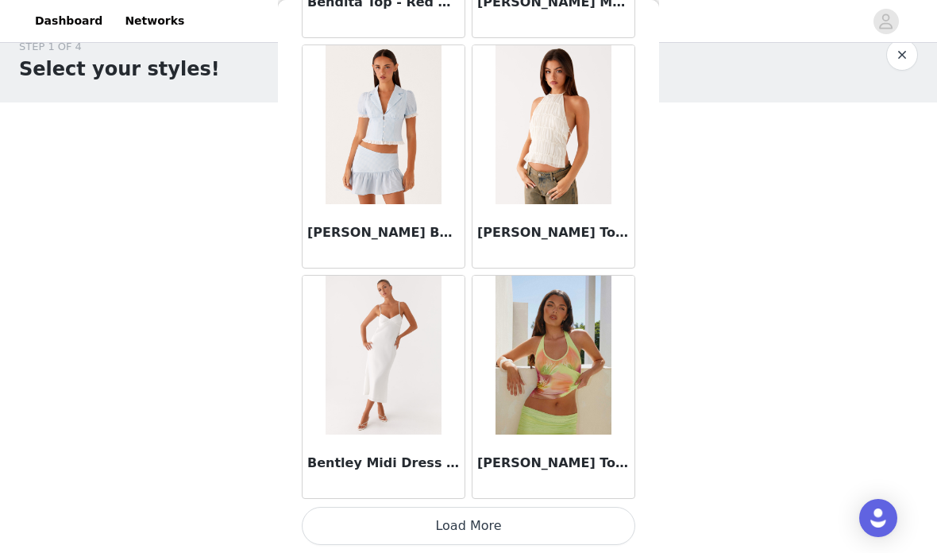
click at [584, 514] on button "Load More" at bounding box center [468, 526] width 333 height 38
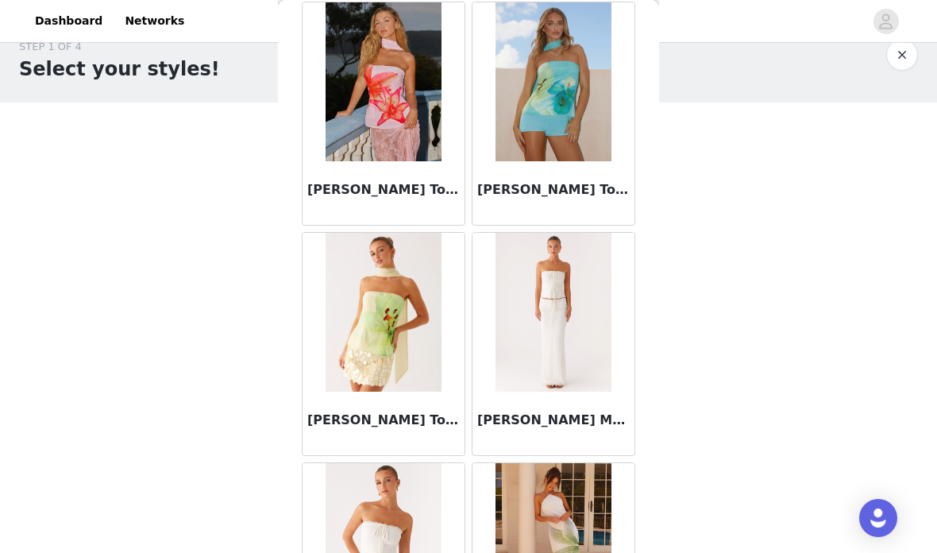
scroll to position [12046, 0]
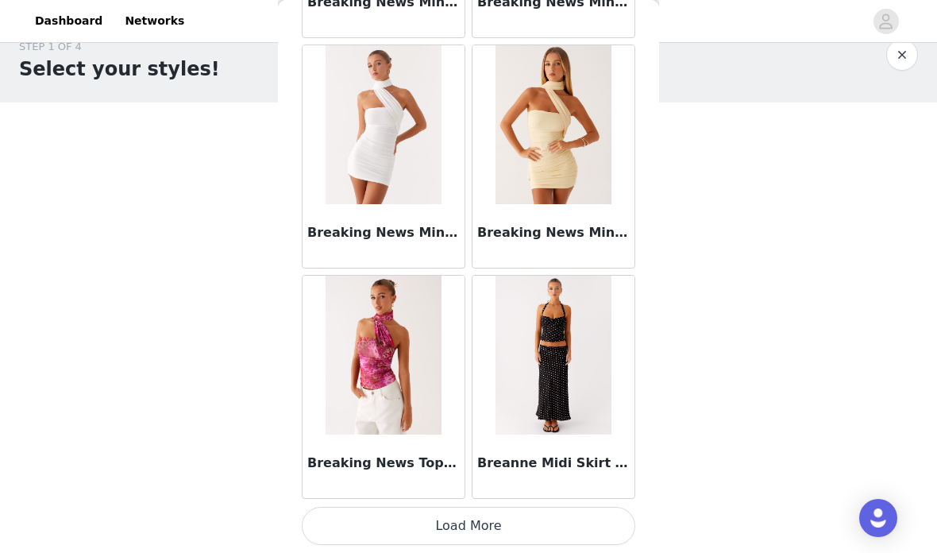
click at [540, 514] on button "Load More" at bounding box center [468, 526] width 333 height 38
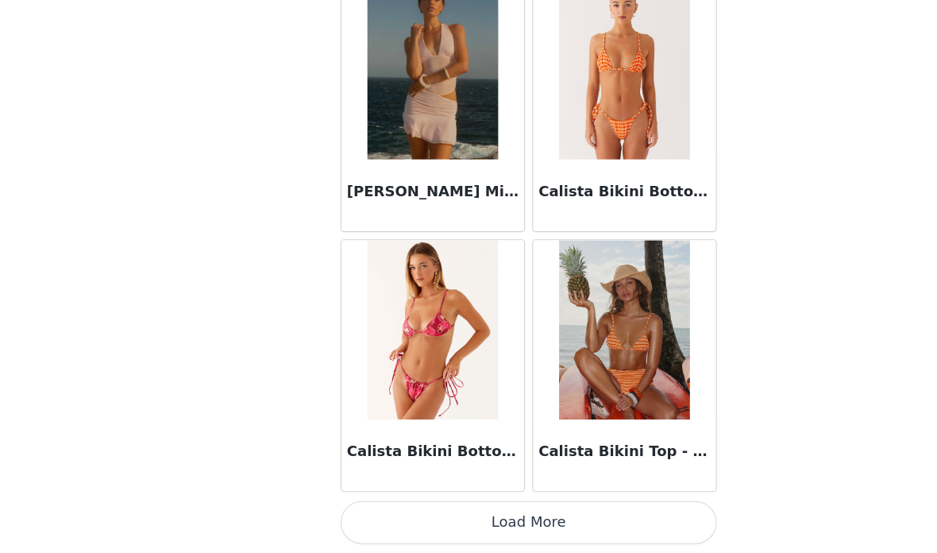
scroll to position [280, 0]
click at [576, 507] on button "Load More" at bounding box center [468, 526] width 333 height 38
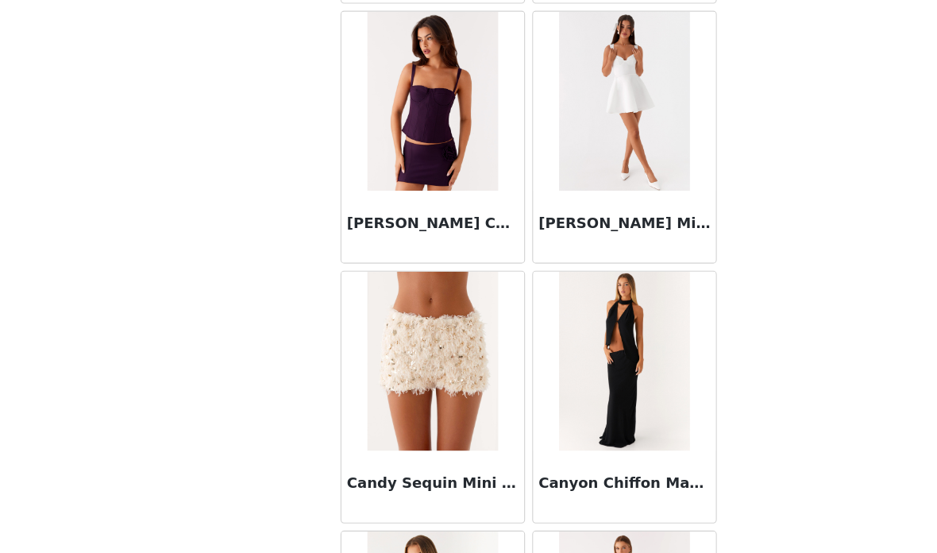
scroll to position [16595, 0]
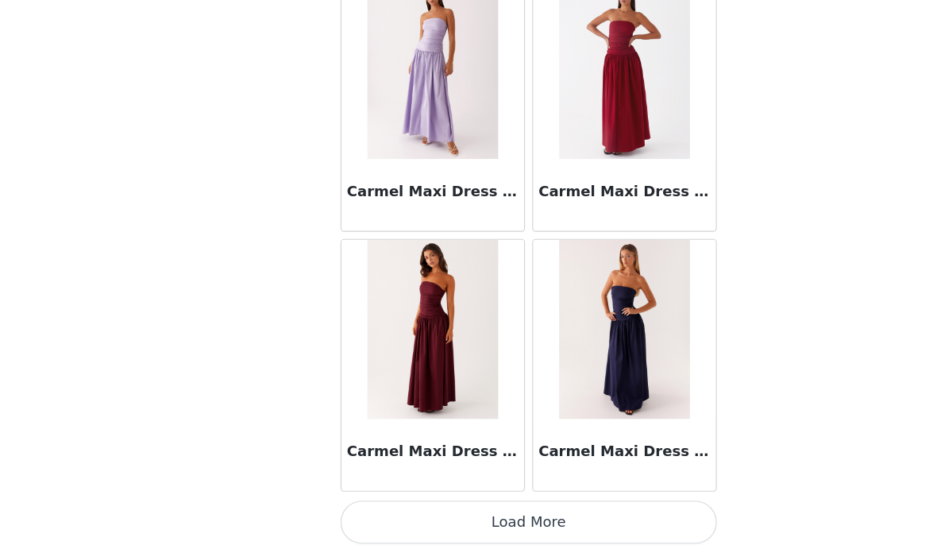
click at [505, 507] on button "Load More" at bounding box center [468, 526] width 333 height 38
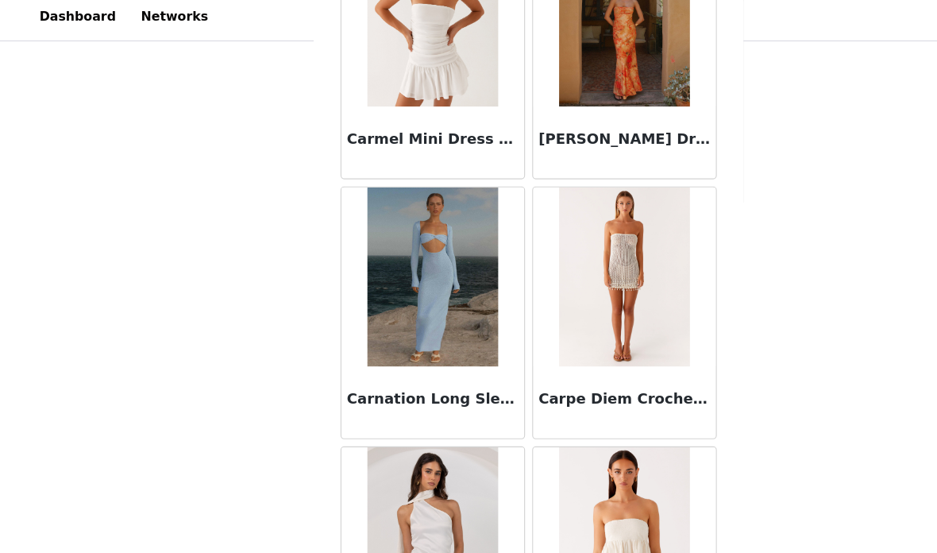
scroll to position [19571, 0]
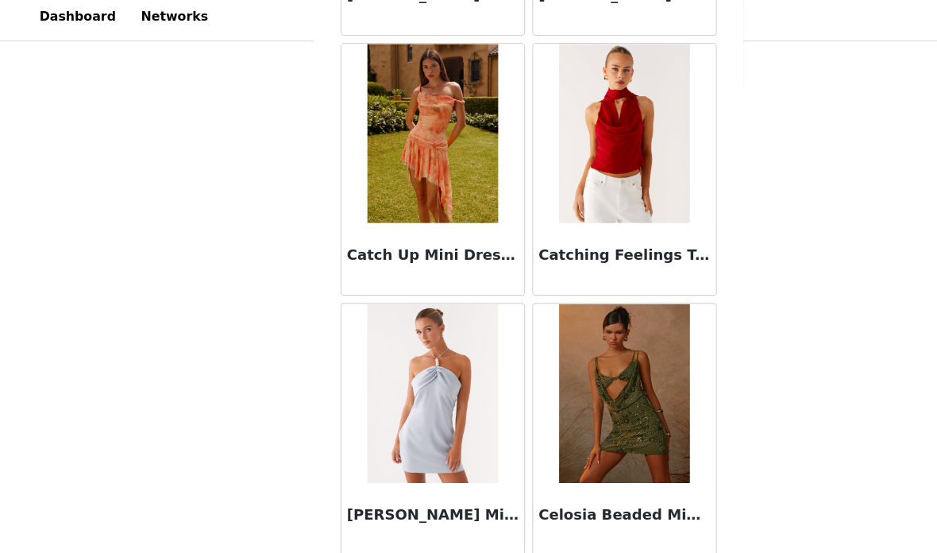
click at [580, 507] on button "Load More" at bounding box center [468, 526] width 333 height 38
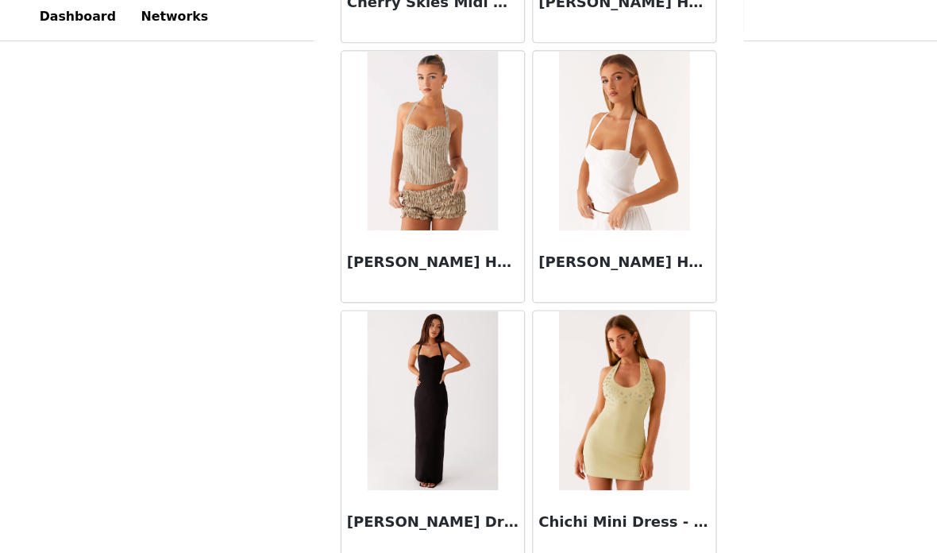
scroll to position [22136, 0]
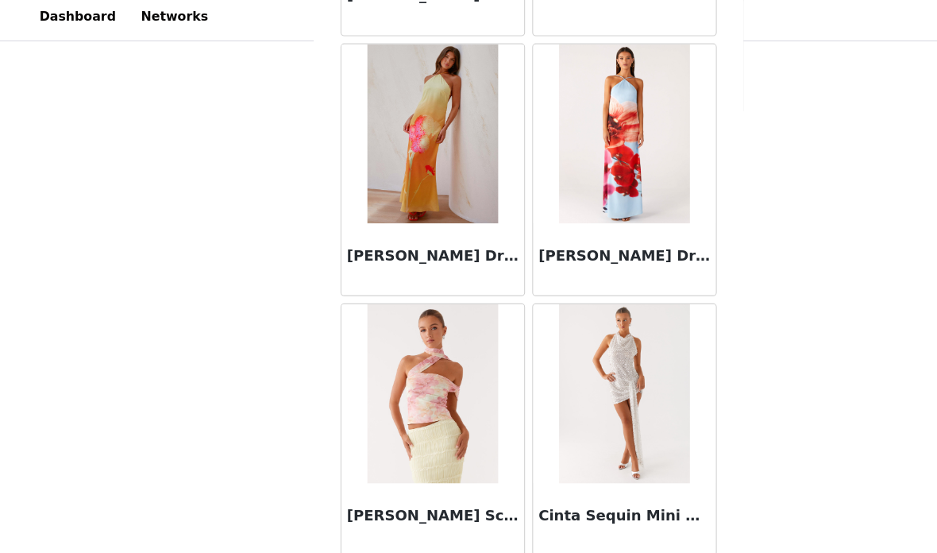
click at [599, 508] on button "Load More" at bounding box center [468, 526] width 333 height 38
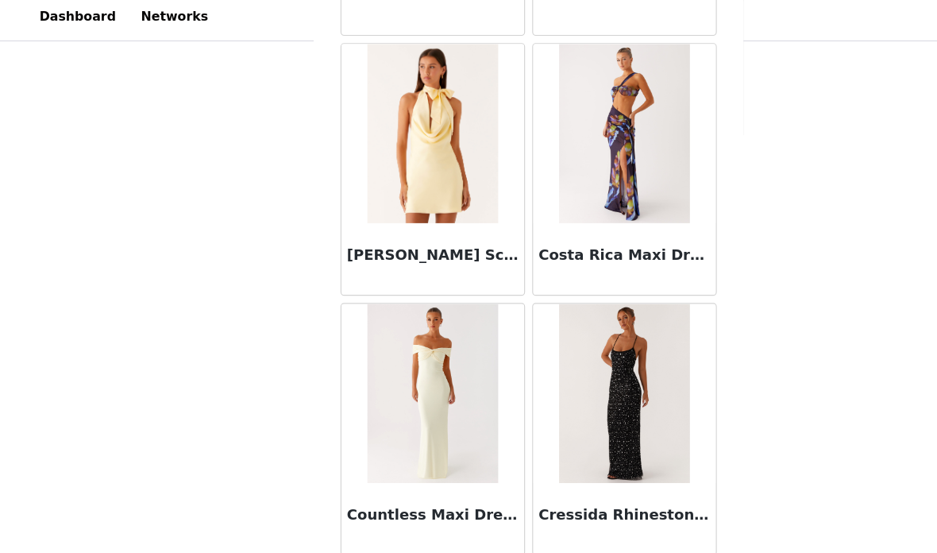
click at [544, 507] on button "Load More" at bounding box center [468, 526] width 333 height 38
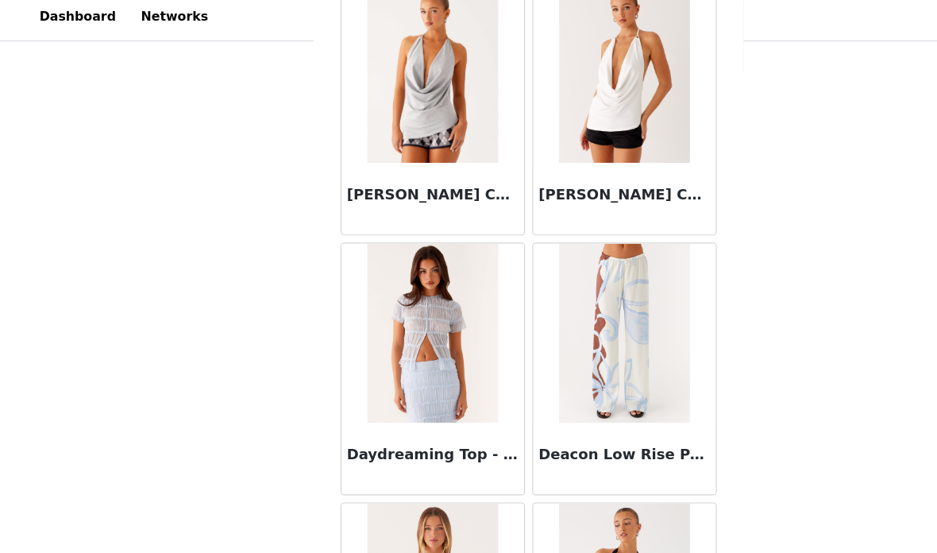
scroll to position [26550, 0]
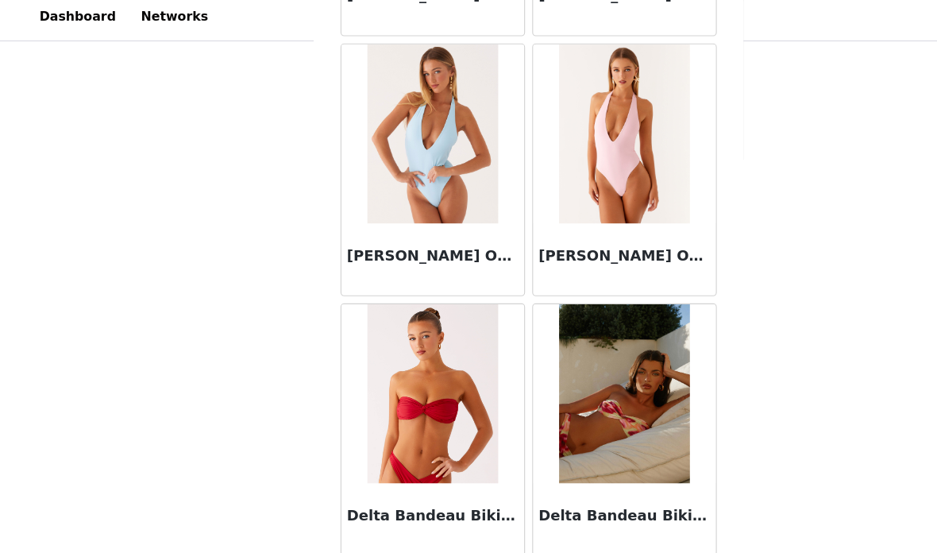
click at [553, 514] on button "Load More" at bounding box center [468, 526] width 333 height 38
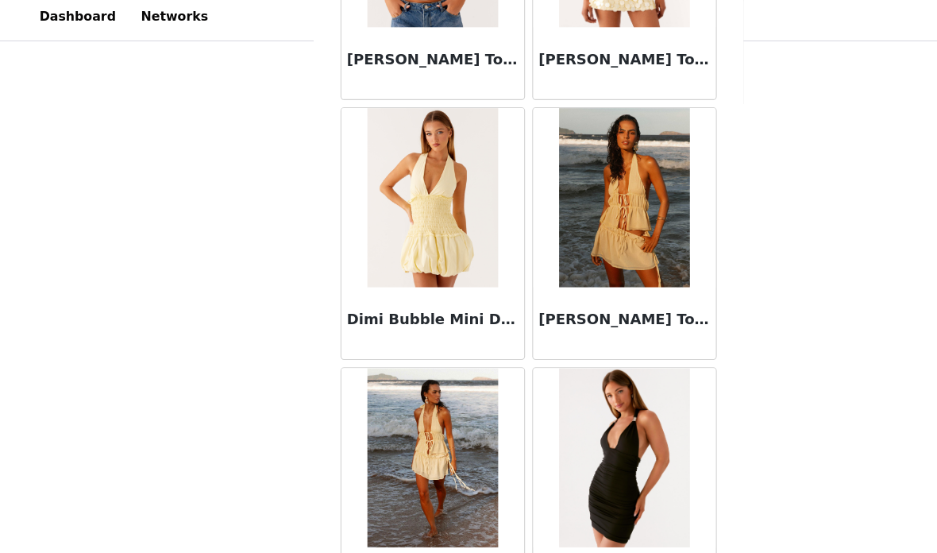
scroll to position [29222, 0]
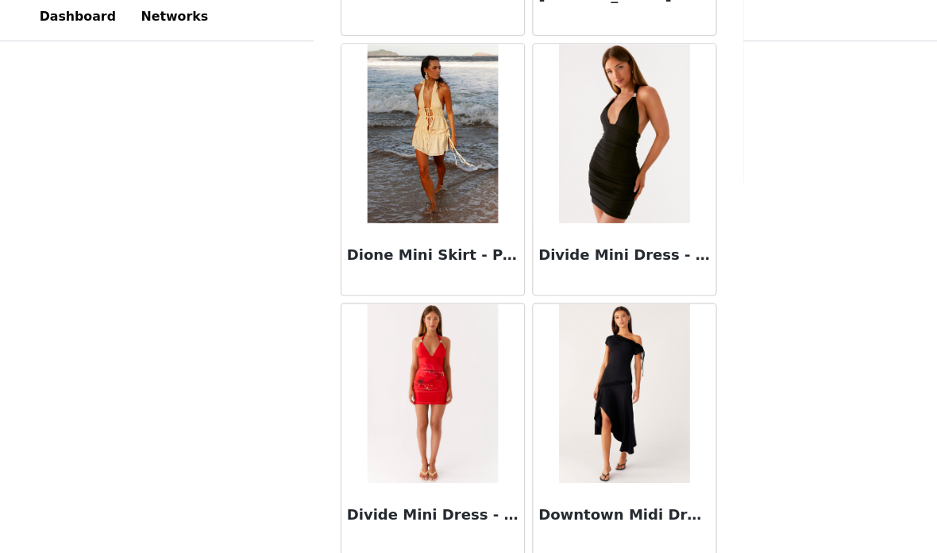
click at [561, 517] on button "Load More" at bounding box center [468, 526] width 333 height 38
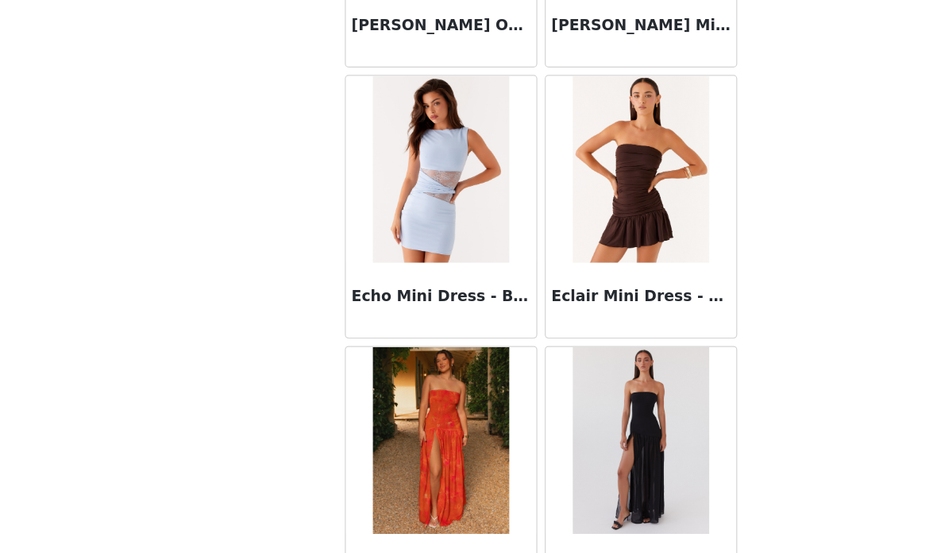
scroll to position [30831, 0]
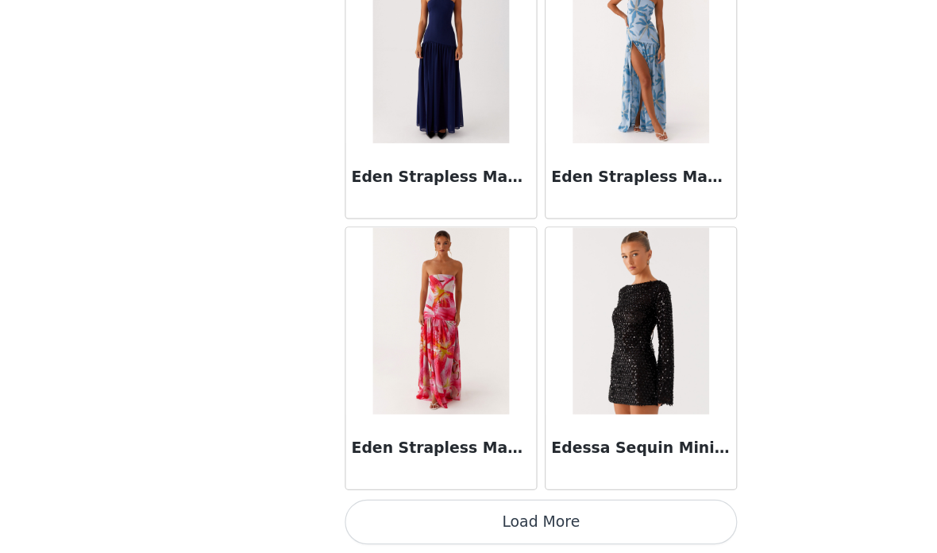
click at [546, 507] on button "Load More" at bounding box center [468, 526] width 333 height 38
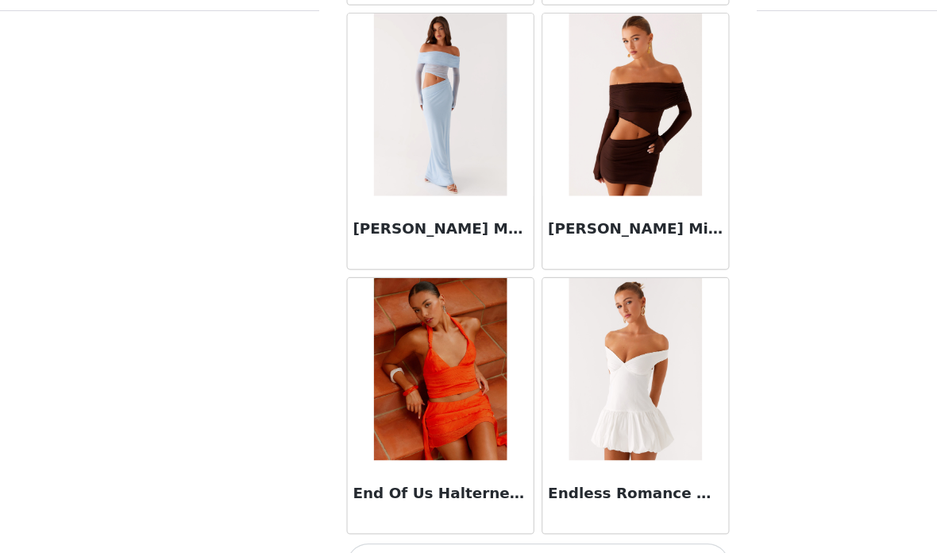
scroll to position [34111, 0]
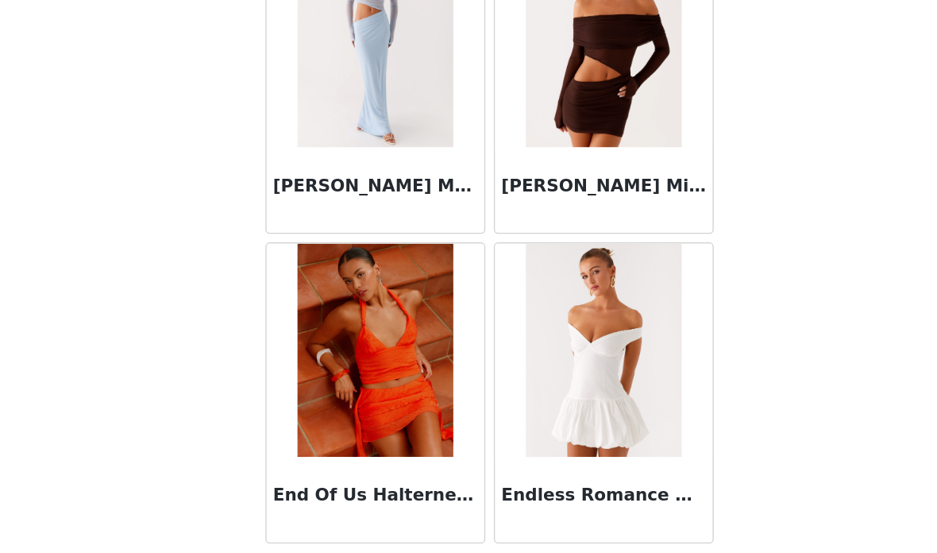
click at [474, 507] on button "Load More" at bounding box center [468, 526] width 333 height 38
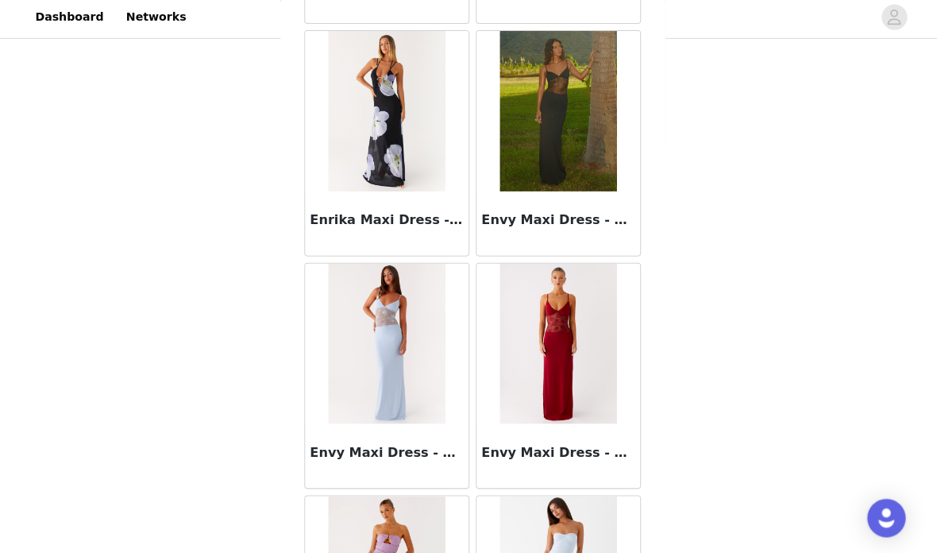
scroll to position [35058, 0]
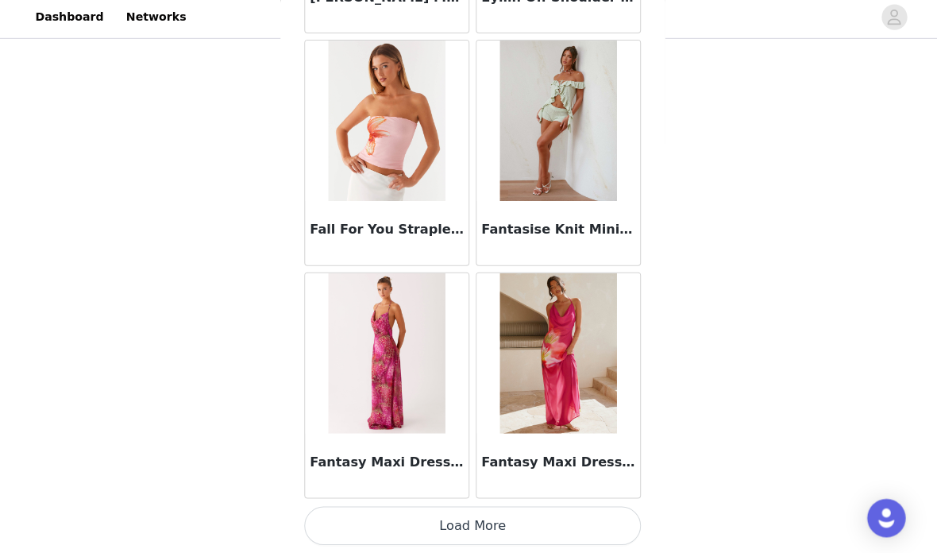
click at [582, 507] on button "Load More" at bounding box center [468, 526] width 333 height 38
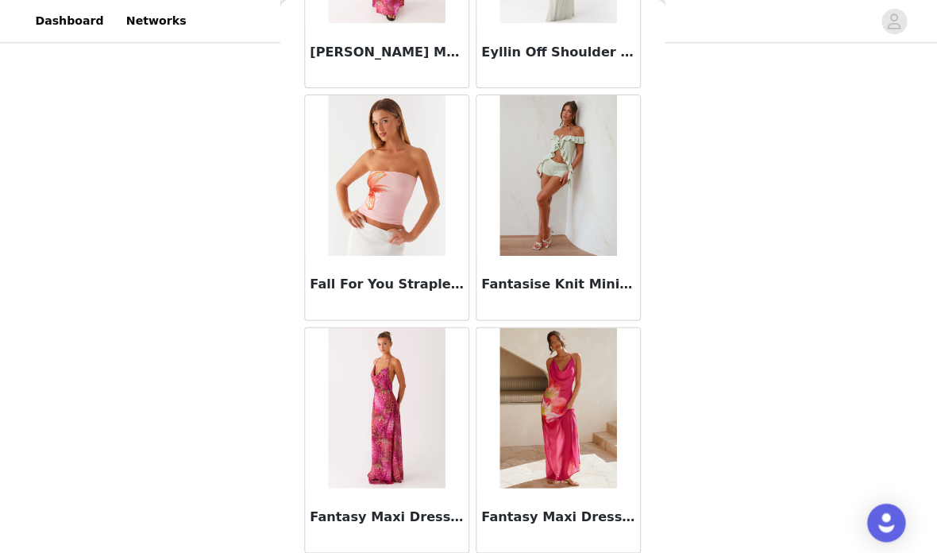
scroll to position [222, 0]
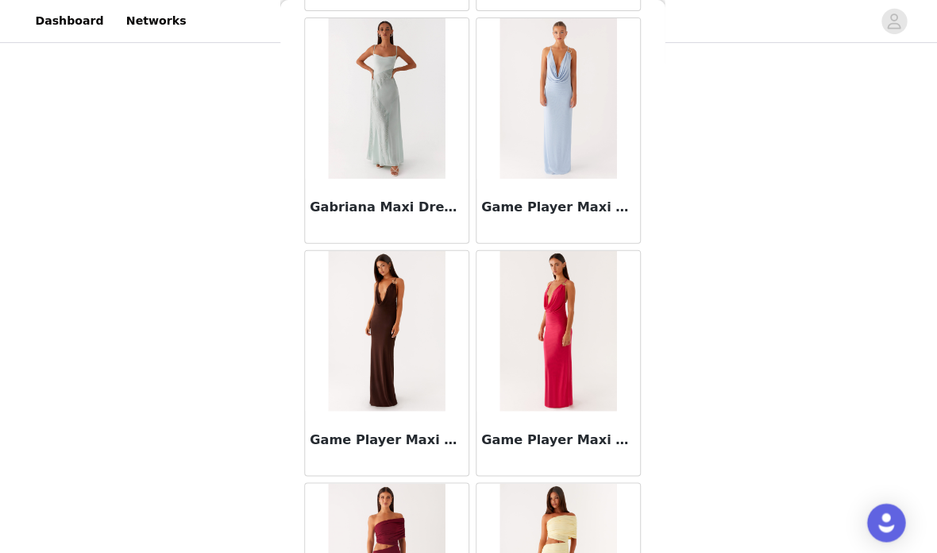
scroll to position [39931, 0]
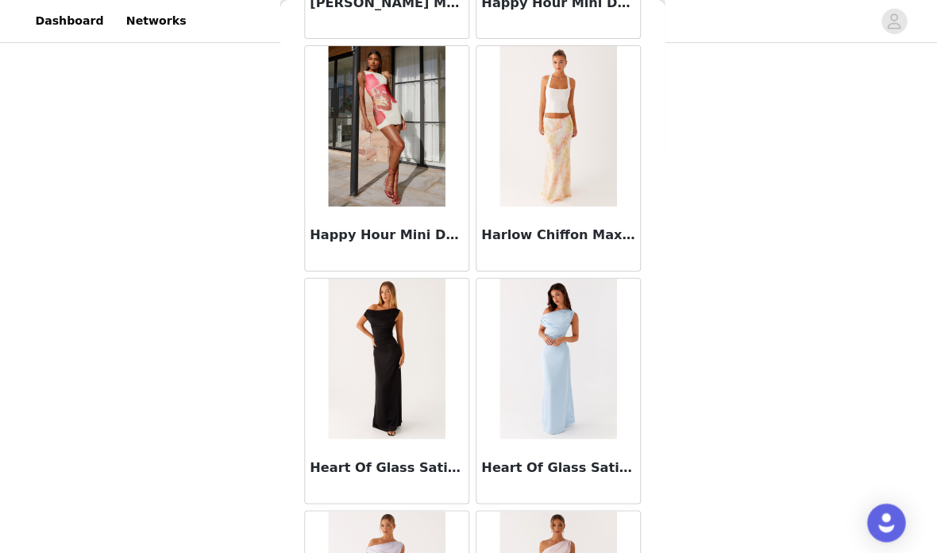
scroll to position [42400, 0]
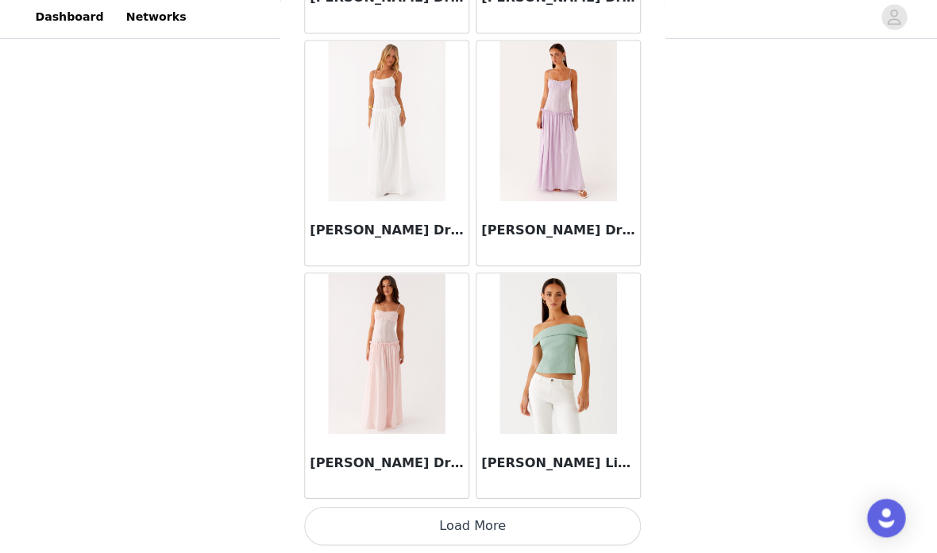
click at [549, 507] on button "Load More" at bounding box center [468, 526] width 333 height 38
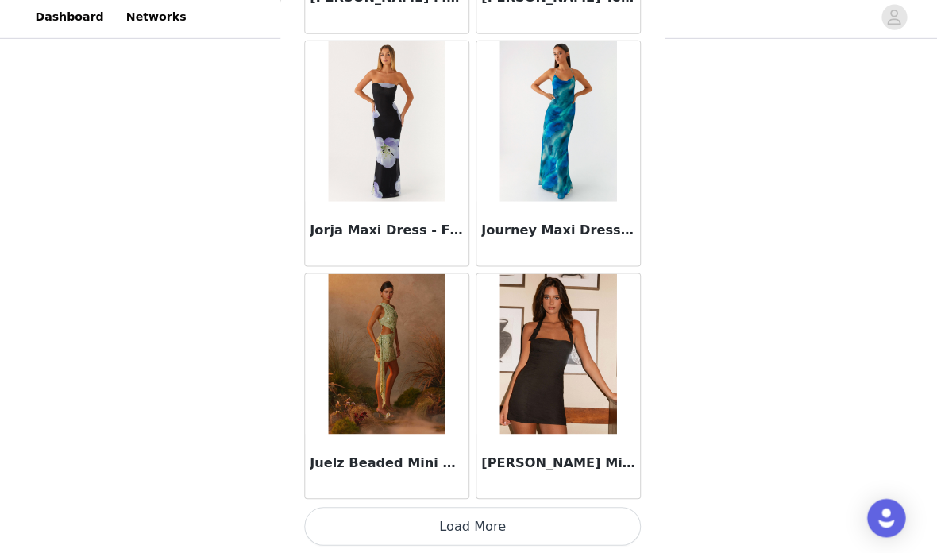
click at [533, 518] on button "Load More" at bounding box center [468, 526] width 333 height 38
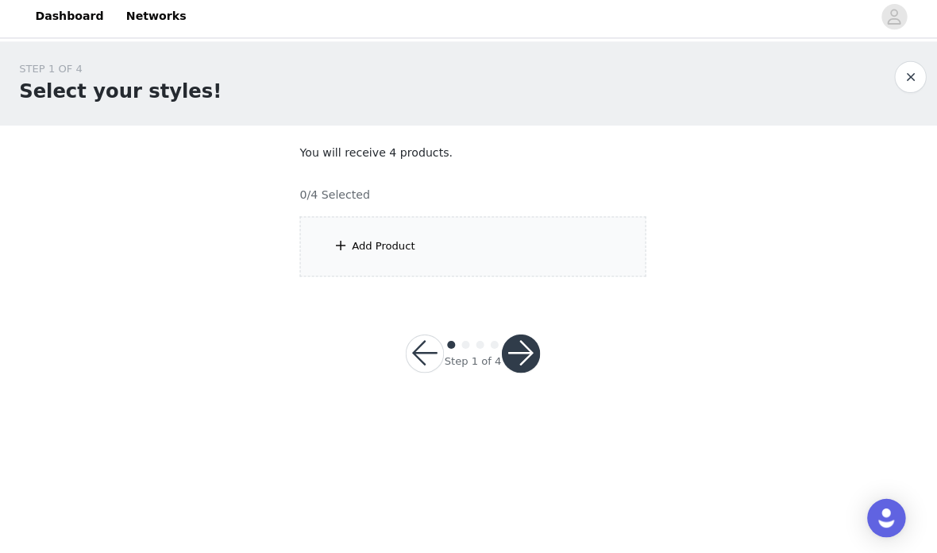
click at [561, 268] on div "Add Product" at bounding box center [468, 249] width 343 height 60
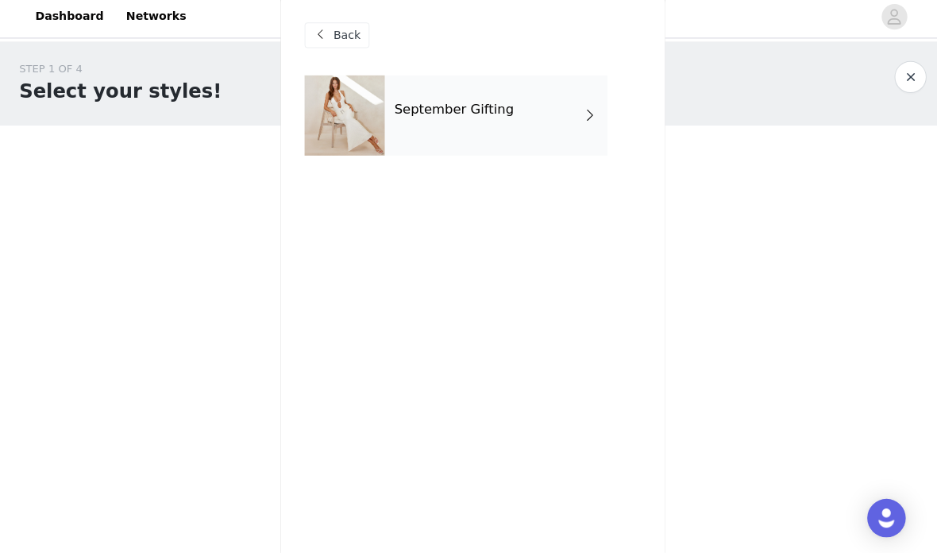
click at [567, 118] on div "September Gifting" at bounding box center [491, 118] width 221 height 79
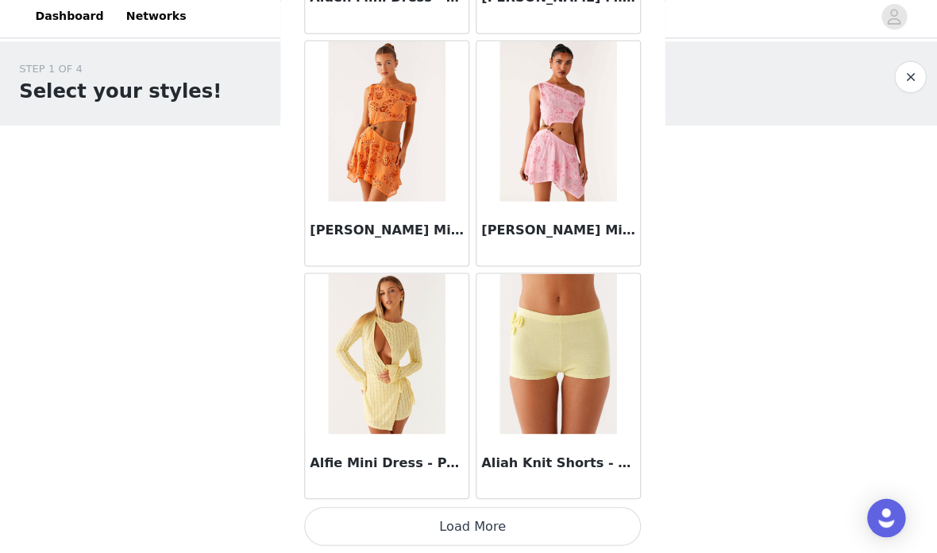
click at [551, 515] on button "Load More" at bounding box center [468, 526] width 333 height 38
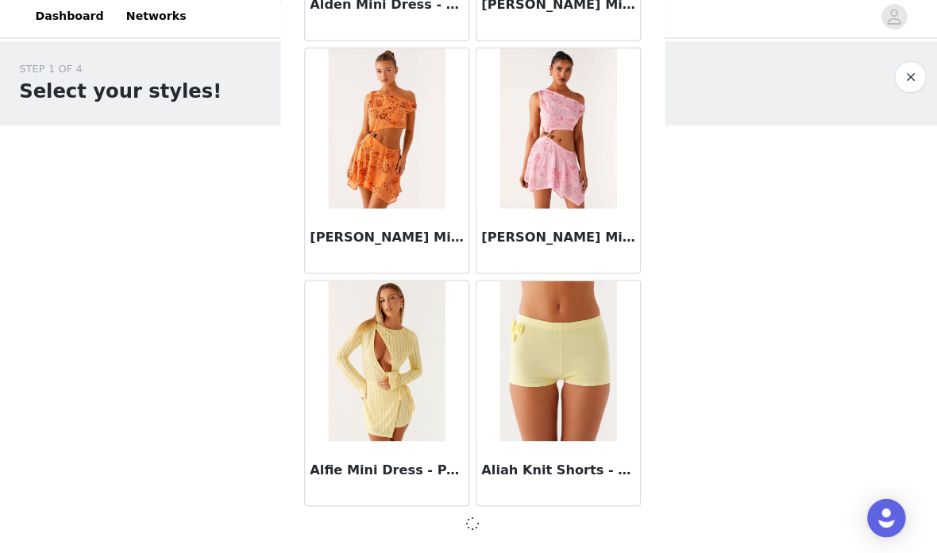
scroll to position [1870, 0]
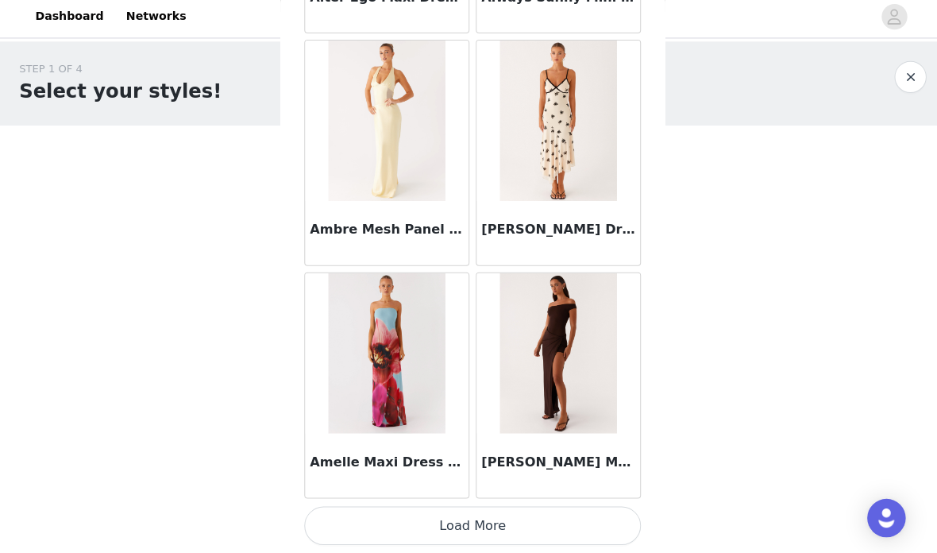
click at [549, 507] on button "Load More" at bounding box center [468, 526] width 333 height 38
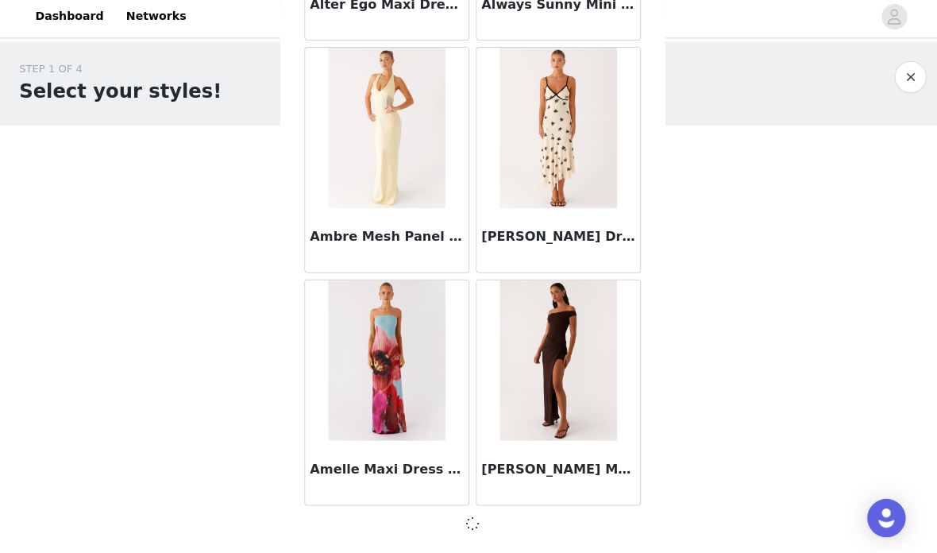
scroll to position [4172, 0]
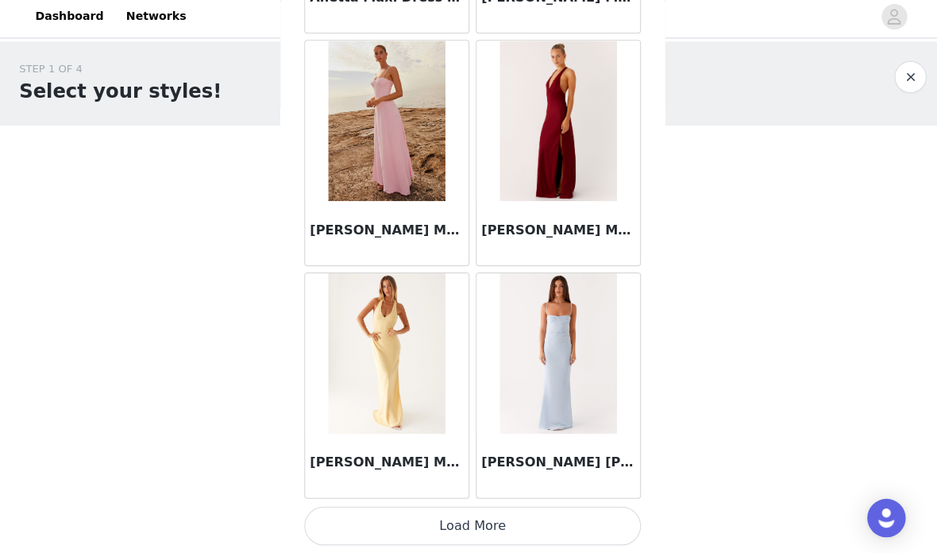
click at [531, 507] on button "Load More" at bounding box center [468, 526] width 333 height 38
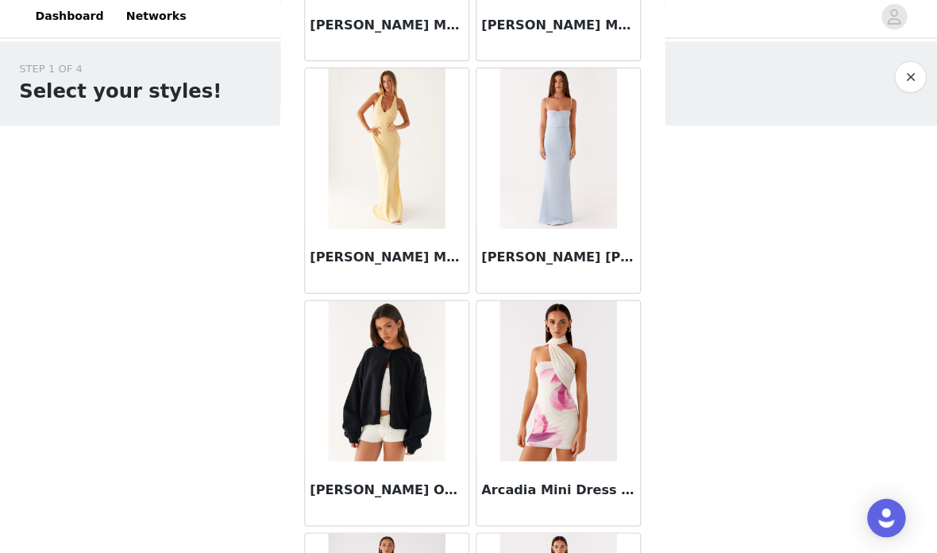
click at [426, 401] on img at bounding box center [383, 381] width 115 height 159
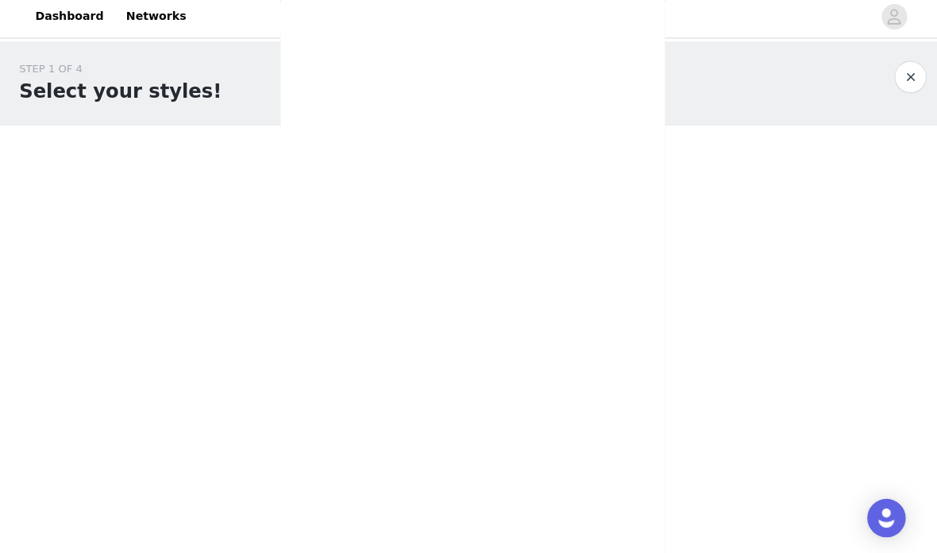
scroll to position [267, 0]
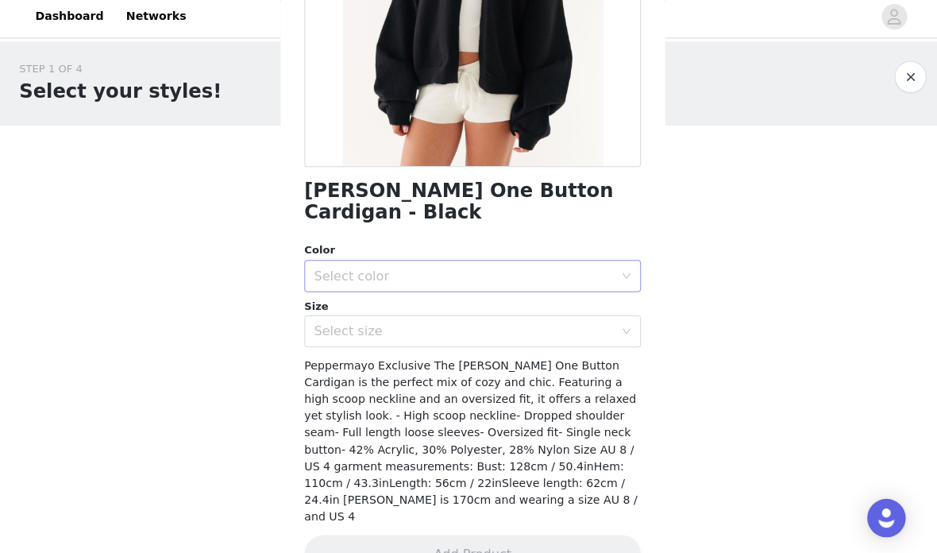
click at [586, 270] on div "Select color" at bounding box center [459, 278] width 297 height 16
click at [525, 294] on li "Black" at bounding box center [468, 290] width 333 height 25
click at [530, 325] on div "Select size" at bounding box center [459, 333] width 297 height 16
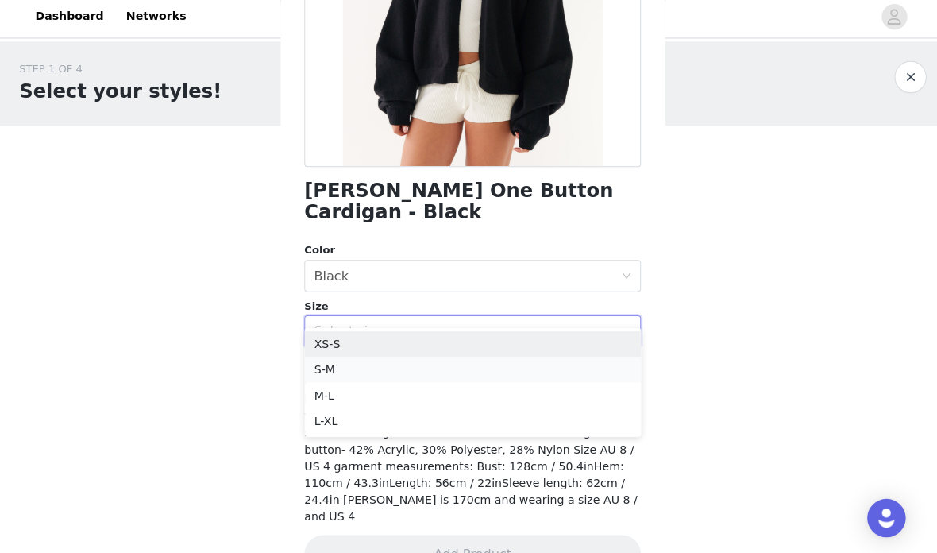
click at [519, 362] on li "S-M" at bounding box center [468, 370] width 333 height 25
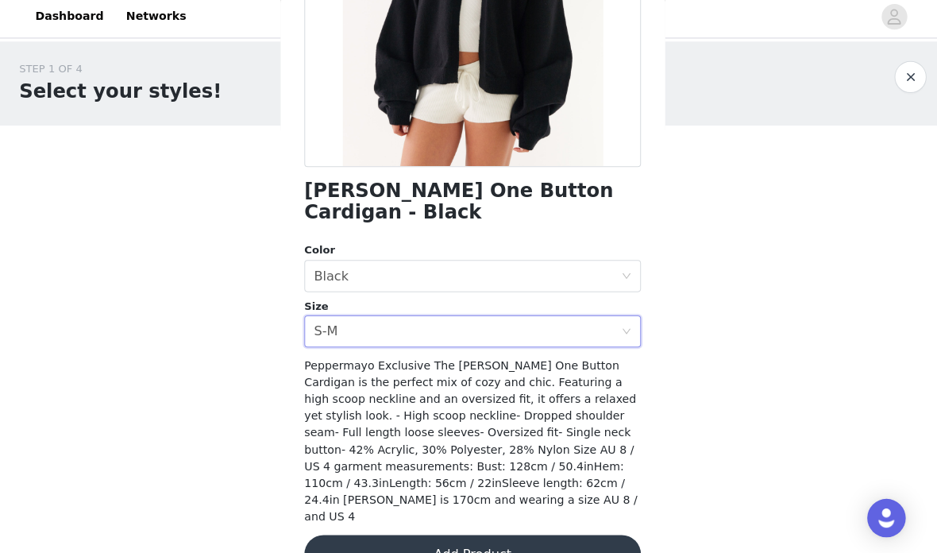
click at [530, 534] on button "Add Product" at bounding box center [468, 553] width 333 height 38
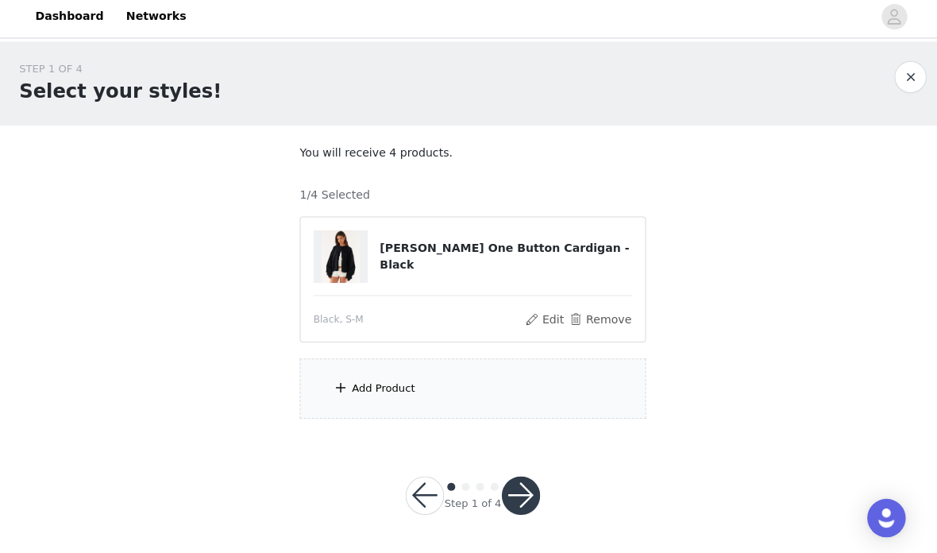
click at [457, 364] on div "Add Product" at bounding box center [468, 390] width 343 height 60
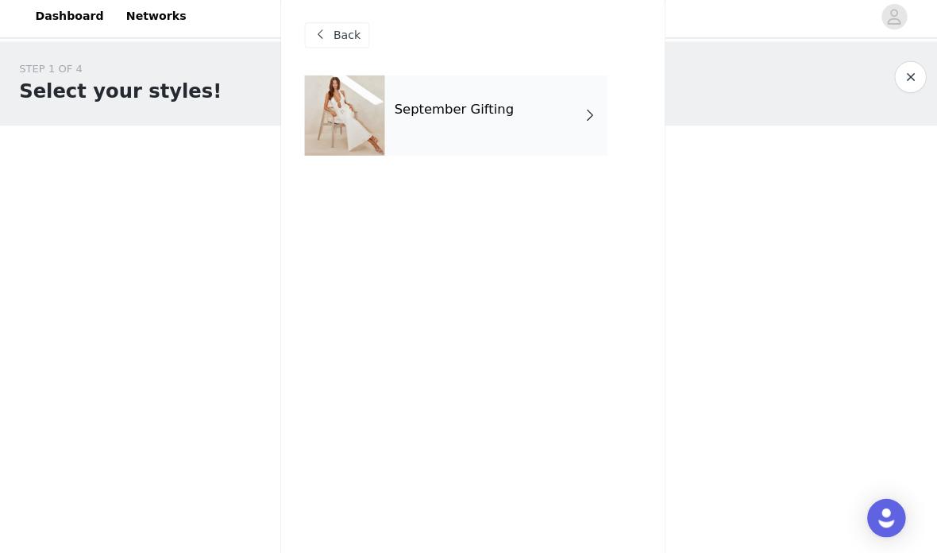
click at [534, 147] on div "September Gifting" at bounding box center [491, 118] width 221 height 79
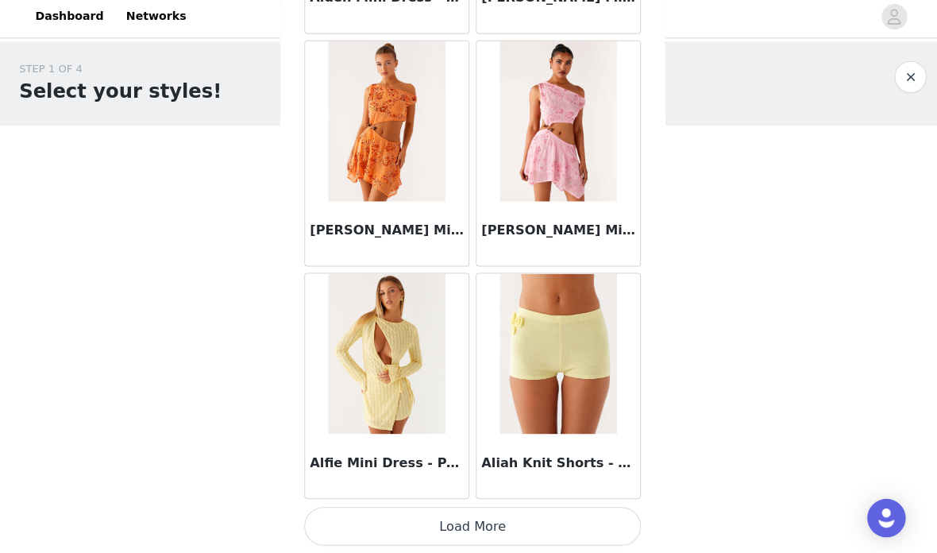
click at [500, 512] on button "Load More" at bounding box center [468, 526] width 333 height 38
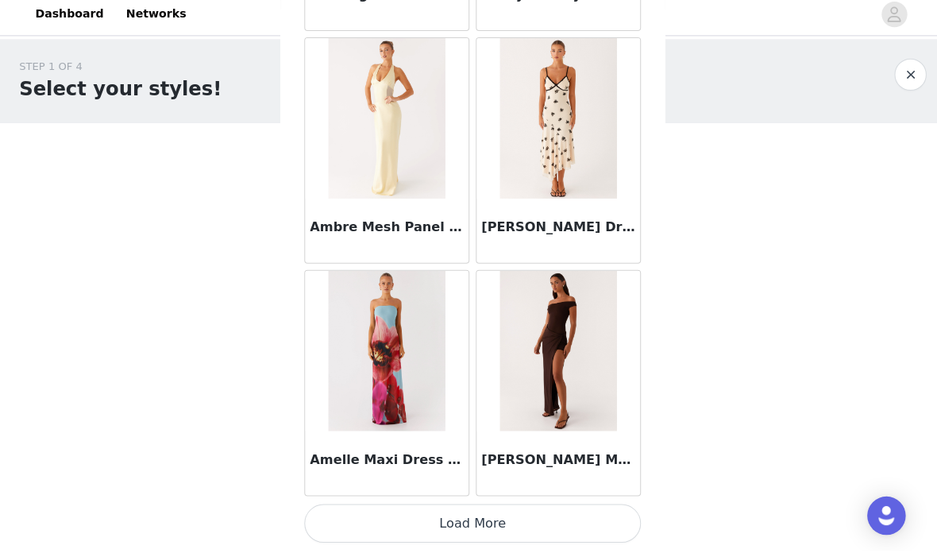
scroll to position [0, 0]
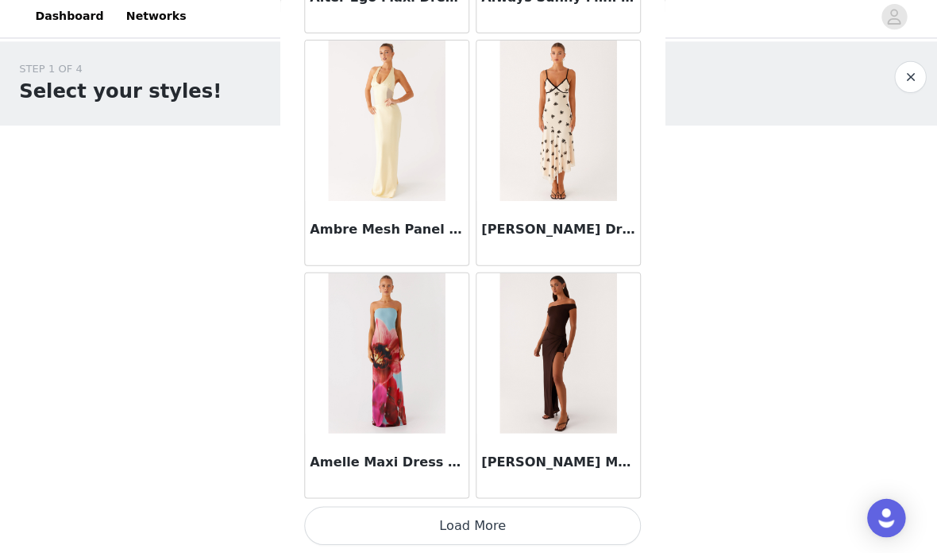
click at [514, 515] on button "Load More" at bounding box center [468, 526] width 333 height 38
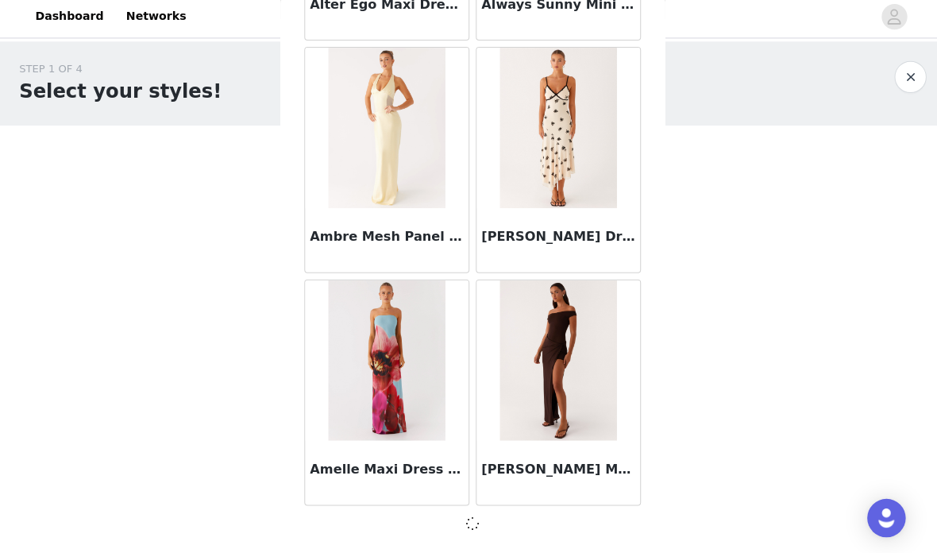
scroll to position [4172, 0]
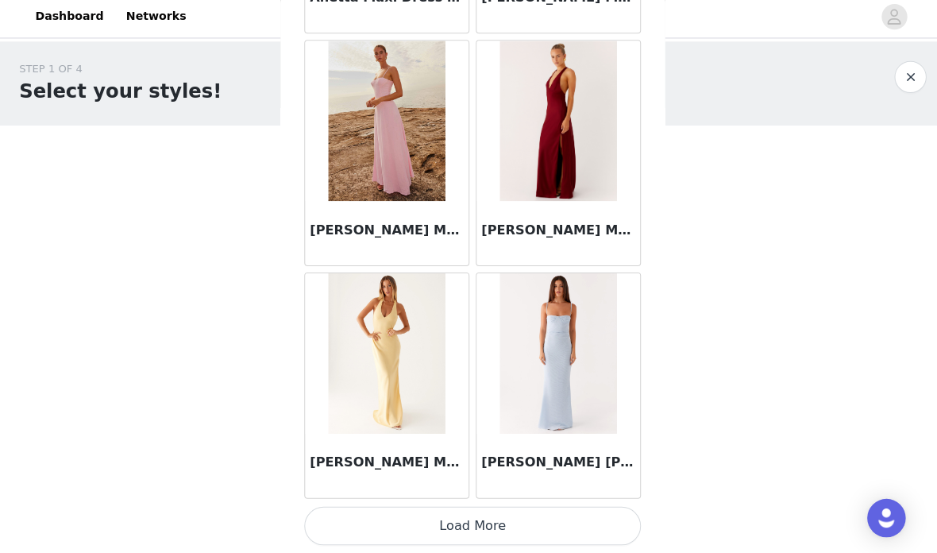
click at [517, 518] on button "Load More" at bounding box center [468, 526] width 333 height 38
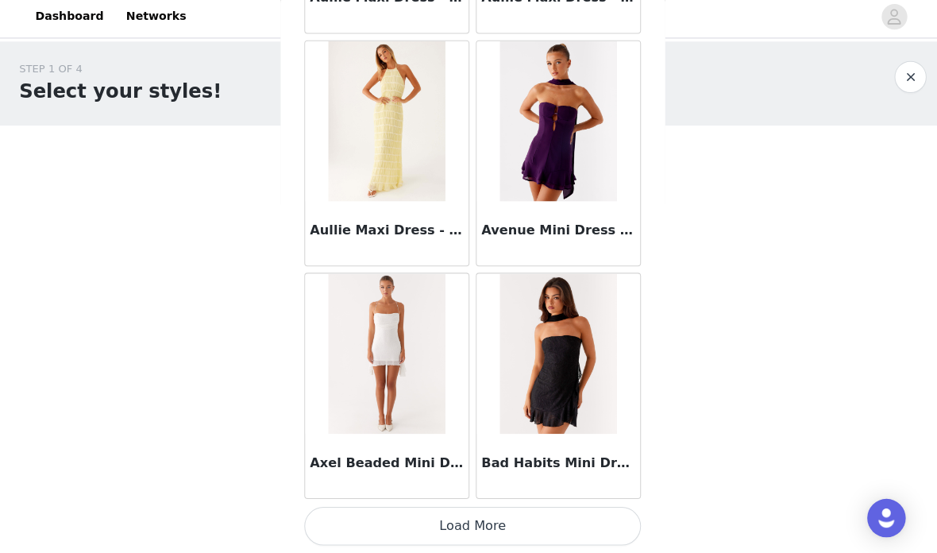
scroll to position [8784, 0]
click at [518, 508] on button "Load More" at bounding box center [468, 526] width 333 height 38
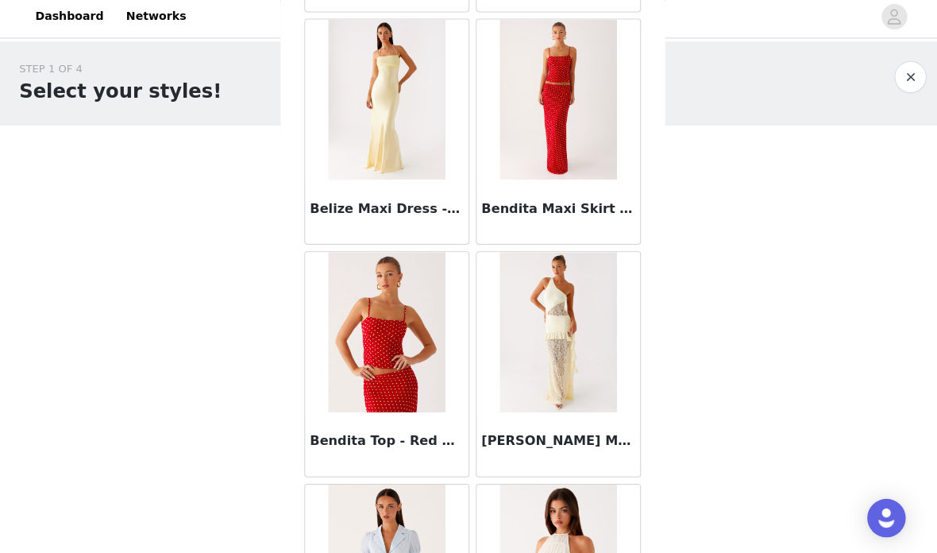
scroll to position [10648, 0]
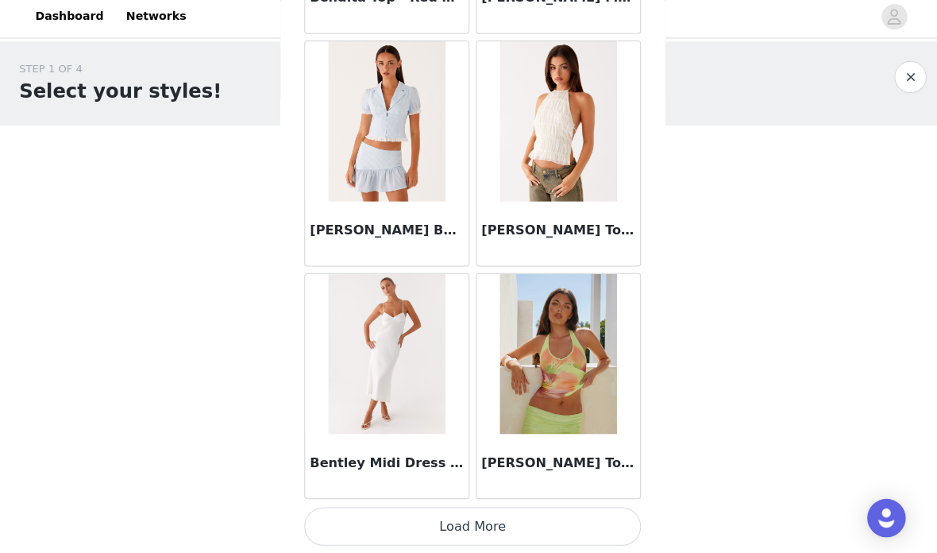
click at [512, 515] on button "Load More" at bounding box center [468, 526] width 333 height 38
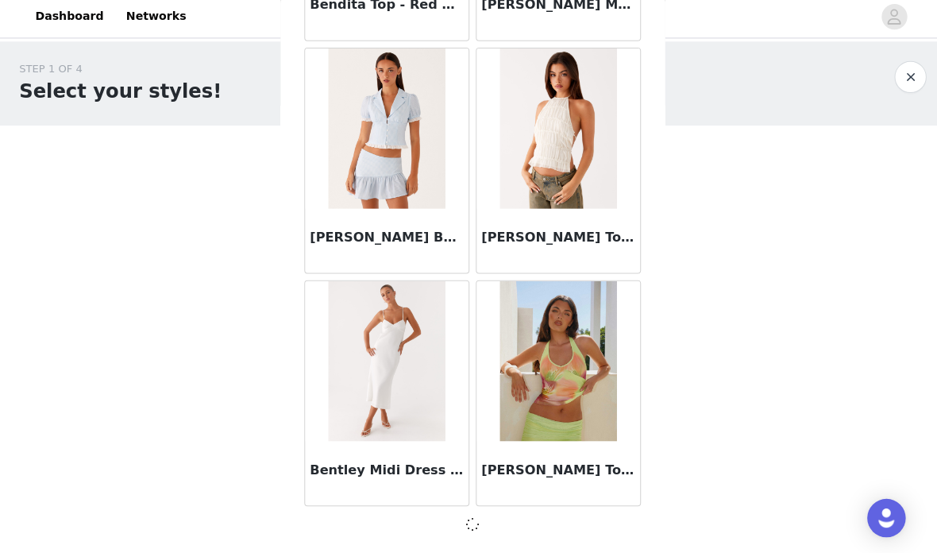
scroll to position [11080, 0]
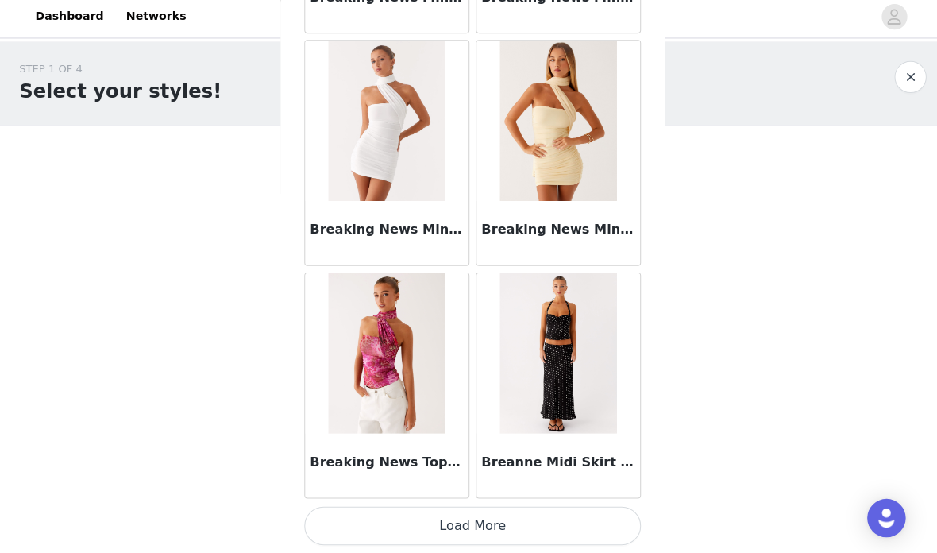
click at [513, 513] on button "Load More" at bounding box center [468, 526] width 333 height 38
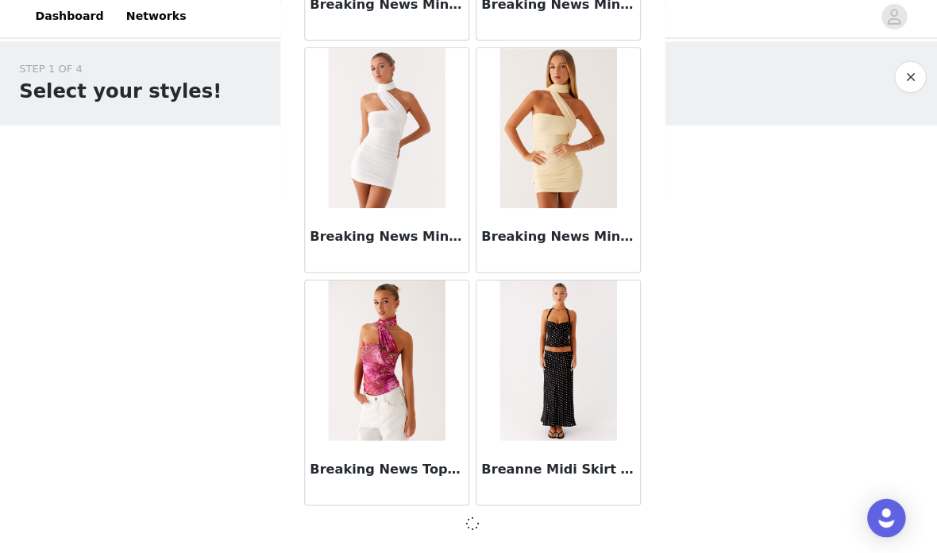
scroll to position [13382, 0]
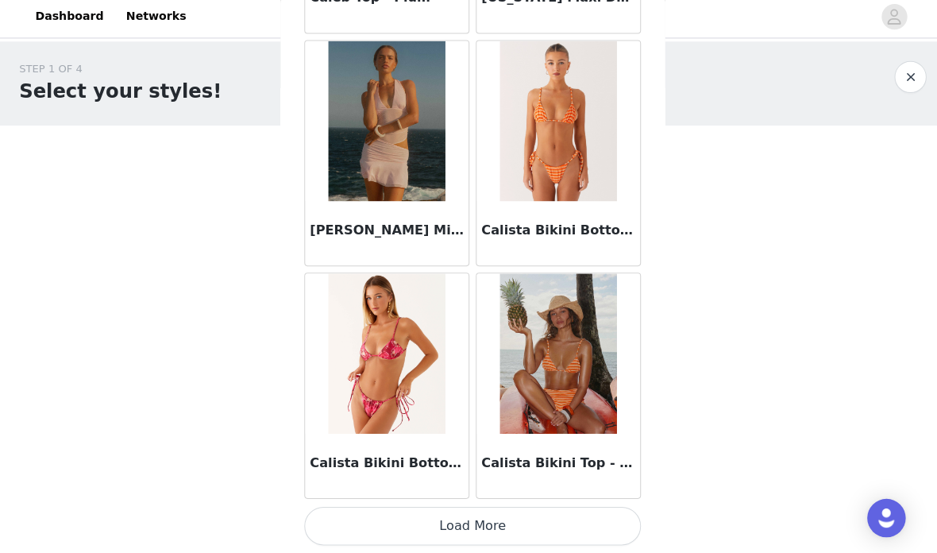
click at [517, 514] on button "Load More" at bounding box center [468, 526] width 333 height 38
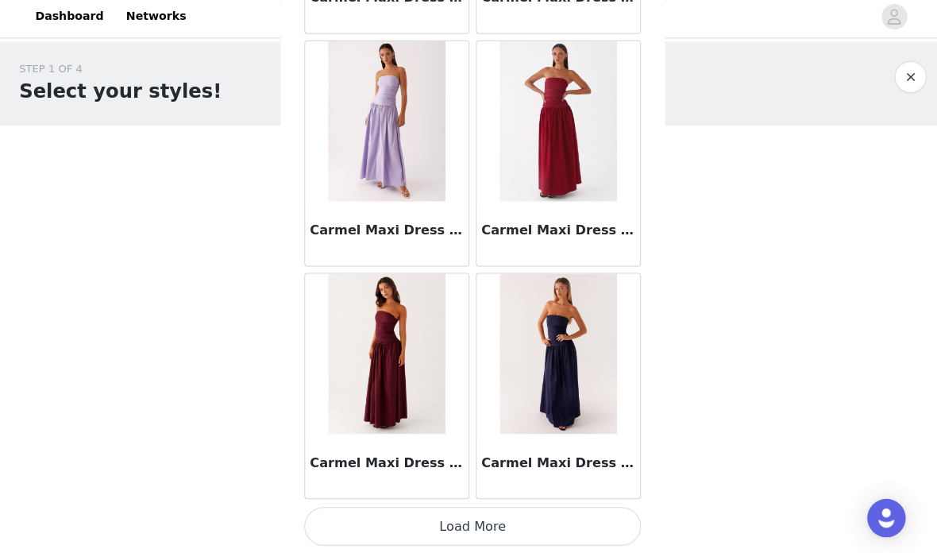
click at [565, 507] on button "Load More" at bounding box center [468, 526] width 333 height 38
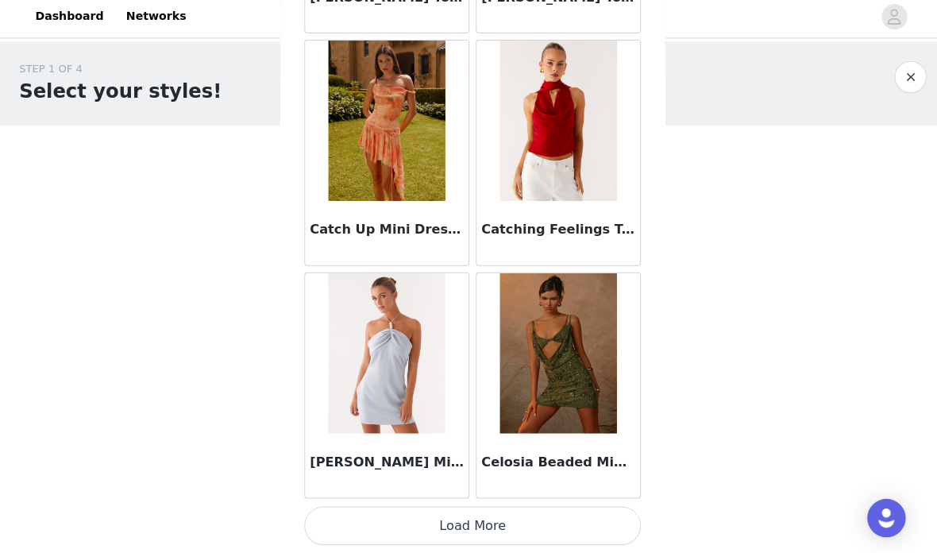
click at [507, 507] on button "Load More" at bounding box center [468, 526] width 333 height 38
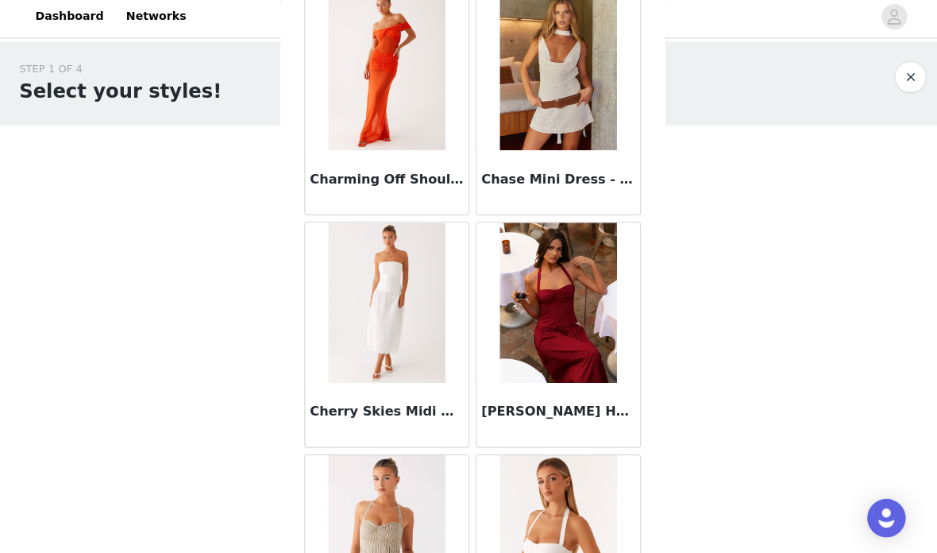
scroll to position [21737, 0]
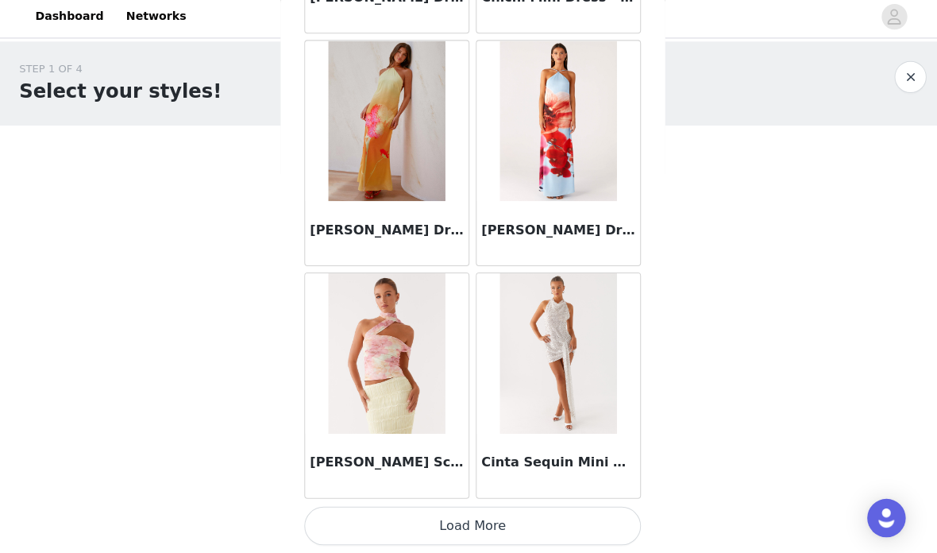
click at [531, 518] on button "Load More" at bounding box center [468, 526] width 333 height 38
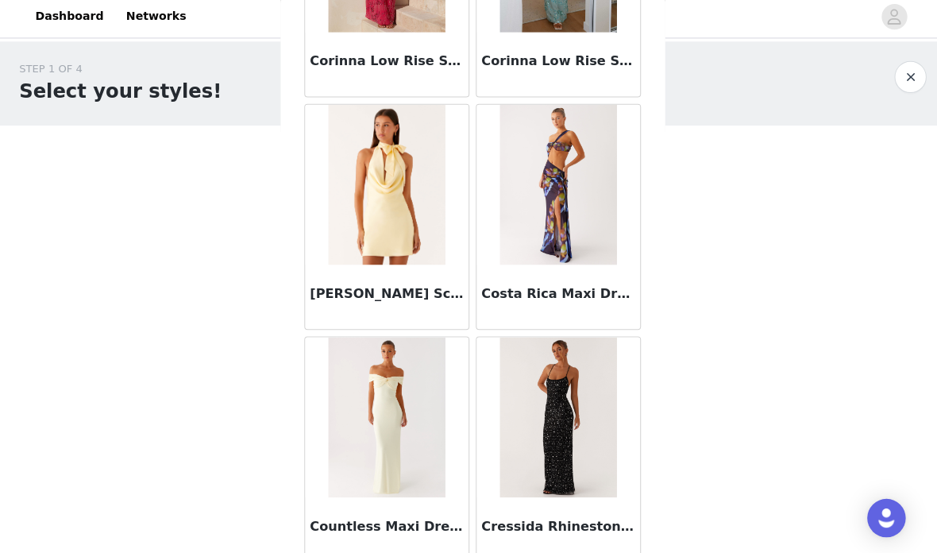
scroll to position [24860, 0]
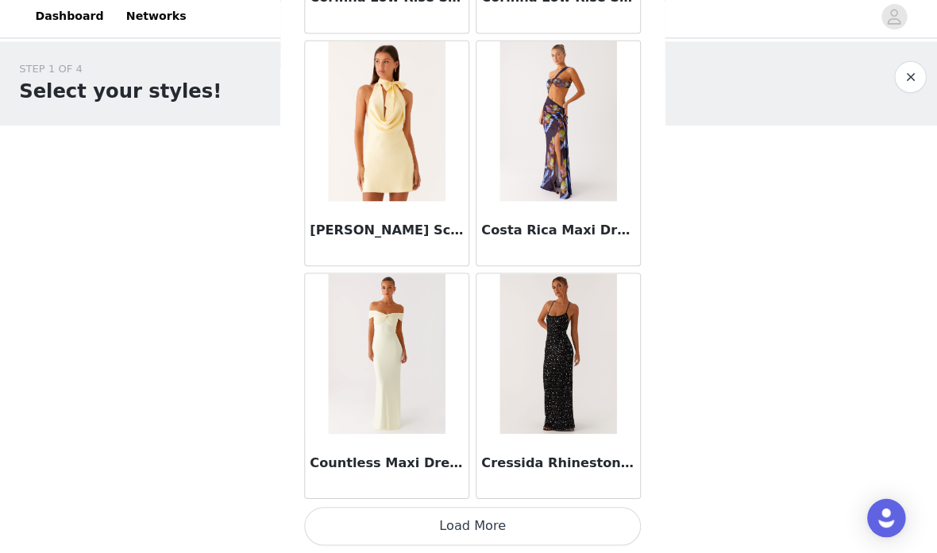
click at [533, 514] on button "Load More" at bounding box center [468, 526] width 333 height 38
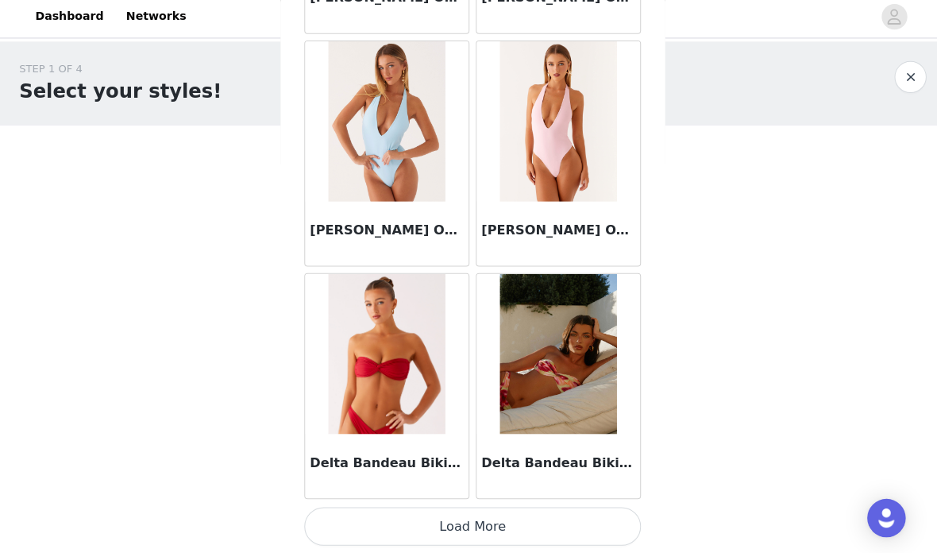
click at [547, 514] on button "Load More" at bounding box center [468, 526] width 333 height 38
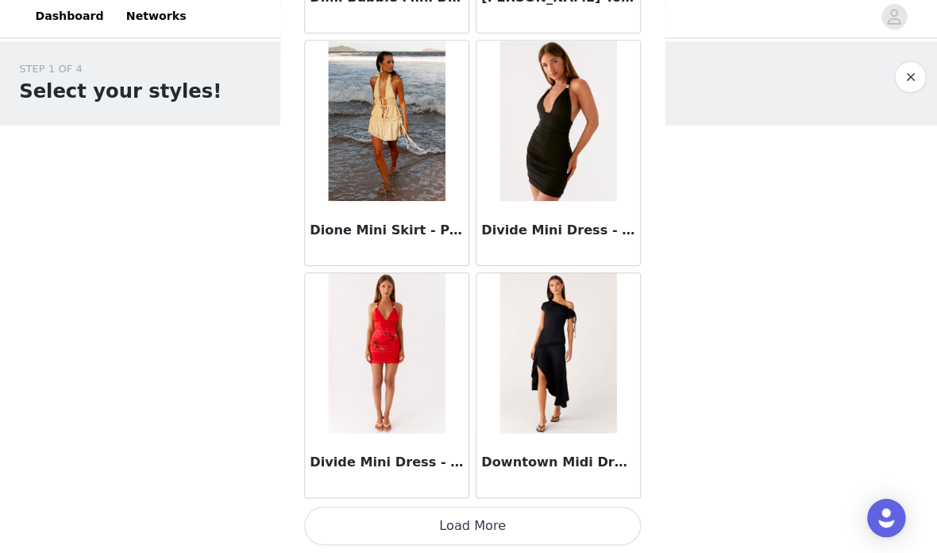
scroll to position [29506, 0]
click at [543, 513] on button "Load More" at bounding box center [468, 526] width 333 height 38
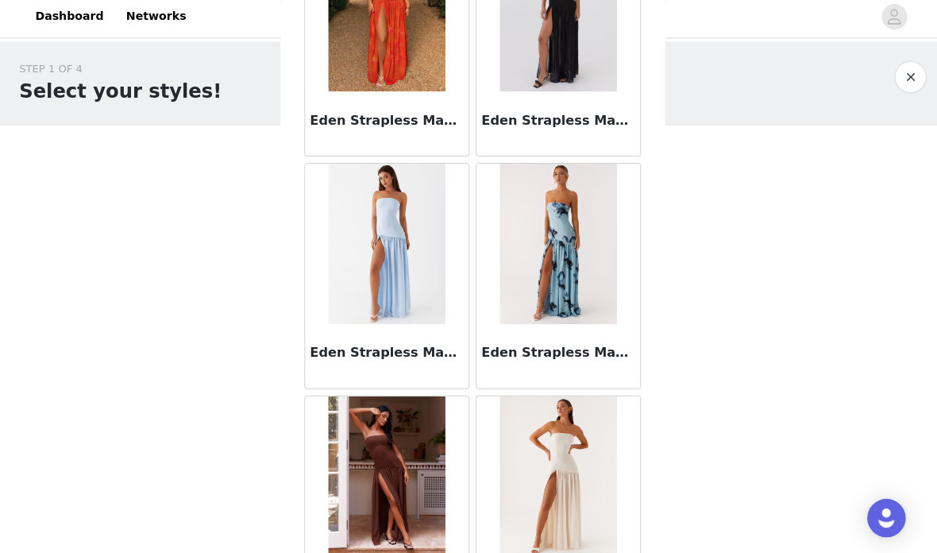
scroll to position [31229, 0]
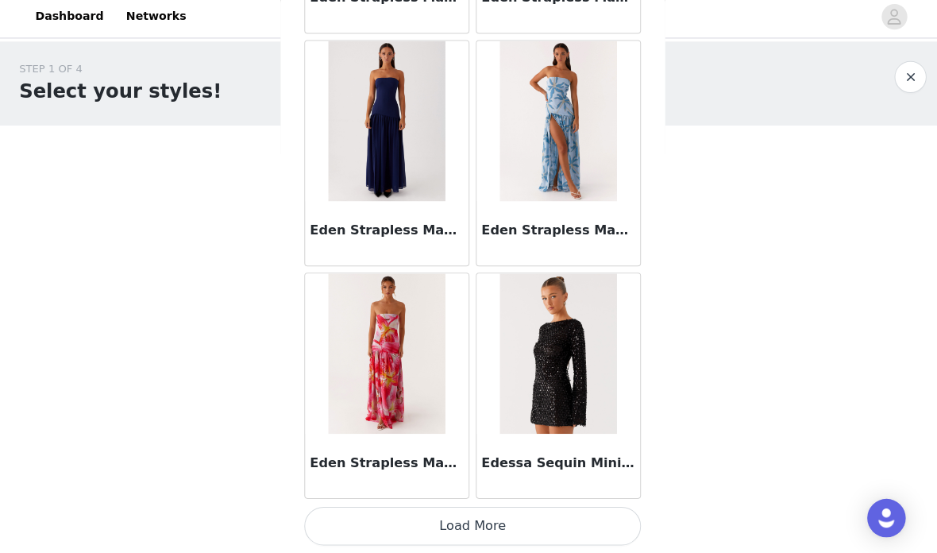
click at [541, 513] on button "Load More" at bounding box center [468, 526] width 333 height 38
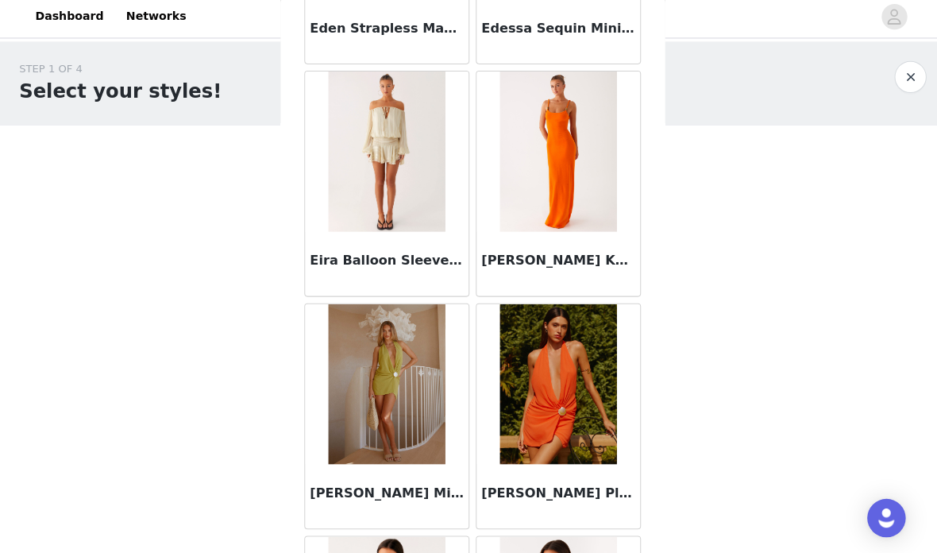
scroll to position [32239, 0]
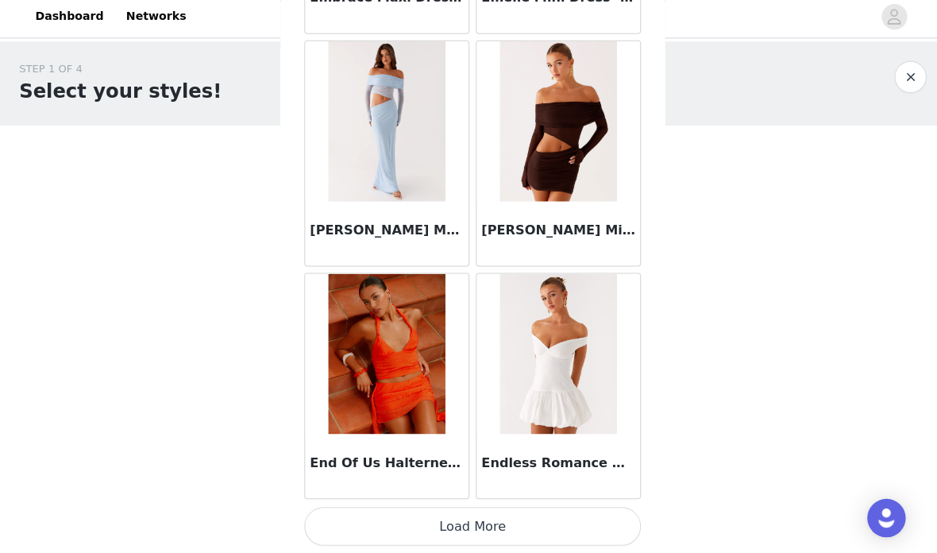
click at [571, 511] on button "Load More" at bounding box center [468, 526] width 333 height 38
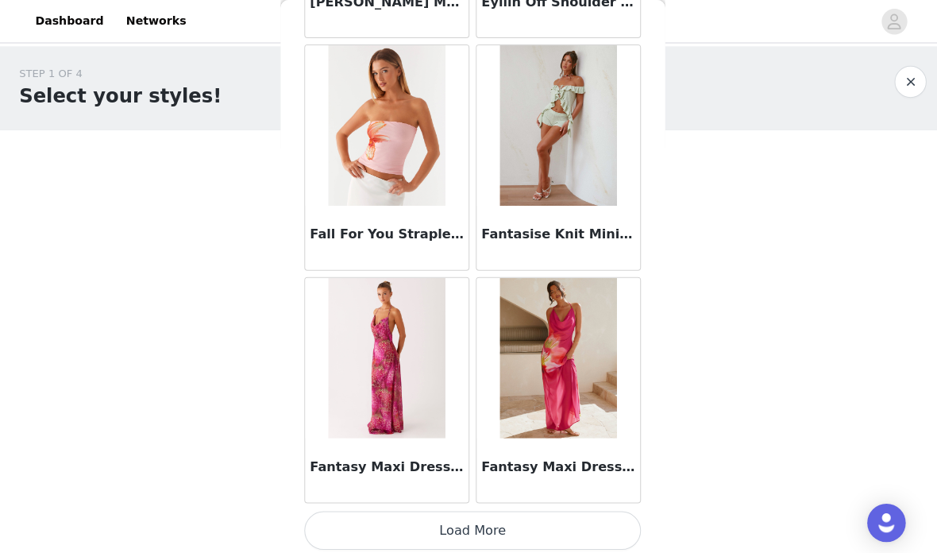
click at [524, 514] on button "Load More" at bounding box center [468, 526] width 333 height 38
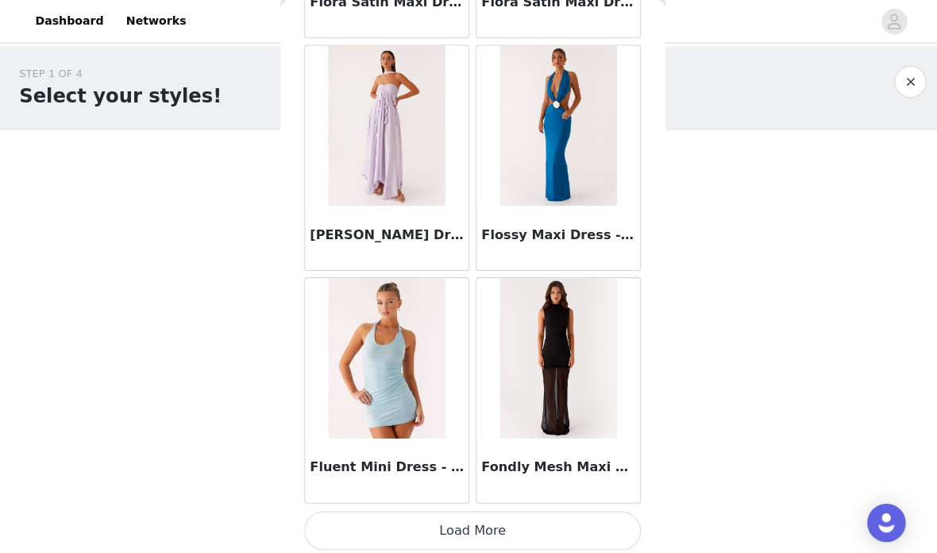
click at [541, 523] on button "Load More" at bounding box center [468, 526] width 333 height 38
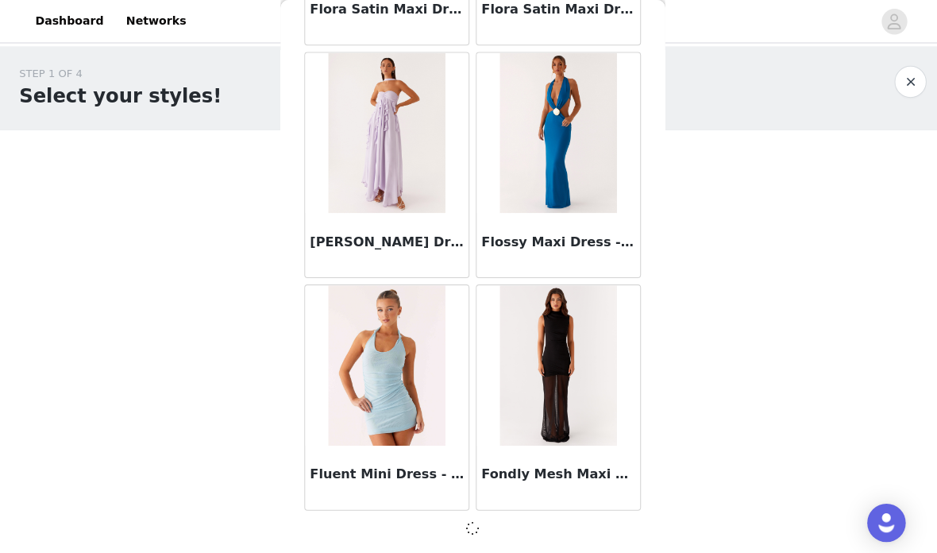
scroll to position [38709, 0]
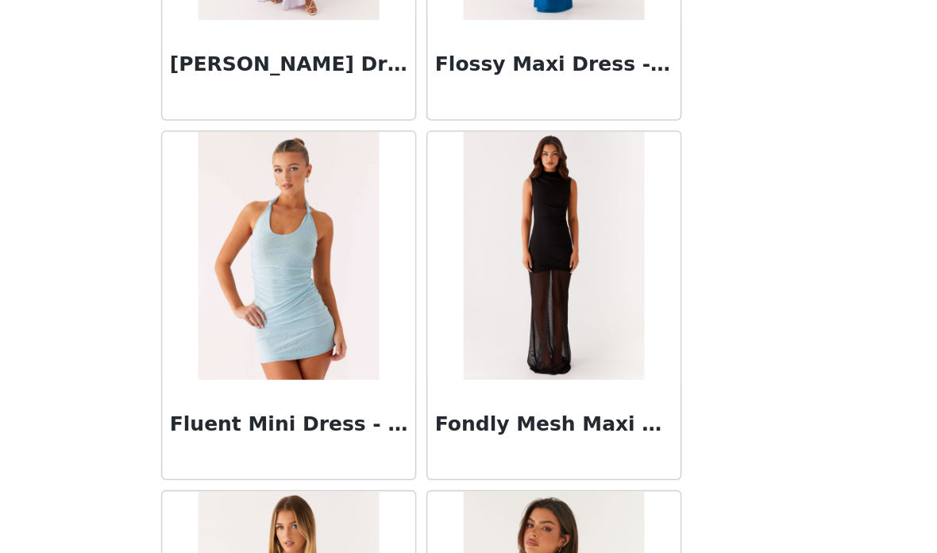
click at [495, 283] on img at bounding box center [552, 362] width 115 height 159
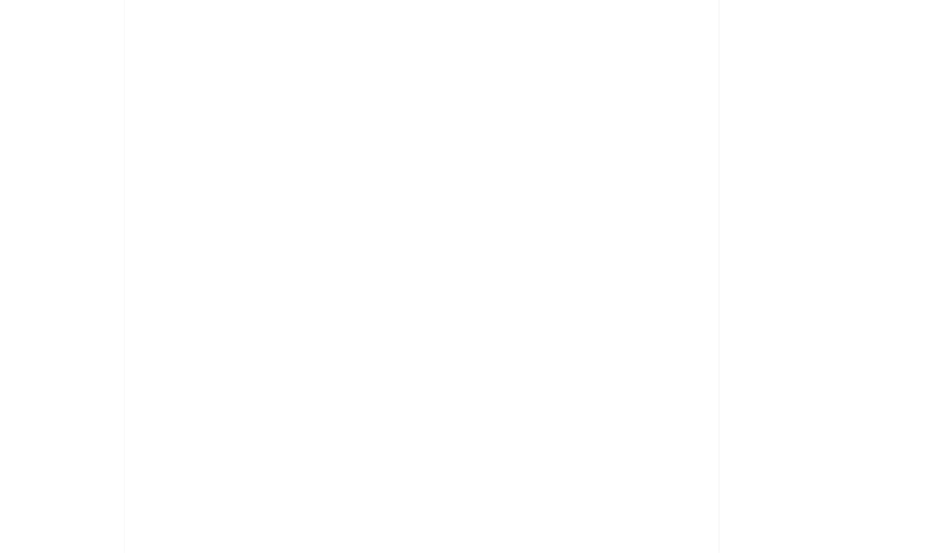
scroll to position [0, 0]
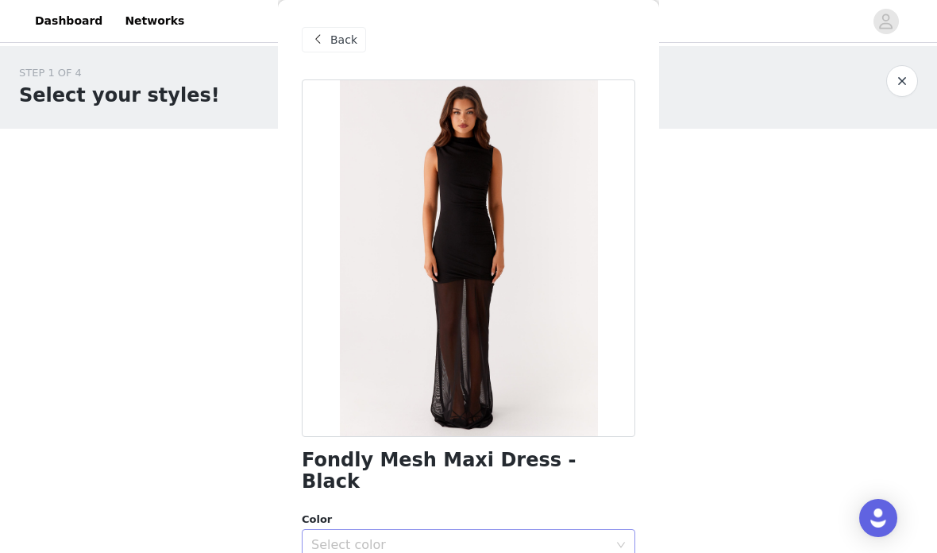
click at [559, 537] on div "Select color" at bounding box center [459, 545] width 297 height 16
click at [608, 530] on div "Select color" at bounding box center [463, 545] width 304 height 30
click at [613, 530] on div "Select color" at bounding box center [463, 545] width 304 height 30
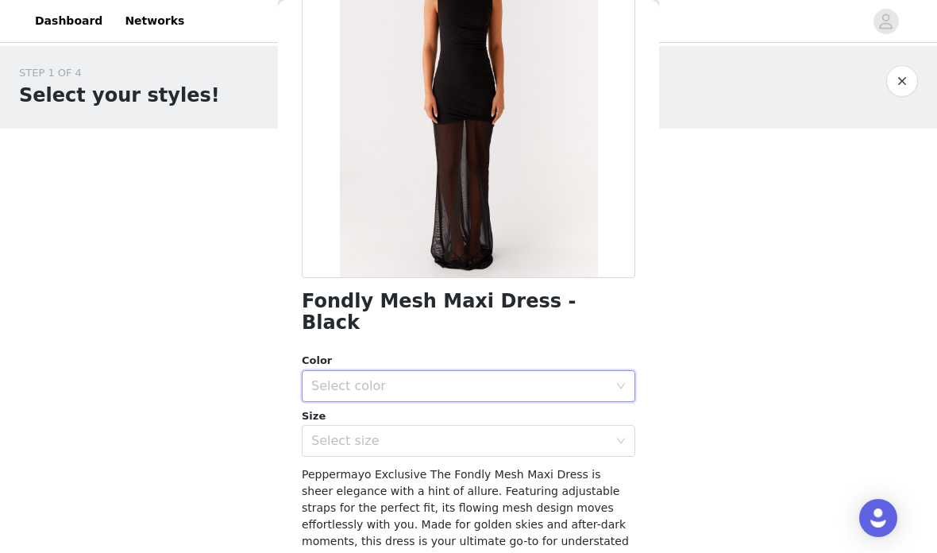
scroll to position [163, 0]
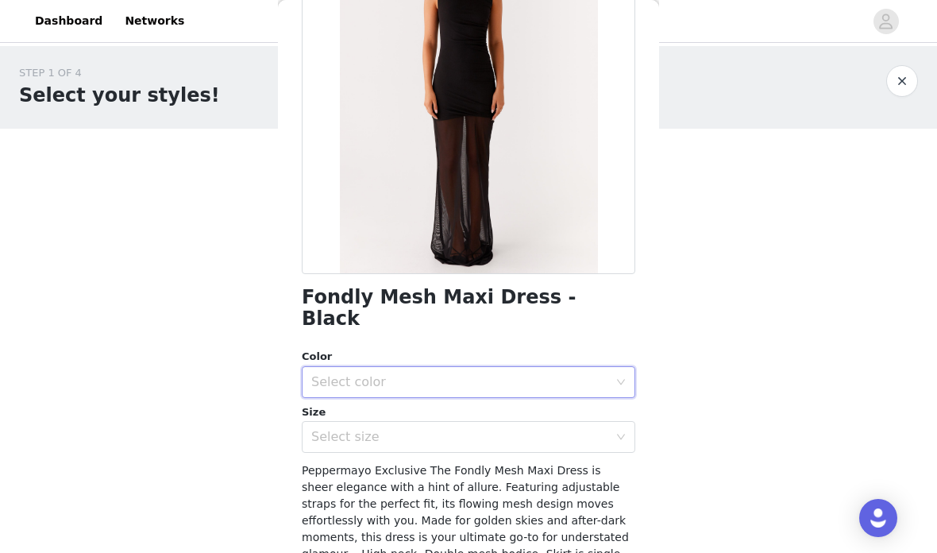
click at [622, 377] on icon "icon: down" at bounding box center [621, 382] width 10 height 10
click at [574, 398] on li "Black" at bounding box center [468, 394] width 333 height 25
click at [584, 429] on div "Select size" at bounding box center [459, 437] width 297 height 16
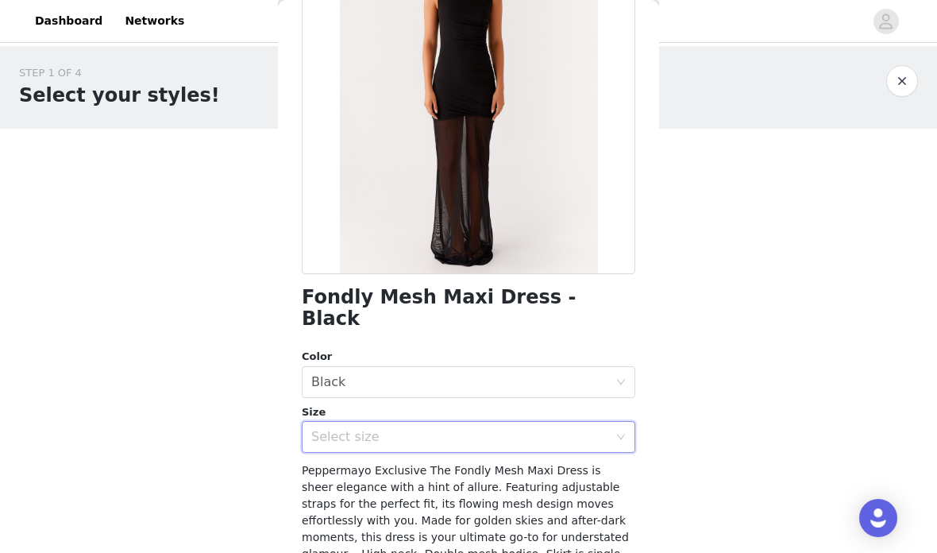
click at [596, 404] on div "Size" at bounding box center [468, 412] width 333 height 16
click at [601, 429] on div "Select size" at bounding box center [459, 437] width 297 height 16
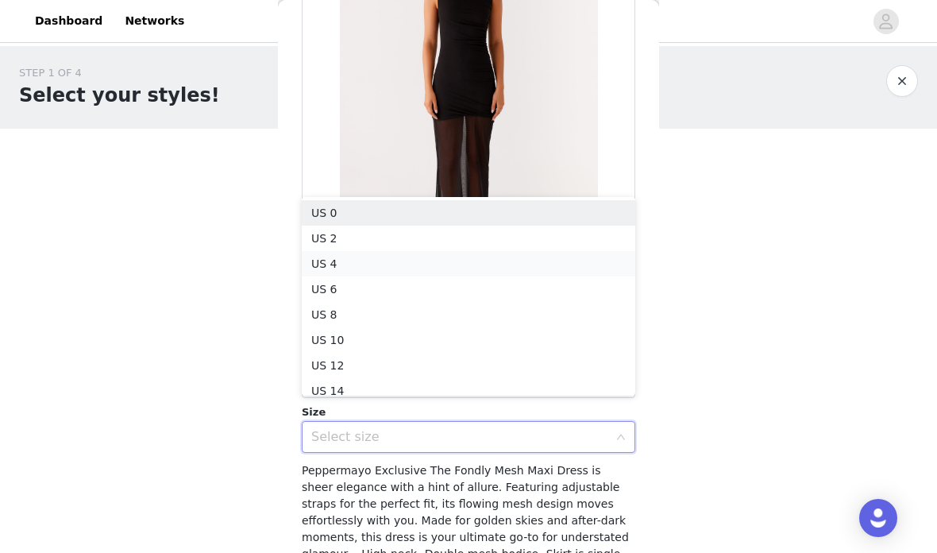
click at [581, 268] on li "US 4" at bounding box center [468, 263] width 333 height 25
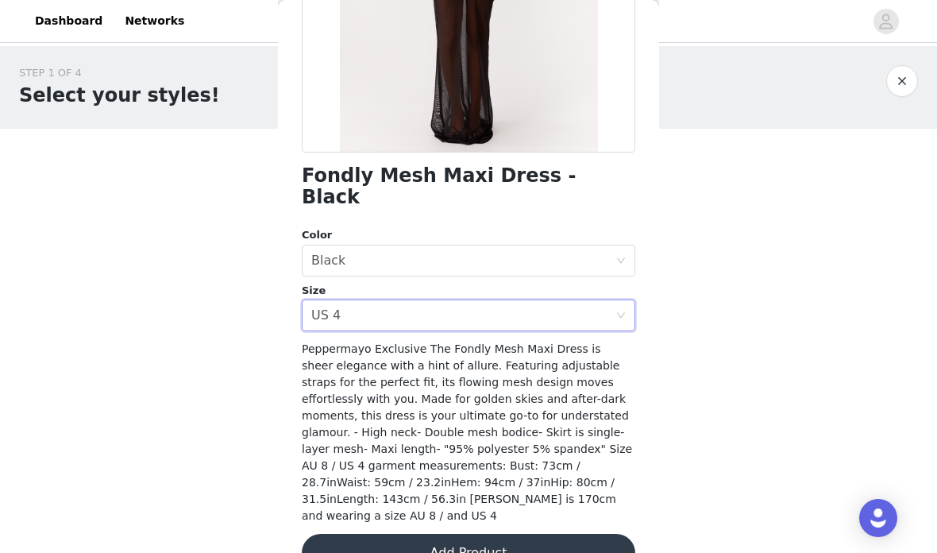
scroll to position [283, 0]
click at [536, 534] on button "Add Product" at bounding box center [468, 553] width 333 height 38
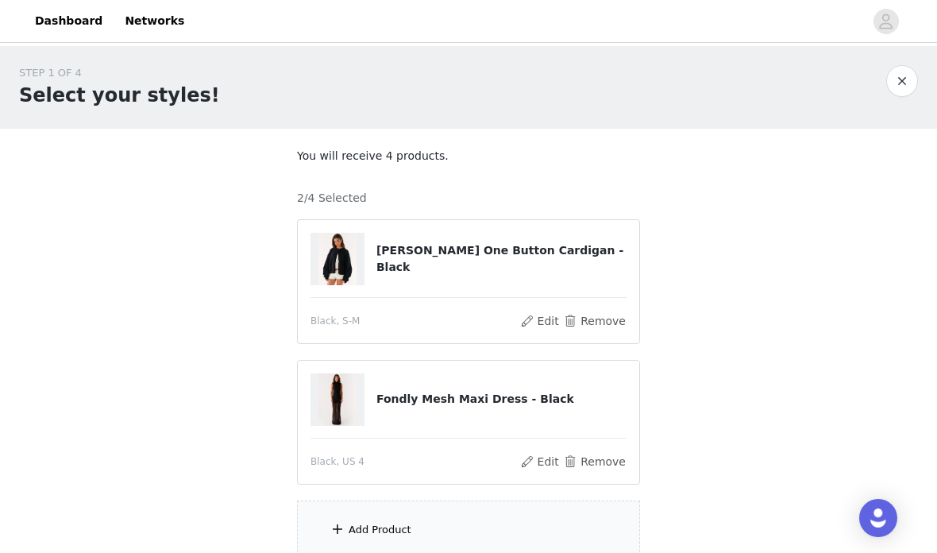
click at [522, 541] on div "Add Product" at bounding box center [468, 530] width 343 height 60
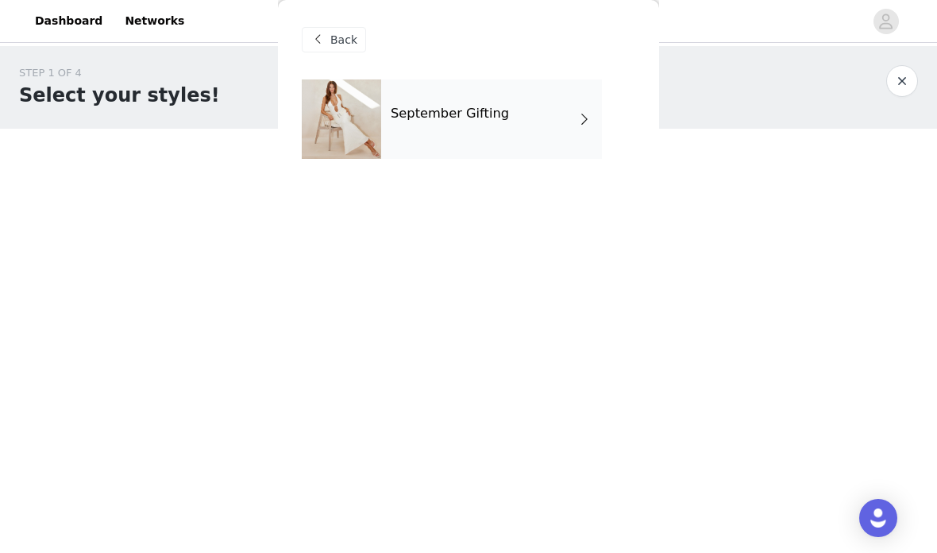
click at [543, 514] on div "Back September Gifting" at bounding box center [468, 276] width 381 height 553
click at [554, 143] on div "September Gifting" at bounding box center [491, 118] width 221 height 79
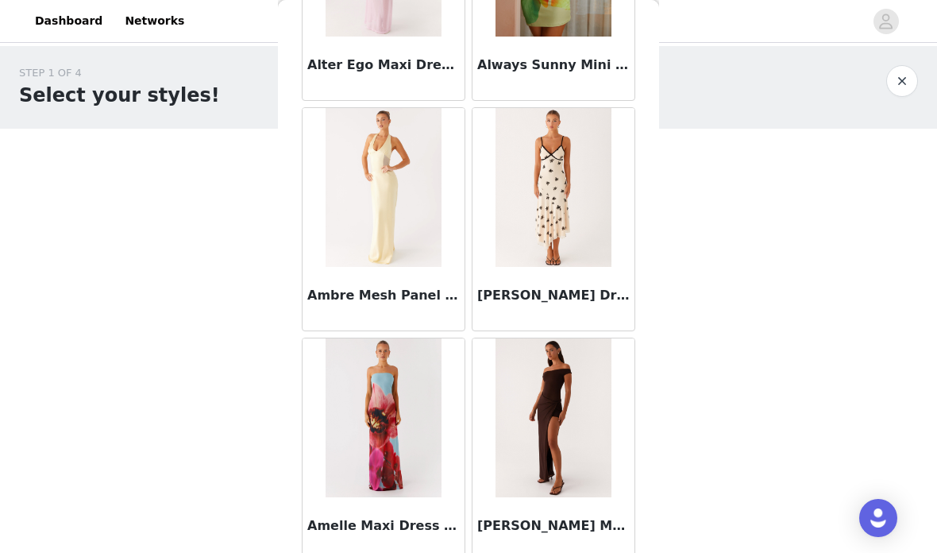
scroll to position [4116, 0]
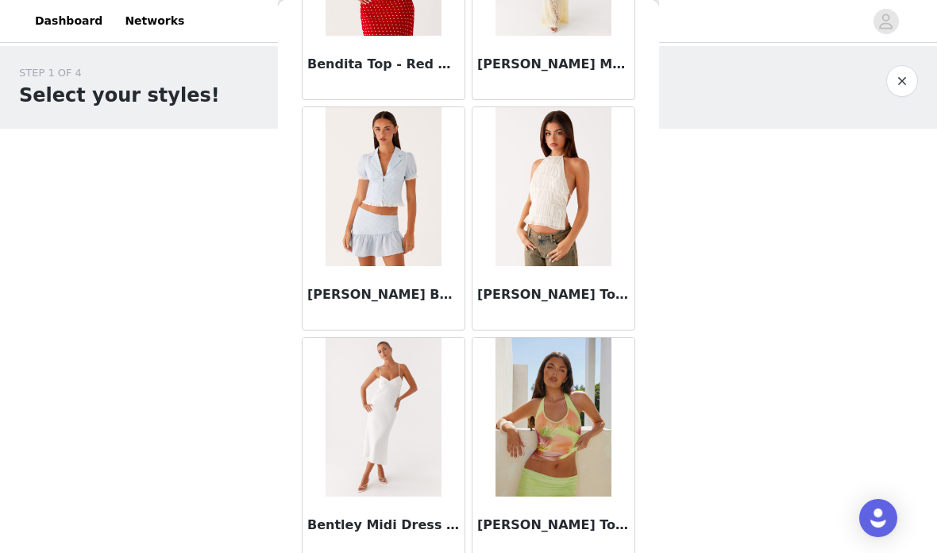
scroll to position [11023, 0]
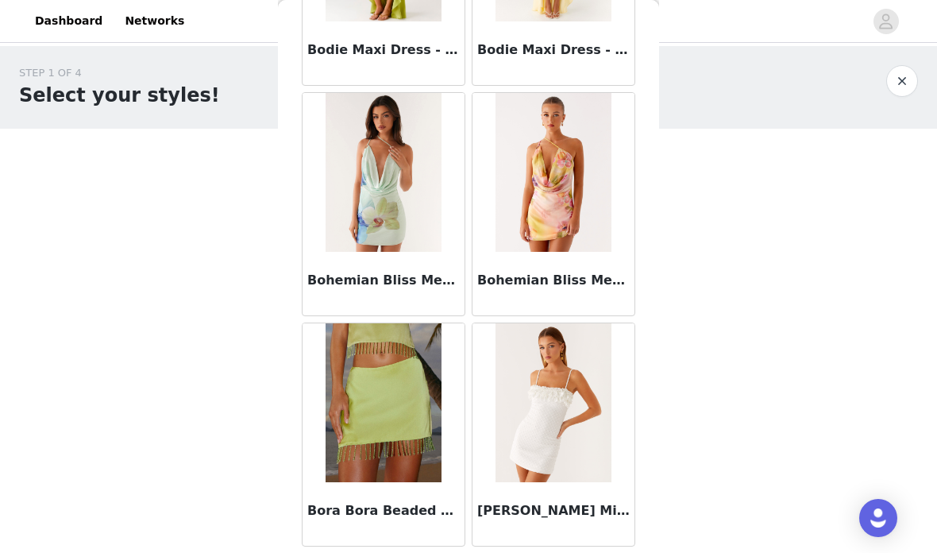
scroll to position [12657, 0]
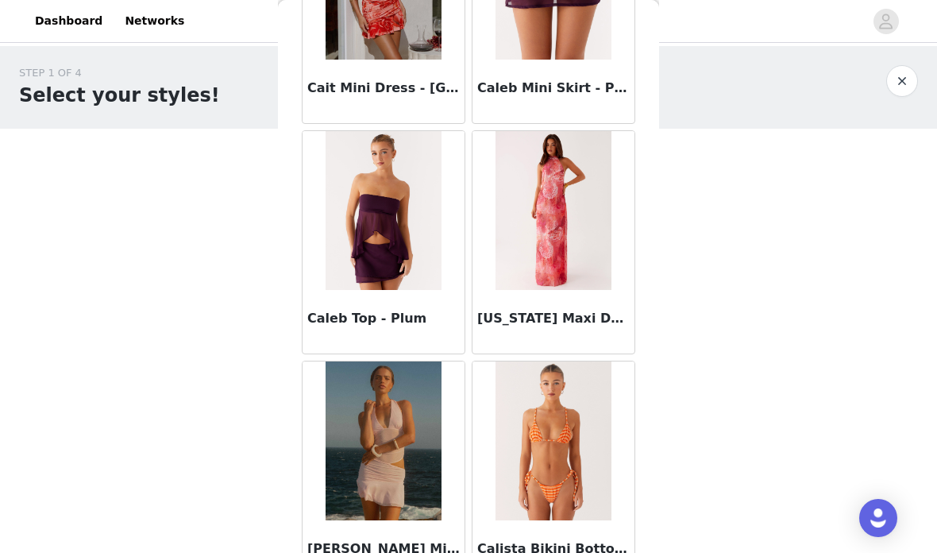
scroll to position [15376, 0]
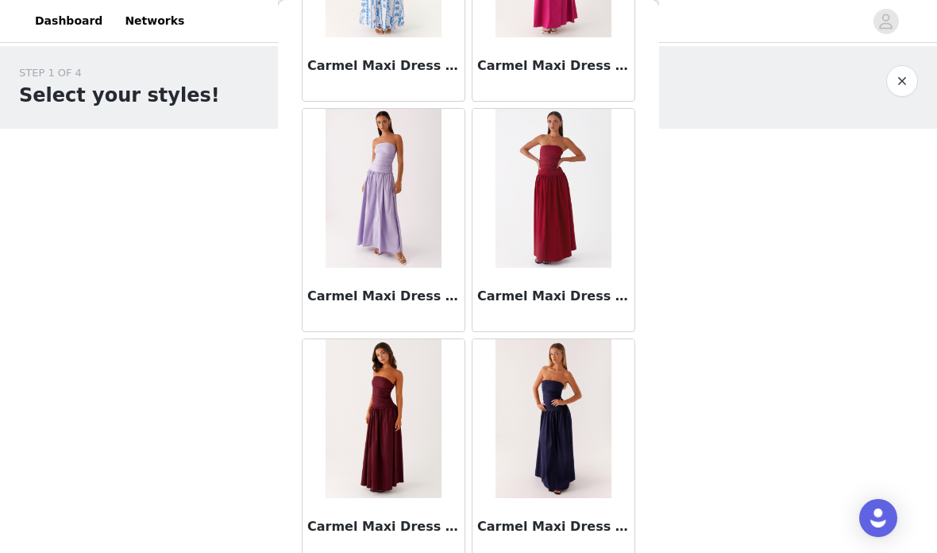
scroll to position [17931, 0]
click at [540, 552] on div "Carmel Maxi Dress - Navy" at bounding box center [553, 530] width 162 height 64
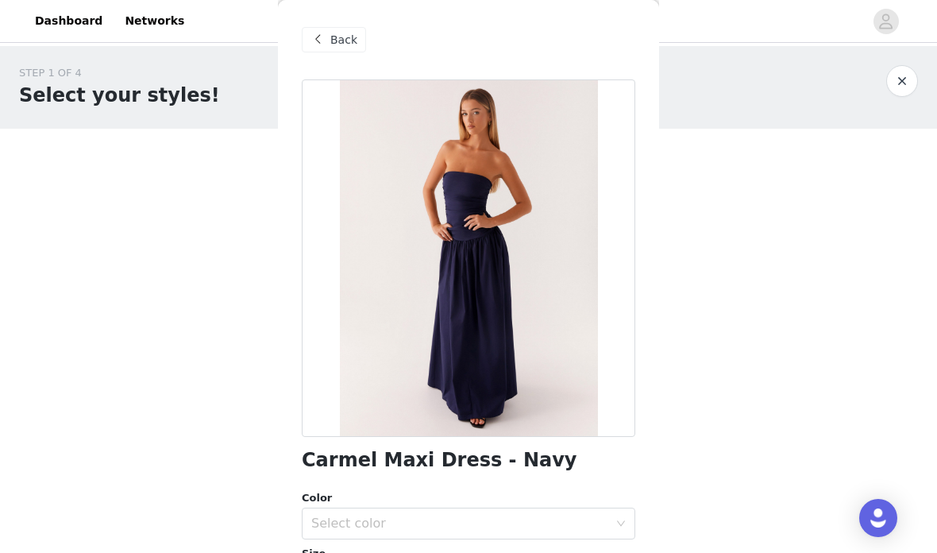
scroll to position [0, 0]
click at [336, 48] on span "Back" at bounding box center [343, 40] width 27 height 17
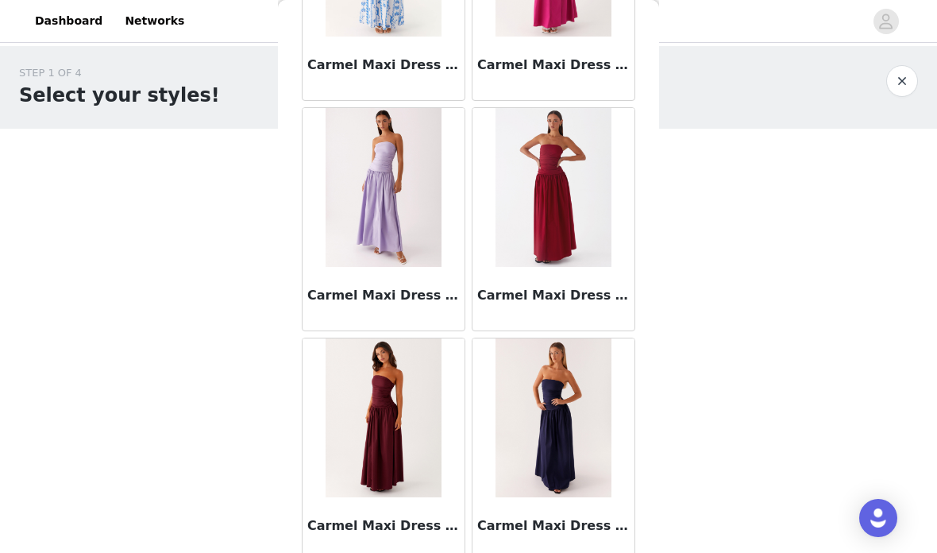
scroll to position [17931, 0]
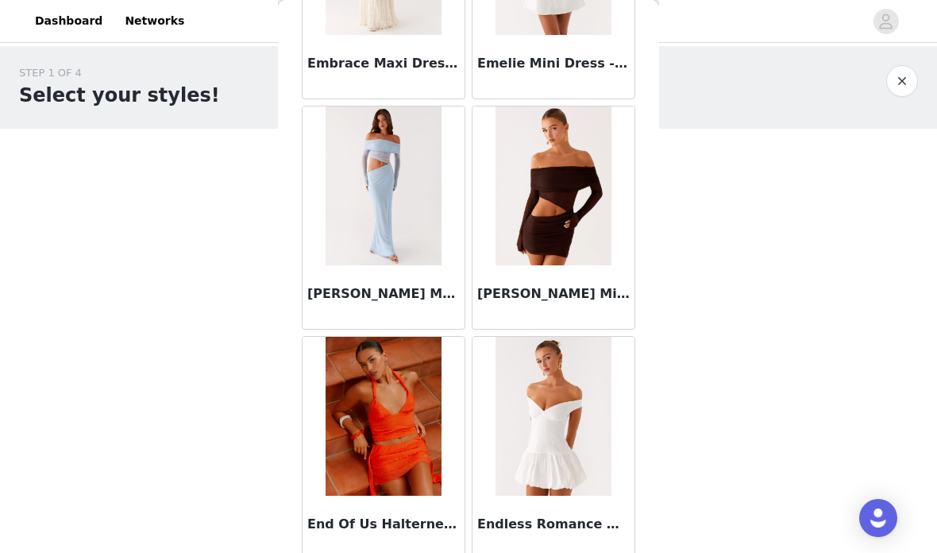
scroll to position [34048, 0]
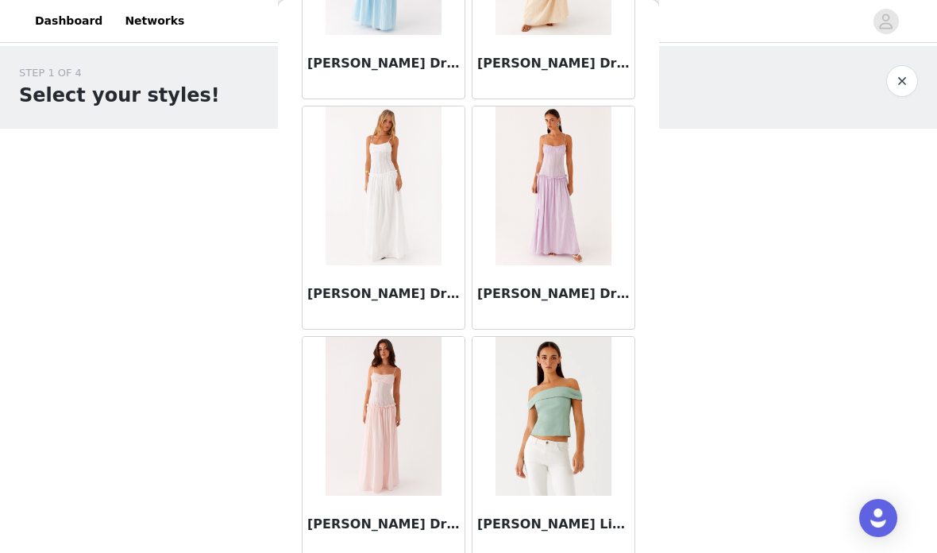
scroll to position [47862, 0]
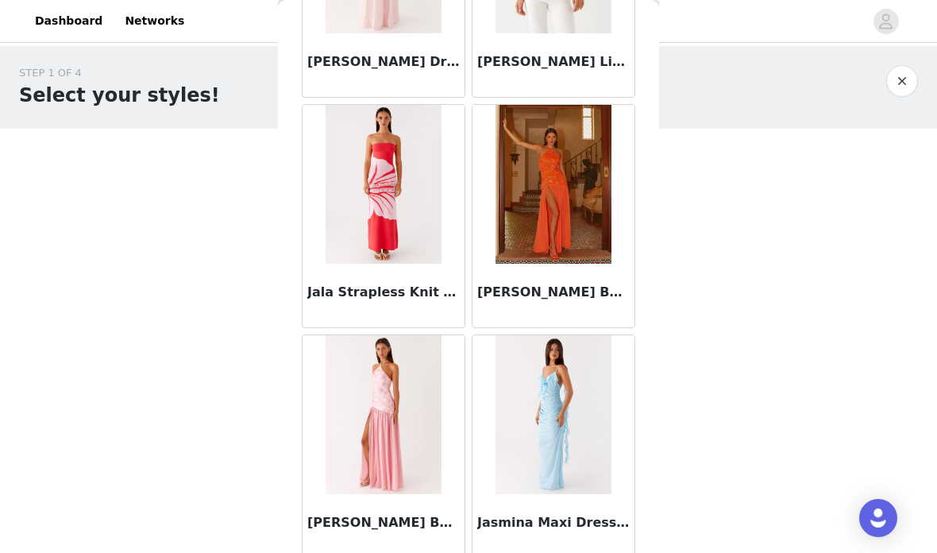
scroll to position [48439, 0]
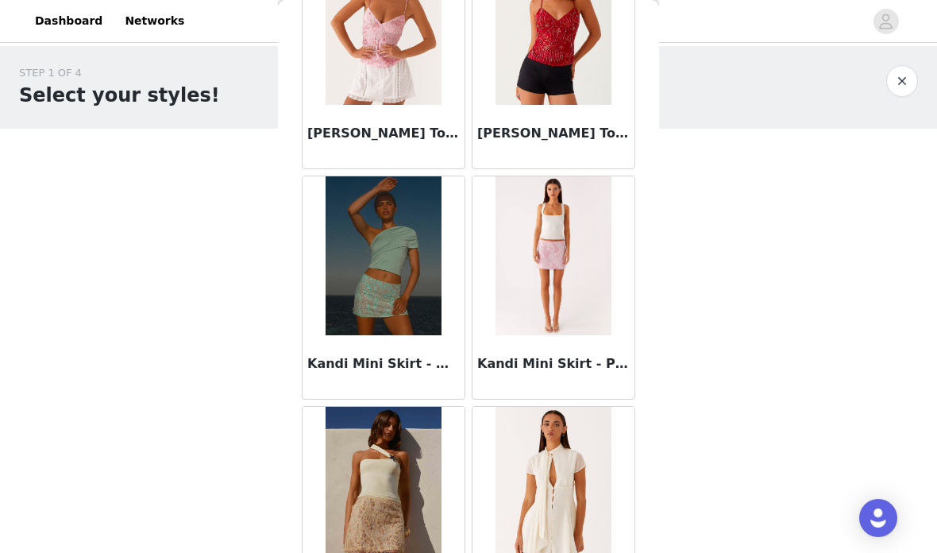
scroll to position [51941, 0]
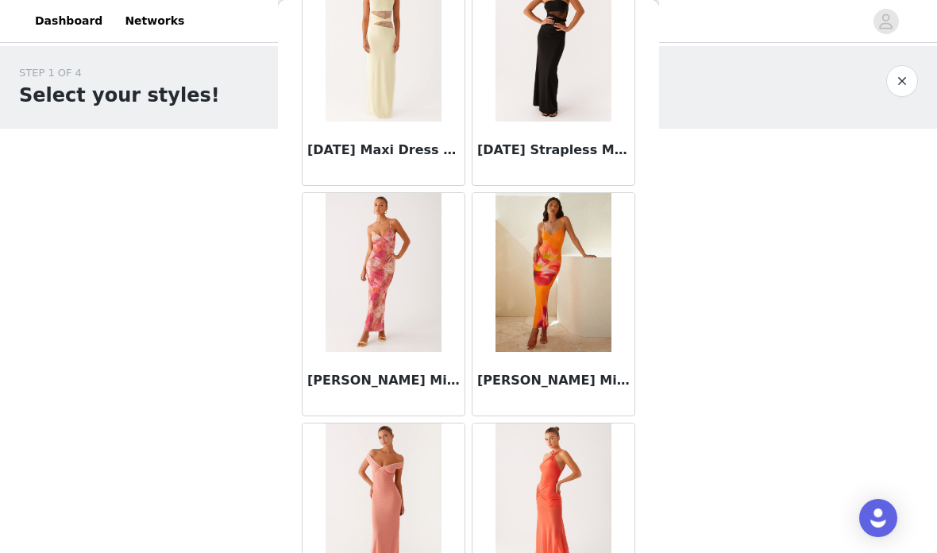
scroll to position [53080, 0]
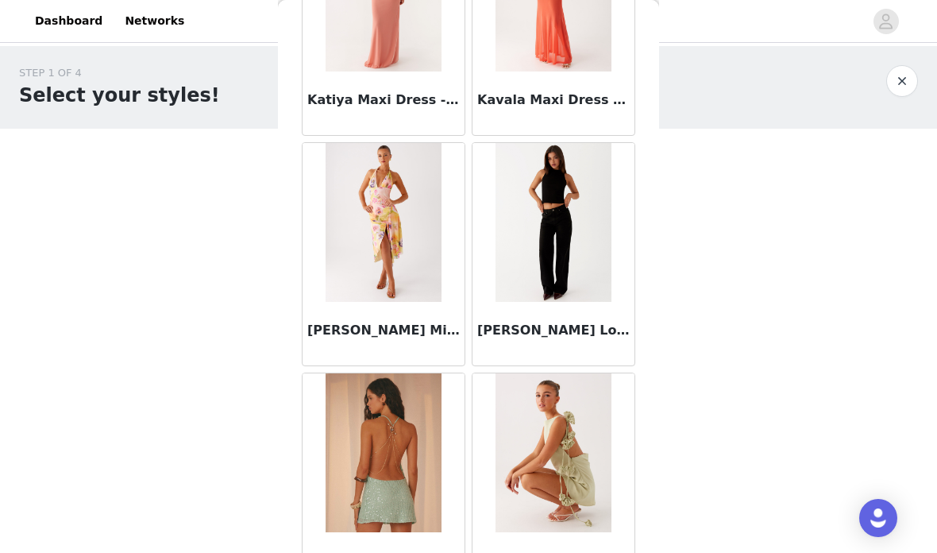
click at [588, 314] on div "[PERSON_NAME] Low Rise Denim Jeans - Black" at bounding box center [553, 334] width 162 height 64
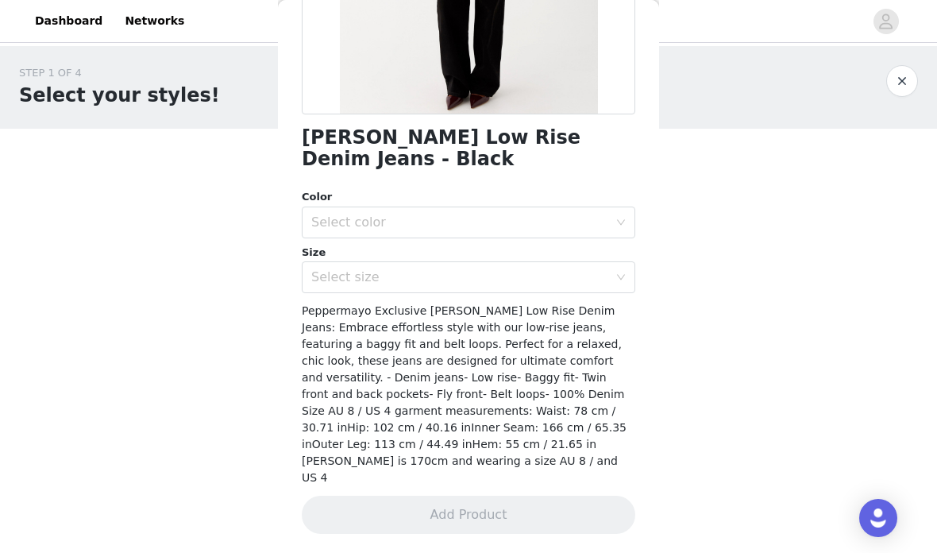
scroll to position [241, 0]
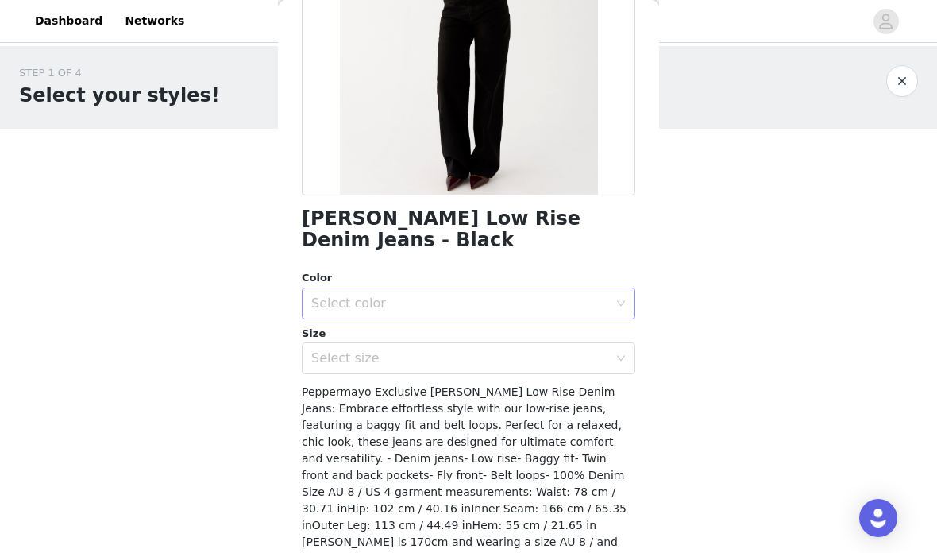
click at [595, 310] on div "Select color" at bounding box center [459, 303] width 297 height 16
click at [518, 337] on li "Black" at bounding box center [468, 337] width 333 height 25
click at [527, 360] on div "Select size" at bounding box center [459, 358] width 297 height 16
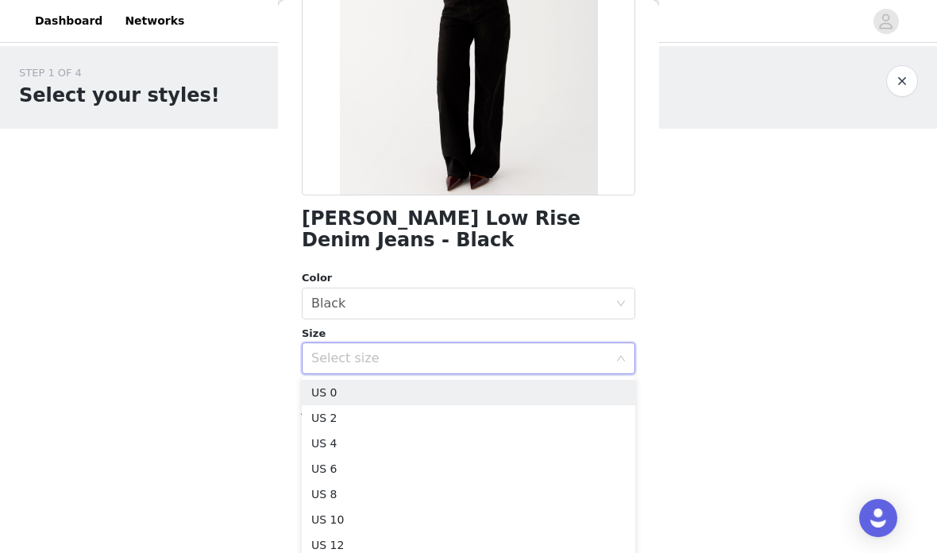
click at [557, 360] on div "Select size" at bounding box center [459, 358] width 297 height 16
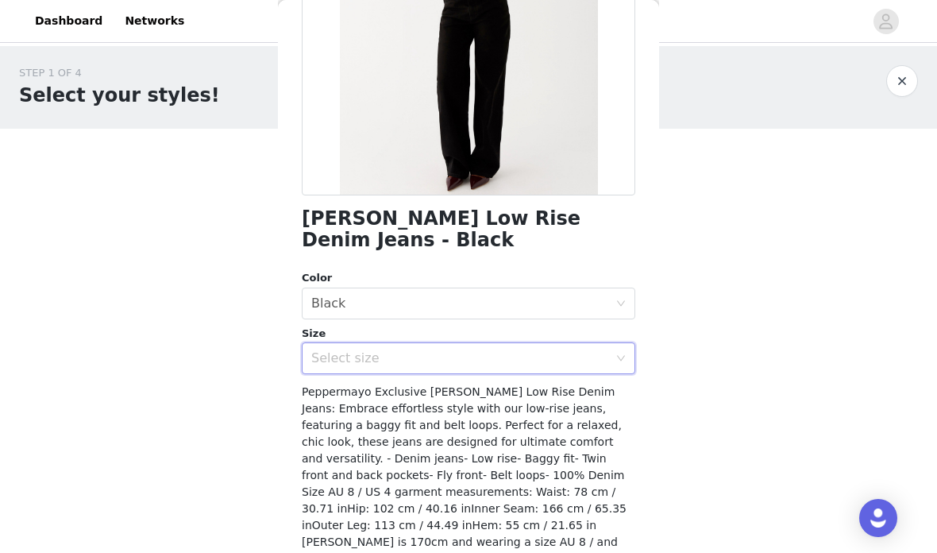
click at [561, 352] on div "Select size" at bounding box center [459, 358] width 297 height 16
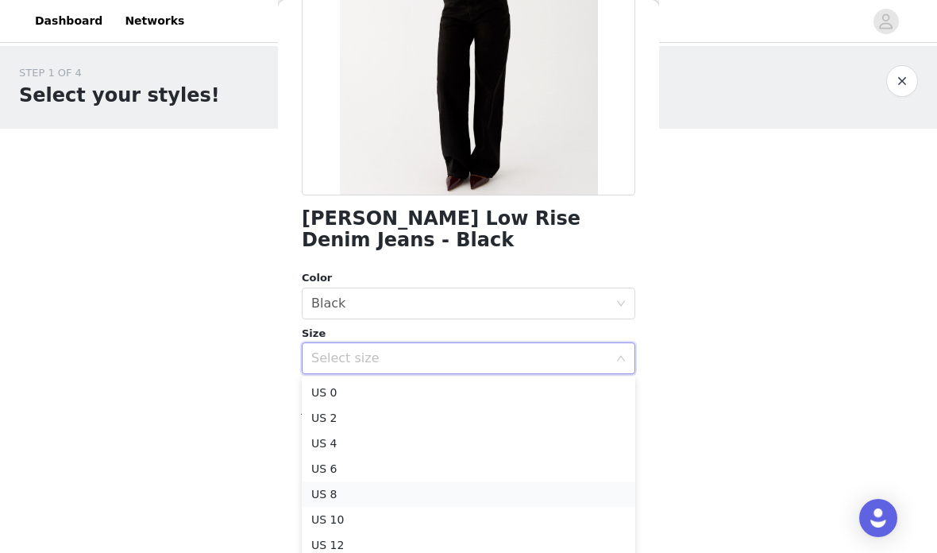
click at [501, 494] on li "US 8" at bounding box center [468, 493] width 333 height 25
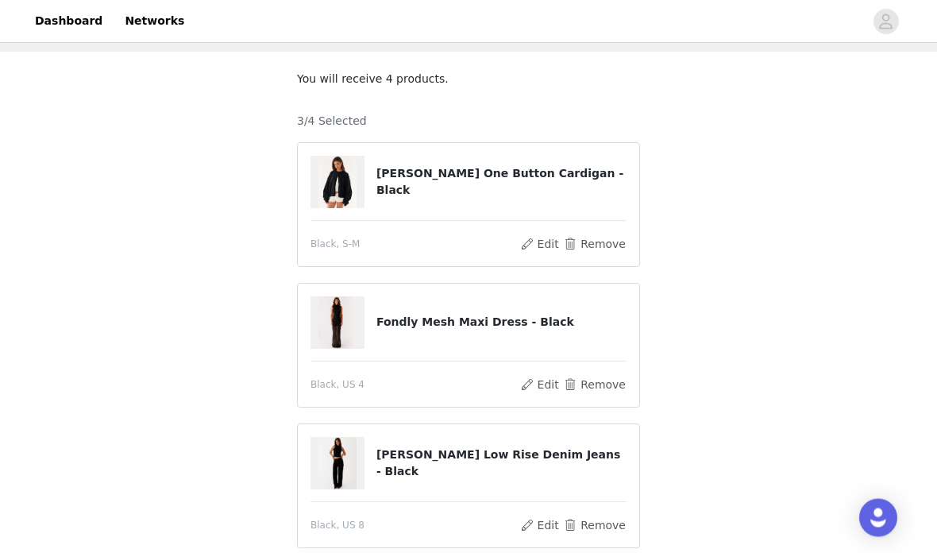
scroll to position [87, 0]
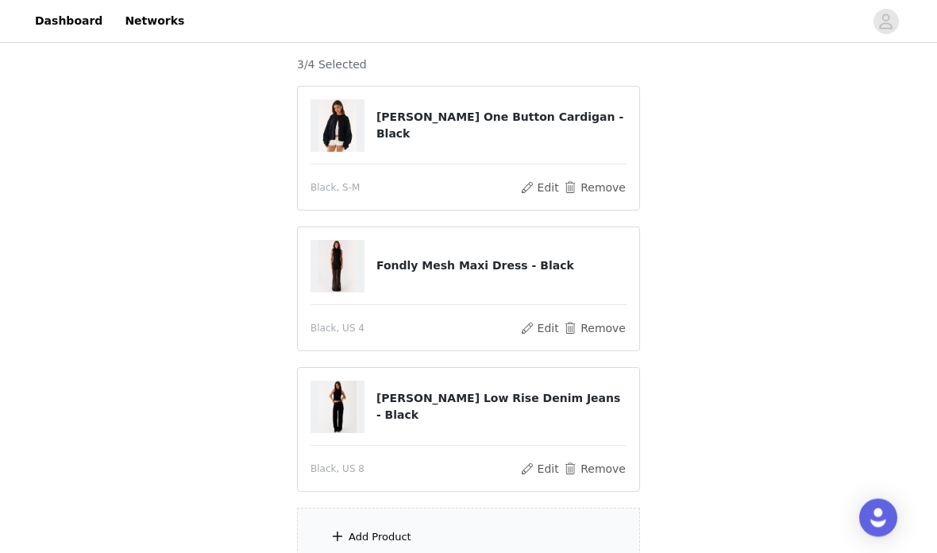
click at [464, 552] on div "Add Product" at bounding box center [468, 538] width 343 height 60
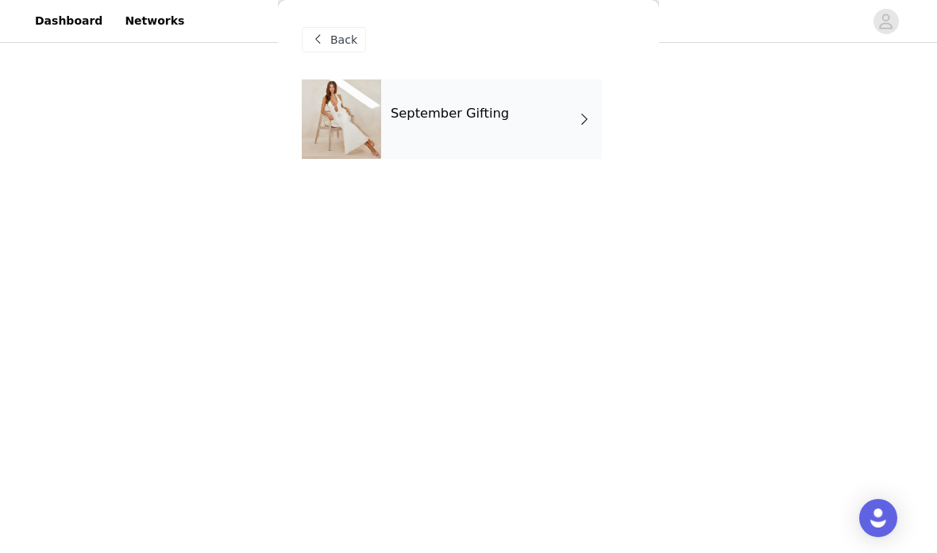
click at [586, 111] on span at bounding box center [584, 119] width 16 height 19
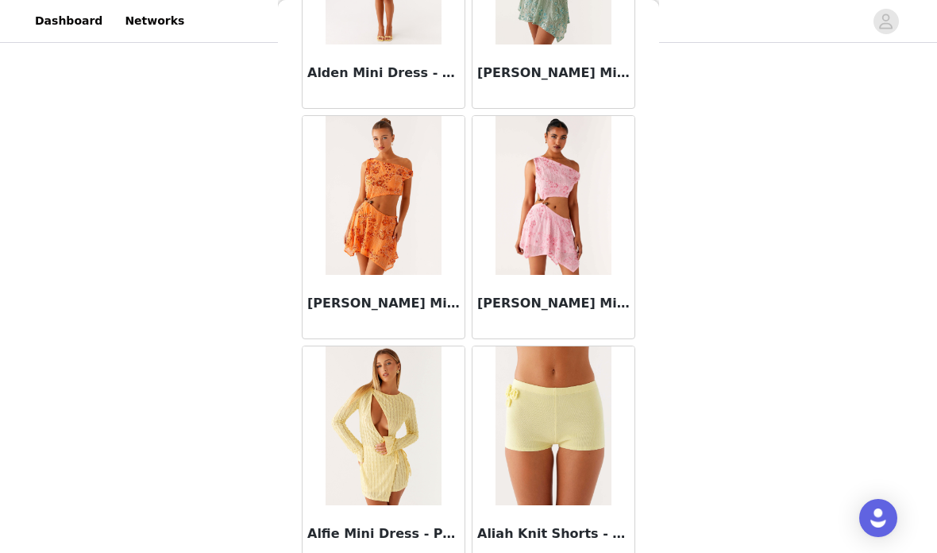
click at [662, 141] on div "STEP 1 OF 4 Select your styles! You will receive 4 products. 3/4 Selected Annie…" at bounding box center [468, 249] width 937 height 673
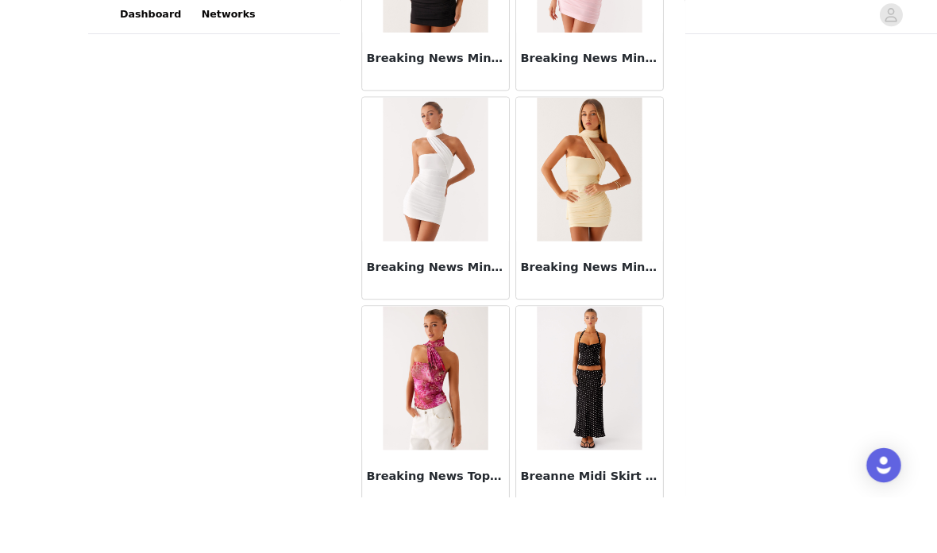
scroll to position [241, 0]
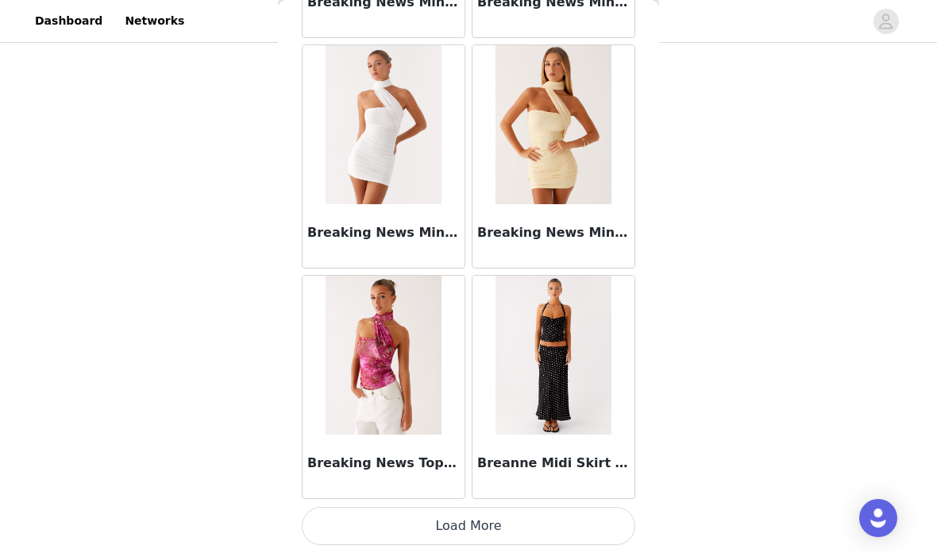
click at [544, 514] on button "Load More" at bounding box center [468, 526] width 333 height 38
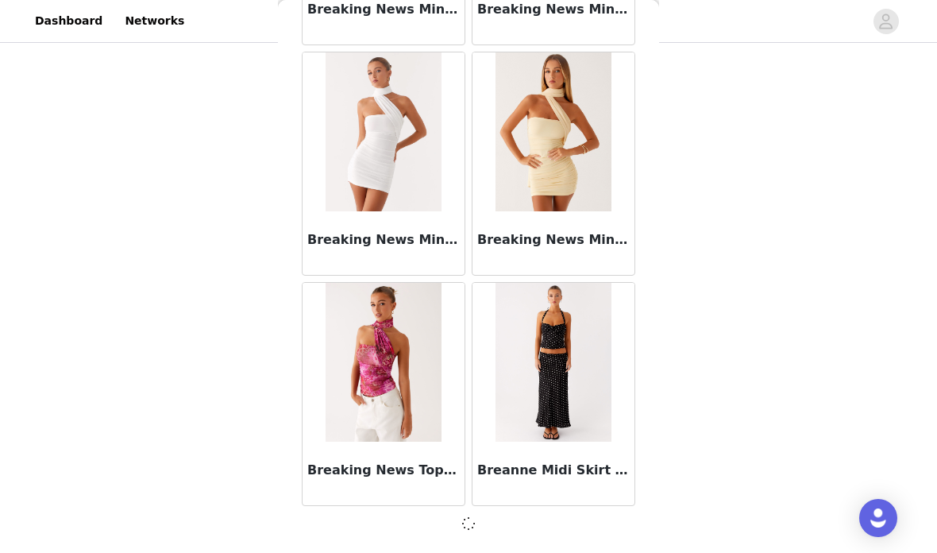
scroll to position [13382, 0]
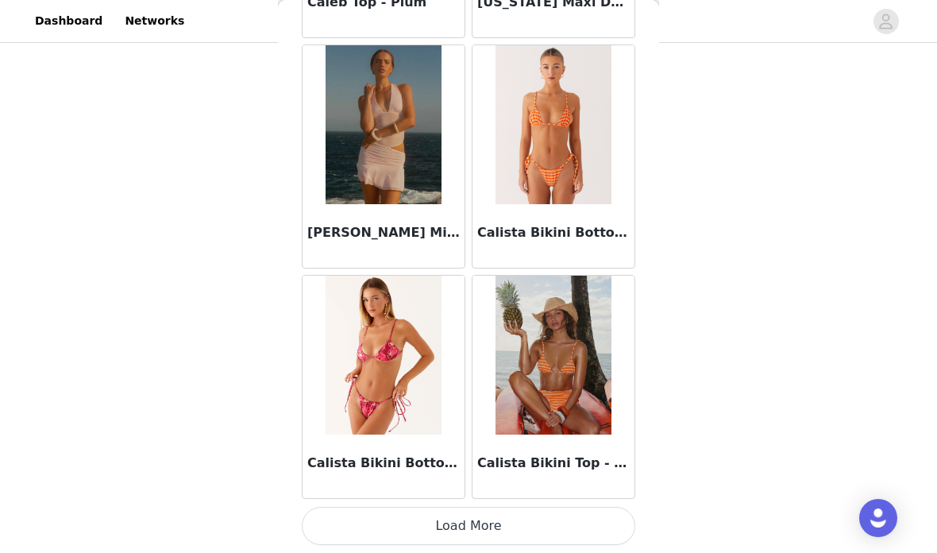
click at [551, 511] on button "Load More" at bounding box center [468, 526] width 333 height 38
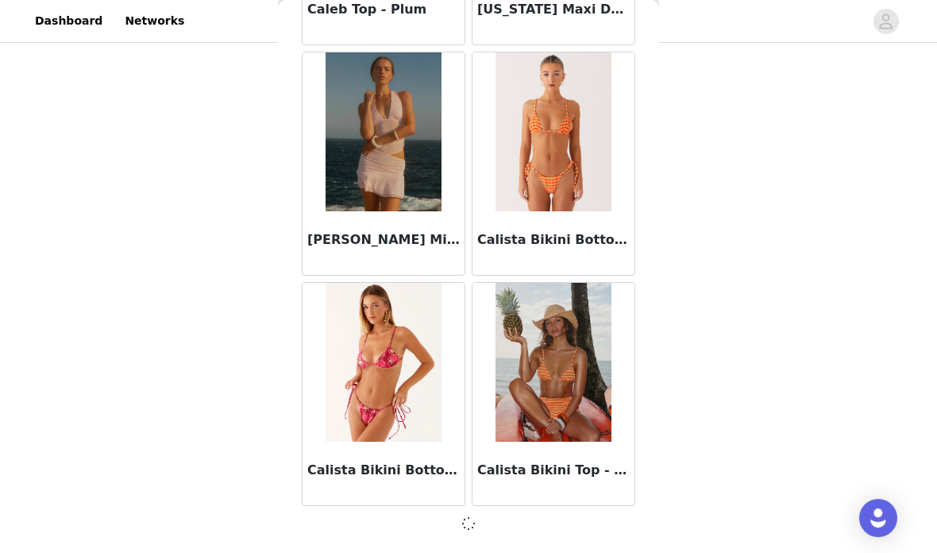
scroll to position [15684, 0]
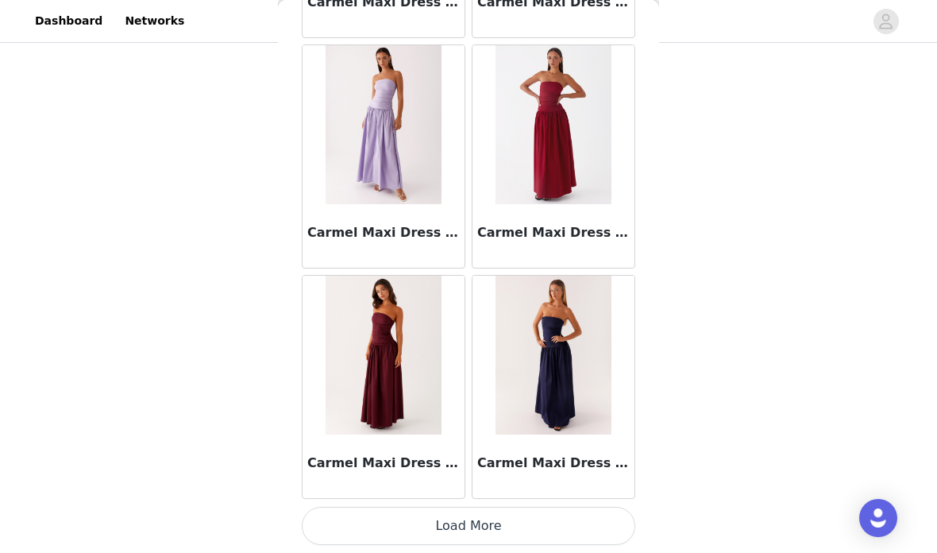
click at [584, 515] on button "Load More" at bounding box center [468, 526] width 333 height 38
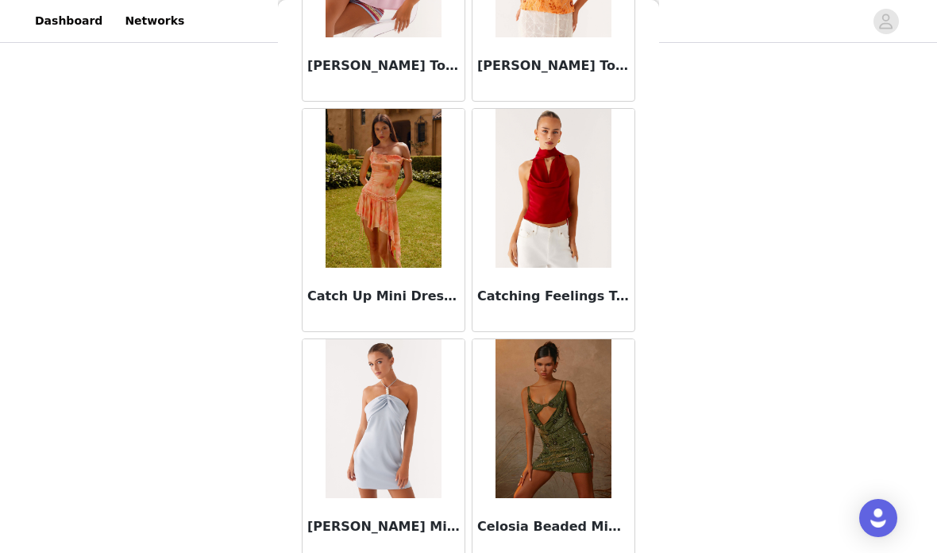
scroll to position [217, 0]
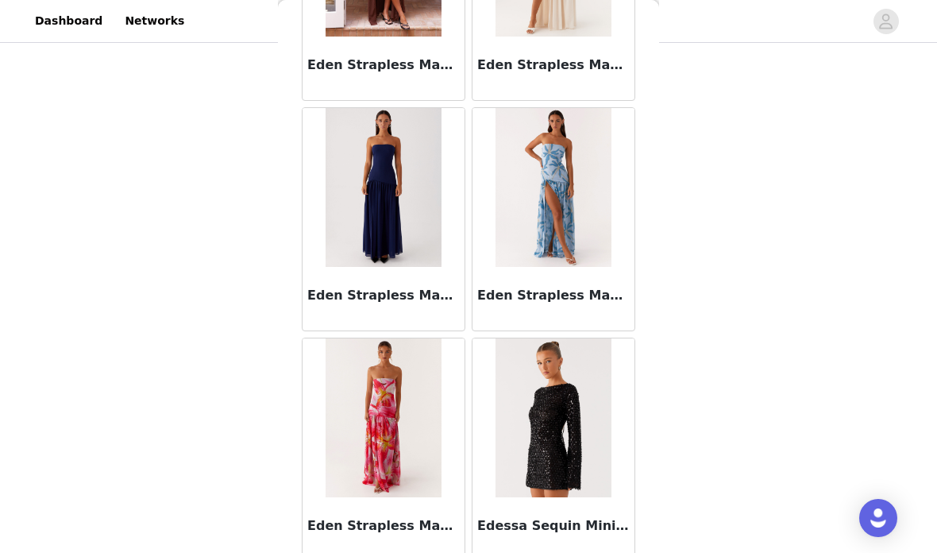
scroll to position [31745, 0]
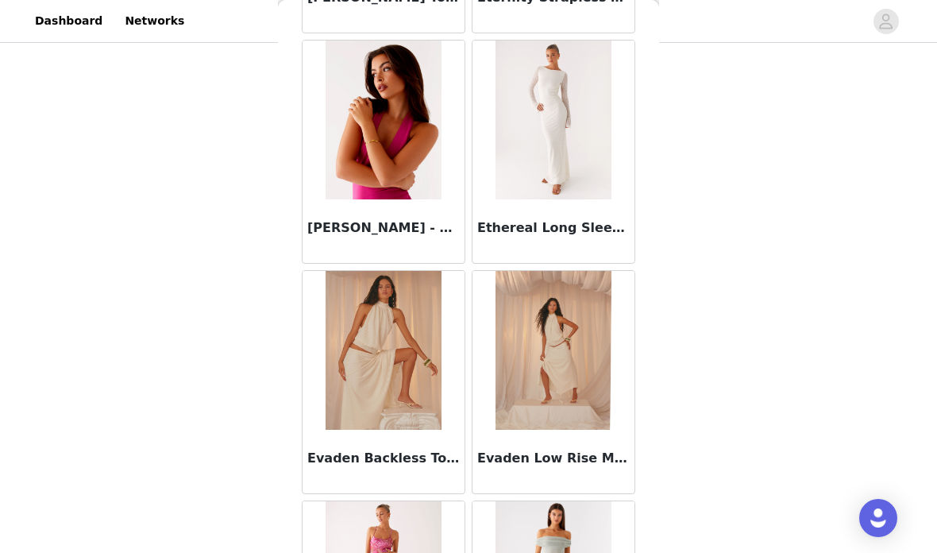
scroll to position [35729, 0]
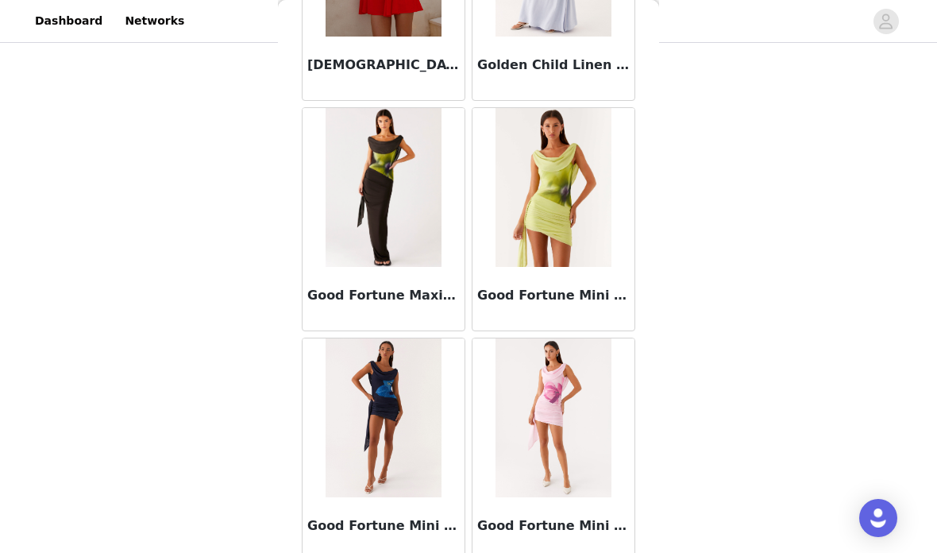
scroll to position [40955, 0]
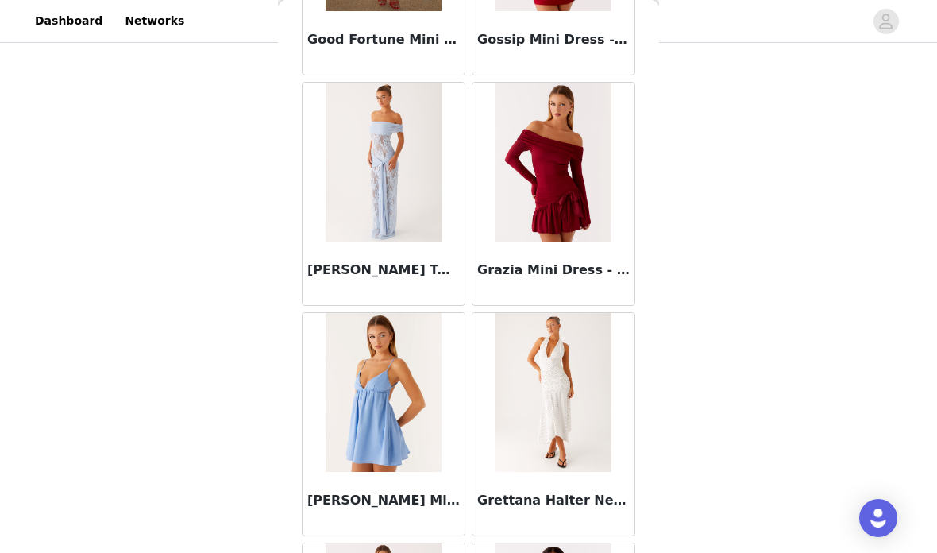
scroll to position [41771, 0]
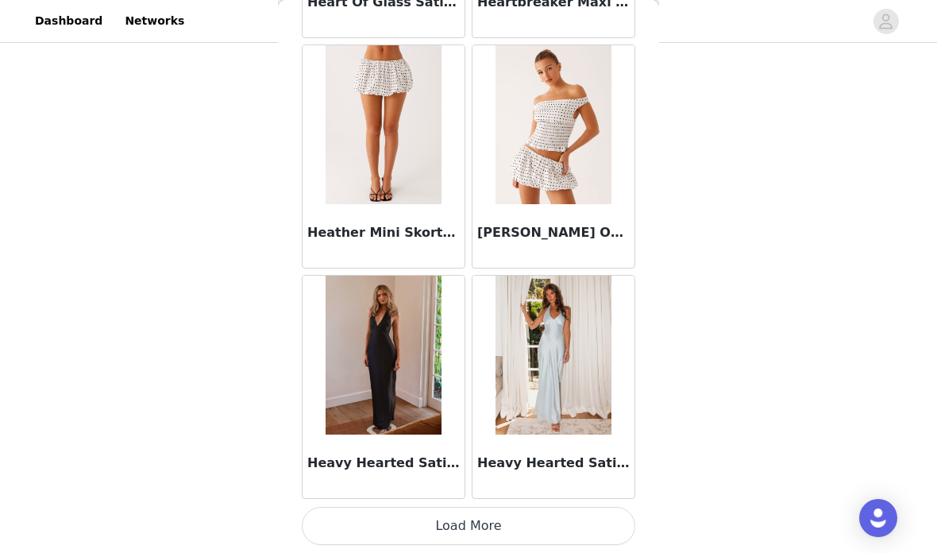
click at [500, 527] on button "Load More" at bounding box center [468, 526] width 333 height 38
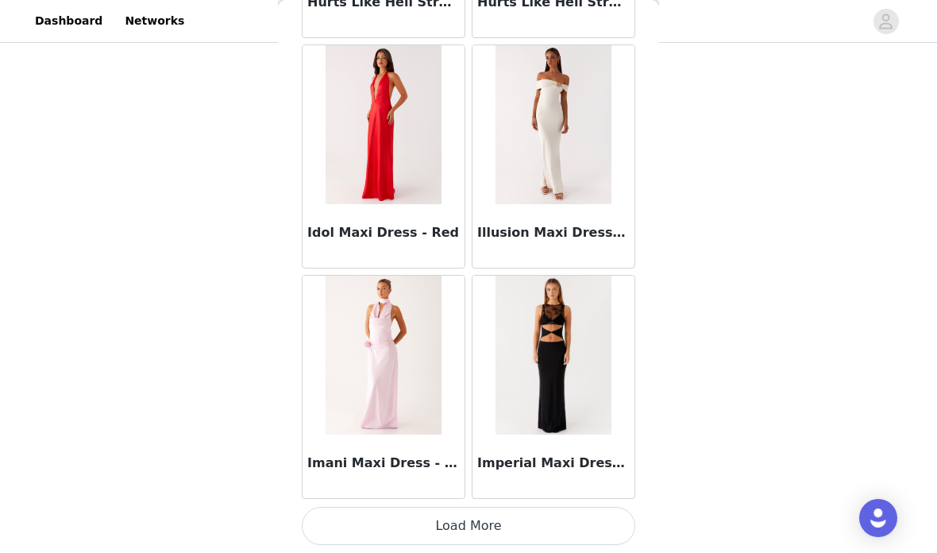
click at [537, 516] on button "Load More" at bounding box center [468, 526] width 333 height 38
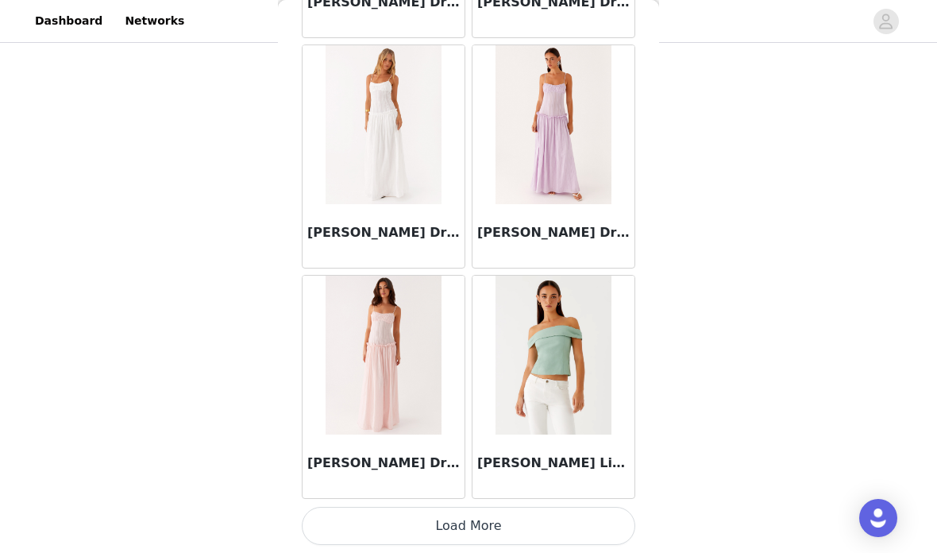
click at [523, 513] on button "Load More" at bounding box center [468, 526] width 333 height 38
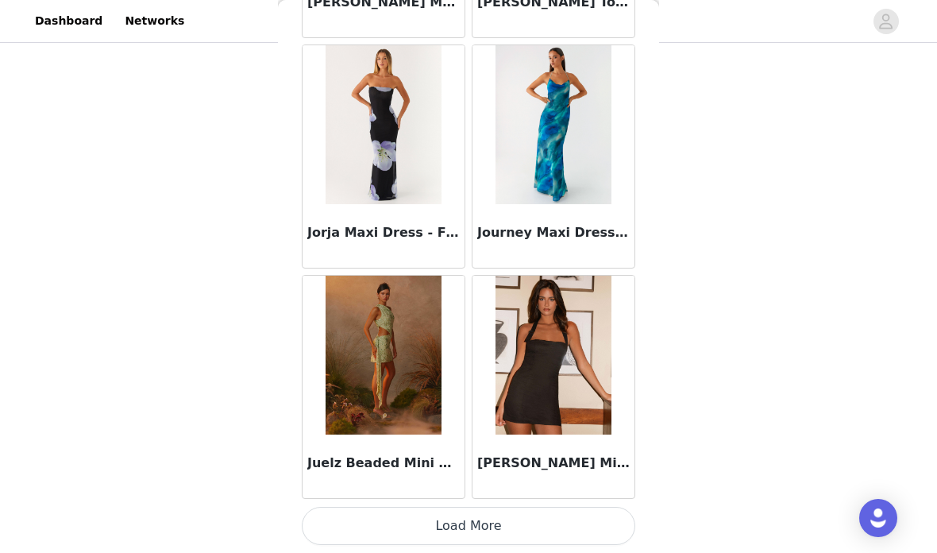
click at [528, 516] on button "Load More" at bounding box center [468, 526] width 333 height 38
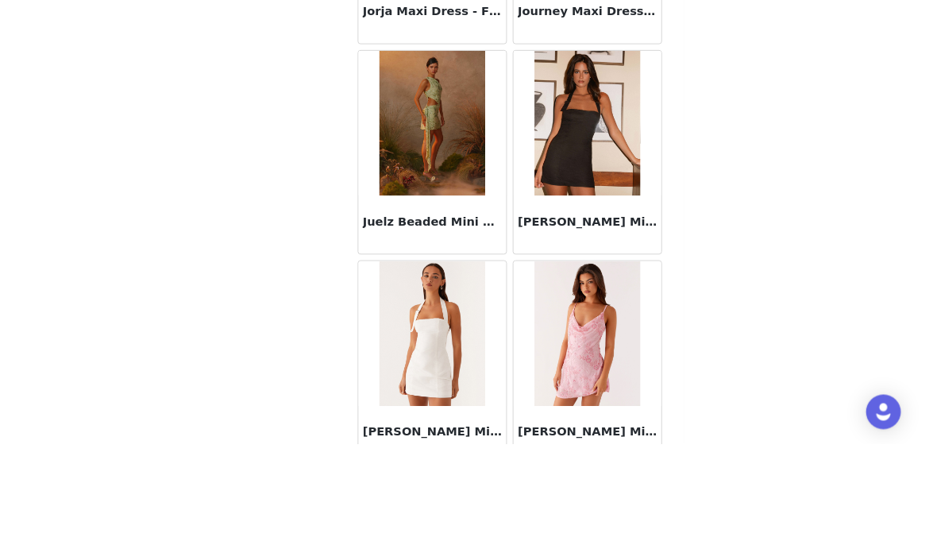
scroll to position [280, 0]
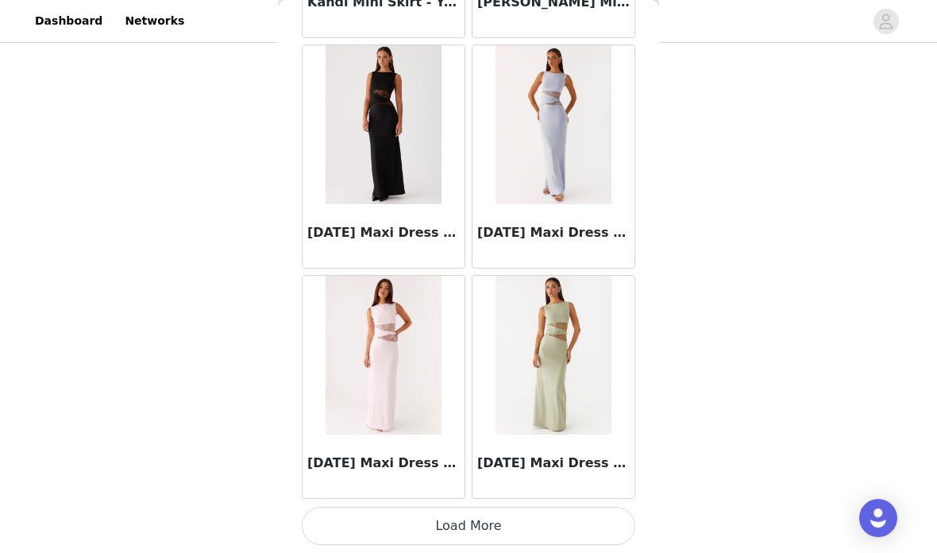
click at [539, 520] on button "Load More" at bounding box center [468, 526] width 333 height 38
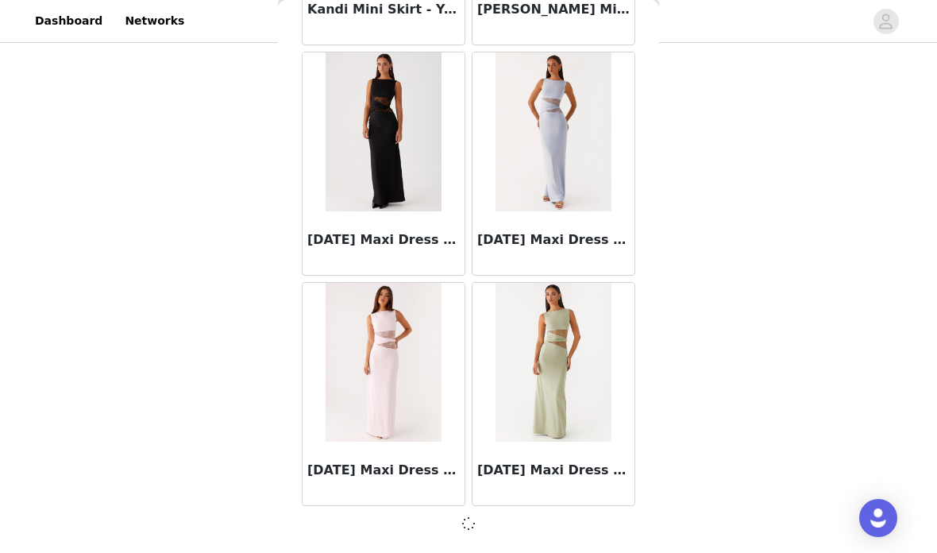
scroll to position [52524, 0]
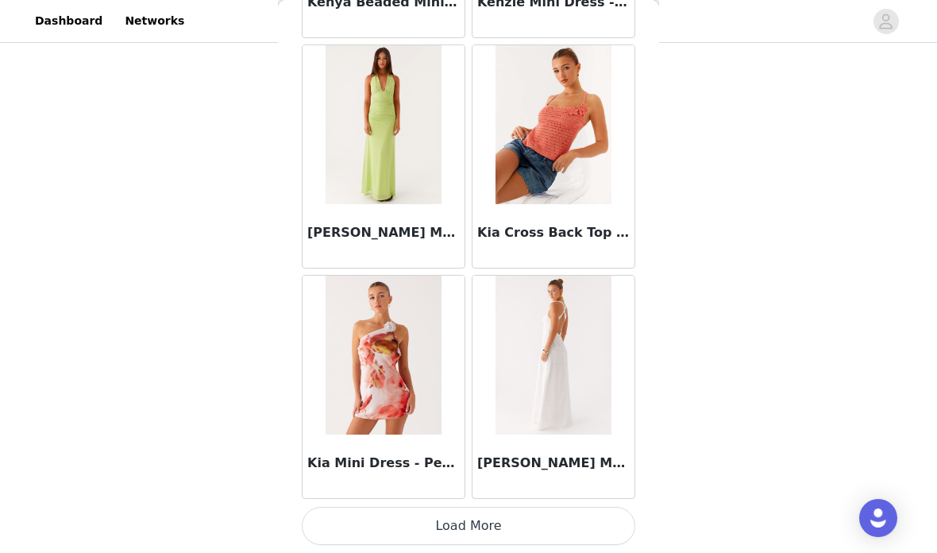
click at [518, 528] on button "Load More" at bounding box center [468, 526] width 333 height 38
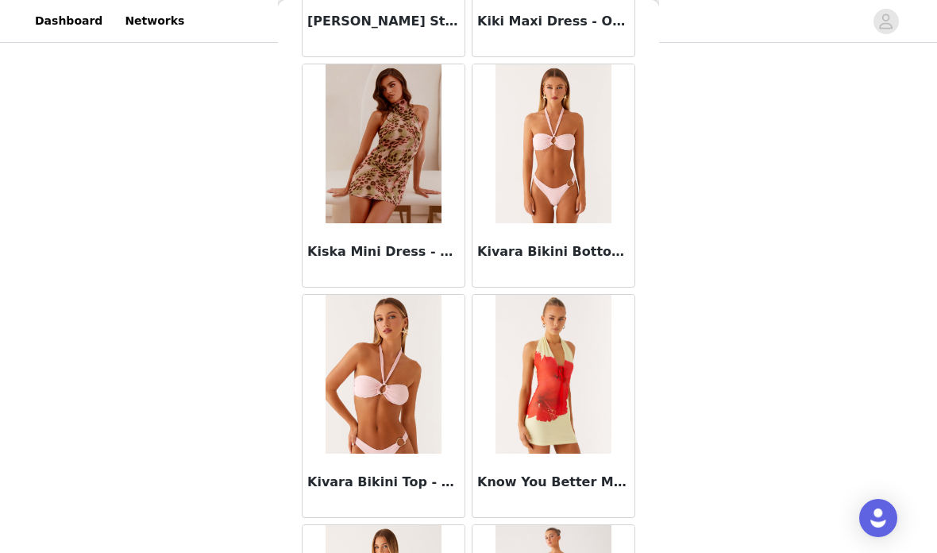
scroll to position [55538, 0]
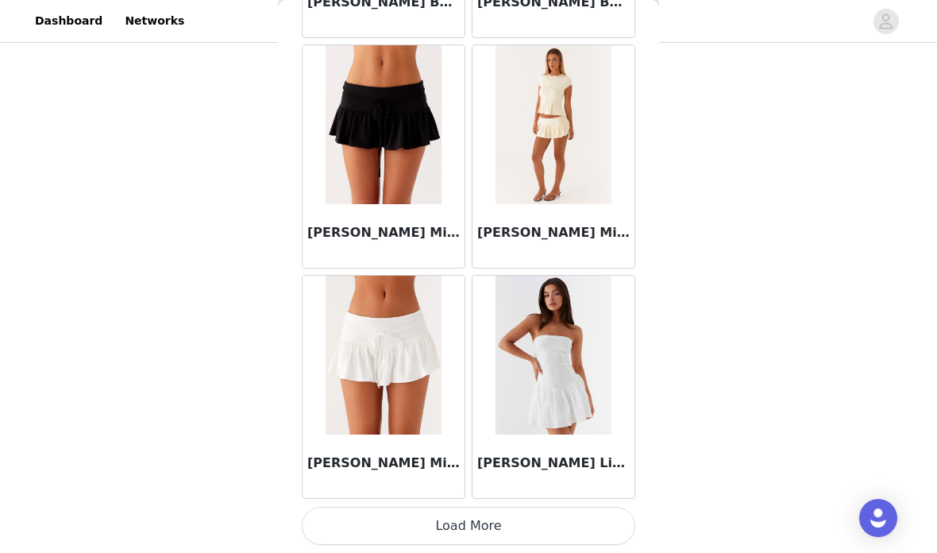
click at [561, 518] on button "Load More" at bounding box center [468, 526] width 333 height 38
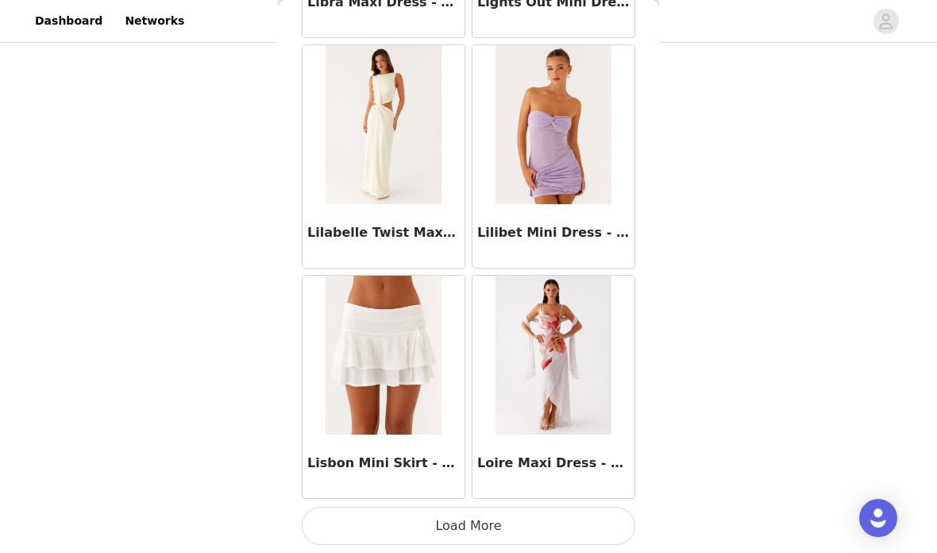
click at [536, 514] on button "Load More" at bounding box center [468, 526] width 333 height 38
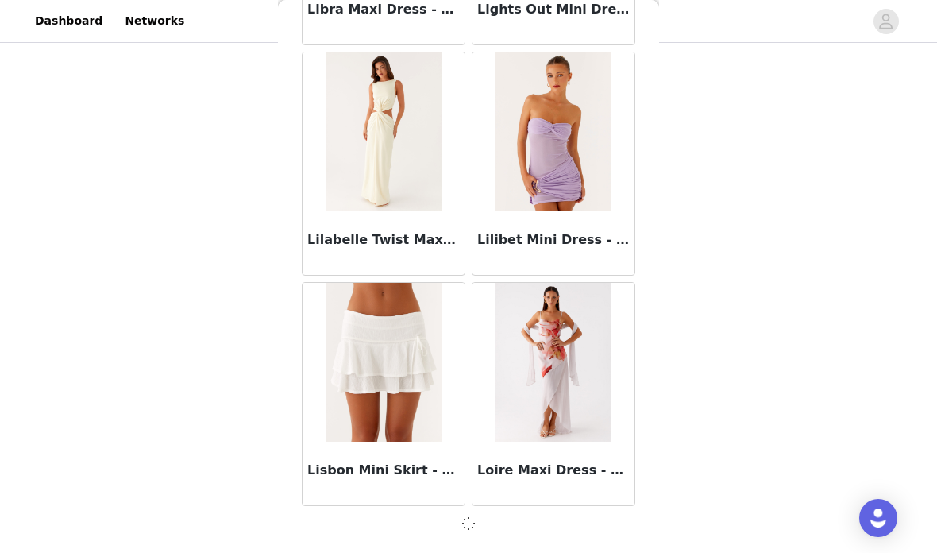
scroll to position [59431, 0]
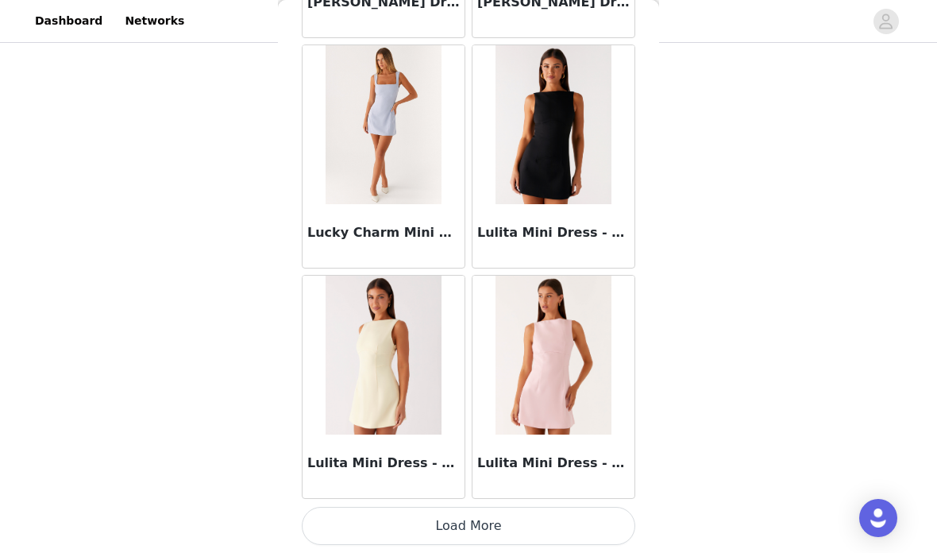
click at [530, 519] on button "Load More" at bounding box center [468, 526] width 333 height 38
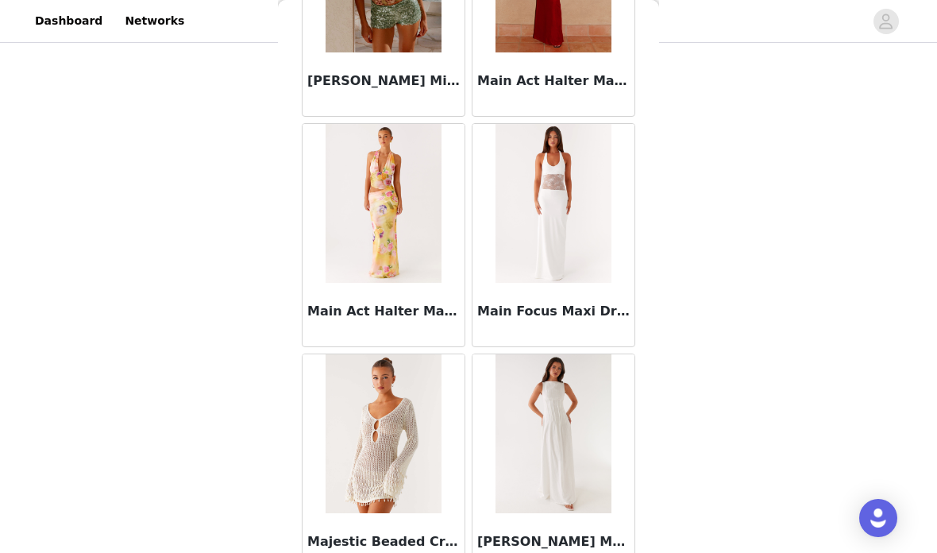
scroll to position [63965, 0]
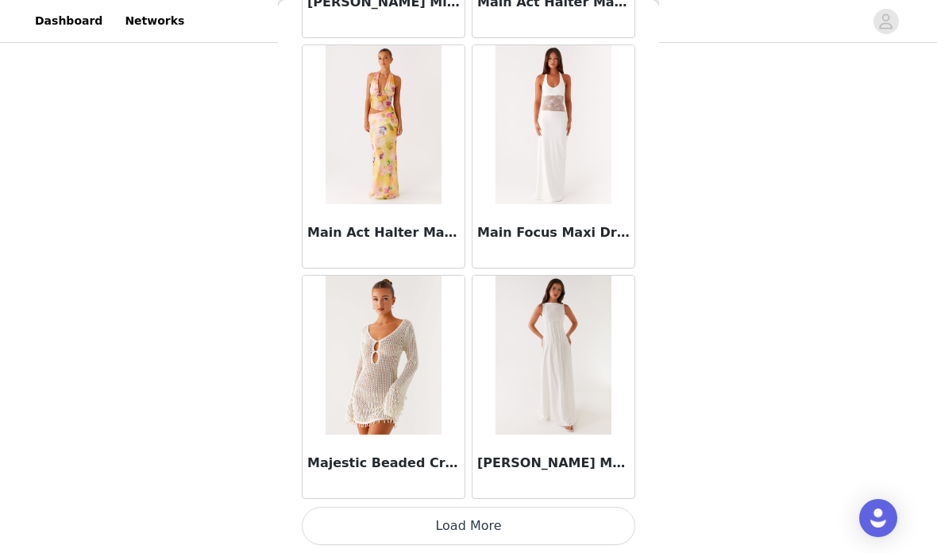
click at [536, 520] on button "Load More" at bounding box center [468, 526] width 333 height 38
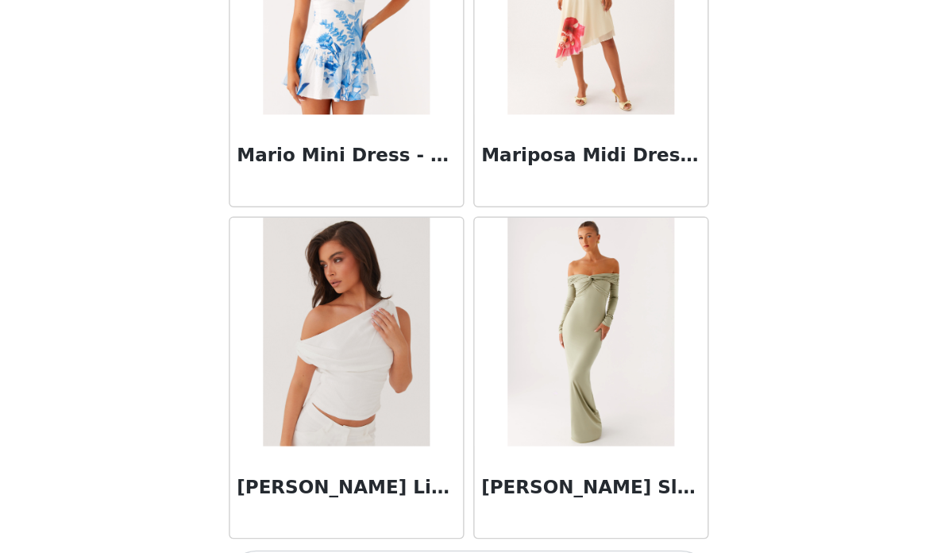
scroll to position [184, 0]
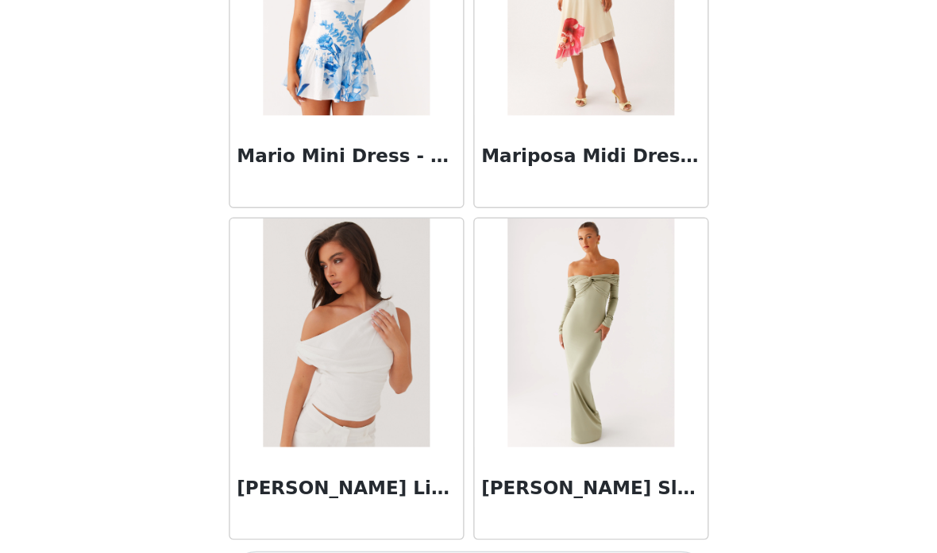
click at [383, 507] on button "Load More" at bounding box center [468, 526] width 333 height 38
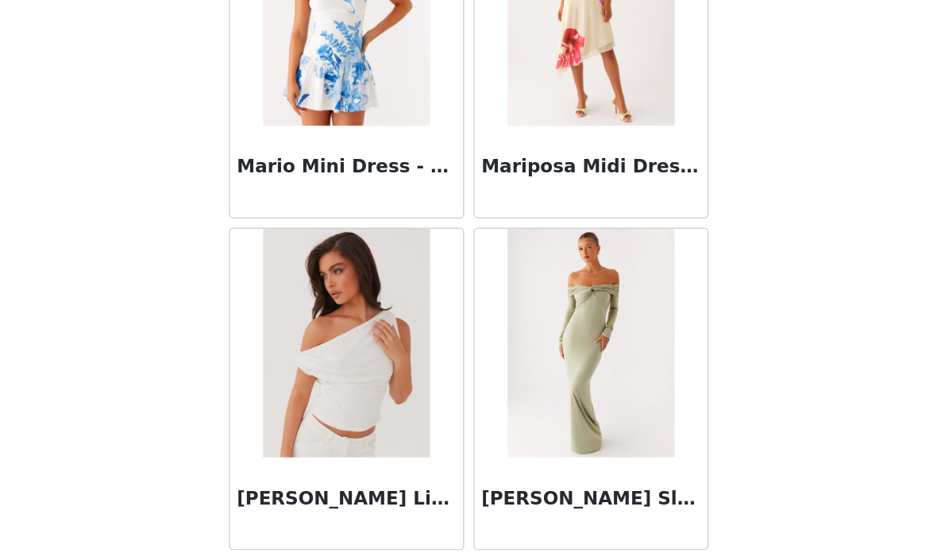
scroll to position [66338, 0]
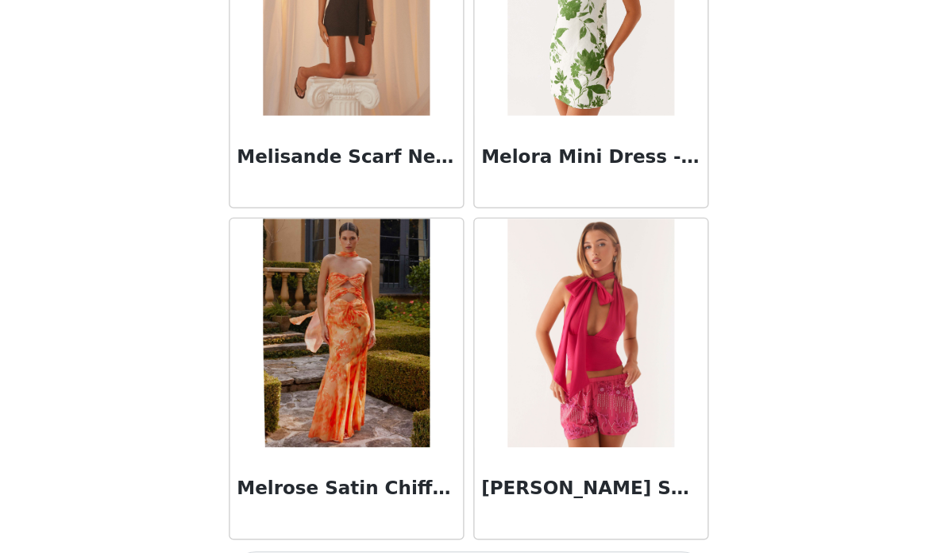
click at [357, 507] on button "Load More" at bounding box center [468, 526] width 333 height 38
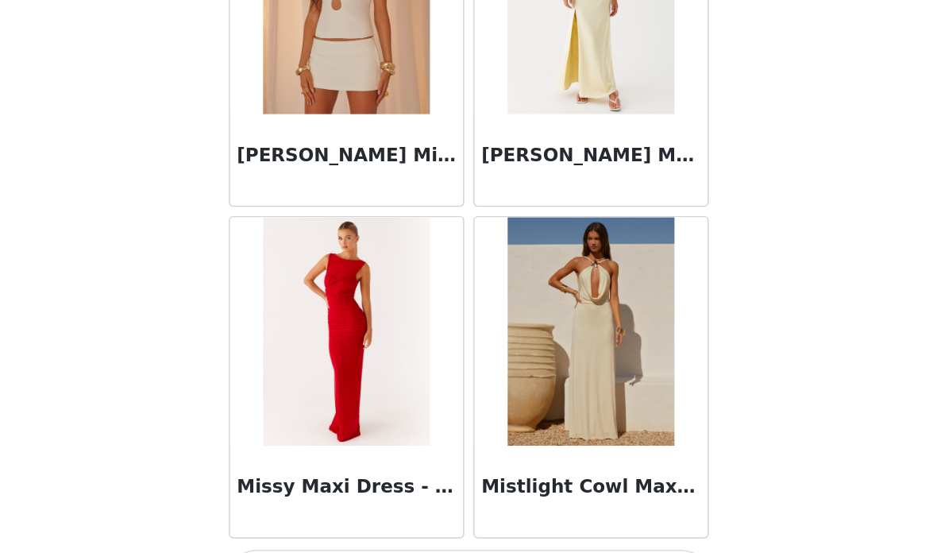
scroll to position [280, 0]
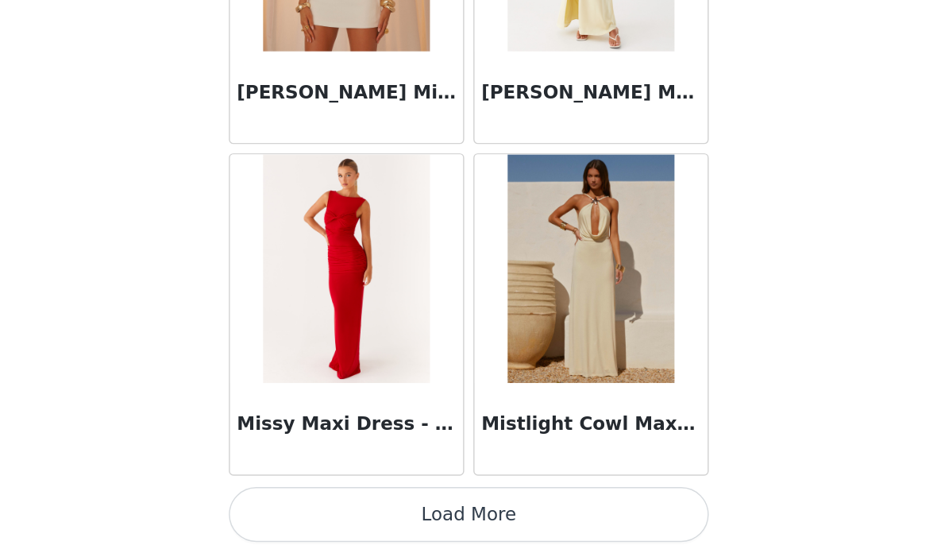
click at [357, 507] on button "Load More" at bounding box center [468, 526] width 333 height 38
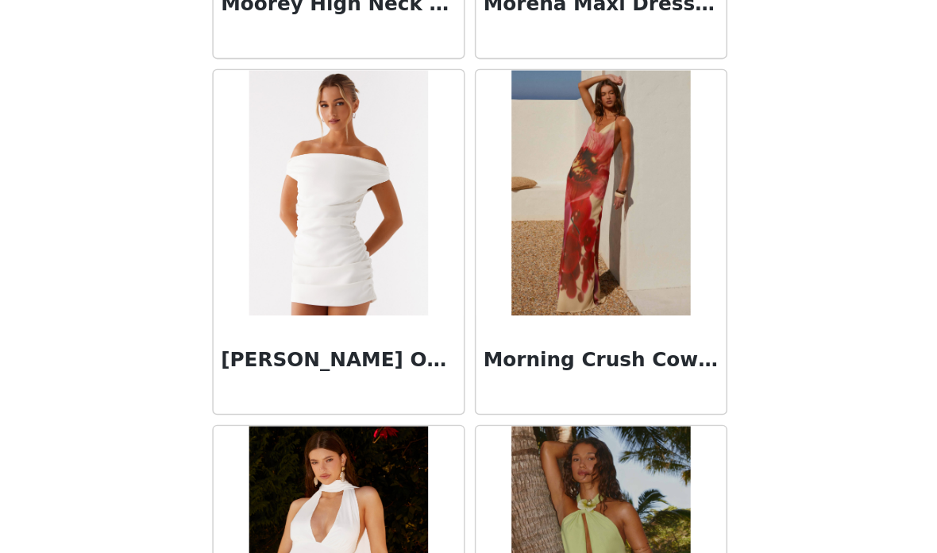
scroll to position [72457, 0]
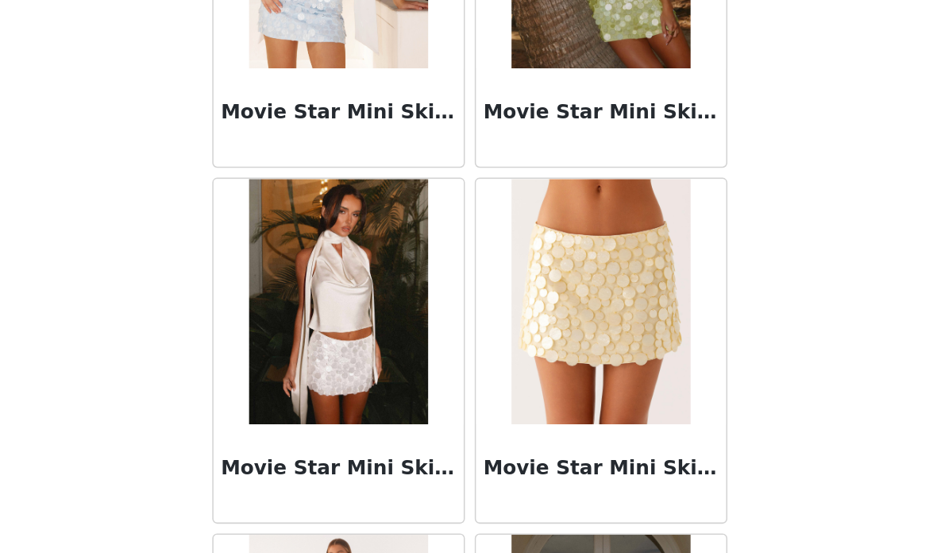
click at [504, 259] on div "STEP 1 OF 4 Select your styles! You will receive 4 products. 3/4 Selected Annie…" at bounding box center [468, 102] width 937 height 673
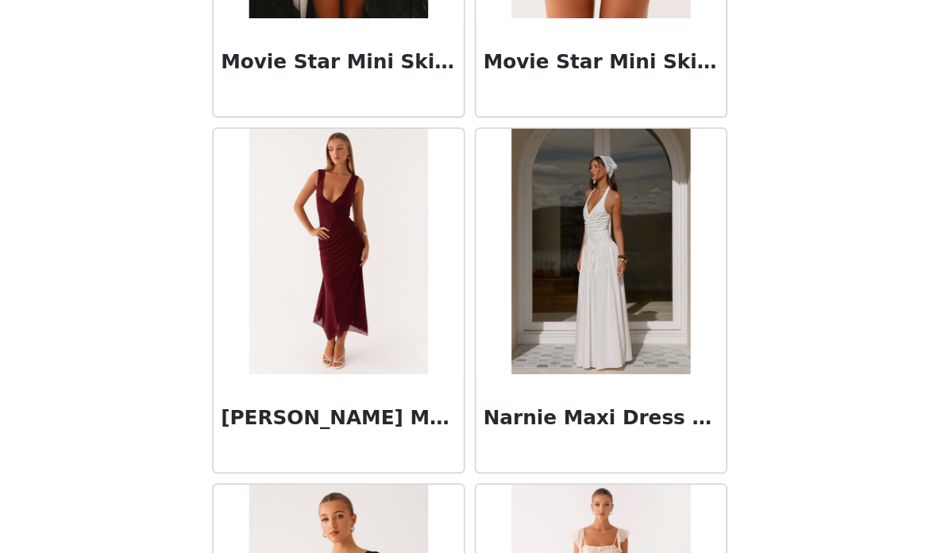
click at [497, 278] on div "STEP 1 OF 4 Select your styles! You will receive 4 products. 3/4 Selected Annie…" at bounding box center [468, 102] width 937 height 673
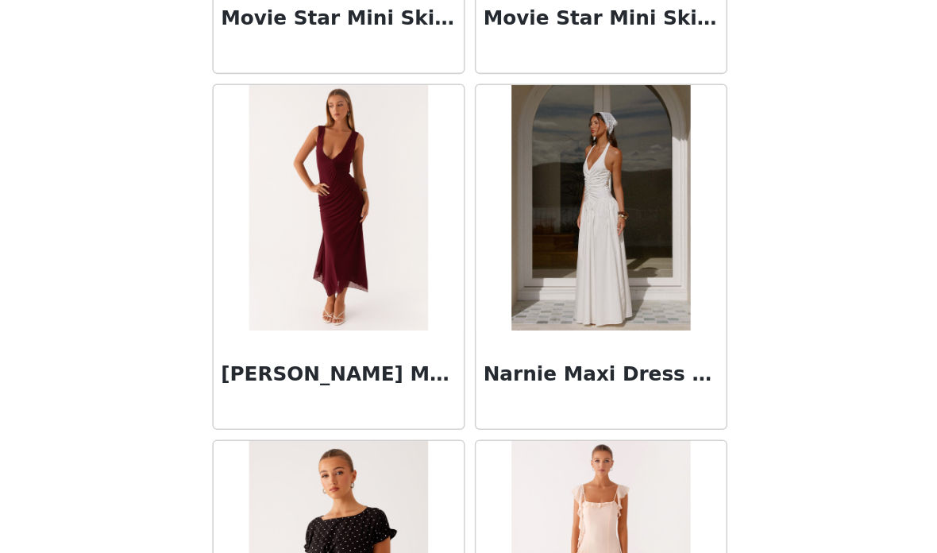
scroll to position [73105, 0]
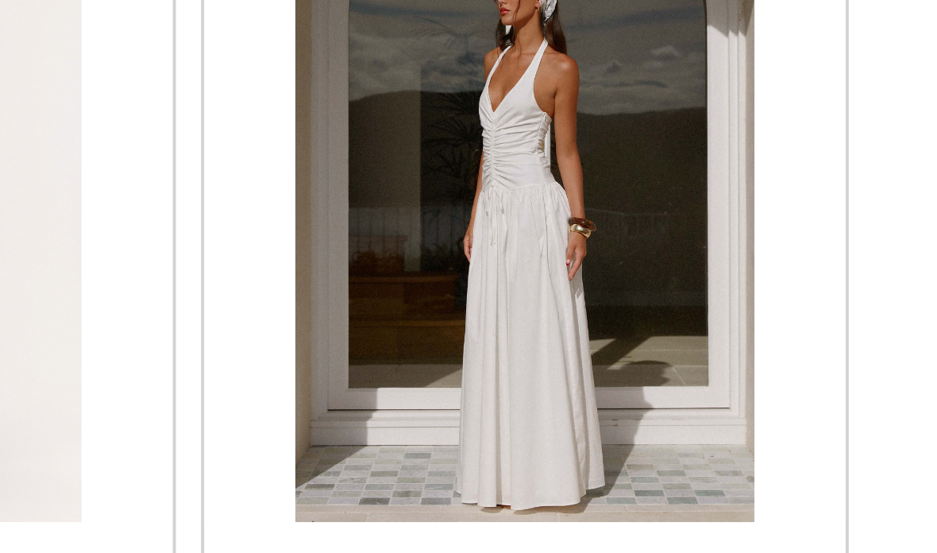
click at [495, 193] on img at bounding box center [552, 272] width 115 height 159
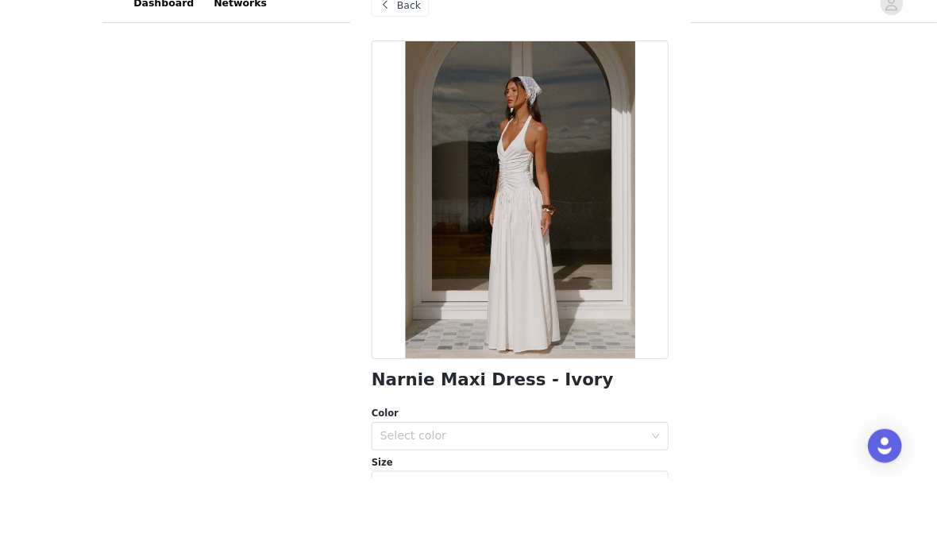
scroll to position [202, 0]
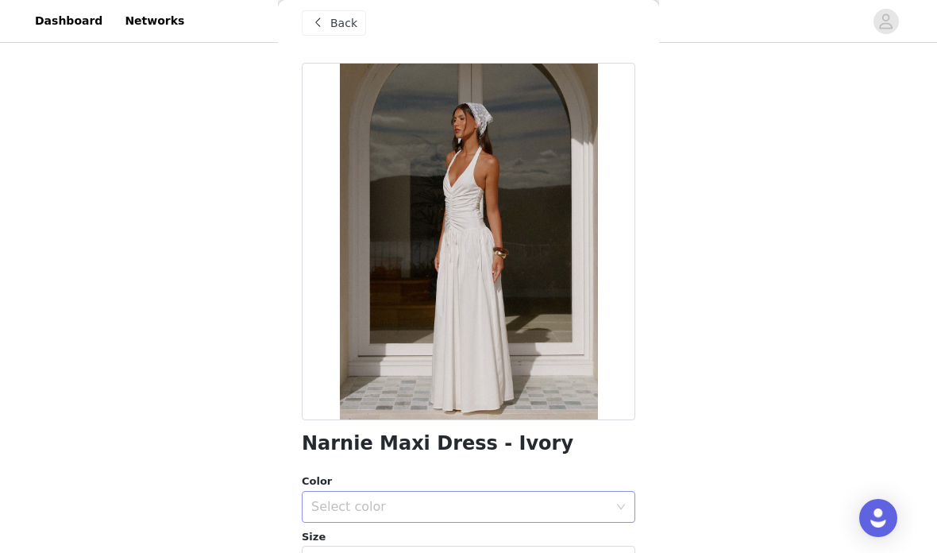
click at [588, 508] on div "Select color" at bounding box center [459, 507] width 297 height 16
click at [472, 541] on li "Ivory" at bounding box center [468, 540] width 333 height 25
click at [514, 552] on div "Select size" at bounding box center [459, 561] width 297 height 16
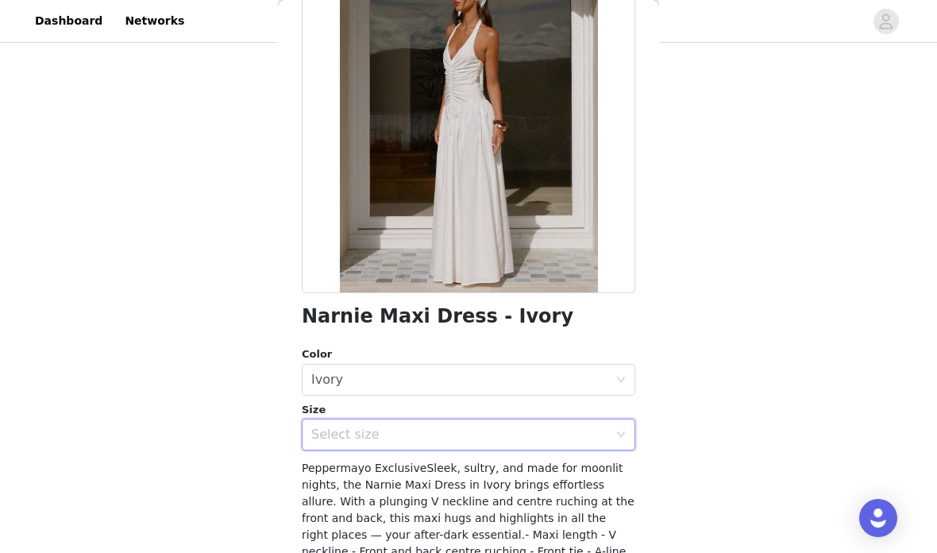
scroll to position [147, 0]
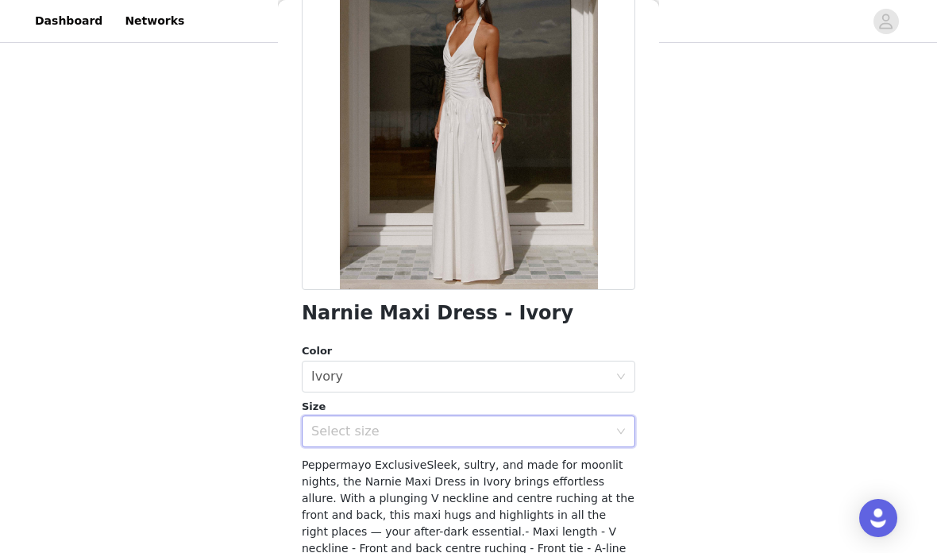
click at [563, 424] on div "Select size" at bounding box center [459, 431] width 297 height 16
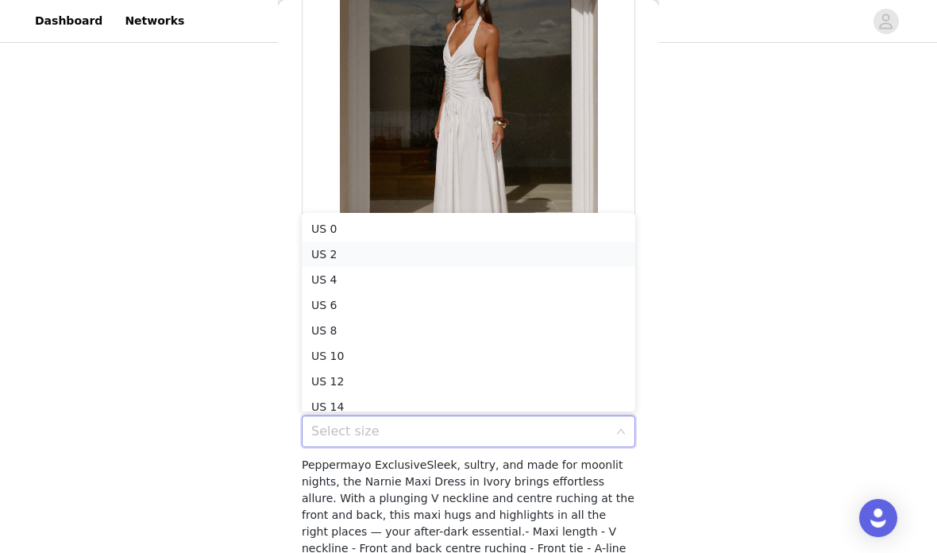
click at [541, 249] on li "US 2" at bounding box center [468, 253] width 333 height 25
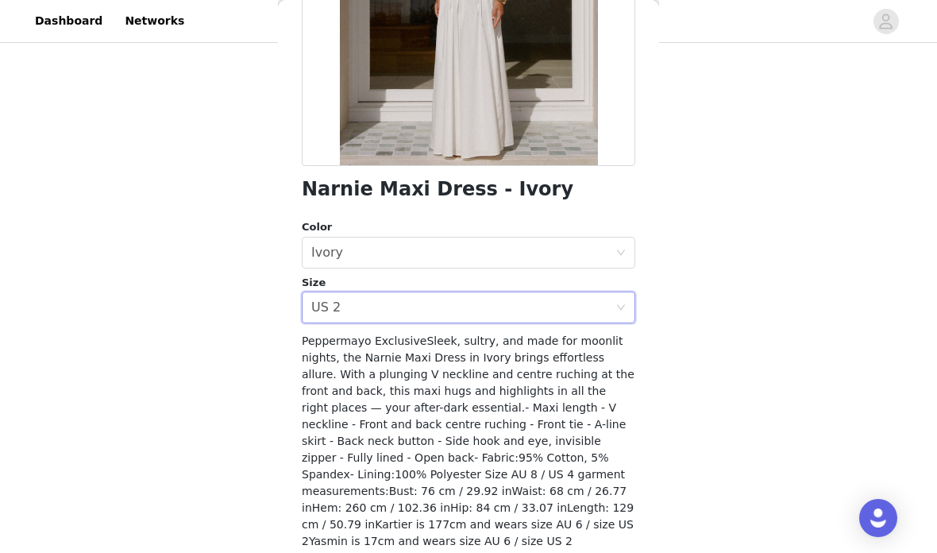
scroll to position [270, 0]
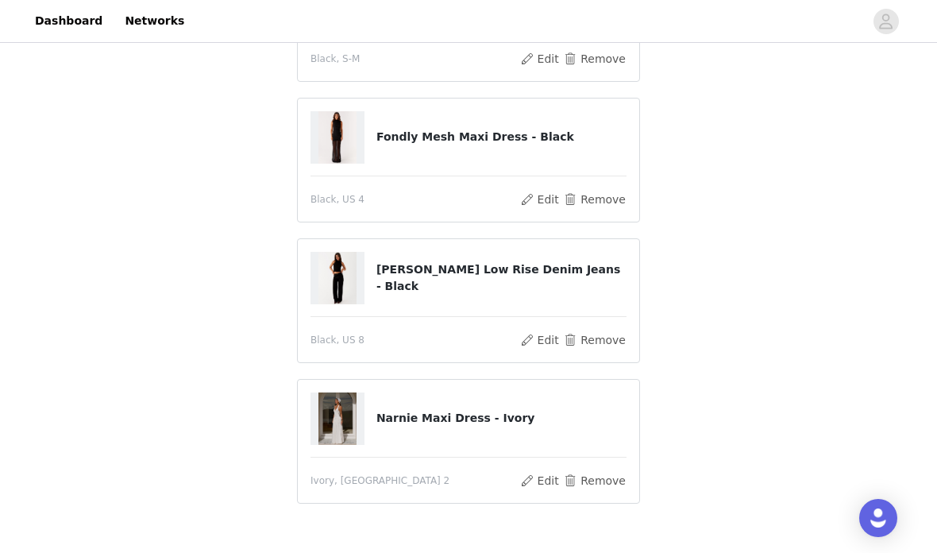
scroll to position [229, 0]
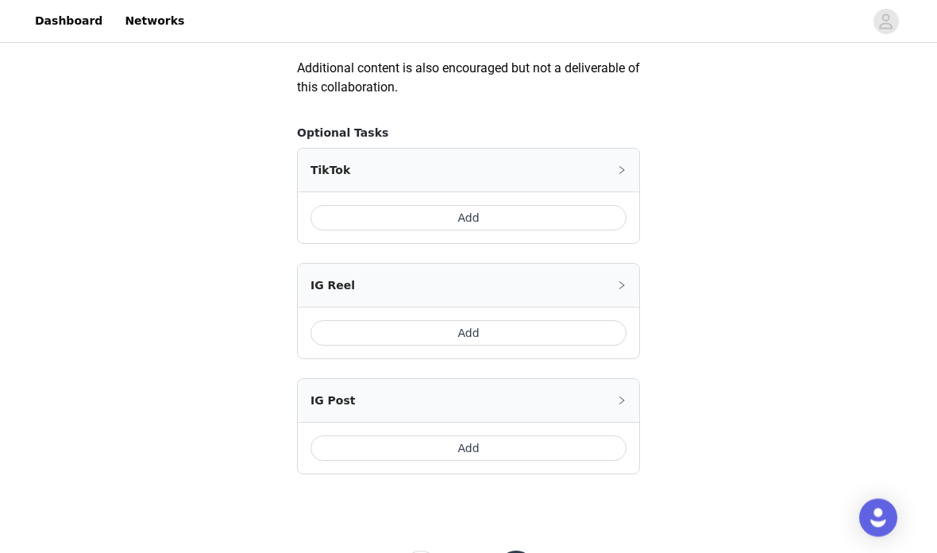
scroll to position [946, 0]
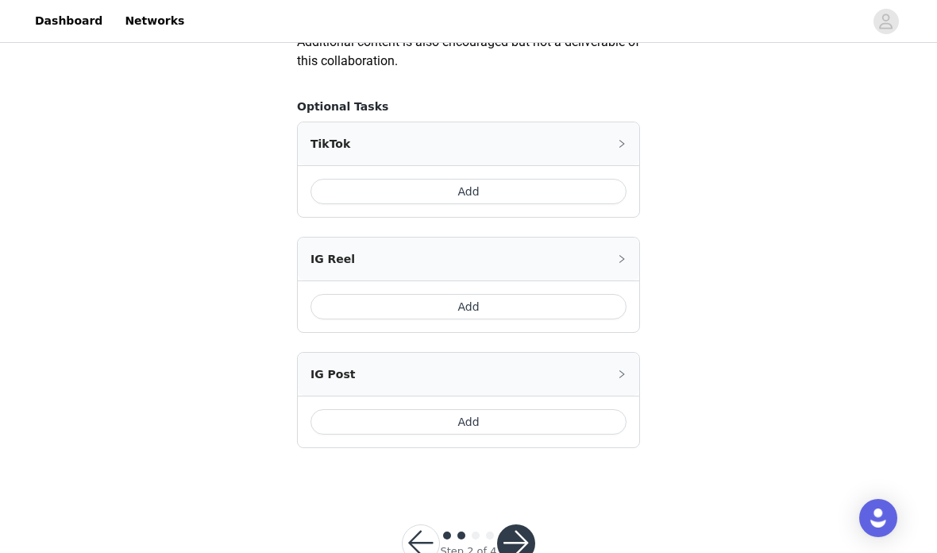
click at [518, 552] on button "button" at bounding box center [516, 543] width 38 height 38
click at [530, 552] on button "button" at bounding box center [516, 543] width 38 height 38
click at [525, 552] on button "button" at bounding box center [516, 543] width 38 height 38
click at [568, 202] on button "Add" at bounding box center [468, 191] width 316 height 25
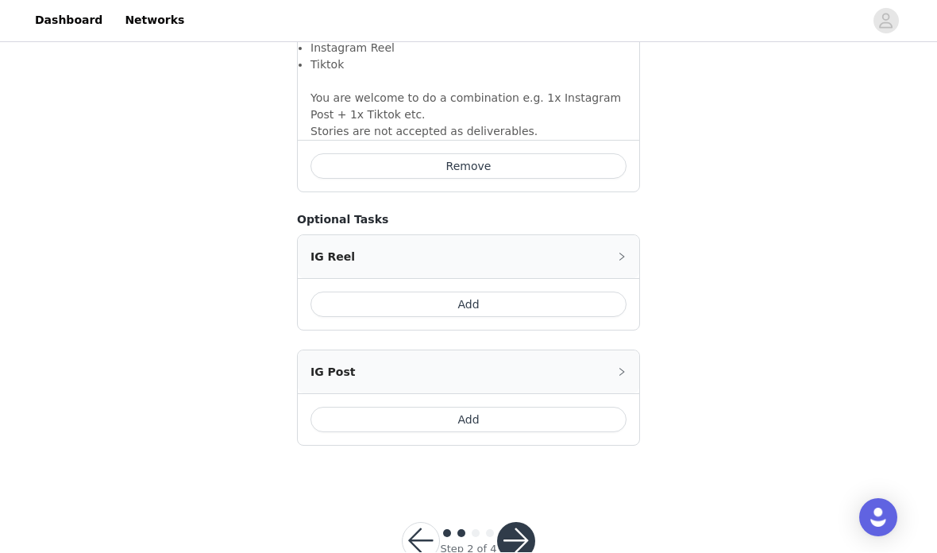
scroll to position [1246, 0]
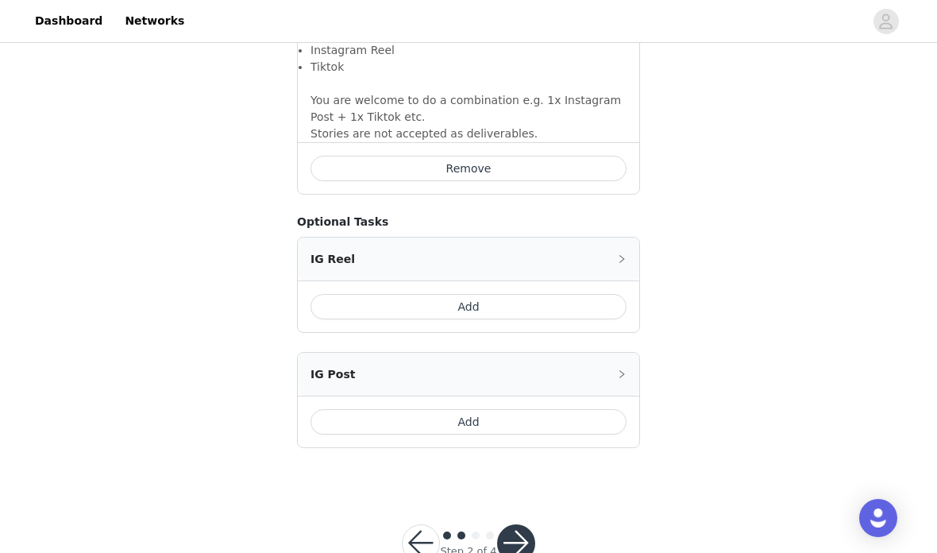
click at [527, 552] on button "button" at bounding box center [516, 543] width 38 height 38
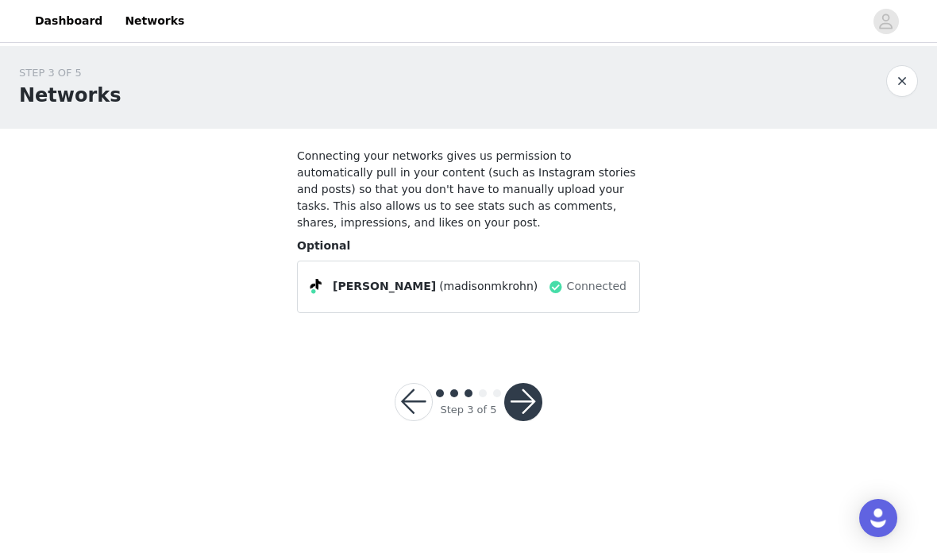
click at [539, 403] on button "button" at bounding box center [523, 402] width 38 height 38
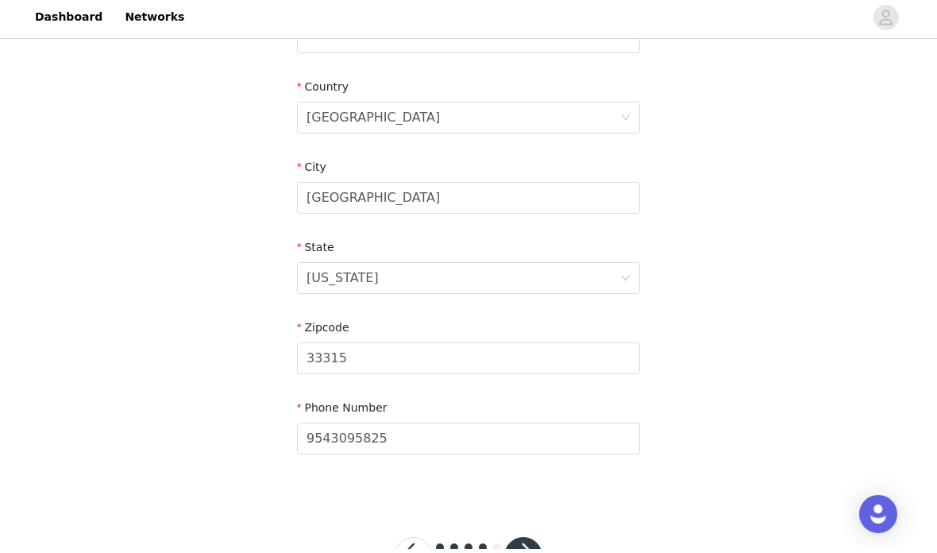
scroll to position [530, 0]
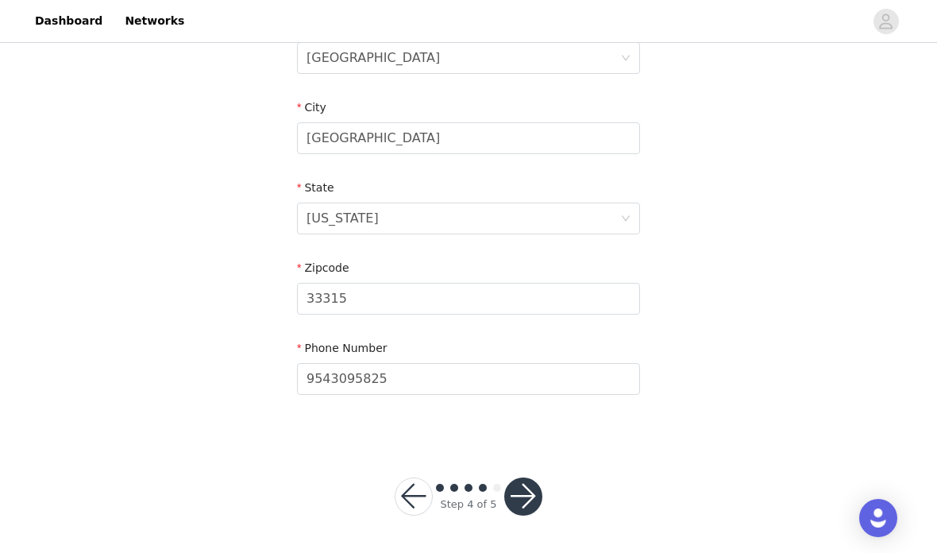
click at [526, 506] on button "button" at bounding box center [523, 496] width 38 height 38
click at [524, 492] on button "button" at bounding box center [523, 496] width 38 height 38
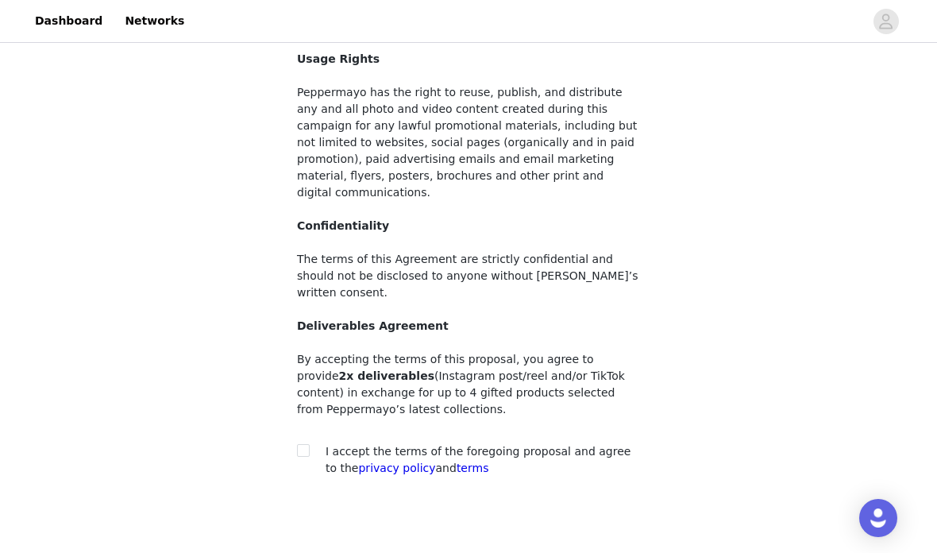
scroll to position [134, 0]
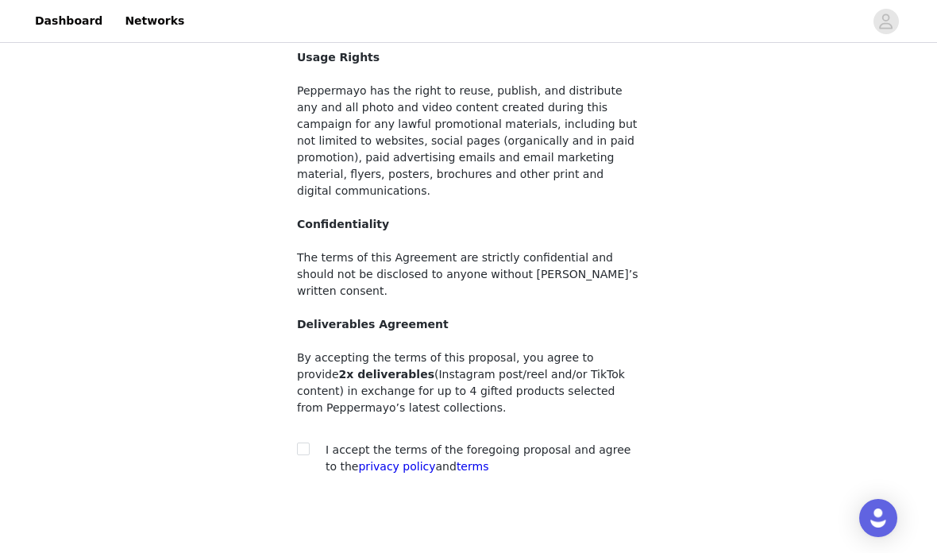
click at [295, 442] on section "You must agree to these content rights in order to participate Usage Rights Pep…" at bounding box center [468, 256] width 381 height 525
click at [306, 442] on input "checkbox" at bounding box center [302, 447] width 11 height 11
checkbox input "true"
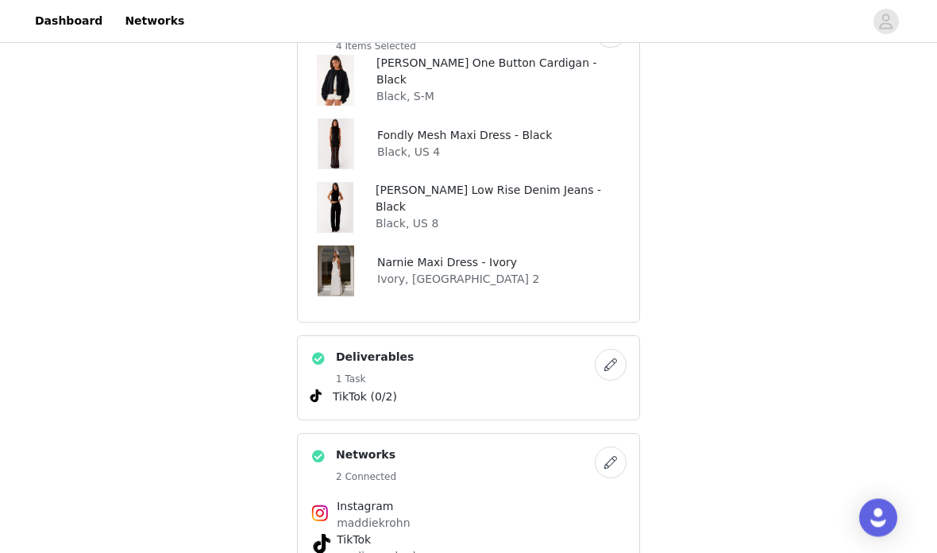
scroll to position [633, 0]
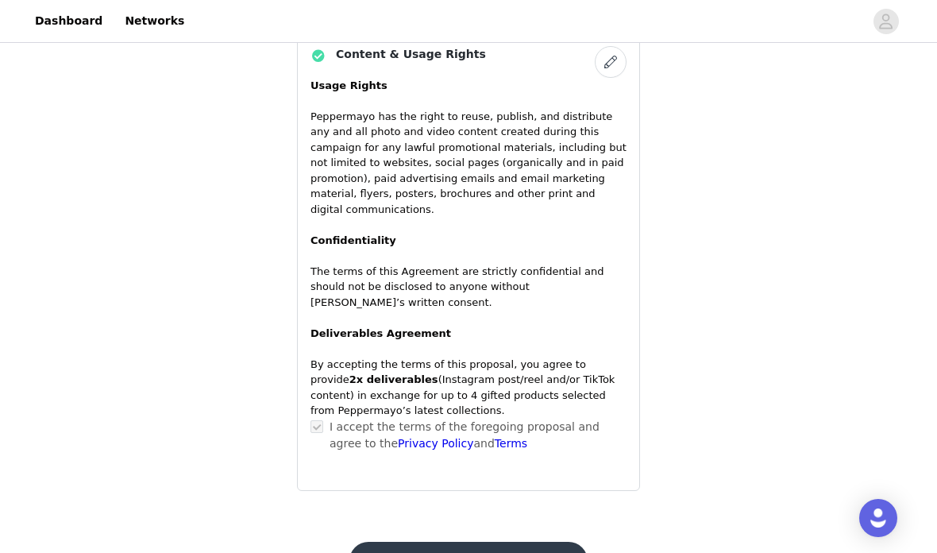
click at [534, 541] on button "Submit Proposal" at bounding box center [467, 560] width 237 height 38
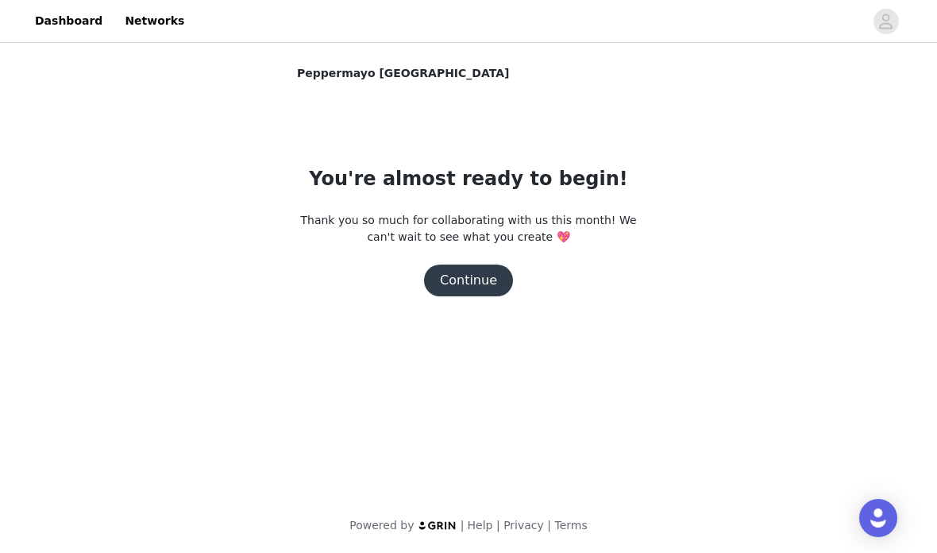
scroll to position [0, 0]
click at [485, 295] on button "Continue" at bounding box center [468, 280] width 89 height 32
